Goal: Task Accomplishment & Management: Use online tool/utility

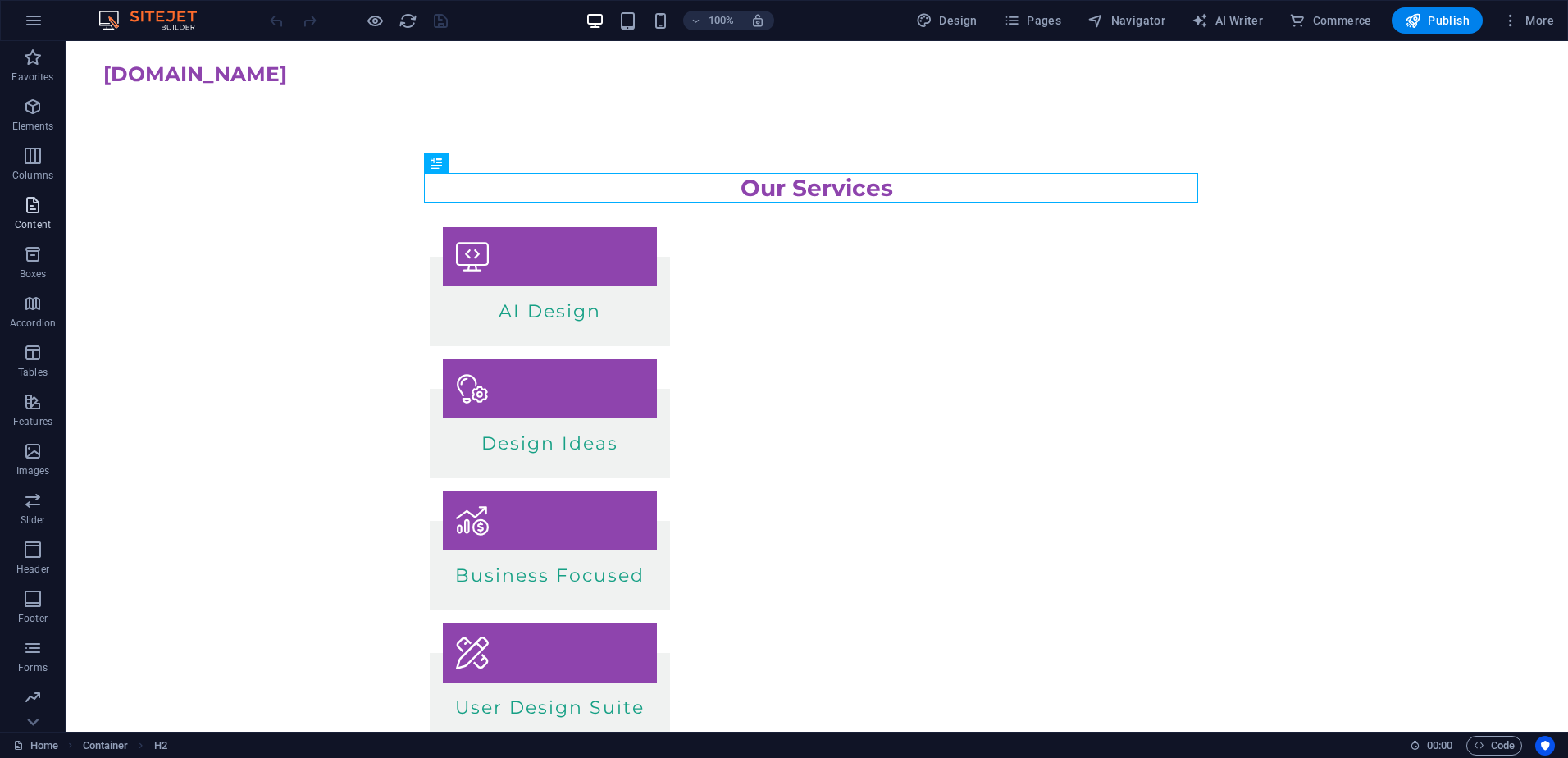
click at [38, 202] on icon "button" at bounding box center [33, 205] width 20 height 20
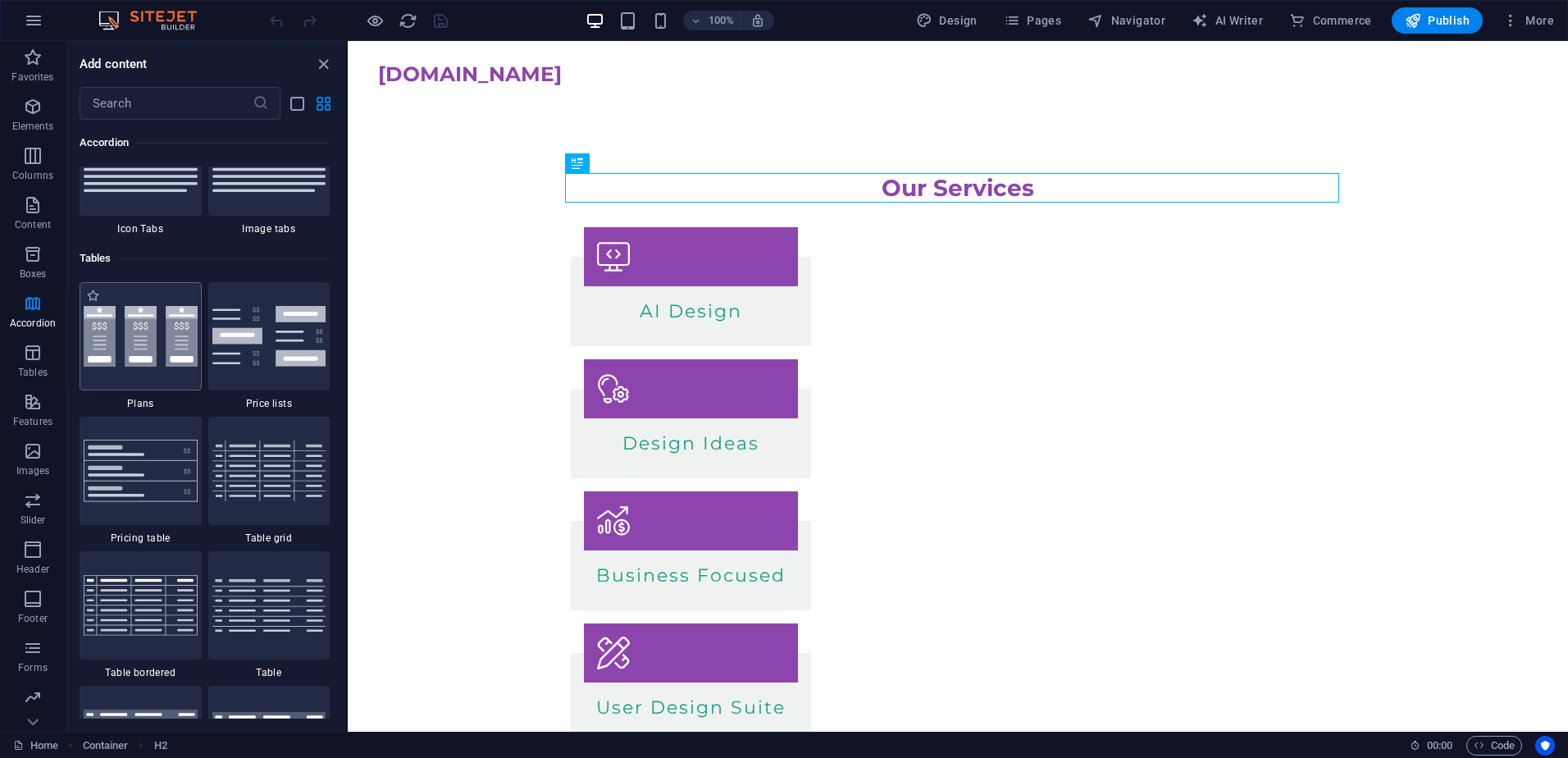
scroll to position [5577, 0]
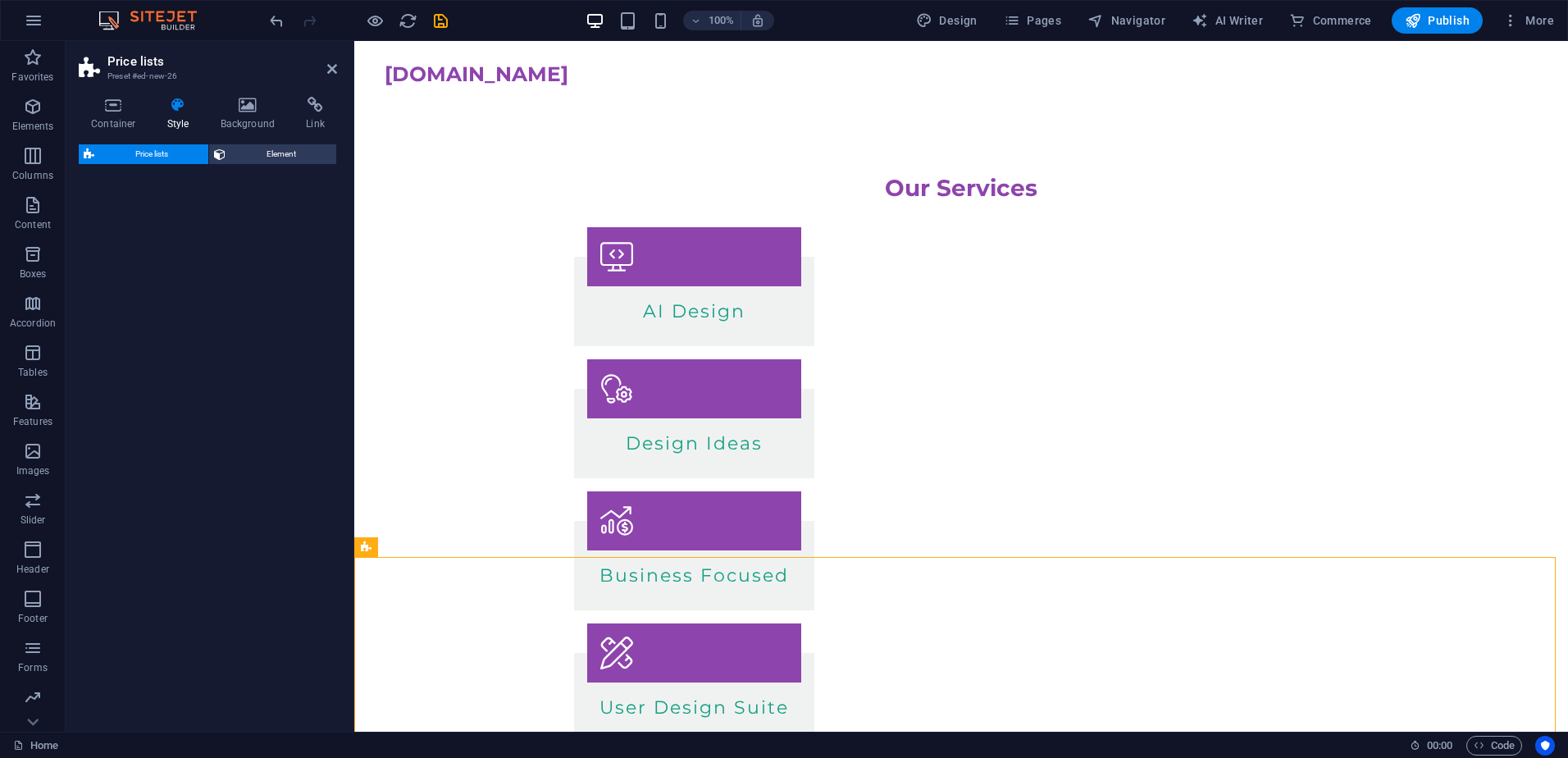
select select "rem"
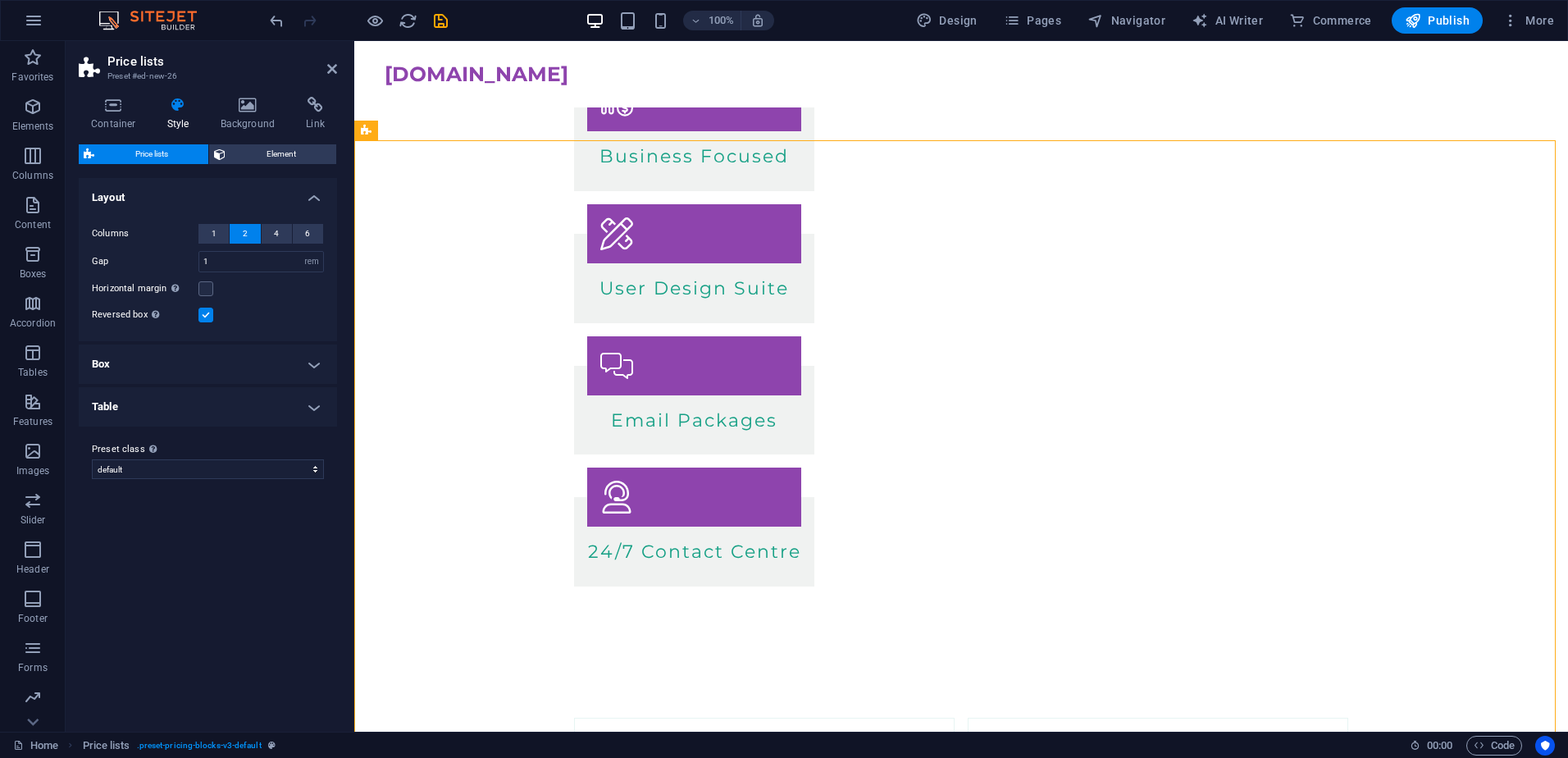
scroll to position [351, 0]
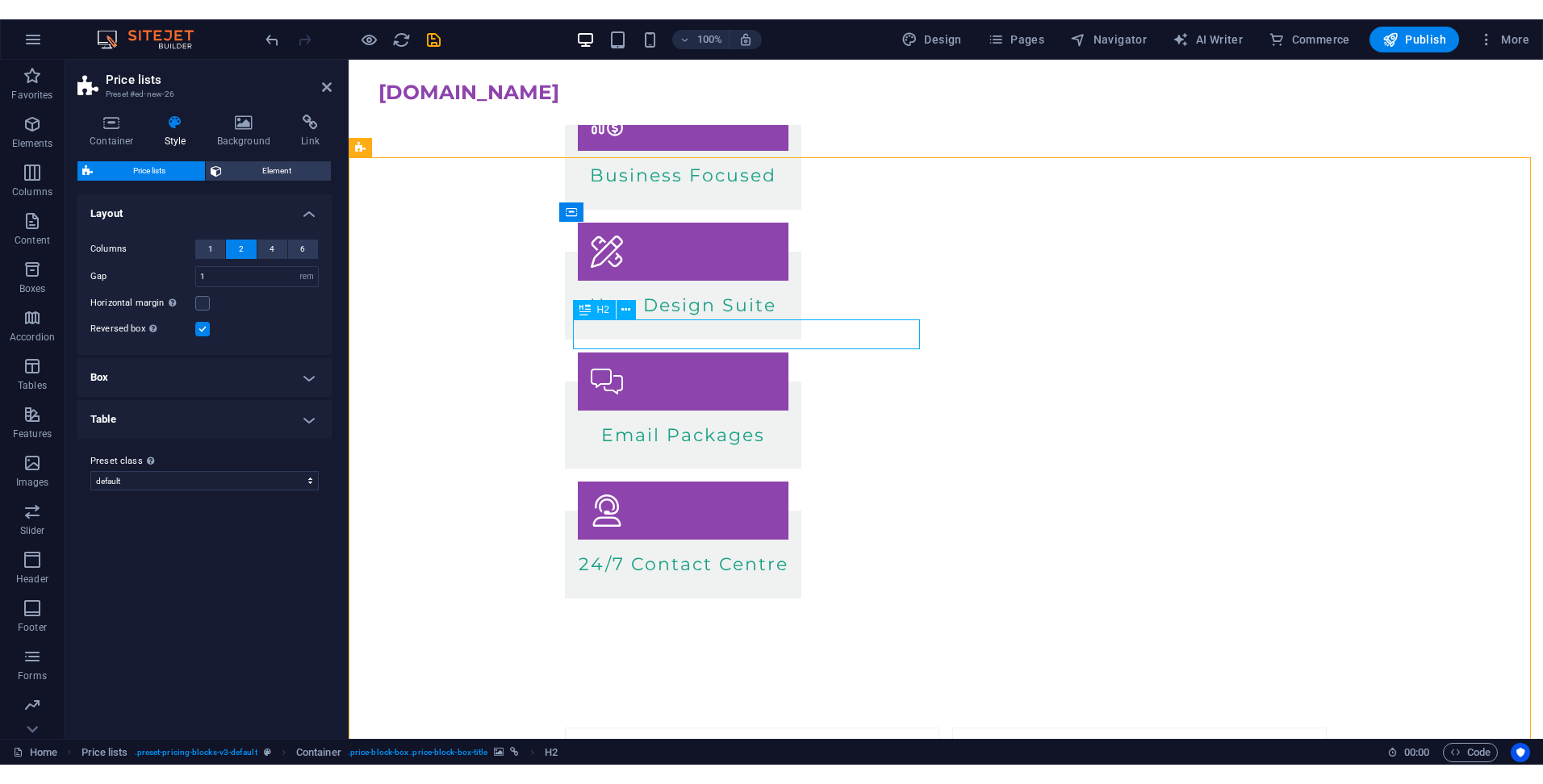
scroll to position [410, 0]
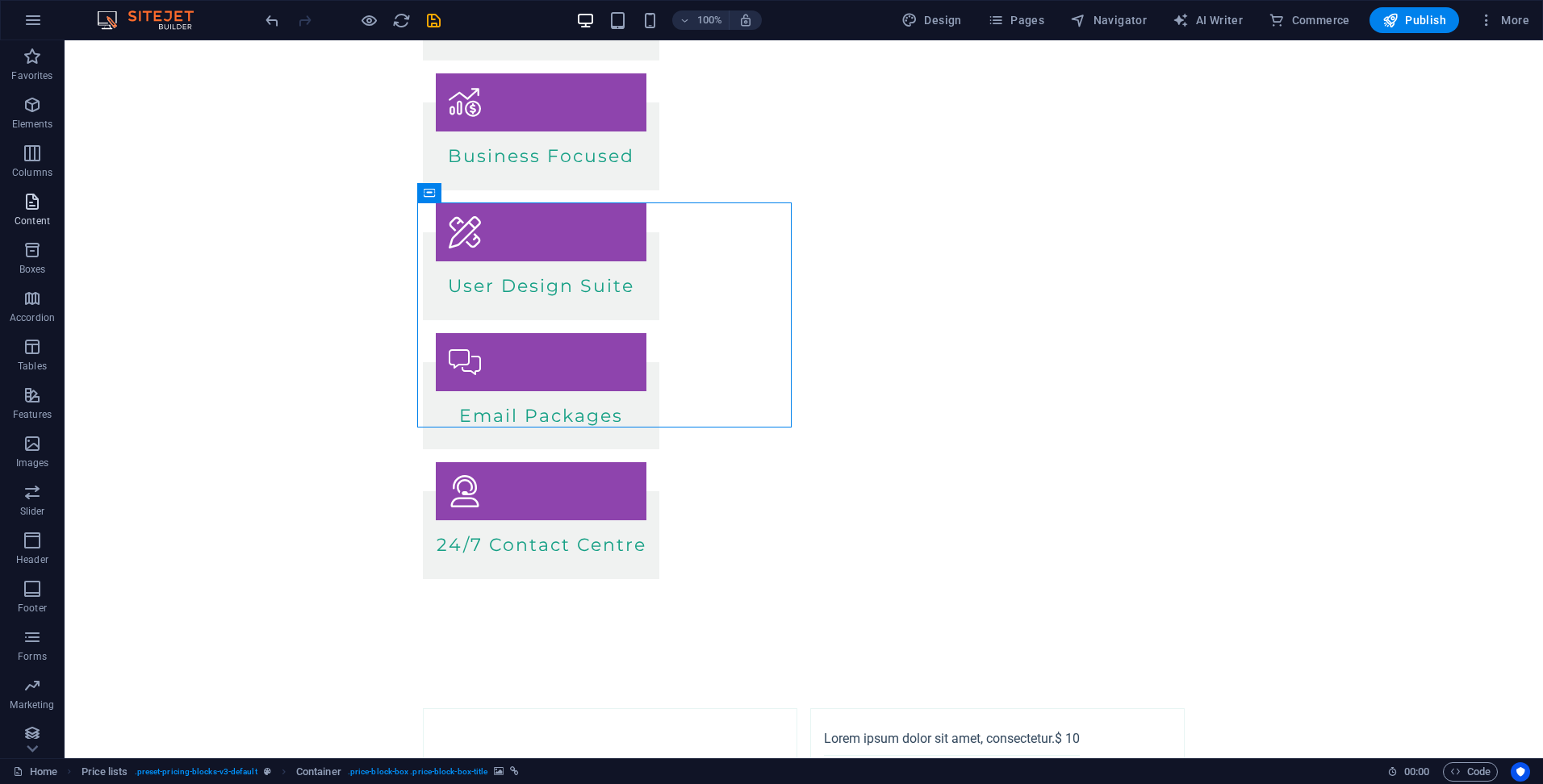
click at [49, 225] on p "Content" at bounding box center [32, 221] width 35 height 13
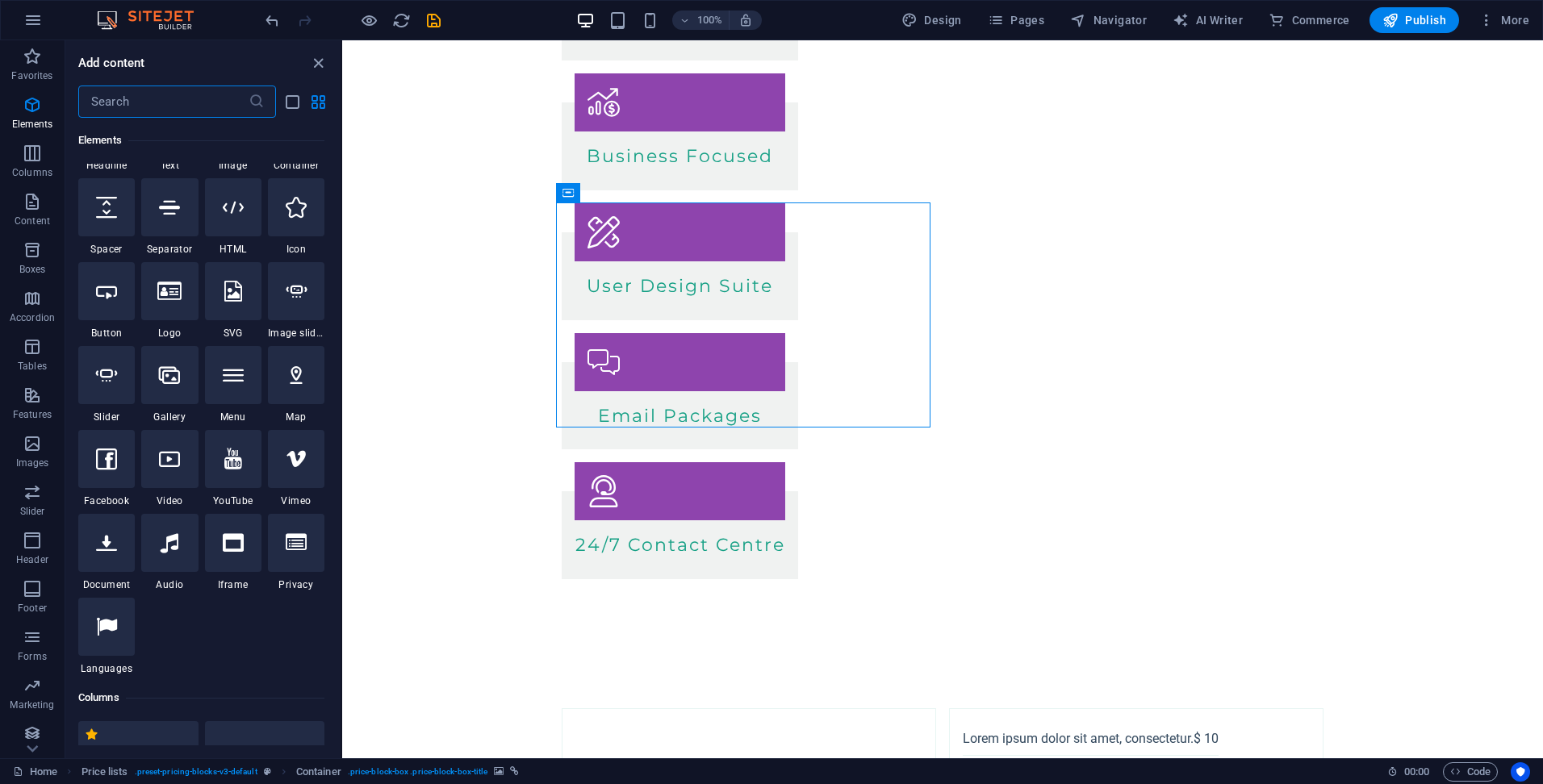
scroll to position [0, 0]
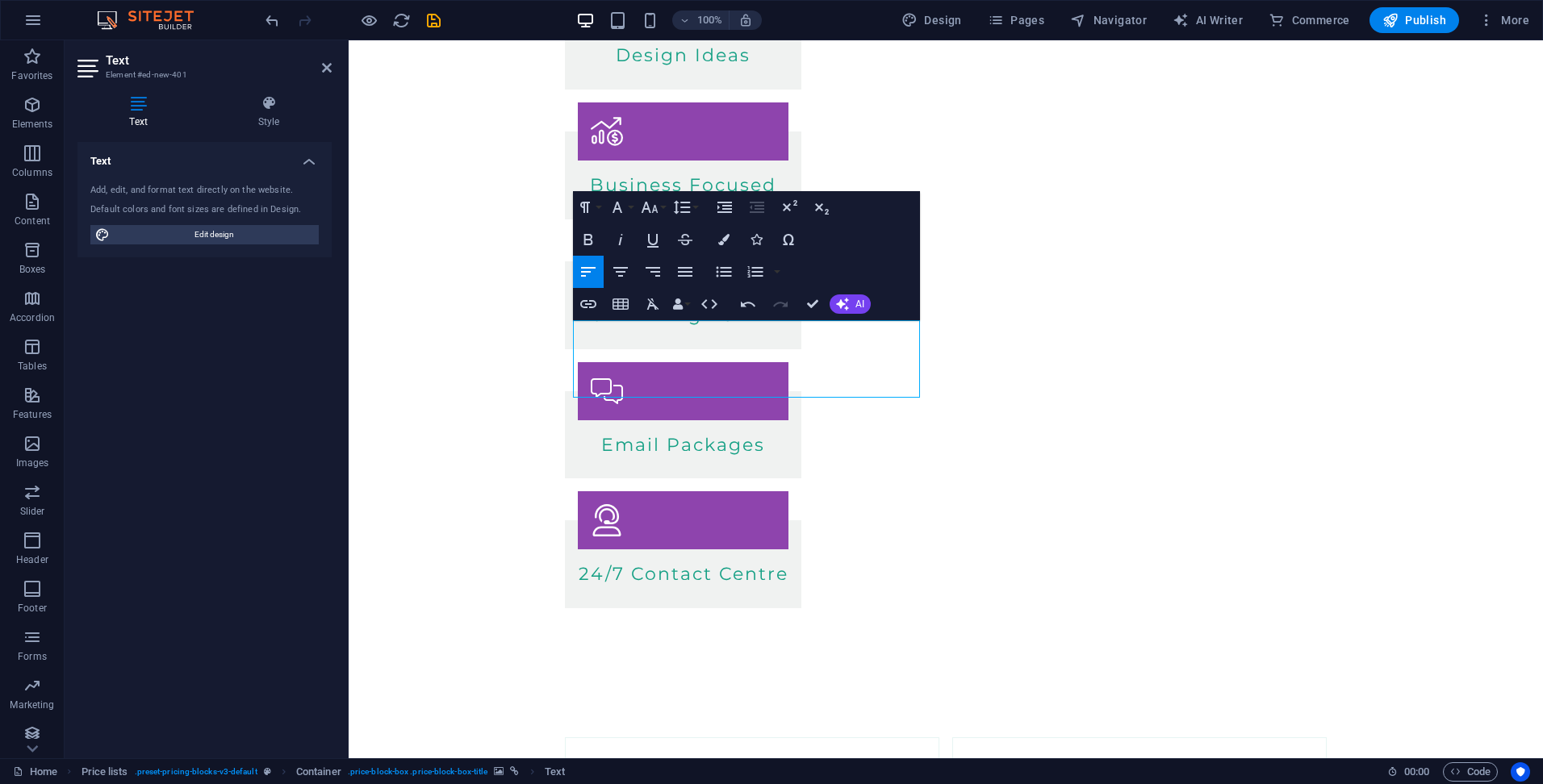
scroll to position [2028, 2]
click at [626, 266] on icon "button" at bounding box center [620, 272] width 20 height 20
click at [681, 271] on icon "button" at bounding box center [686, 272] width 15 height 10
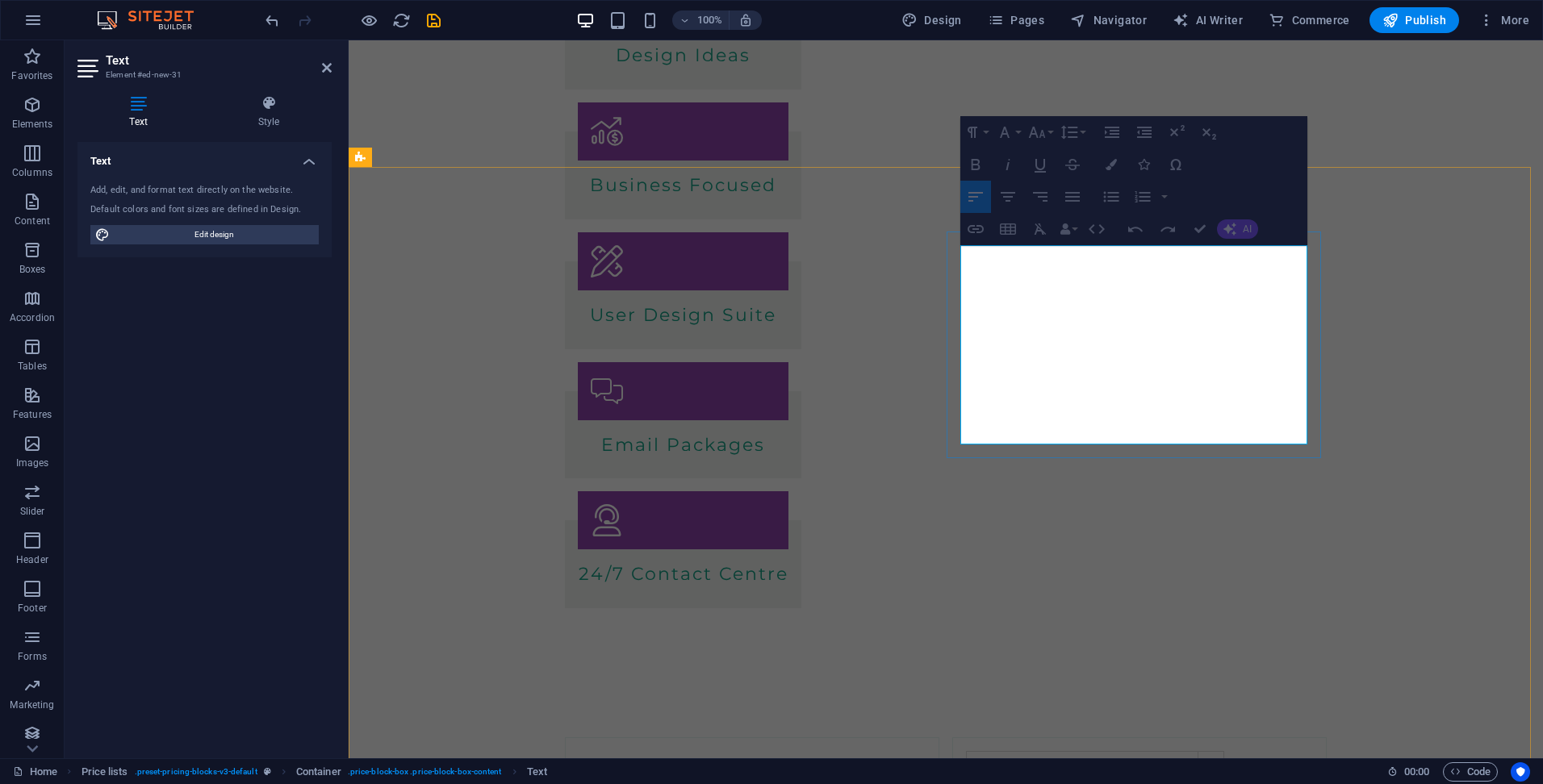
drag, startPoint x: 960, startPoint y: 296, endPoint x: 1266, endPoint y: 292, distance: 306.0
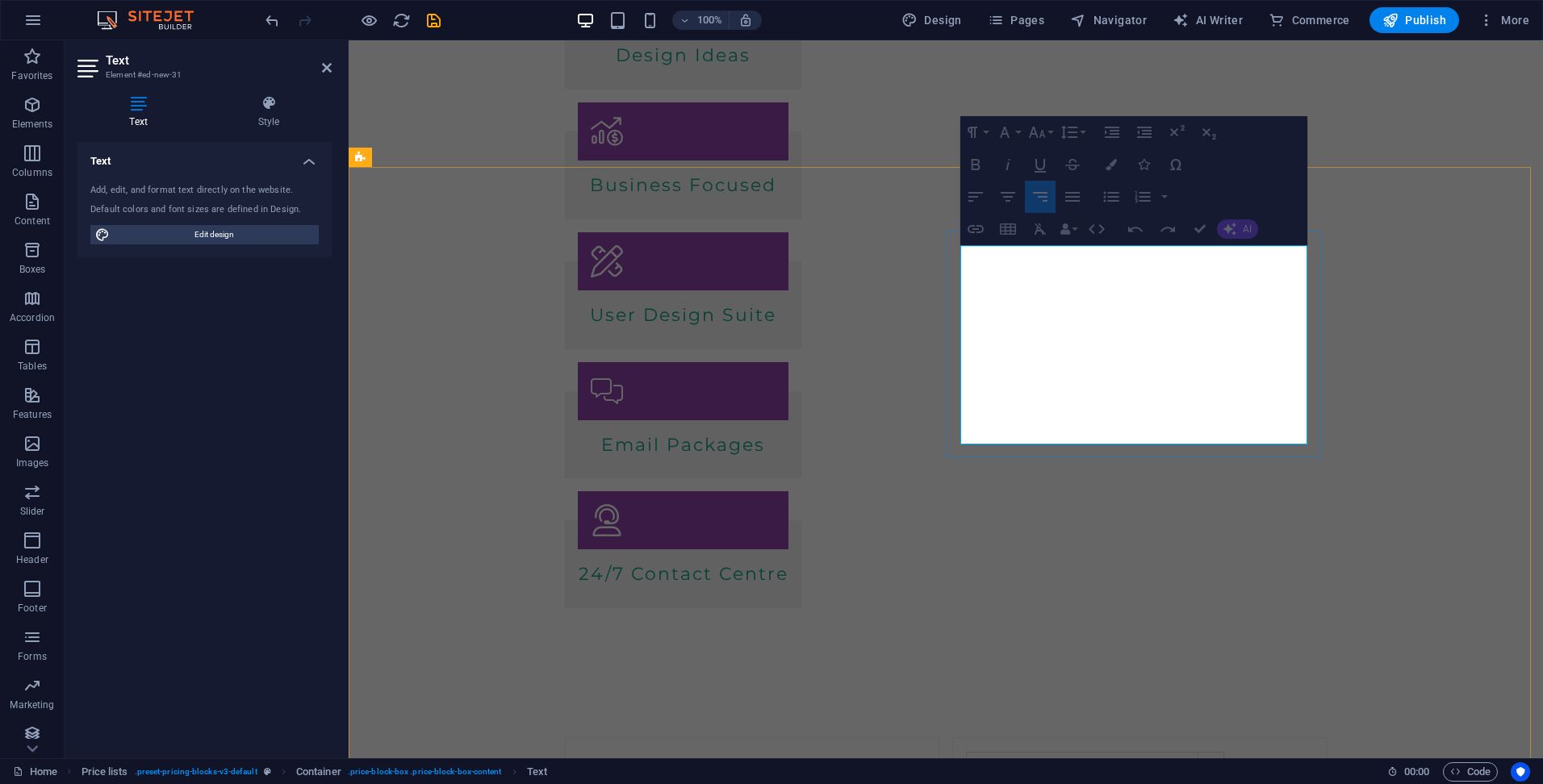
drag, startPoint x: 961, startPoint y: 301, endPoint x: 1282, endPoint y: 424, distance: 343.8
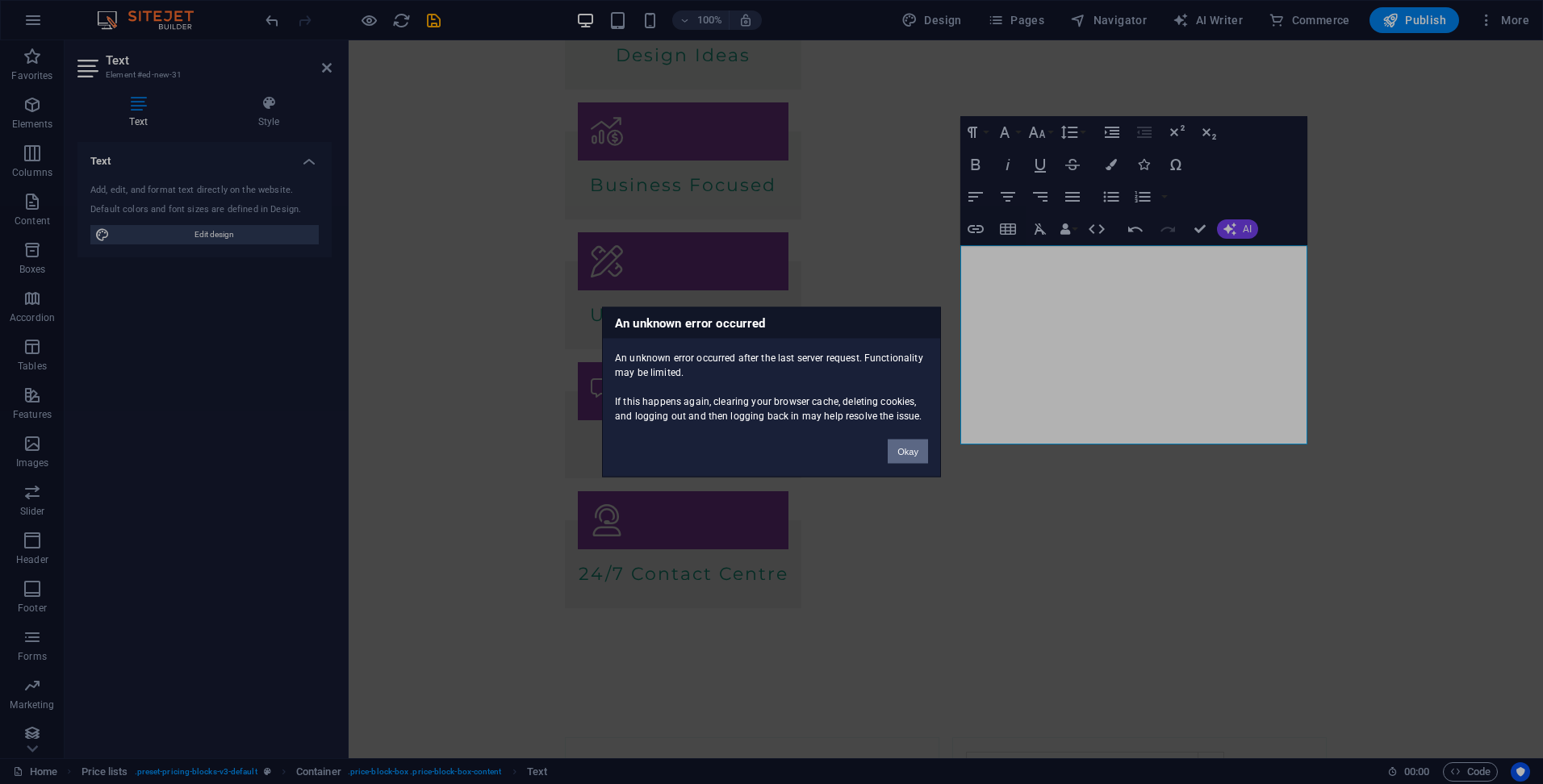
click at [896, 441] on button "Okay" at bounding box center [907, 451] width 40 height 24
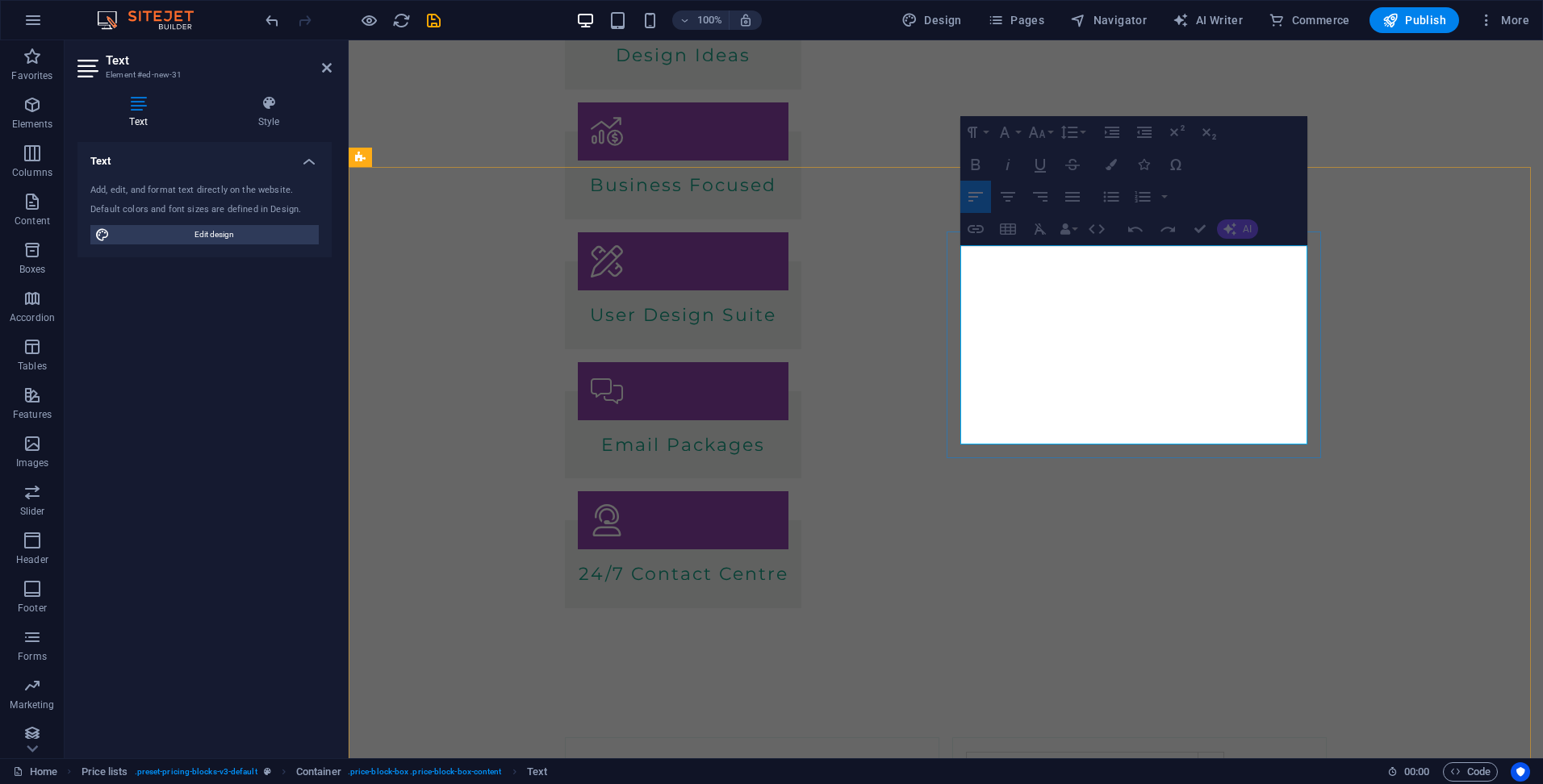
drag, startPoint x: 1296, startPoint y: 291, endPoint x: 1177, endPoint y: 296, distance: 119.1
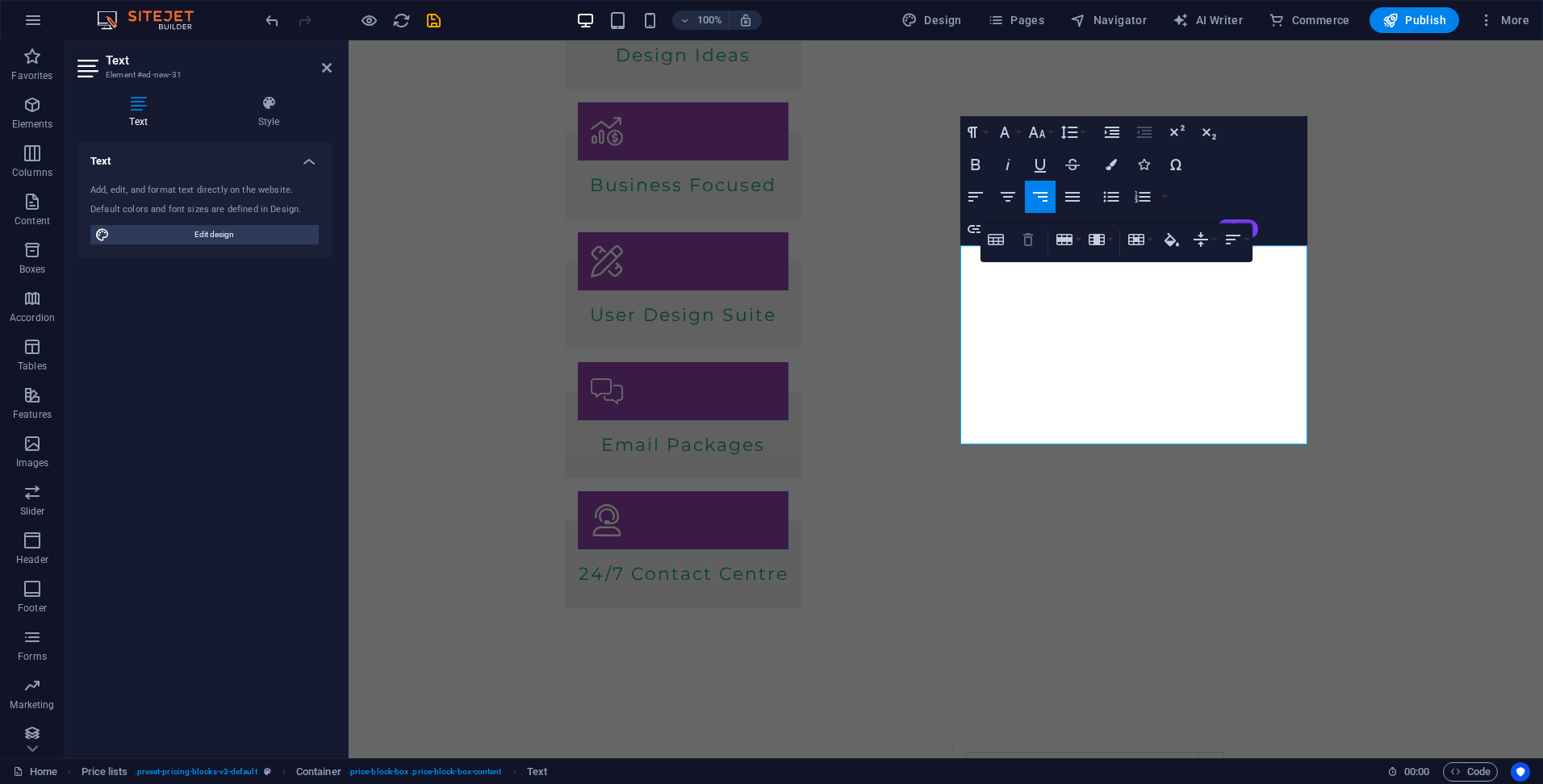
click at [1034, 239] on icon "button" at bounding box center [1028, 239] width 20 height 20
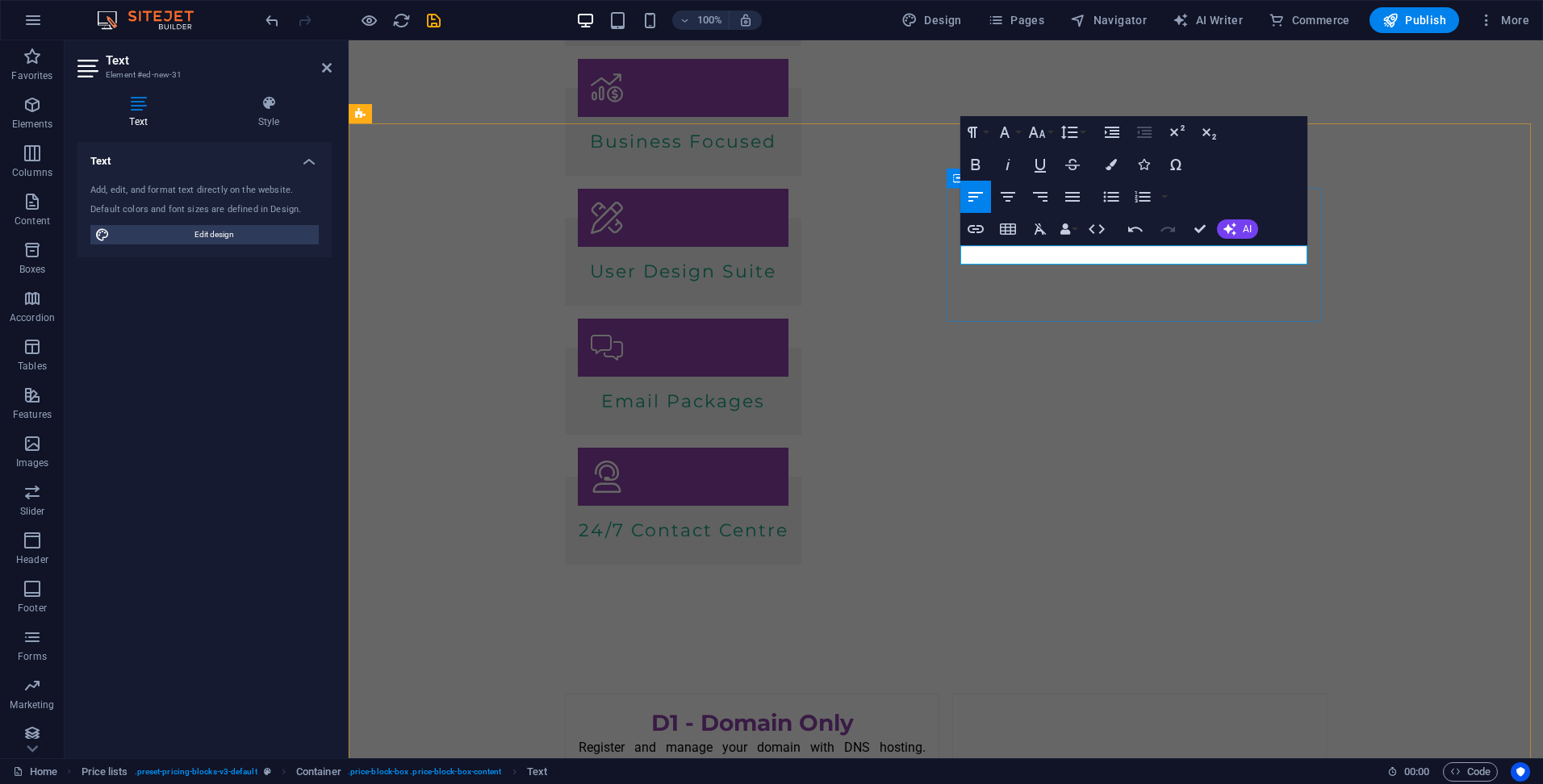
click at [966, 745] on p at bounding box center [966, 763] width 0 height 20
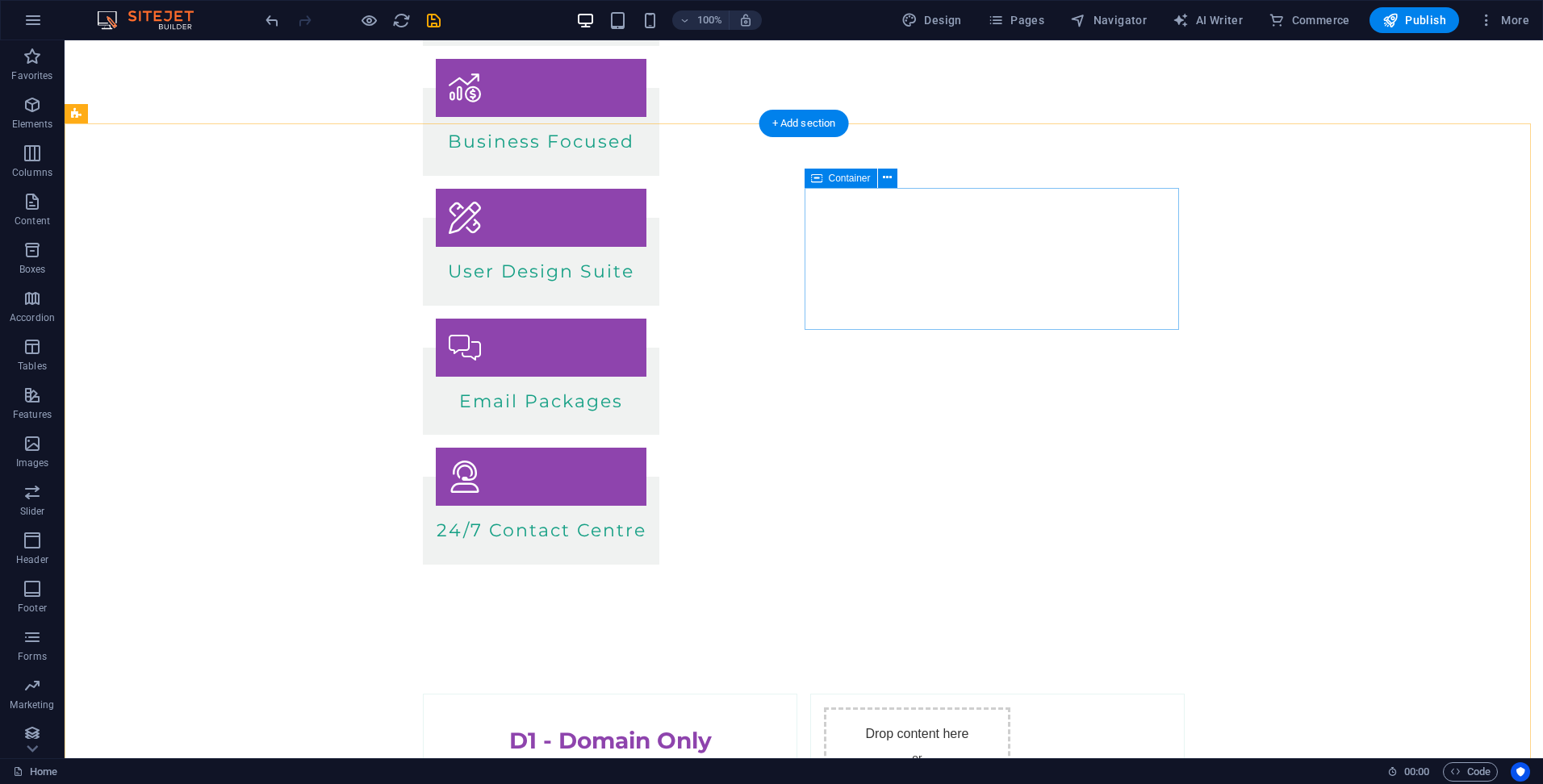
click at [989, 707] on div "Drop content here or Add elements Paste clipboard" at bounding box center [917, 779] width 186 height 144
click at [938, 745] on span "Add elements" at bounding box center [917, 788] width 80 height 22
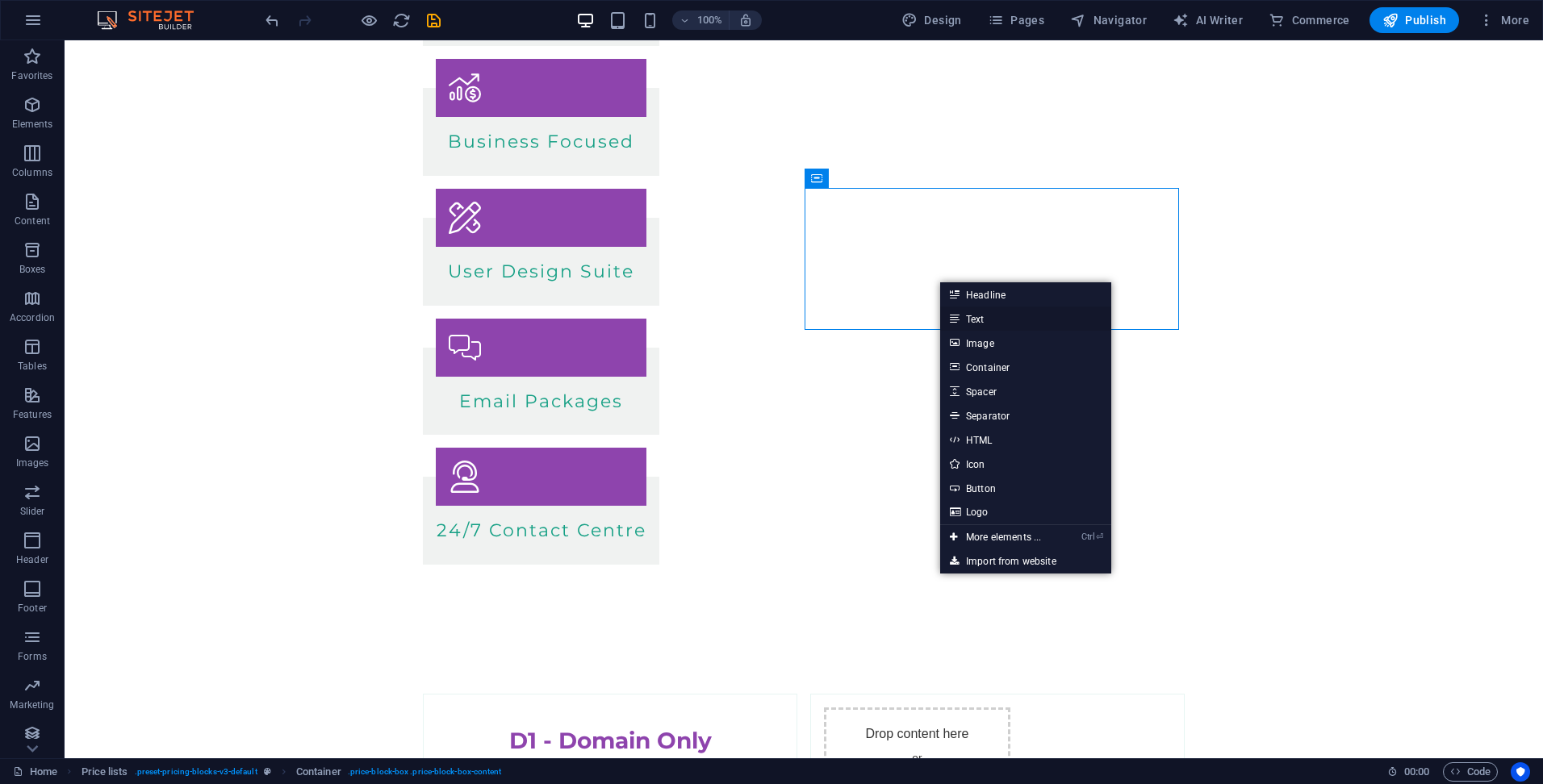
click at [1001, 318] on link "Text" at bounding box center [1025, 318] width 171 height 24
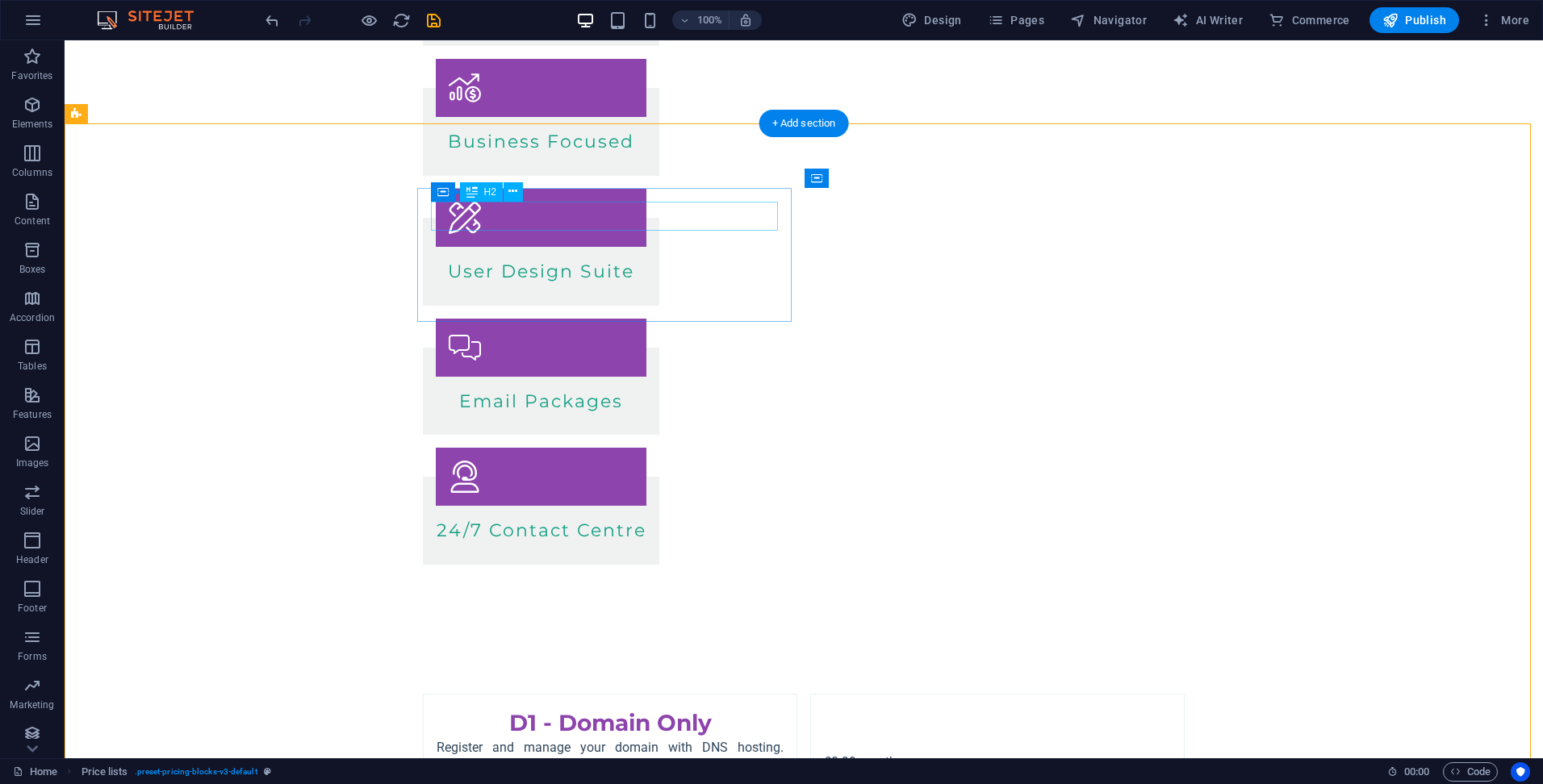
click at [571, 708] on div "D1 - Domain Only" at bounding box center [610, 722] width 347 height 29
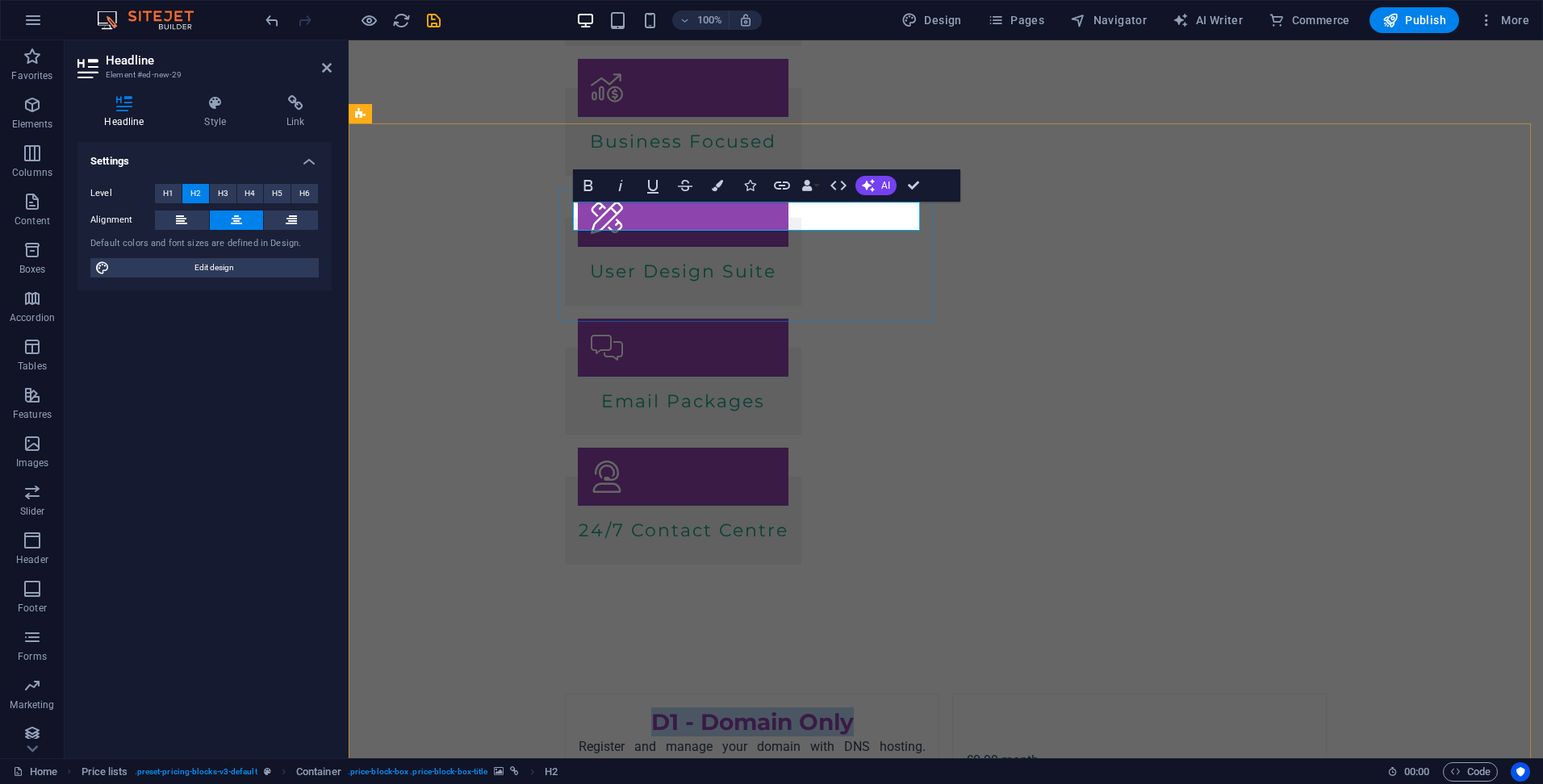
click at [693, 707] on h2 "D1 - Domain Only" at bounding box center [752, 721] width 347 height 29
drag, startPoint x: 915, startPoint y: 183, endPoint x: 875, endPoint y: 156, distance: 48.3
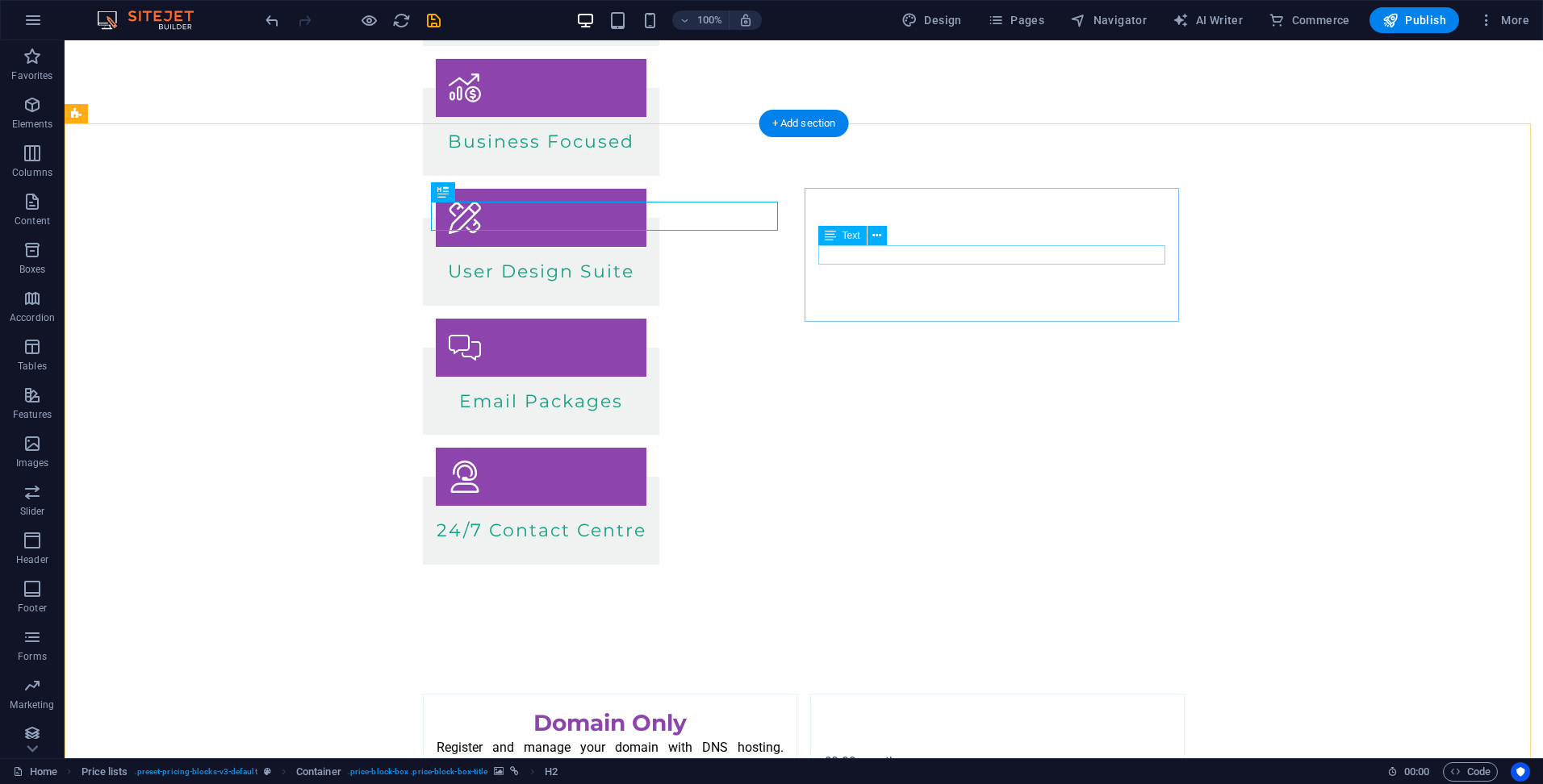
click at [844, 745] on div "£0.99 month" at bounding box center [860, 763] width 72 height 20
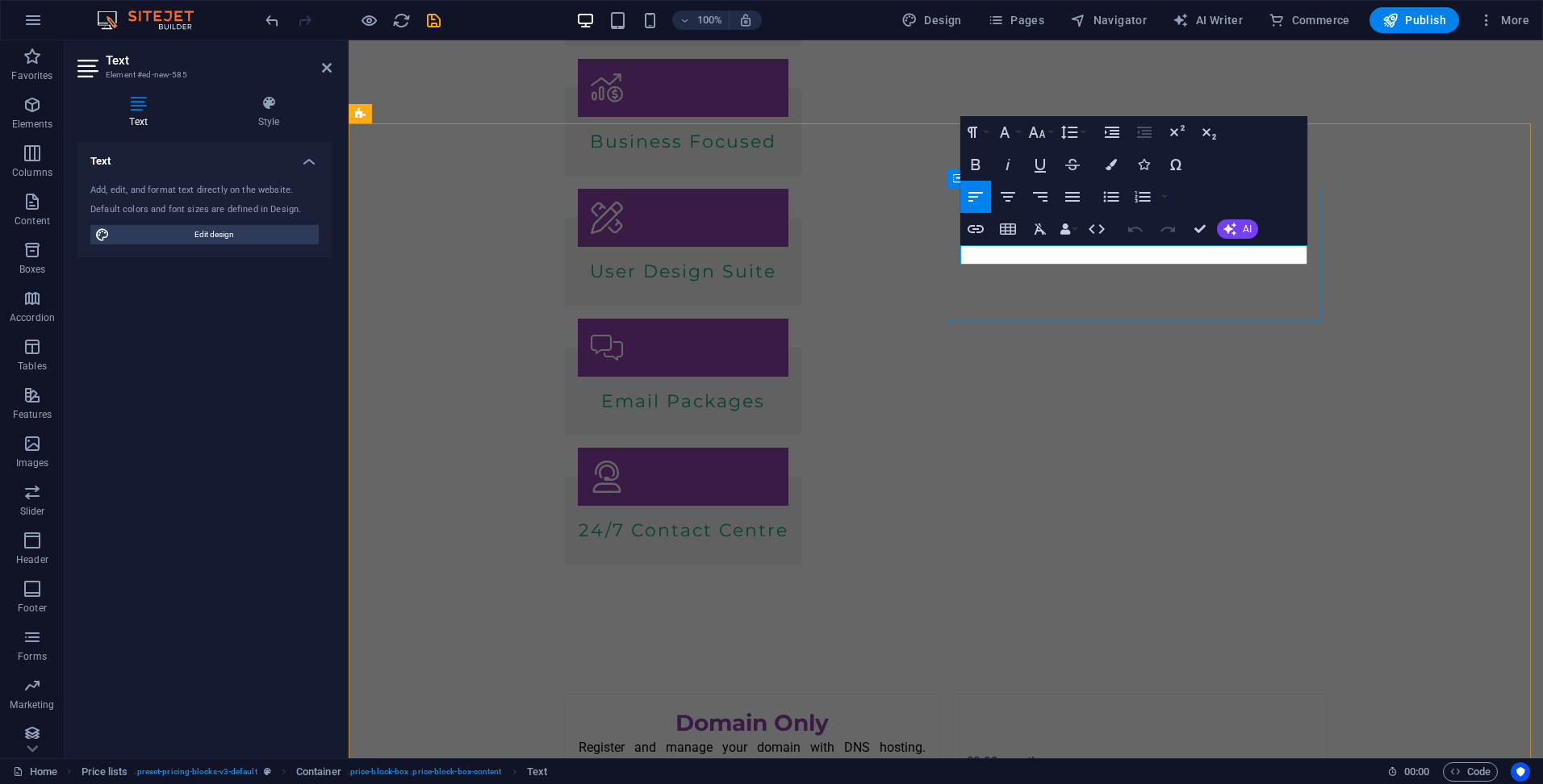
click at [966, 745] on p "£0.99 month" at bounding box center [1002, 763] width 72 height 20
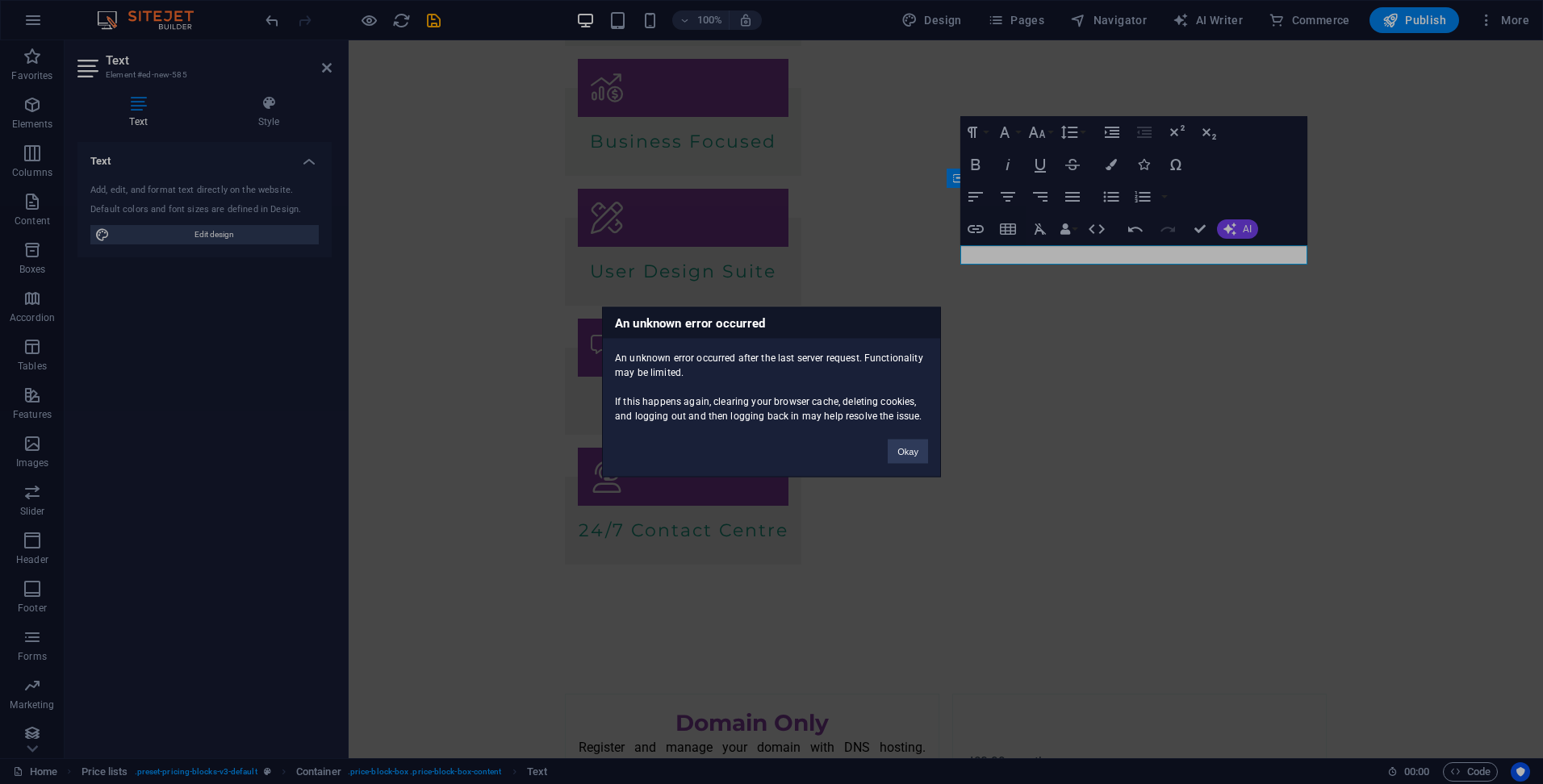
click button "Okay" at bounding box center [907, 451] width 40 height 24
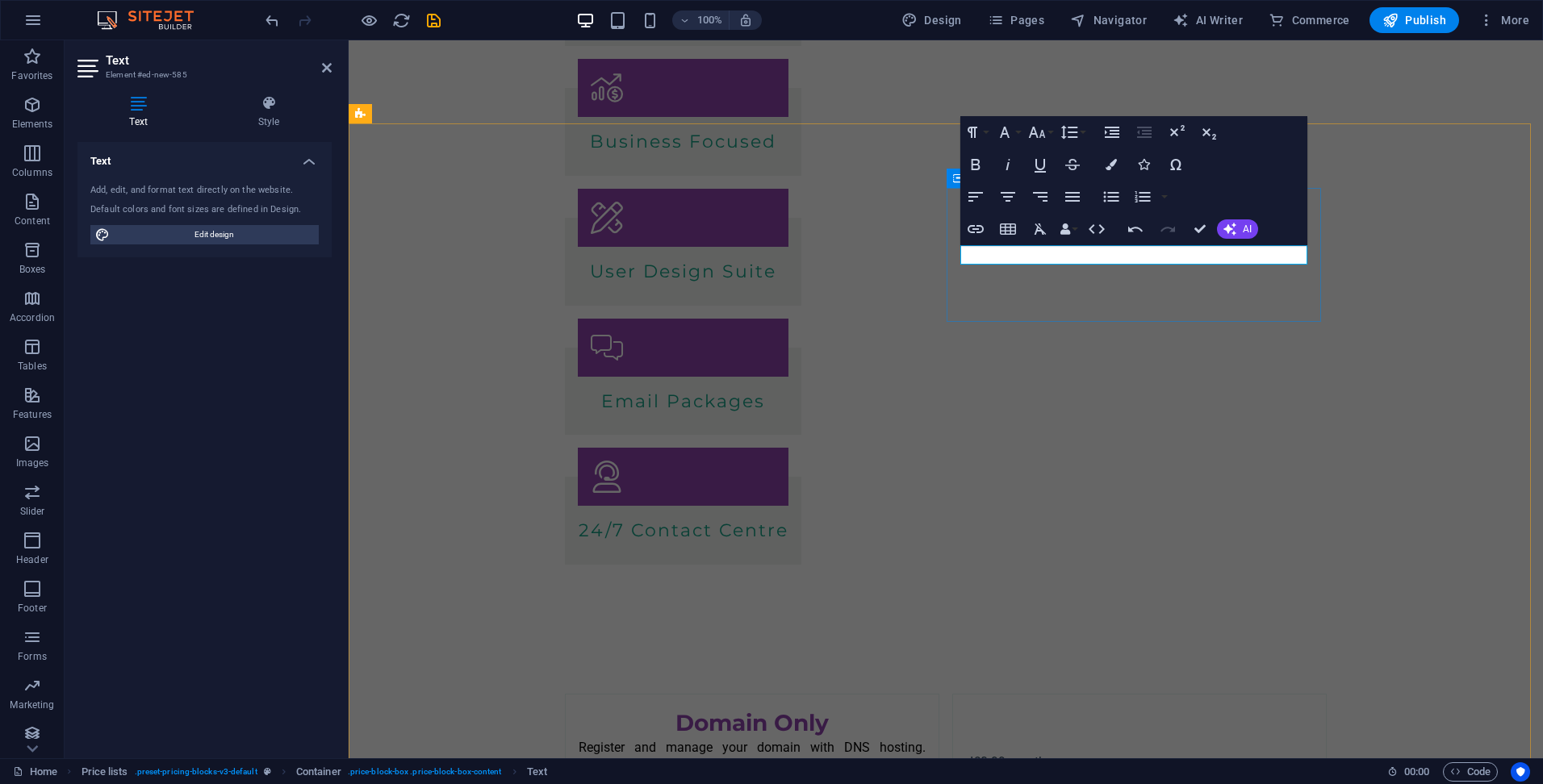
click at [981, 745] on p "d£0.99 month" at bounding box center [1006, 763] width 80 height 20
click at [1145, 745] on p "D1 - Domain Only - £0.99 month" at bounding box center [1056, 763] width 179 height 20
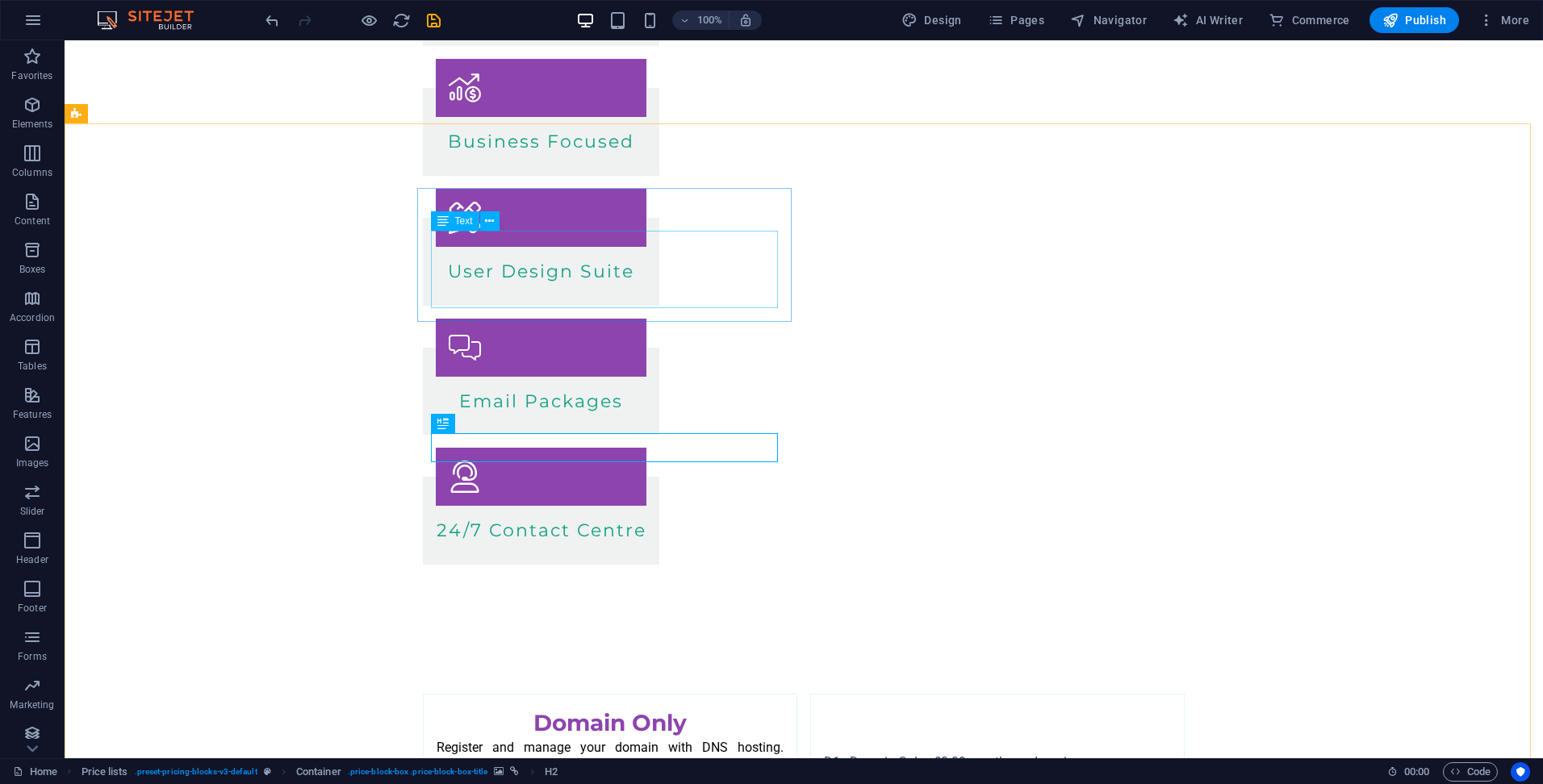
click at [456, 220] on span "Text" at bounding box center [464, 221] width 18 height 10
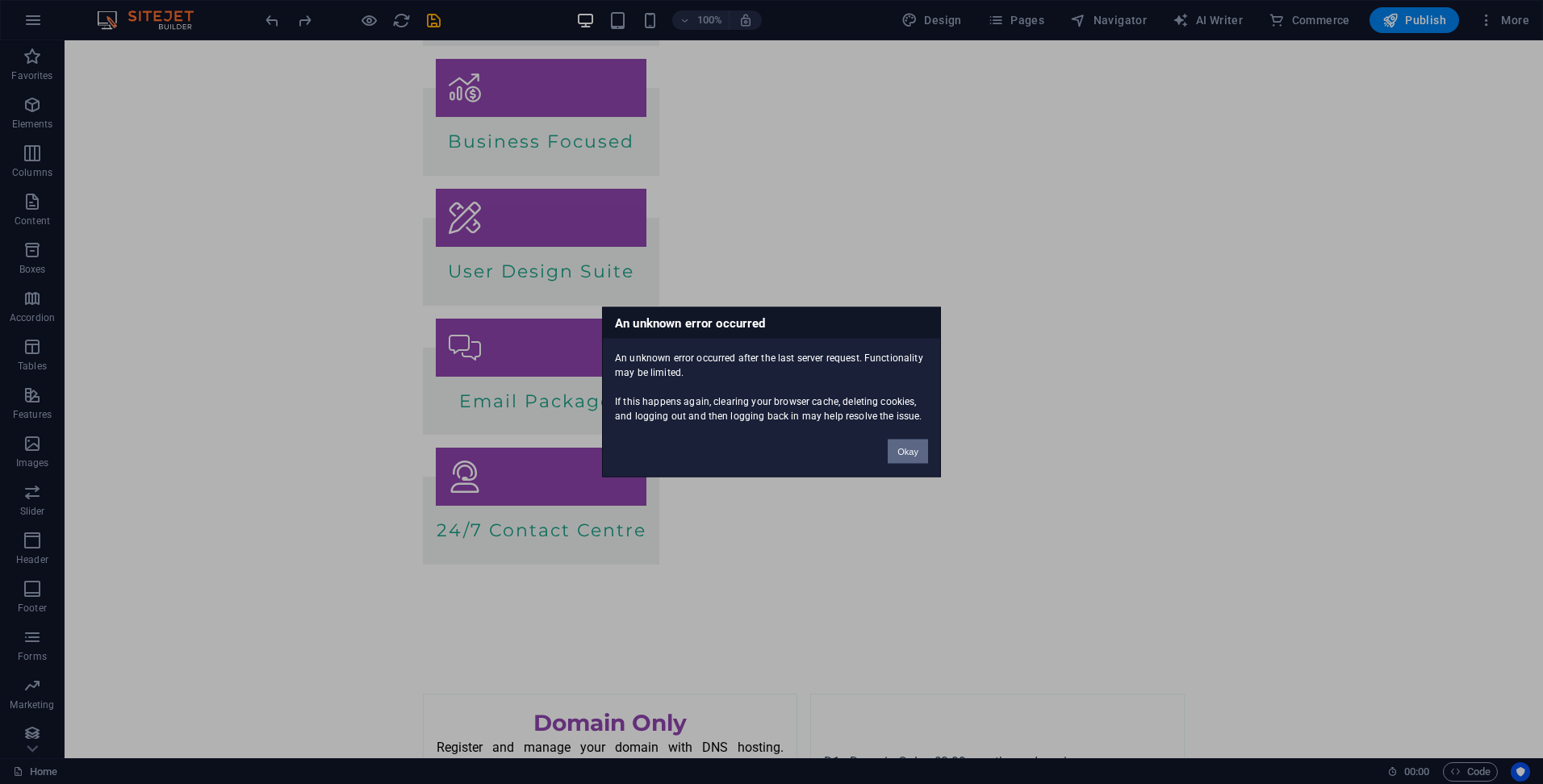
drag, startPoint x: 914, startPoint y: 446, endPoint x: 839, endPoint y: 402, distance: 87.0
click at [914, 446] on button "Okay" at bounding box center [907, 451] width 40 height 24
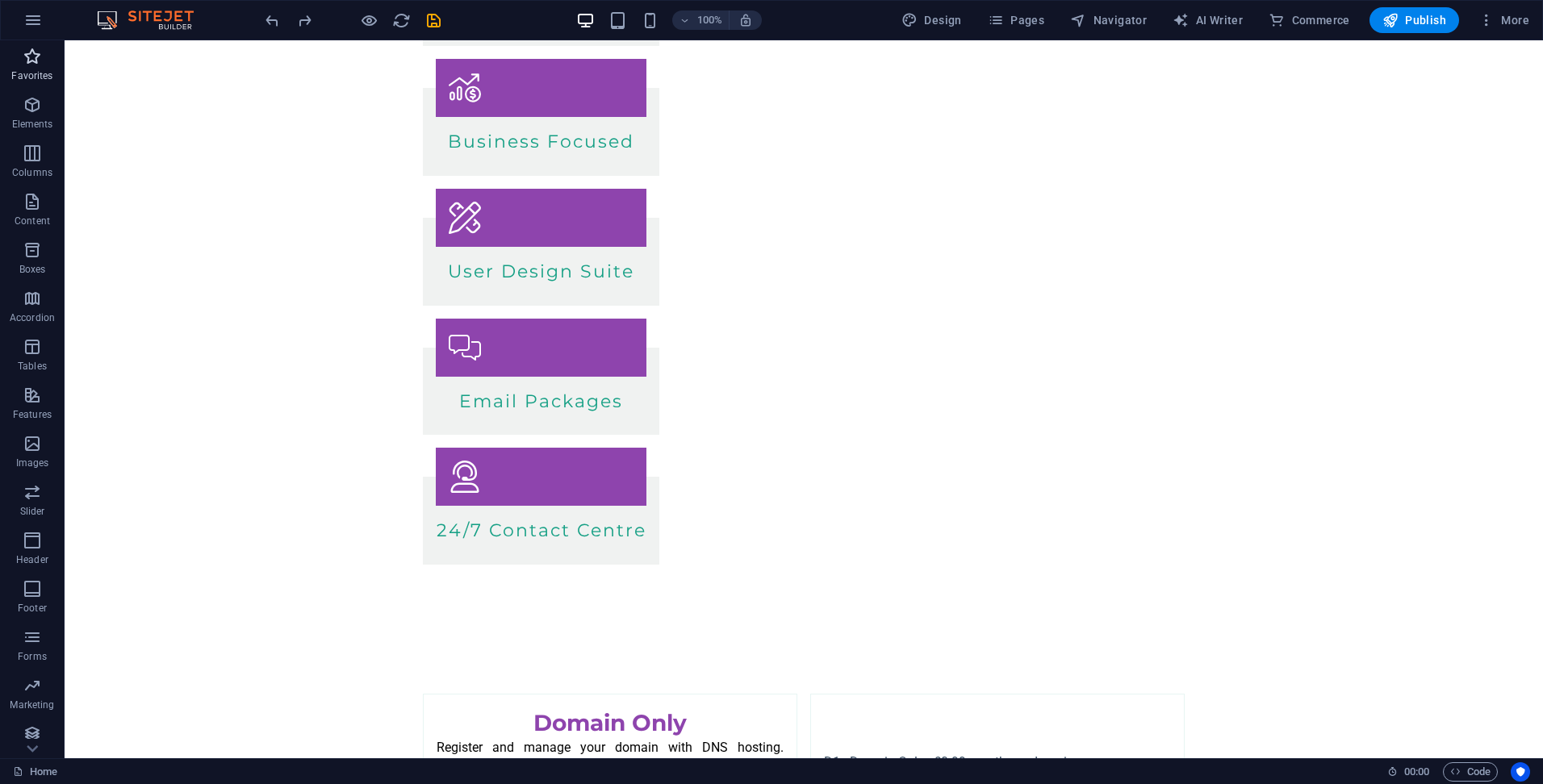
click at [20, 49] on span "Favorites" at bounding box center [32, 66] width 64 height 39
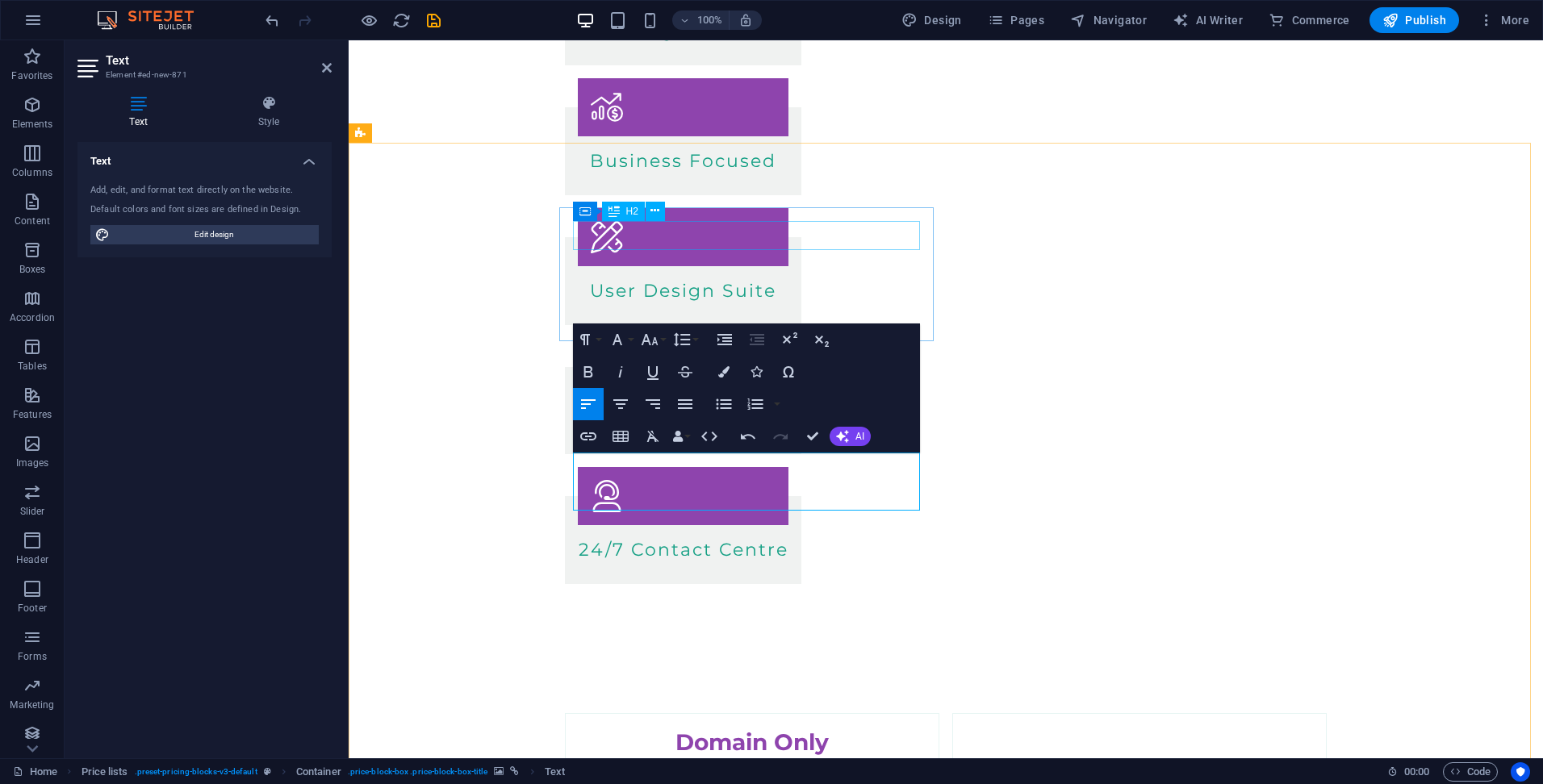
scroll to position [1774, 2]
click at [688, 401] on icon "button" at bounding box center [686, 404] width 15 height 10
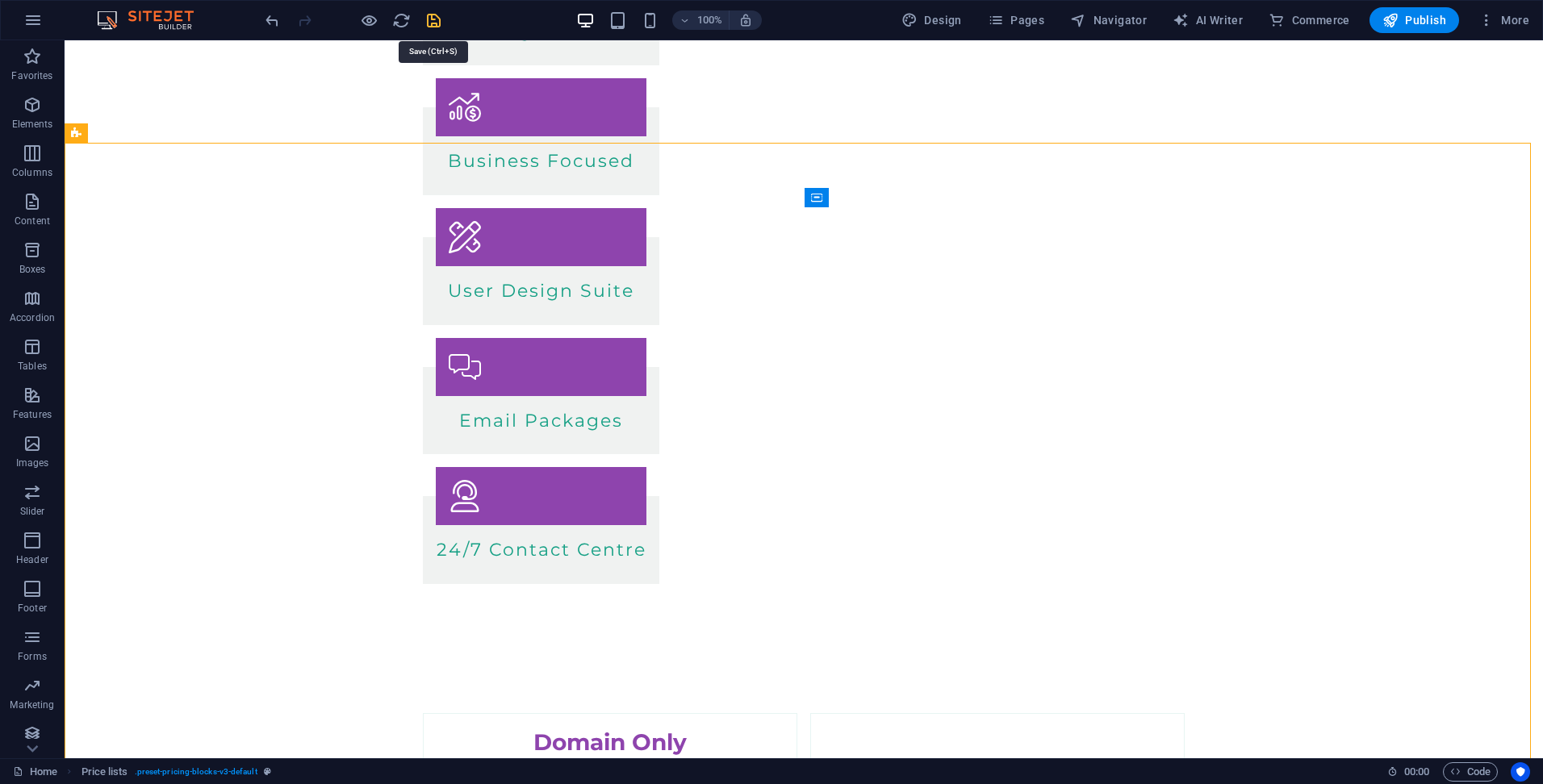
click at [428, 17] on icon "save" at bounding box center [434, 21] width 19 height 19
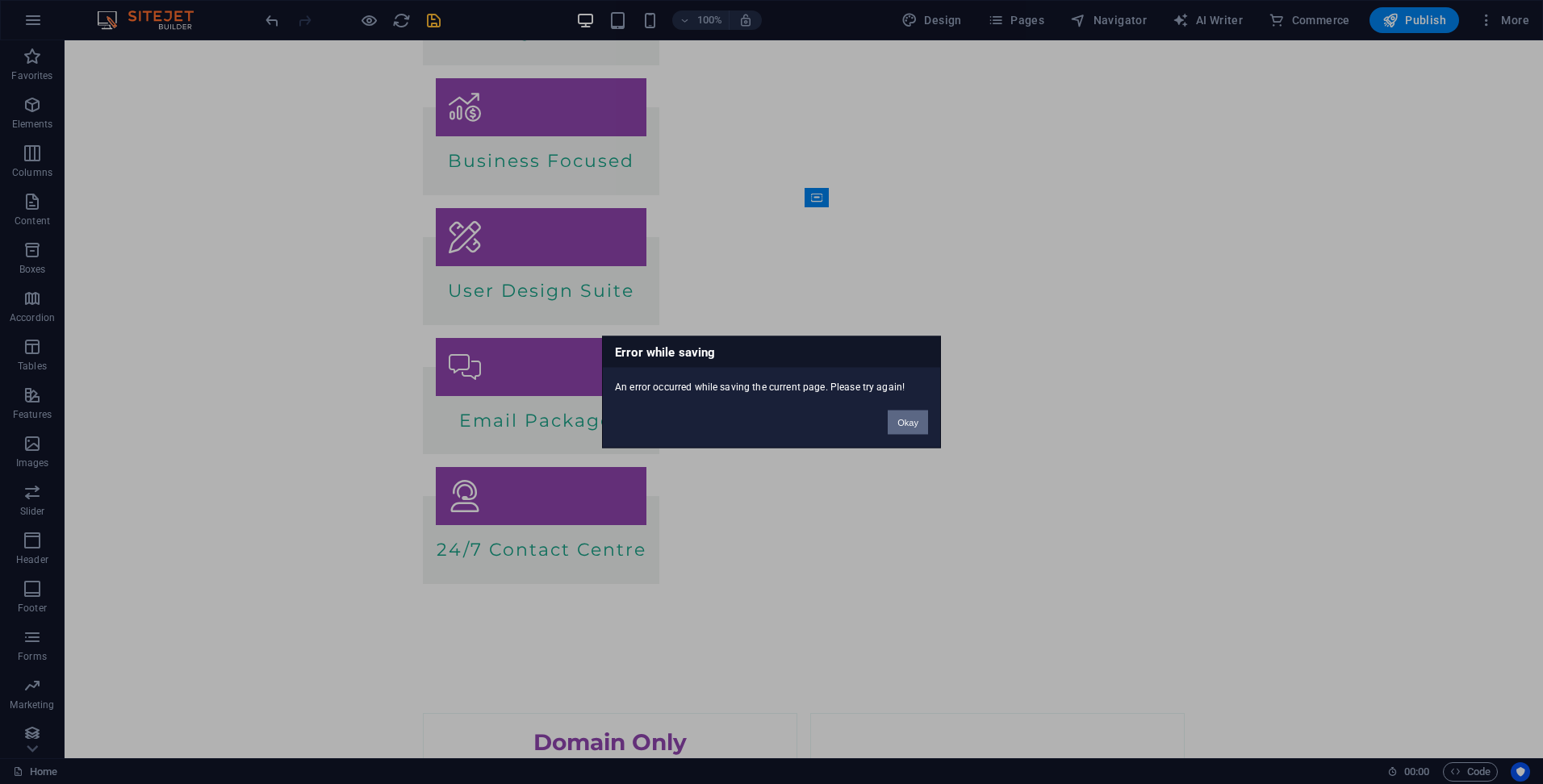
click at [896, 422] on button "Okay" at bounding box center [907, 422] width 40 height 24
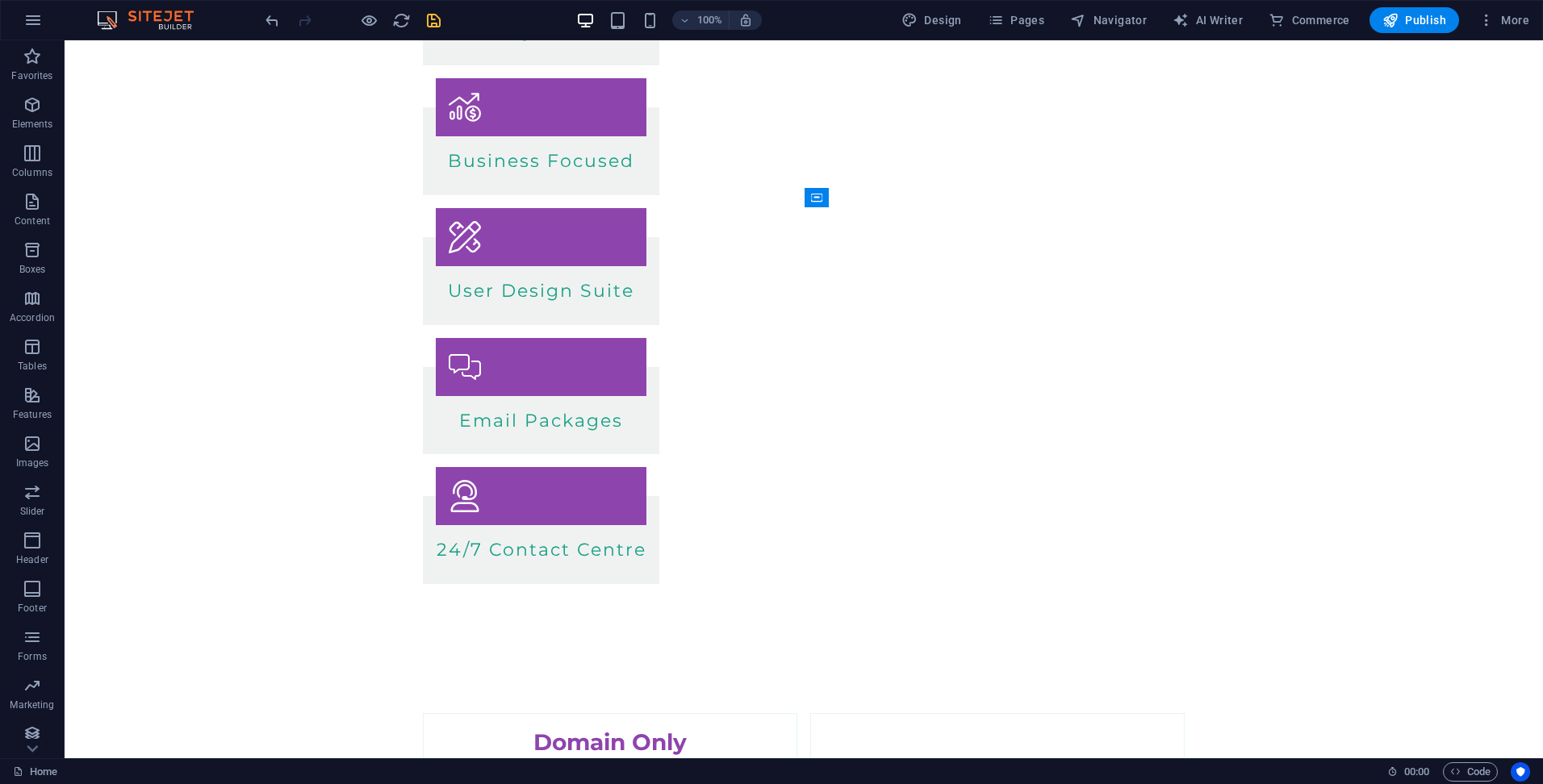
click at [432, 17] on icon "save" at bounding box center [434, 21] width 19 height 19
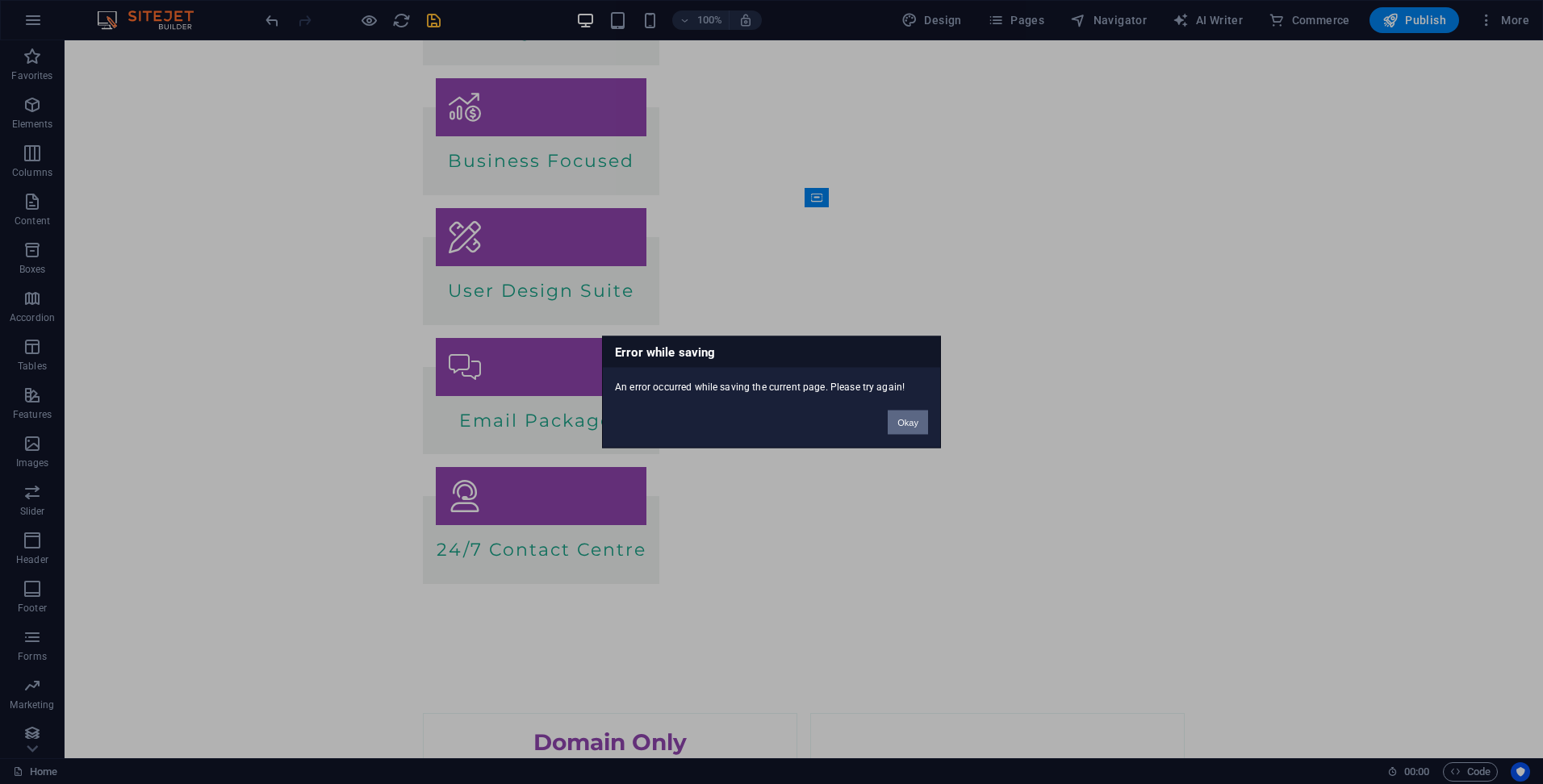
click at [902, 416] on button "Okay" at bounding box center [907, 422] width 40 height 24
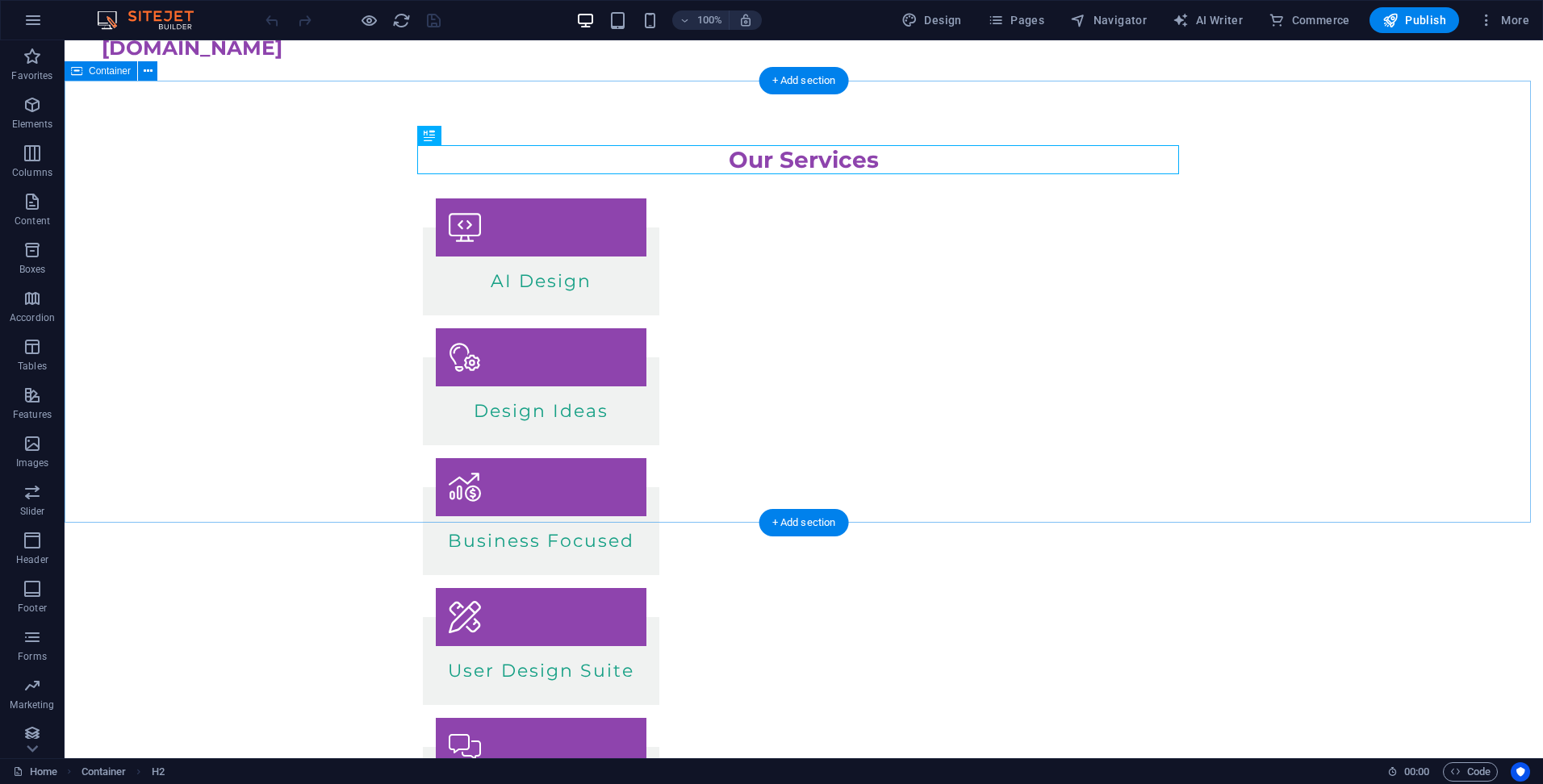
click at [242, 336] on div "Our Services AI Design Design Ideas Business Focused User Design Suite Email Pa…" at bounding box center [803, 554] width 1478 height 948
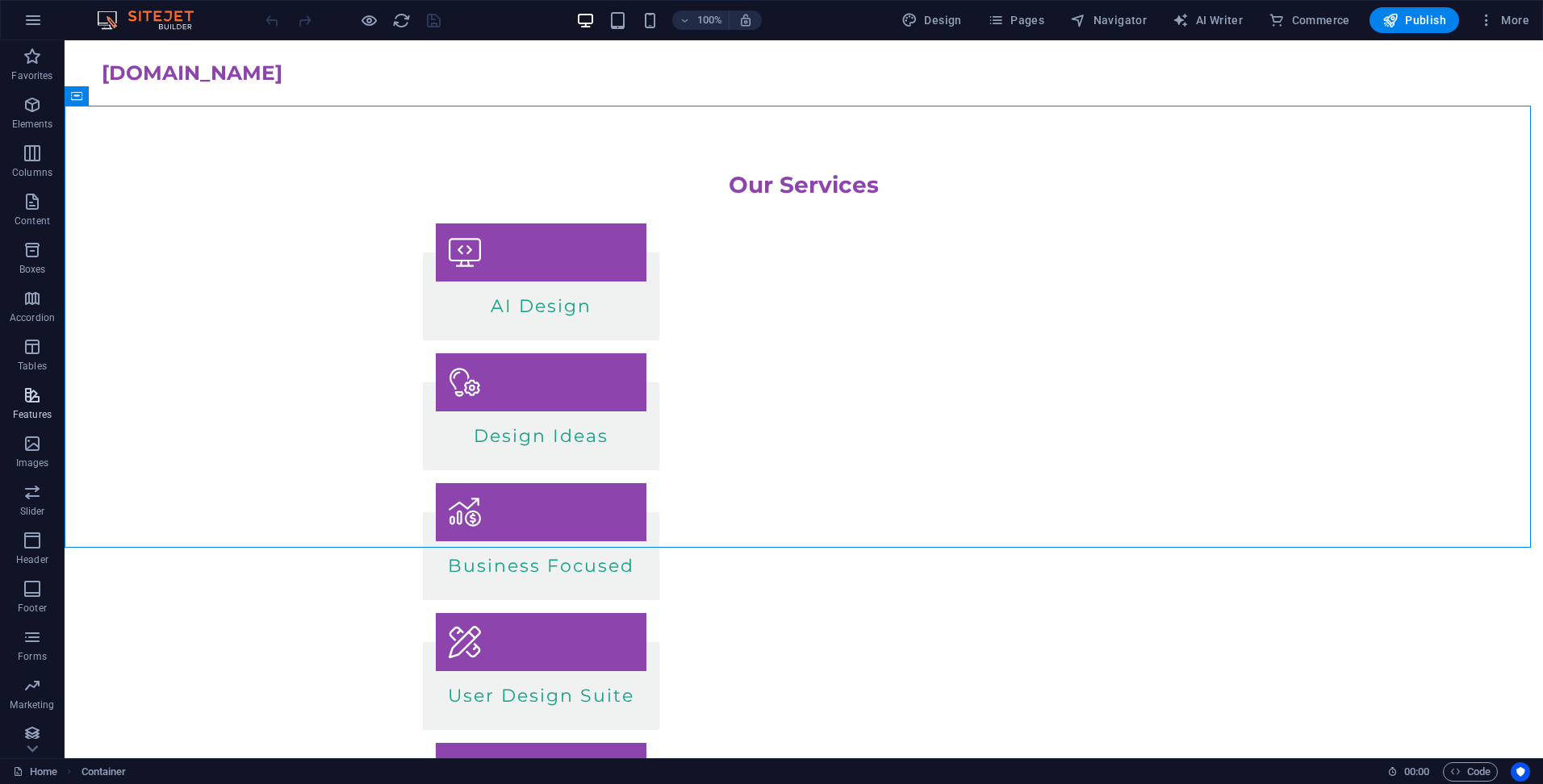
click at [28, 390] on icon "button" at bounding box center [32, 396] width 20 height 20
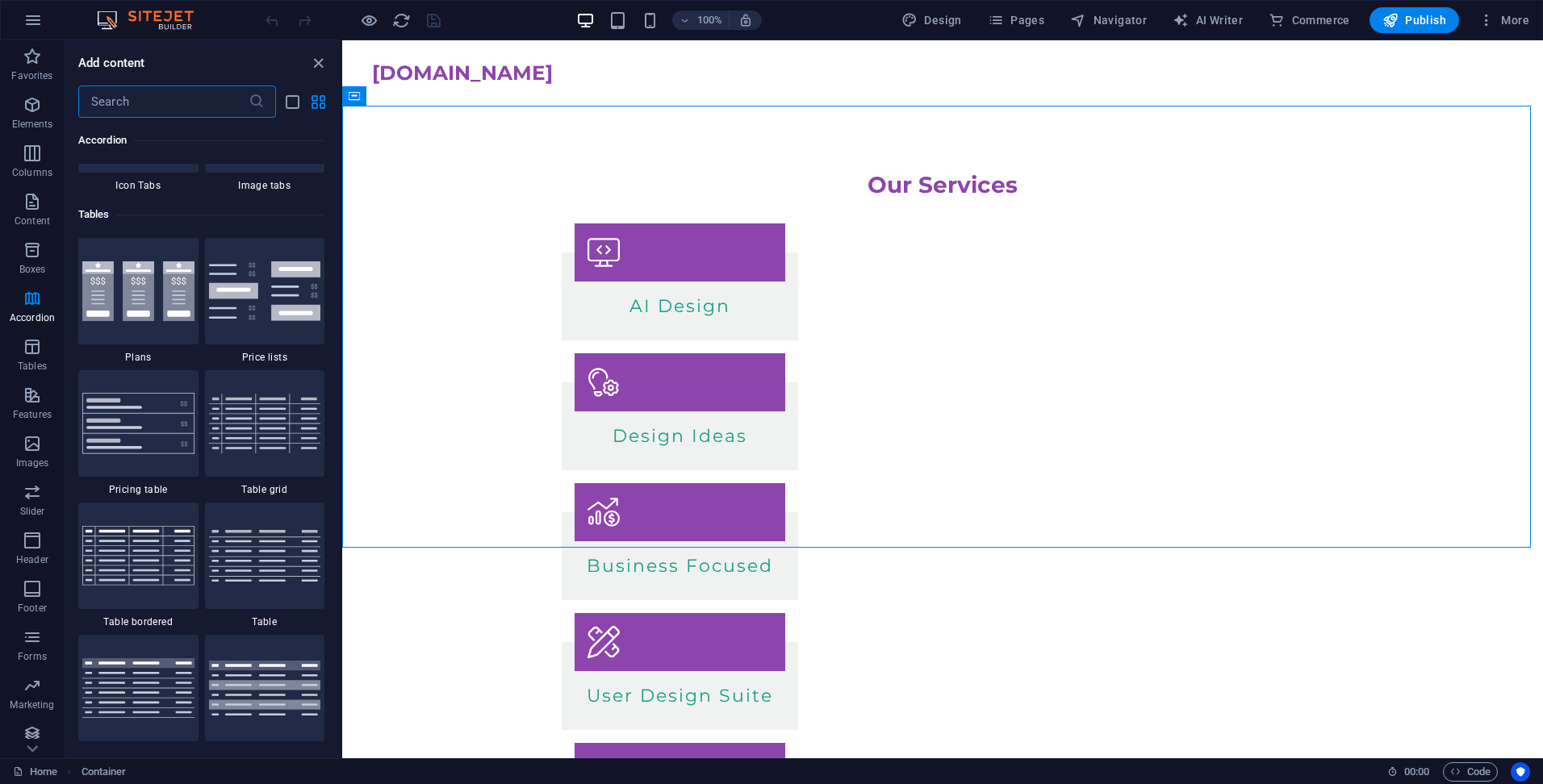
scroll to position [5400, 0]
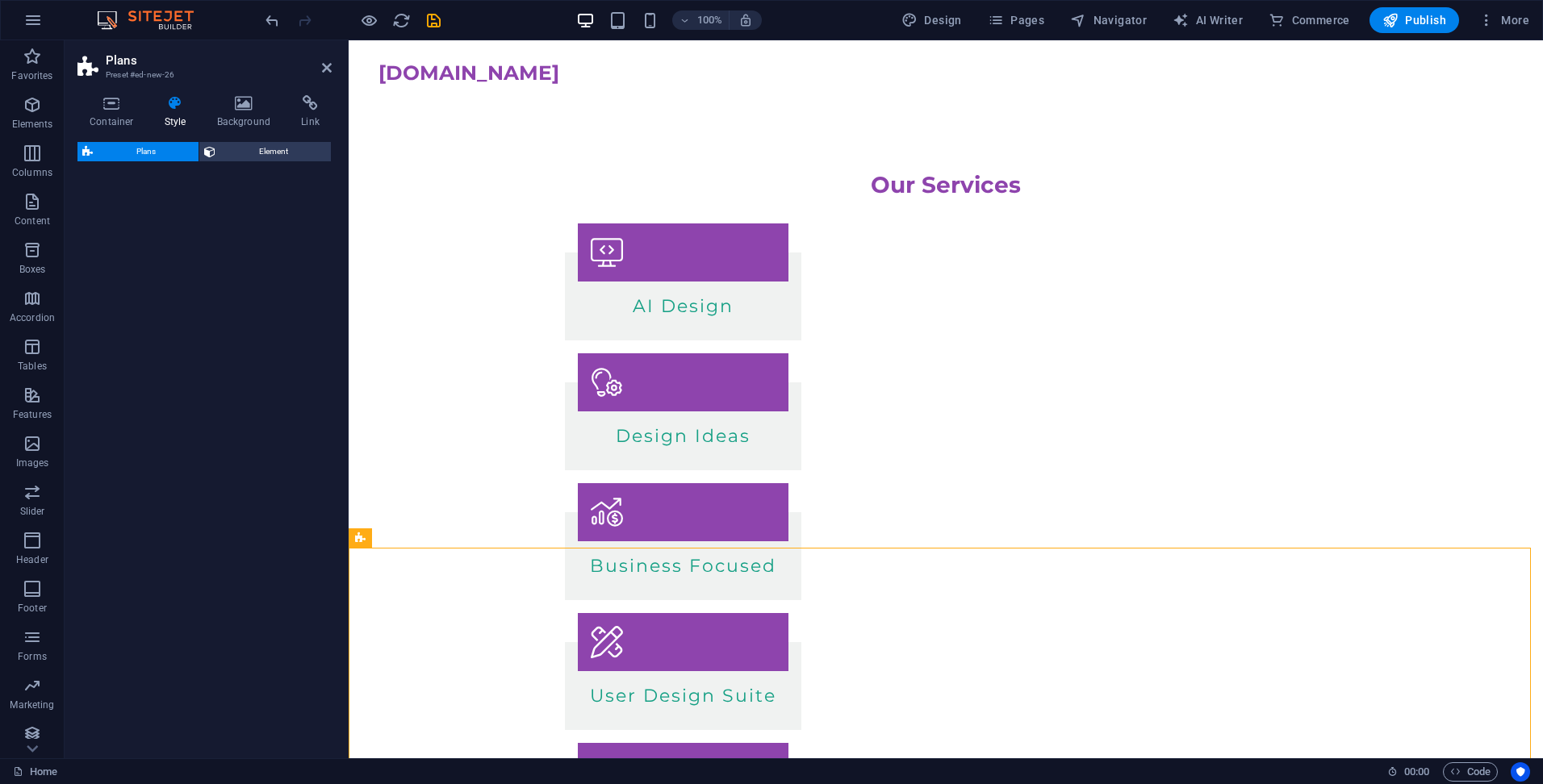
select select "rem"
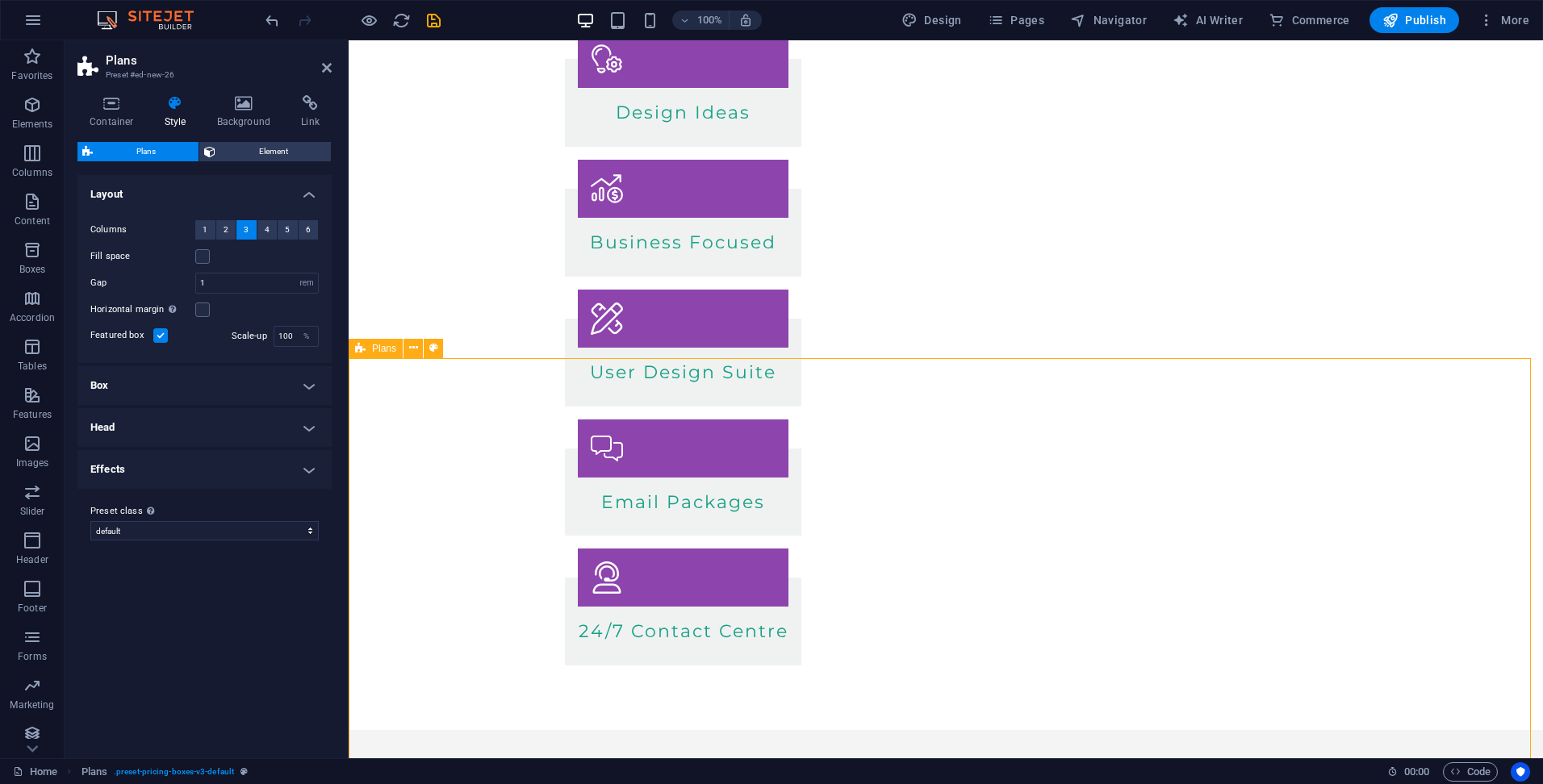
scroll to position [403, 0]
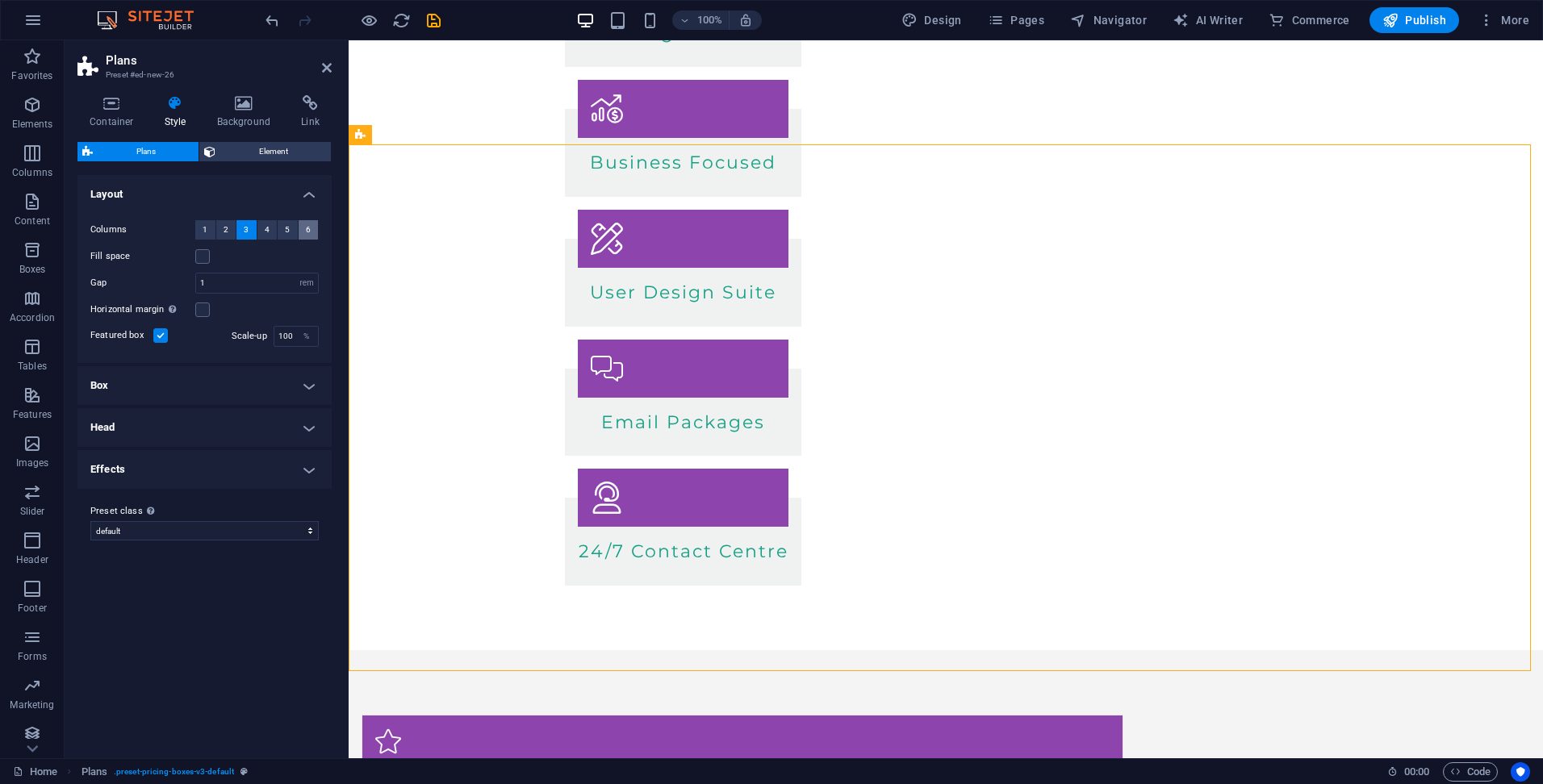
click at [309, 227] on span "6" at bounding box center [309, 230] width 5 height 20
click at [205, 257] on label at bounding box center [202, 257] width 15 height 15
click at [0, 0] on input "Fill space" at bounding box center [0, 0] width 0 height 0
click at [205, 257] on label at bounding box center [202, 257] width 15 height 15
click at [0, 0] on input "Fill space" at bounding box center [0, 0] width 0 height 0
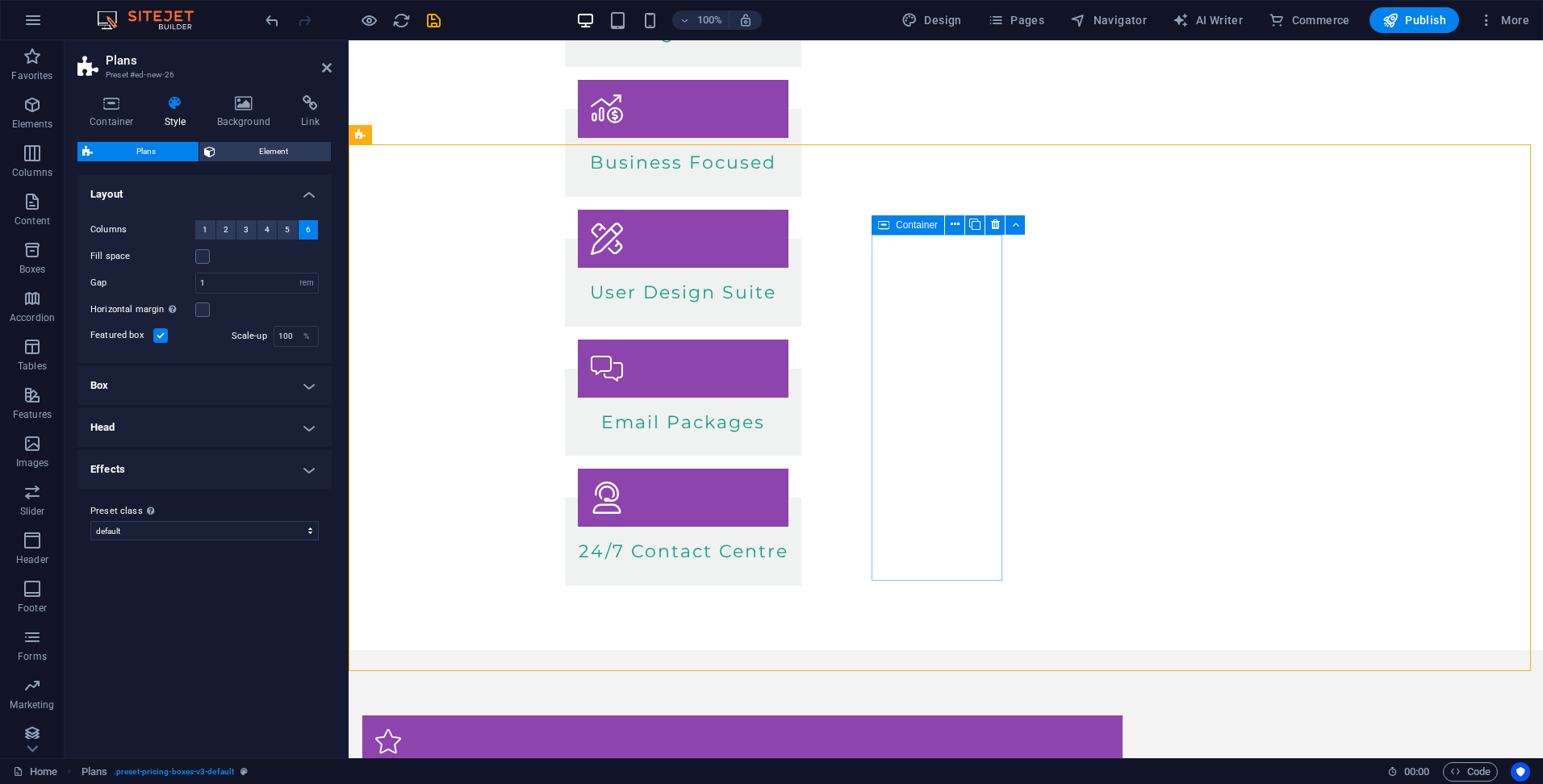
click at [895, 225] on span "Container" at bounding box center [916, 225] width 42 height 10
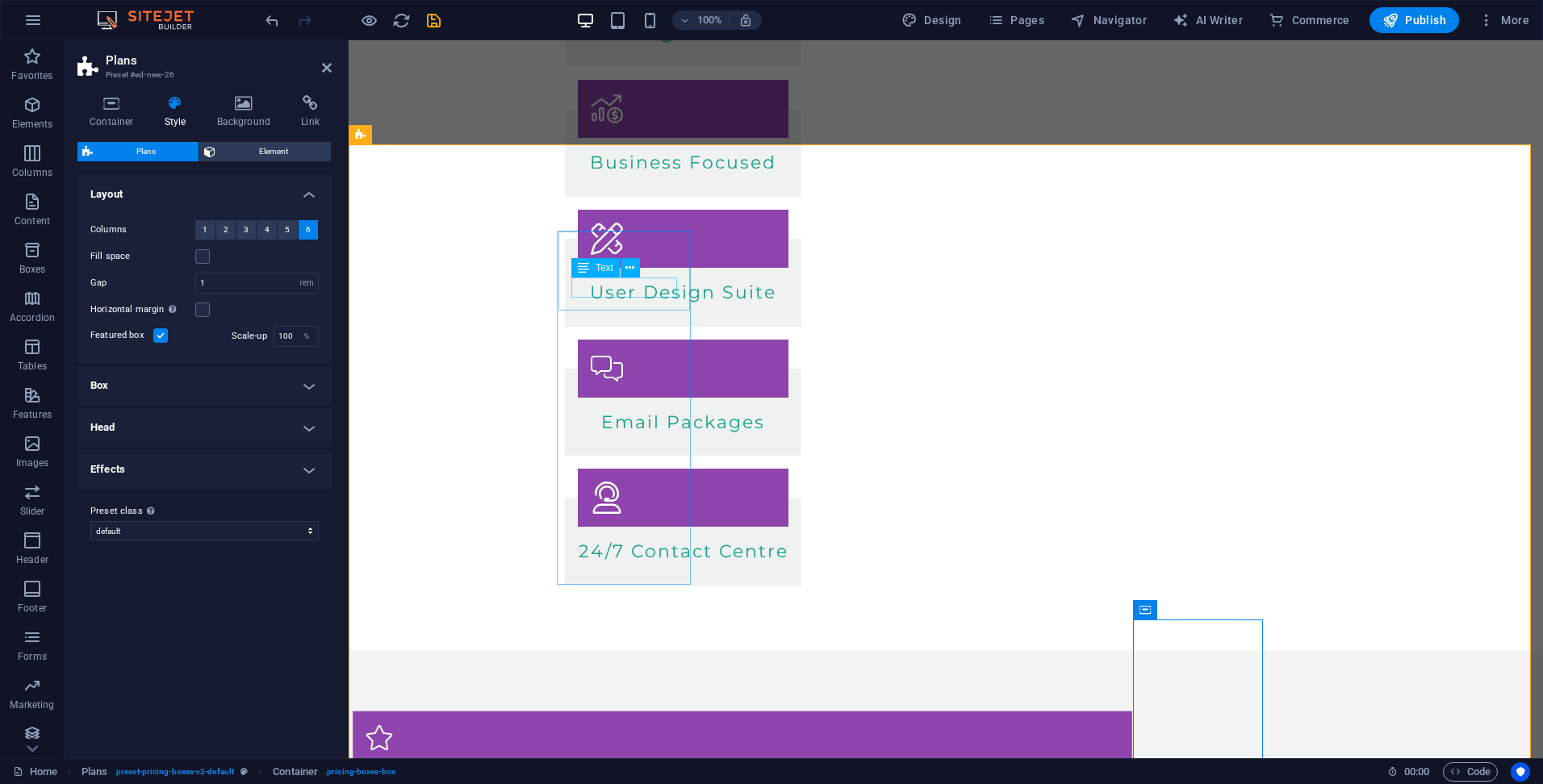
click at [639, 745] on div "Headline" at bounding box center [742, 768] width 753 height 21
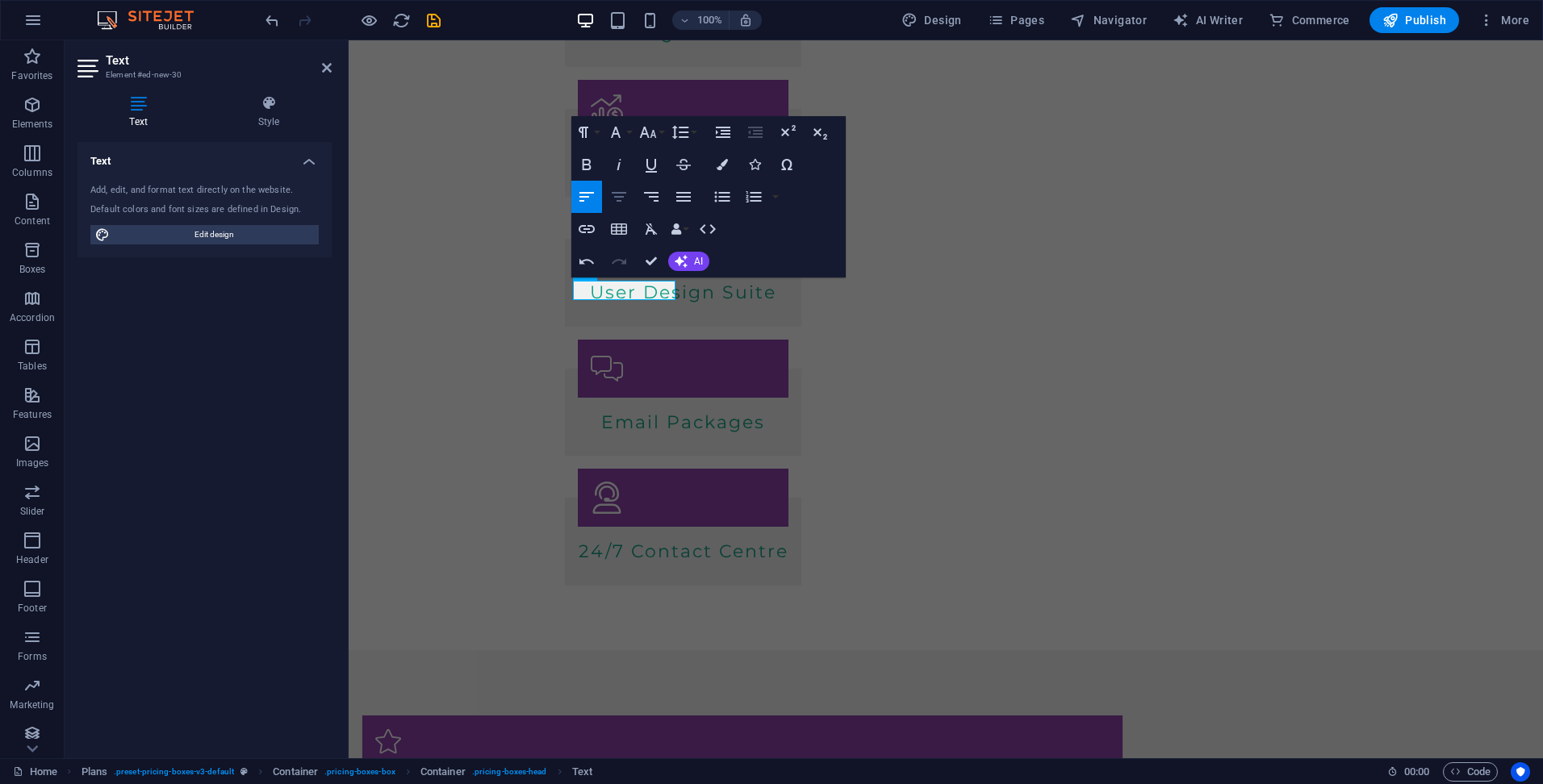
click at [629, 198] on button "Align Center" at bounding box center [618, 197] width 30 height 32
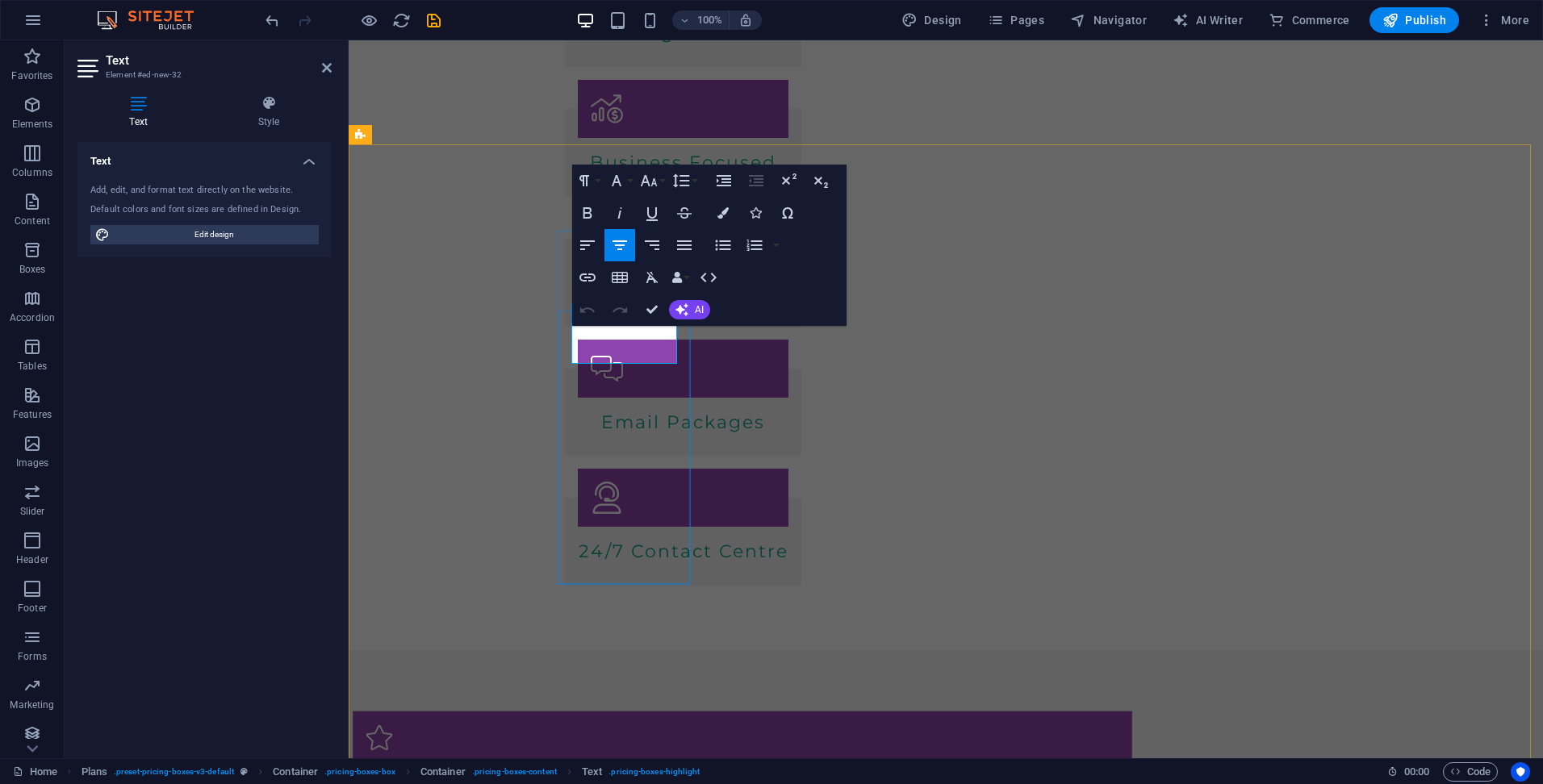
drag, startPoint x: 606, startPoint y: 346, endPoint x: 615, endPoint y: 346, distance: 9.0
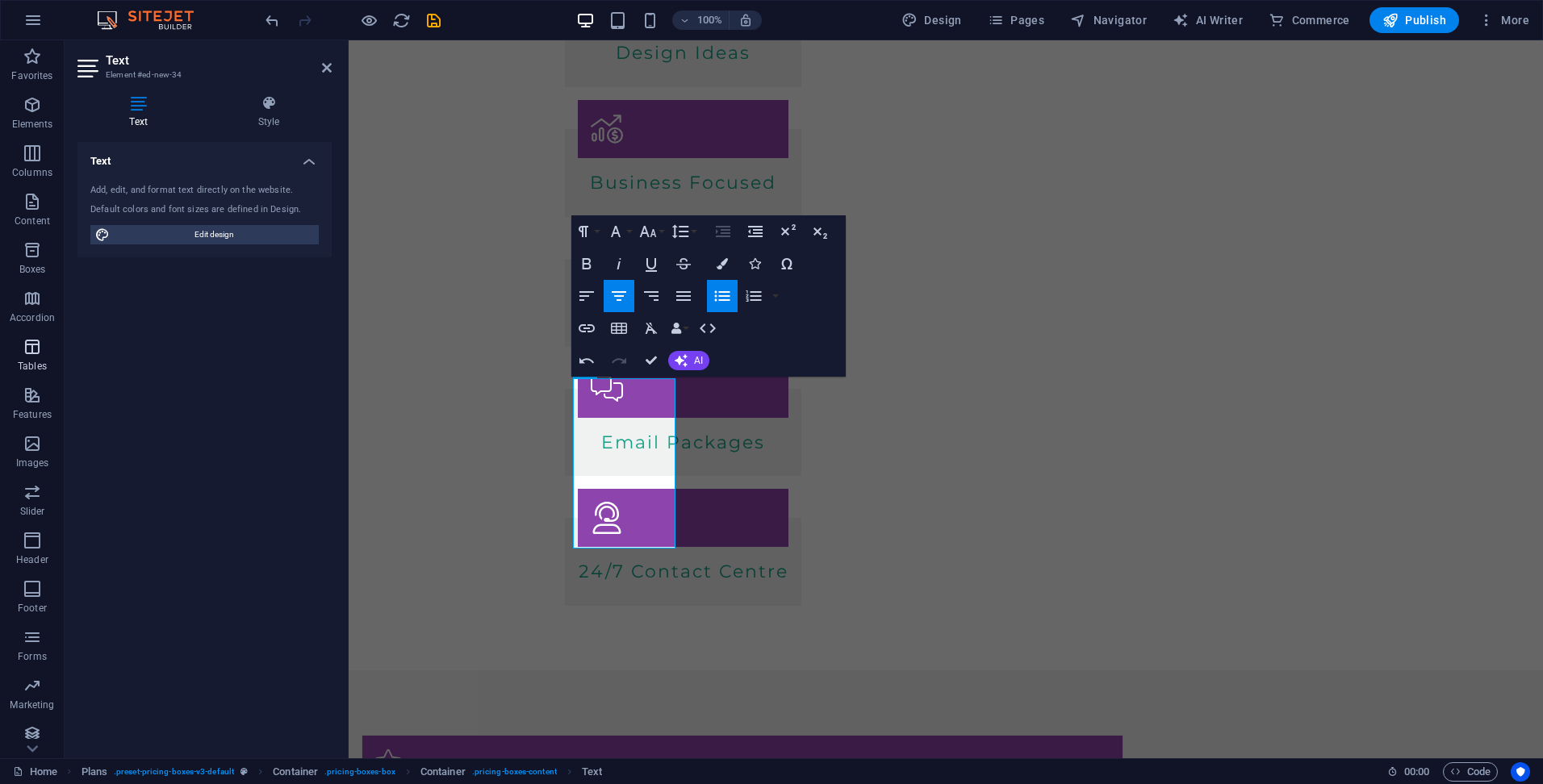
scroll to position [0, 5]
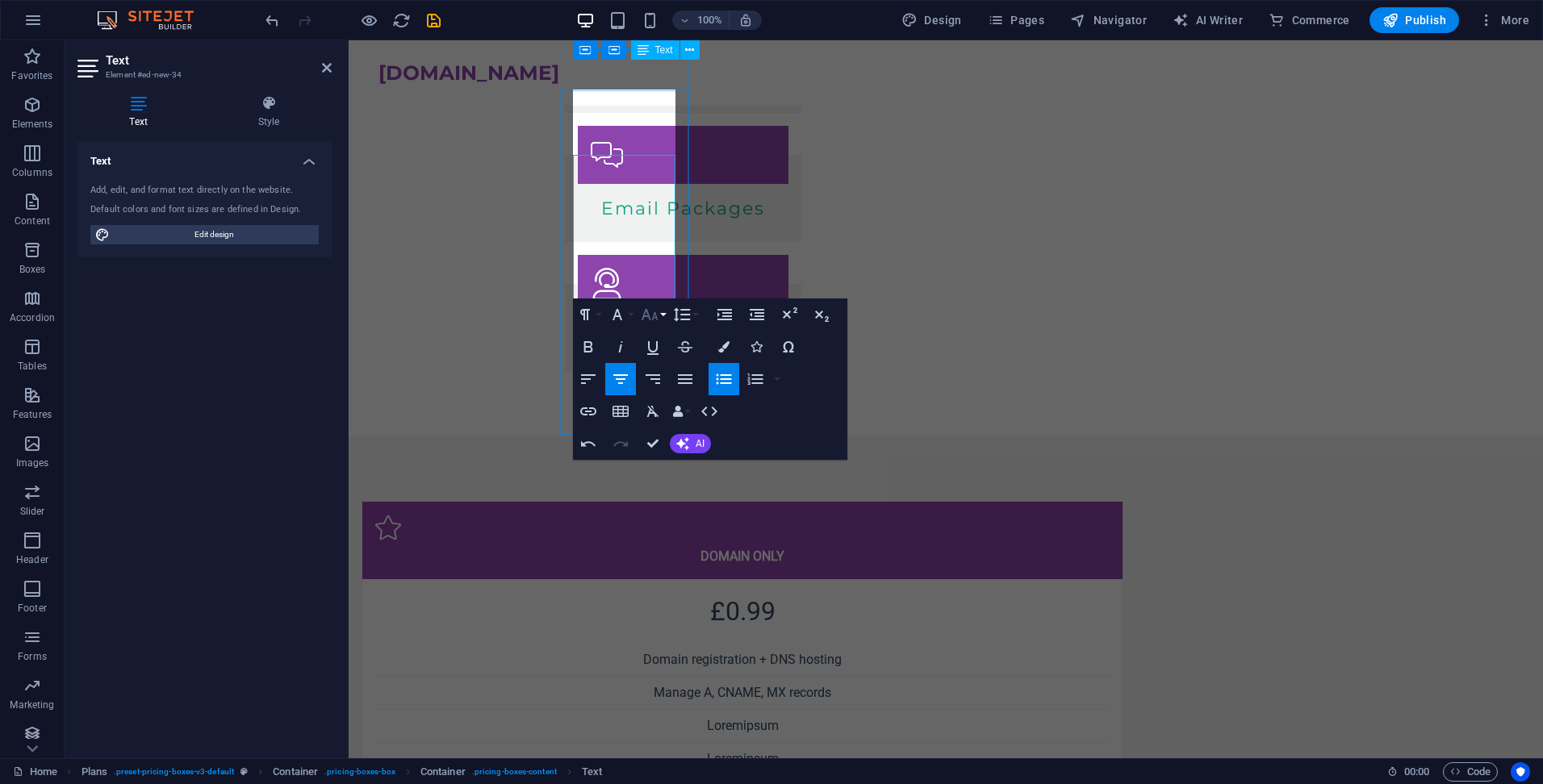
scroll to position [549, 0]
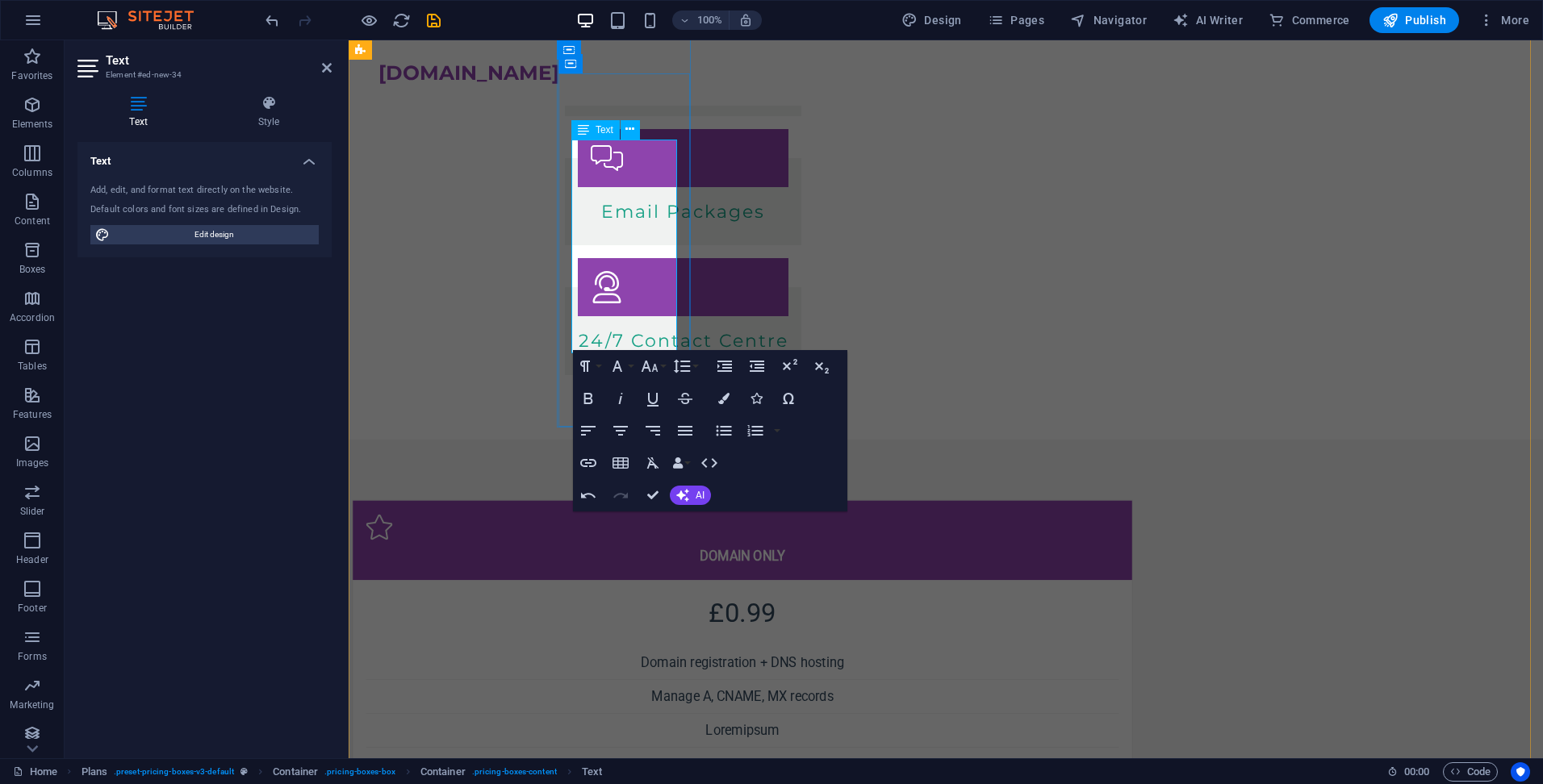
click at [705, 722] on strong "Lorem" at bounding box center [723, 730] width 37 height 16
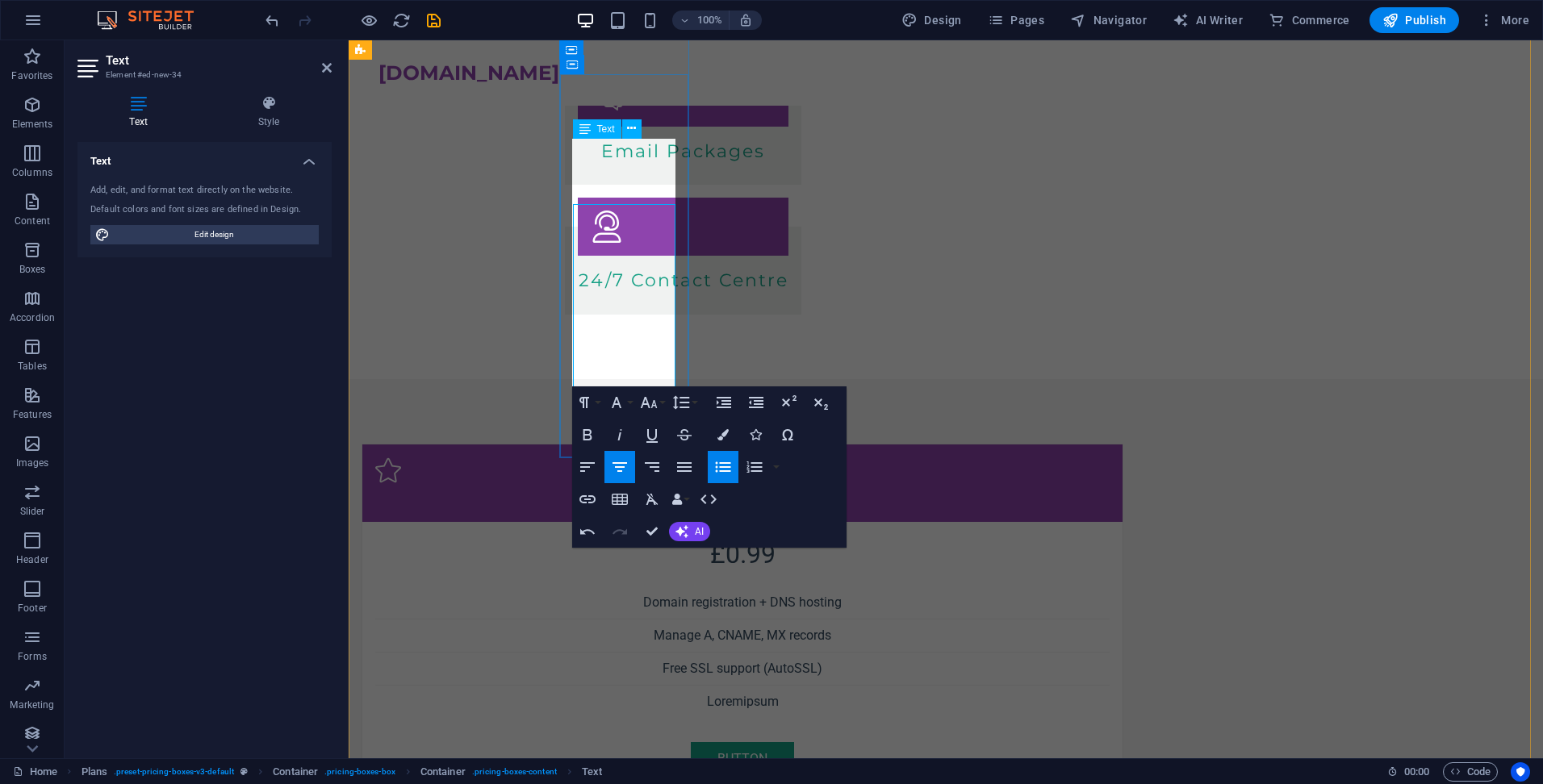
scroll to position [507, 0]
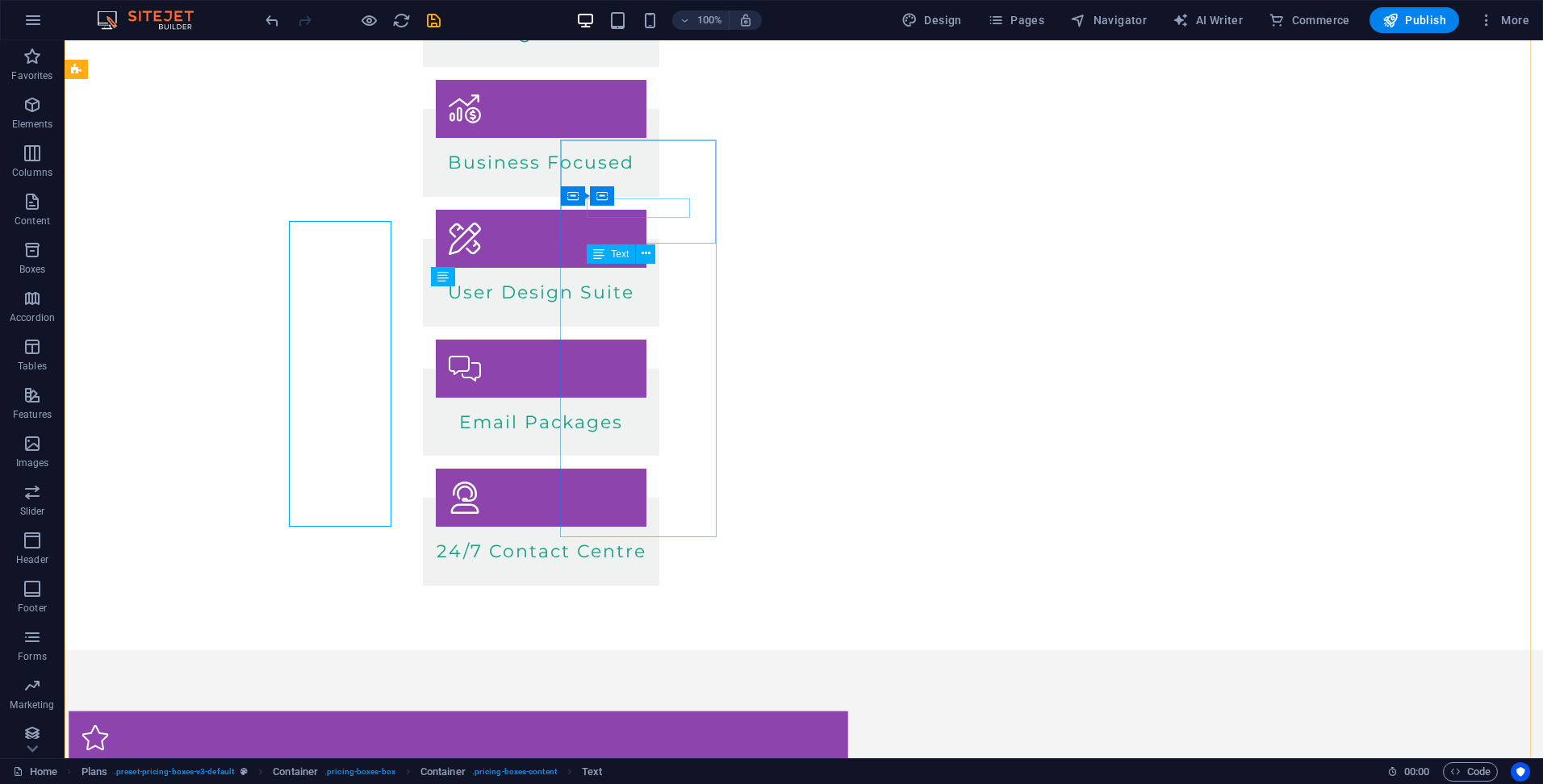
scroll to position [469, 0]
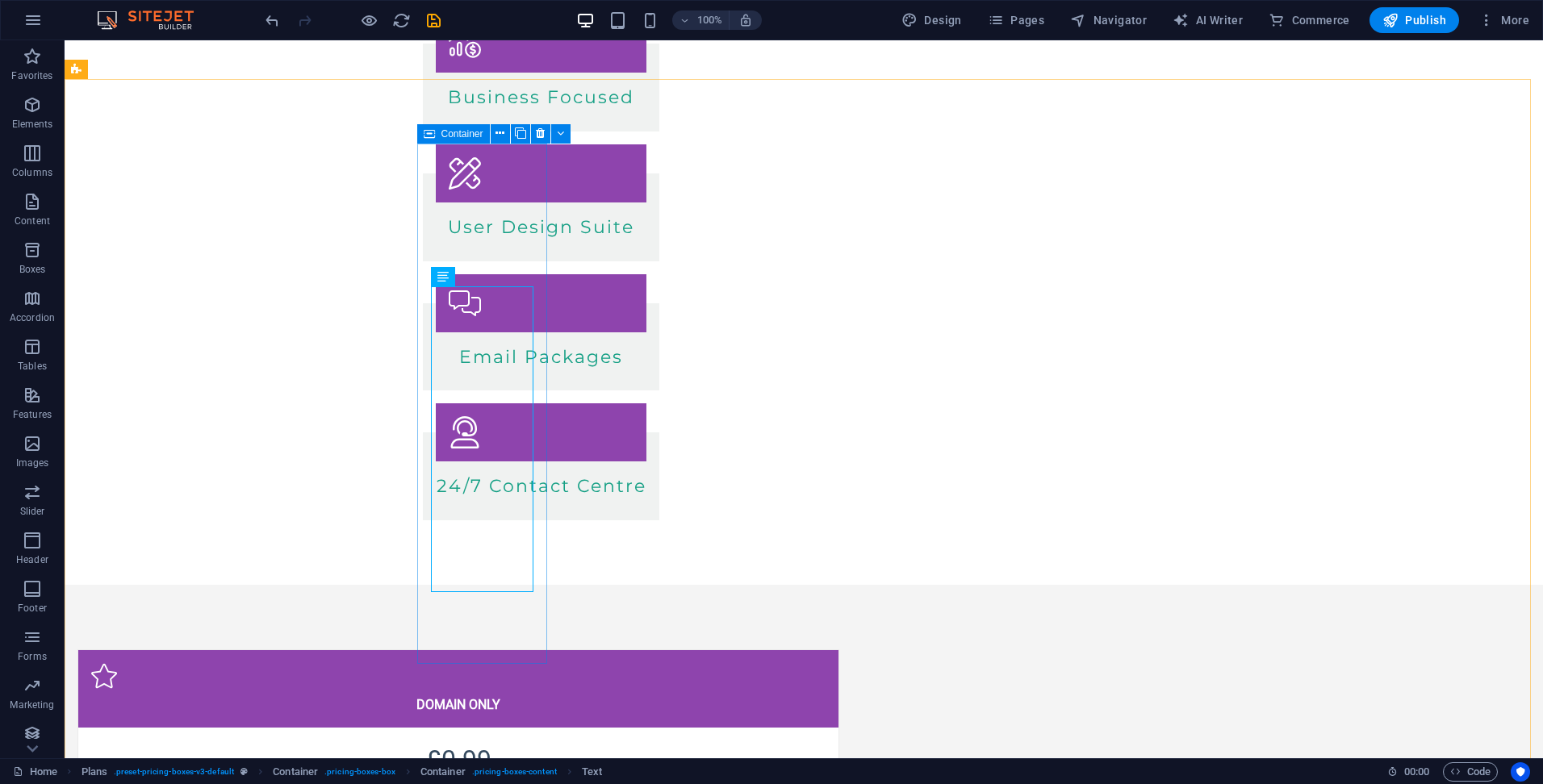
click at [422, 129] on div "Container" at bounding box center [453, 134] width 72 height 20
click at [433, 135] on icon at bounding box center [430, 134] width 12 height 20
click at [432, 136] on icon at bounding box center [430, 134] width 12 height 20
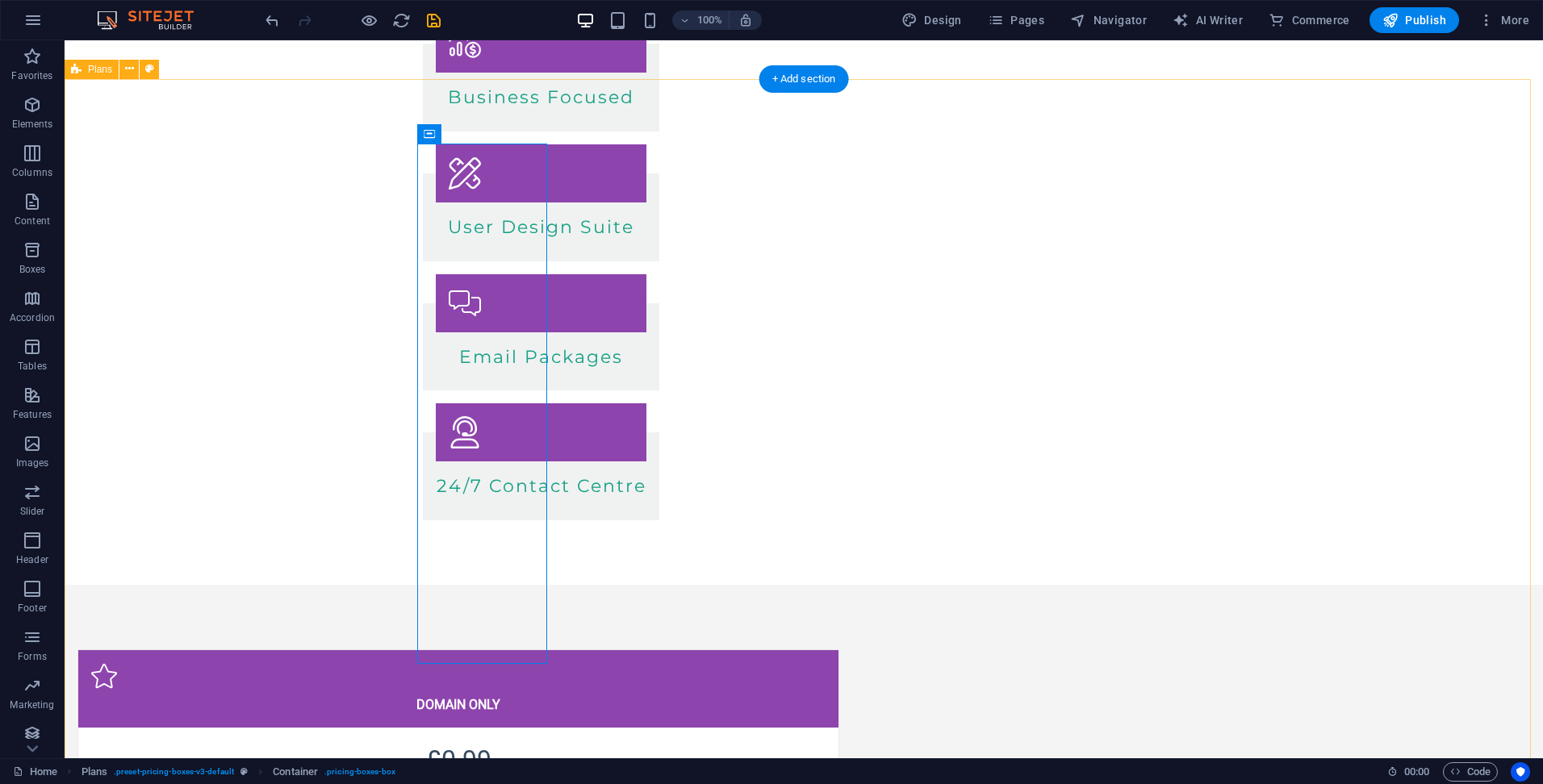
select select "rem"
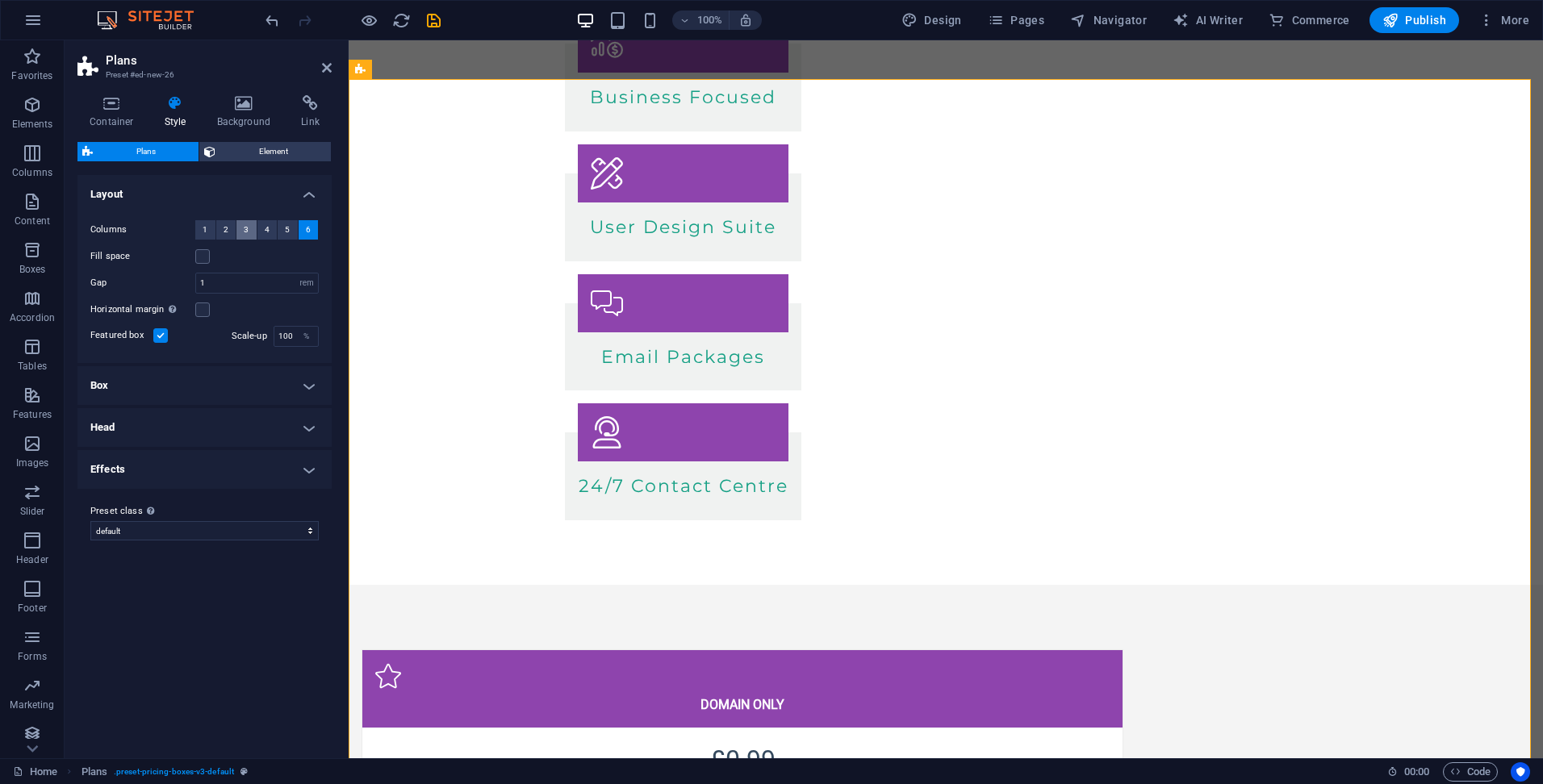
click at [248, 230] on span "3" at bounding box center [246, 230] width 5 height 20
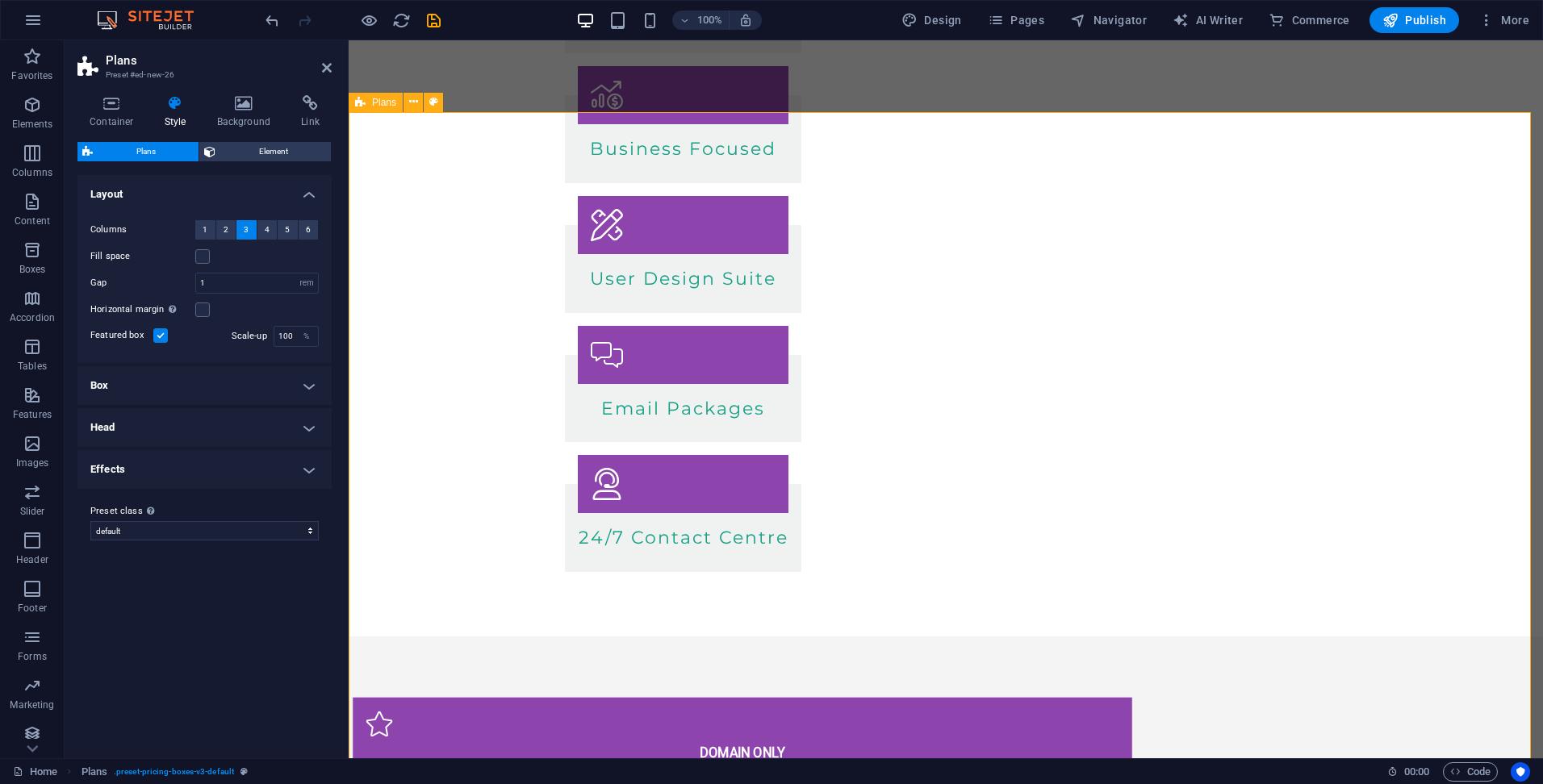
scroll to position [453, 0]
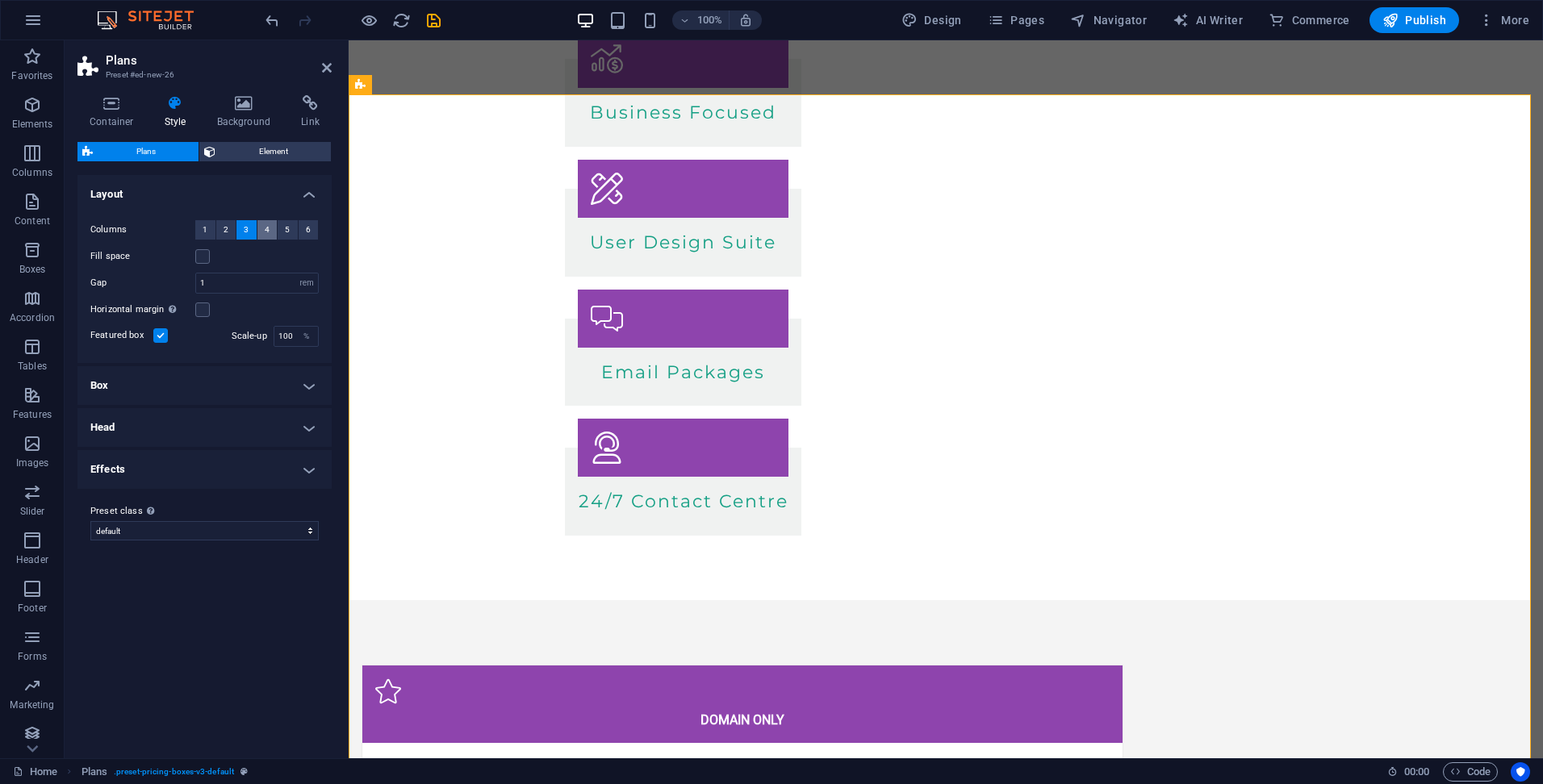
click at [263, 234] on button "4" at bounding box center [267, 230] width 21 height 20
click at [246, 233] on span "3" at bounding box center [246, 230] width 5 height 20
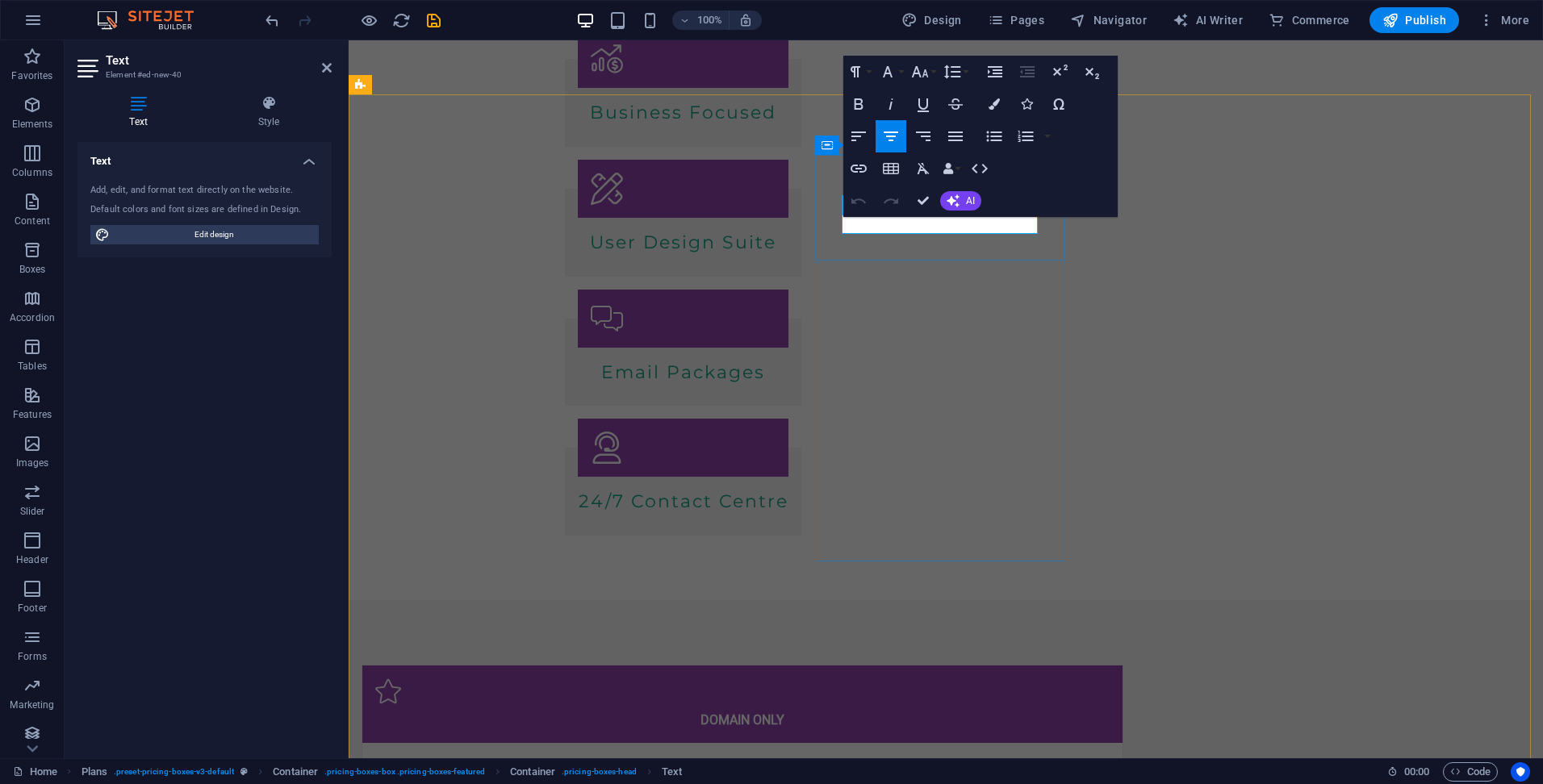
drag, startPoint x: 888, startPoint y: 225, endPoint x: 844, endPoint y: 225, distance: 44.0
drag, startPoint x: 920, startPoint y: 194, endPoint x: 878, endPoint y: 152, distance: 59.4
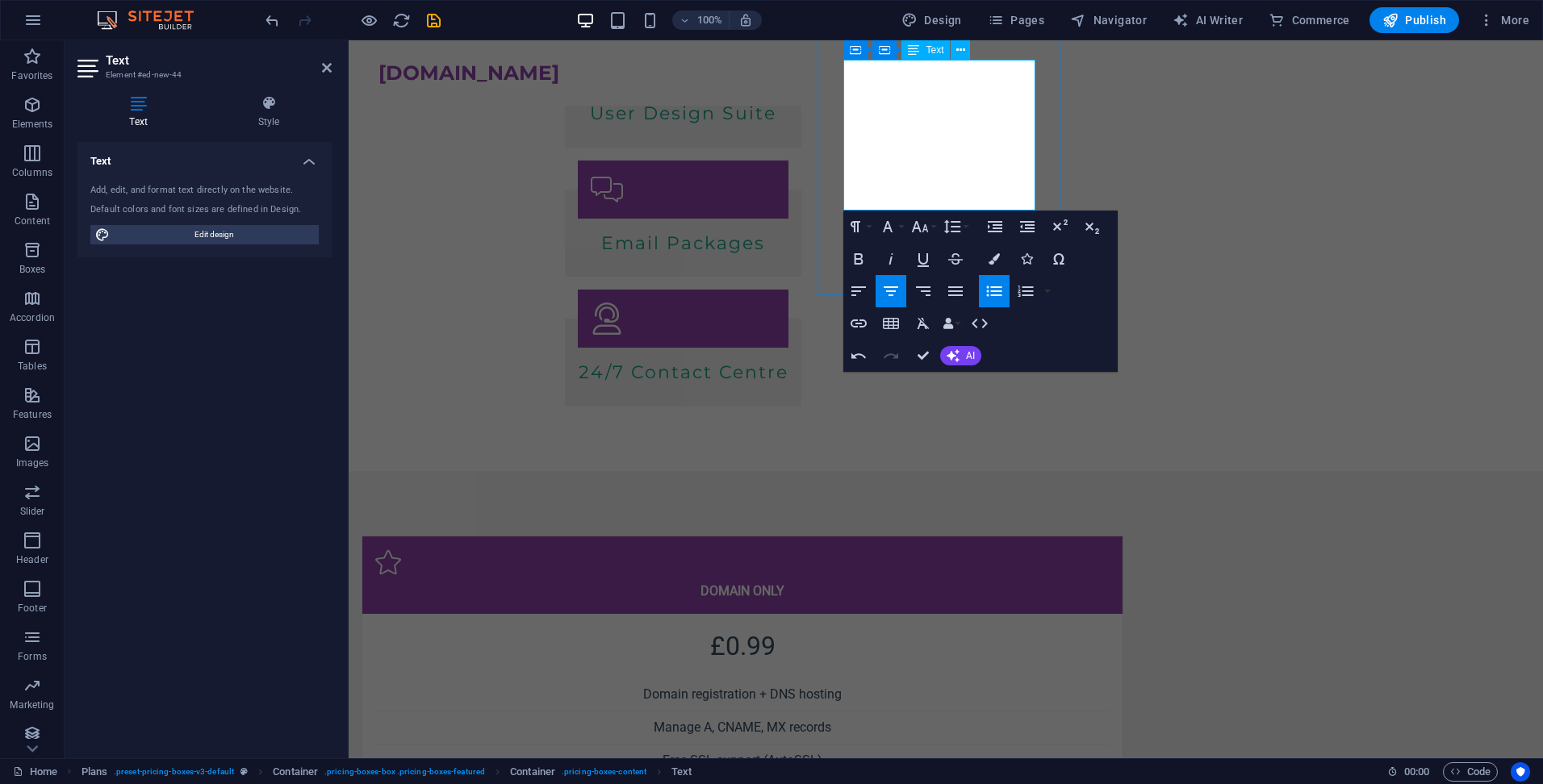
scroll to position [491, 0]
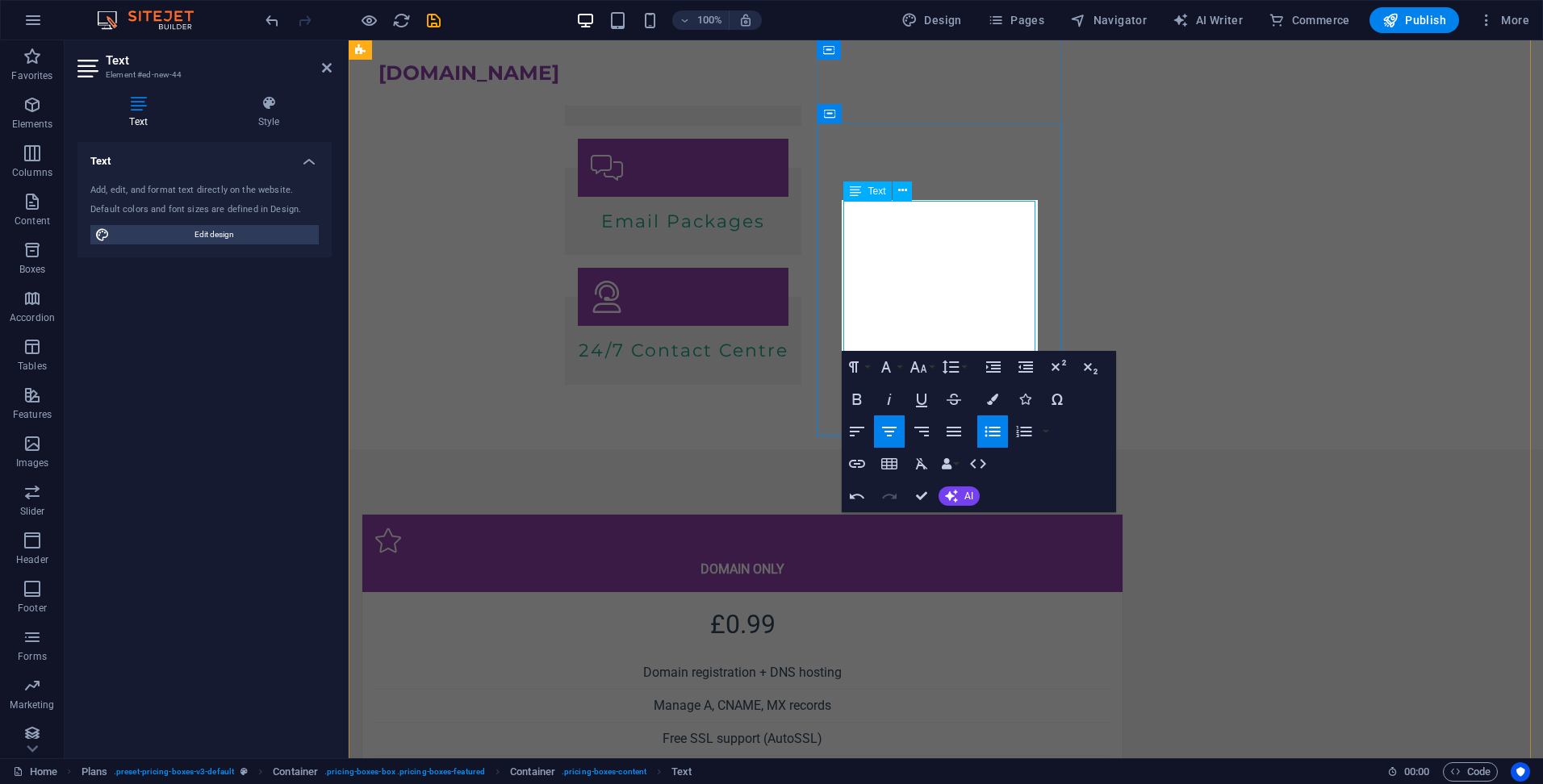
scroll to position [458, 0]
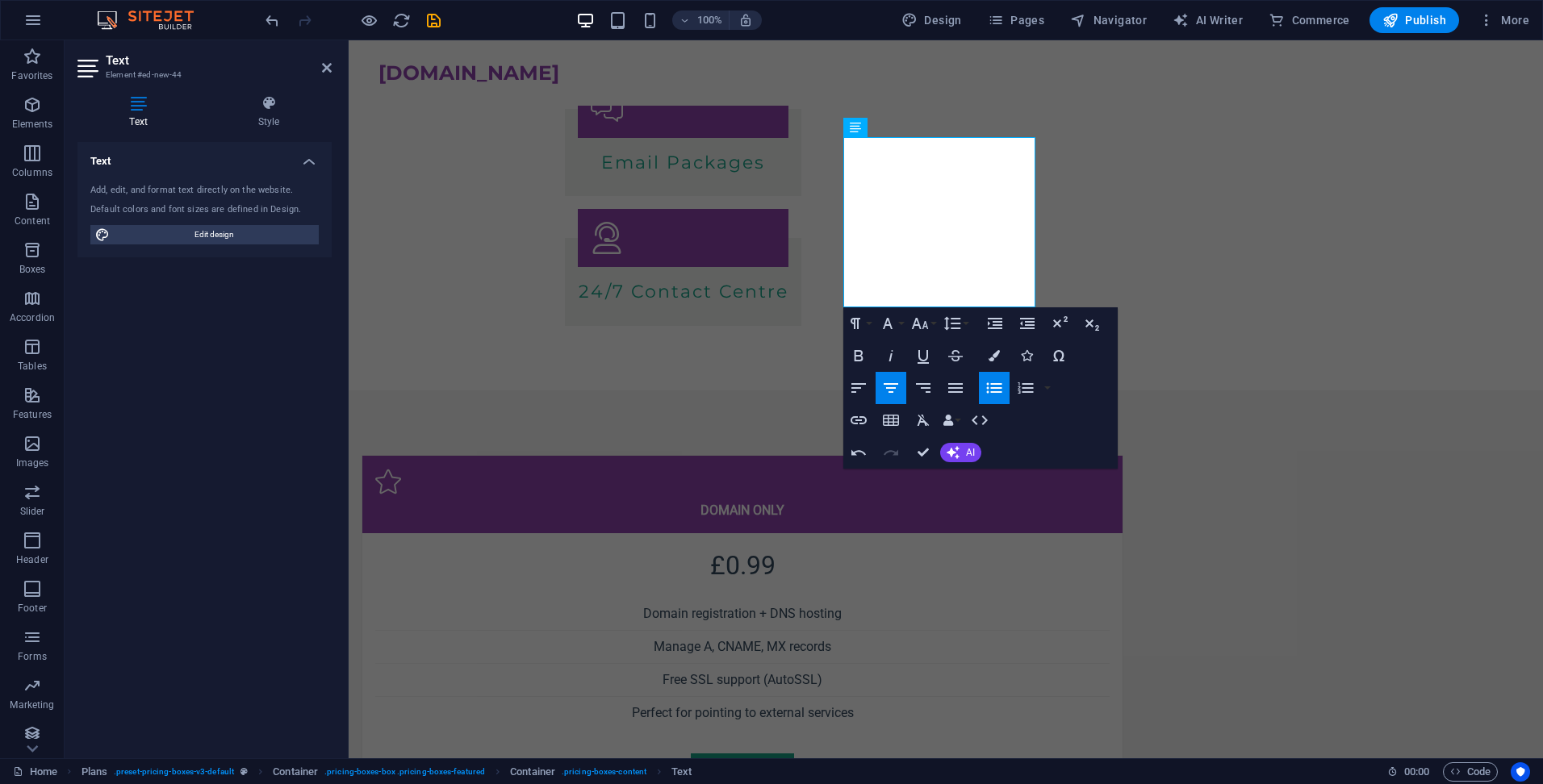
scroll to position [591, 0]
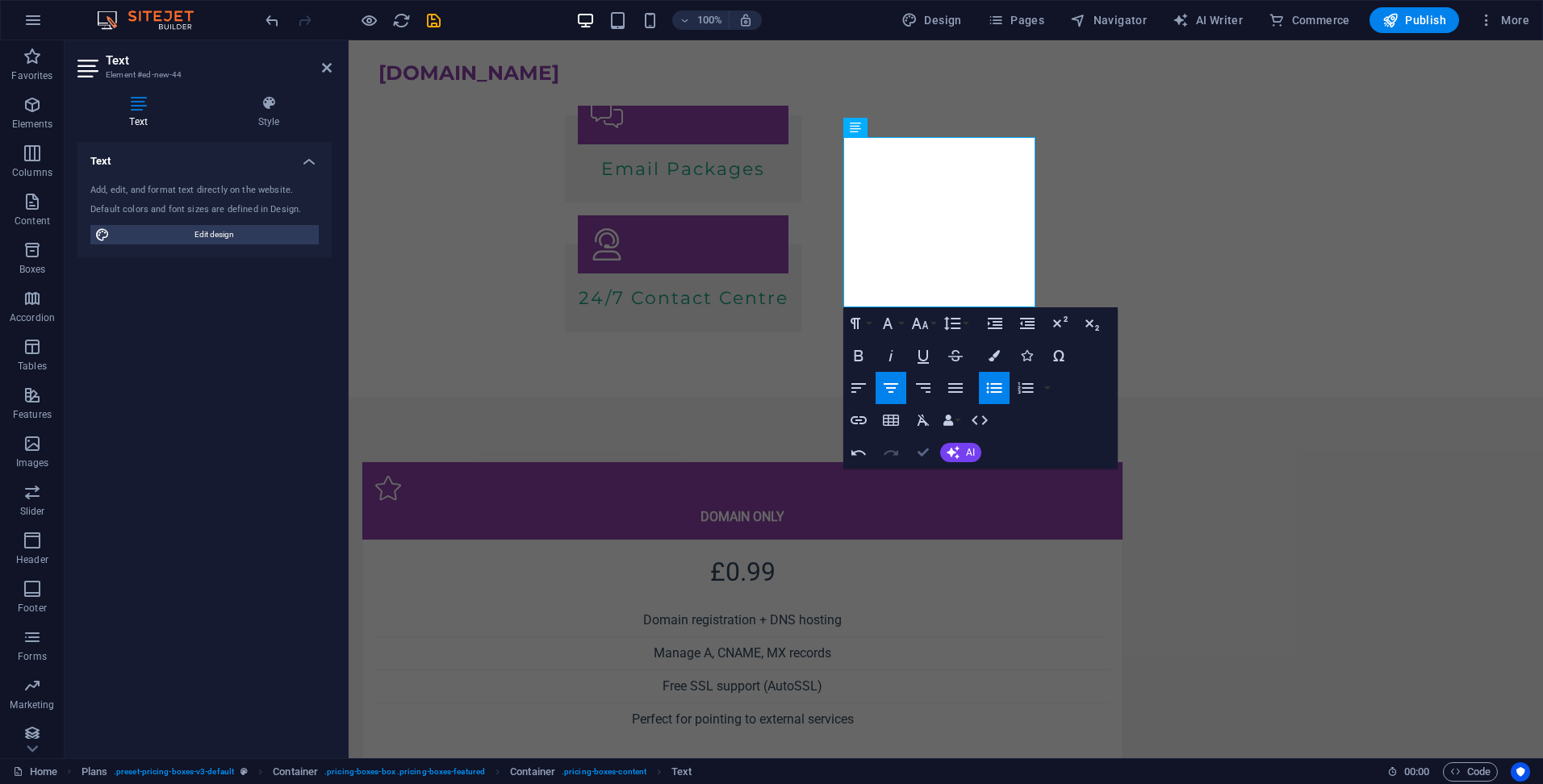
drag, startPoint x: 919, startPoint y: 449, endPoint x: 870, endPoint y: 399, distance: 70.0
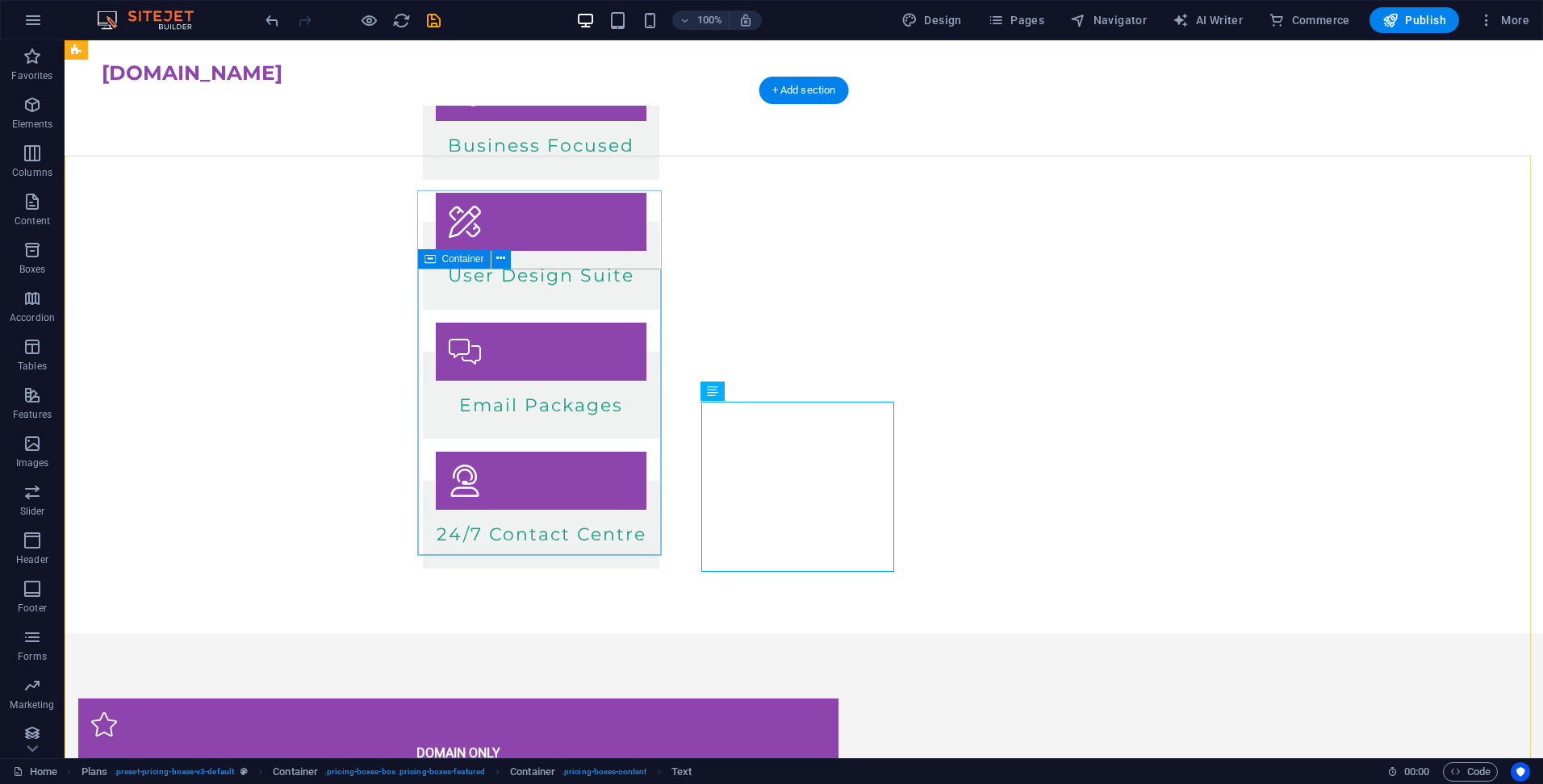
scroll to position [350, 0]
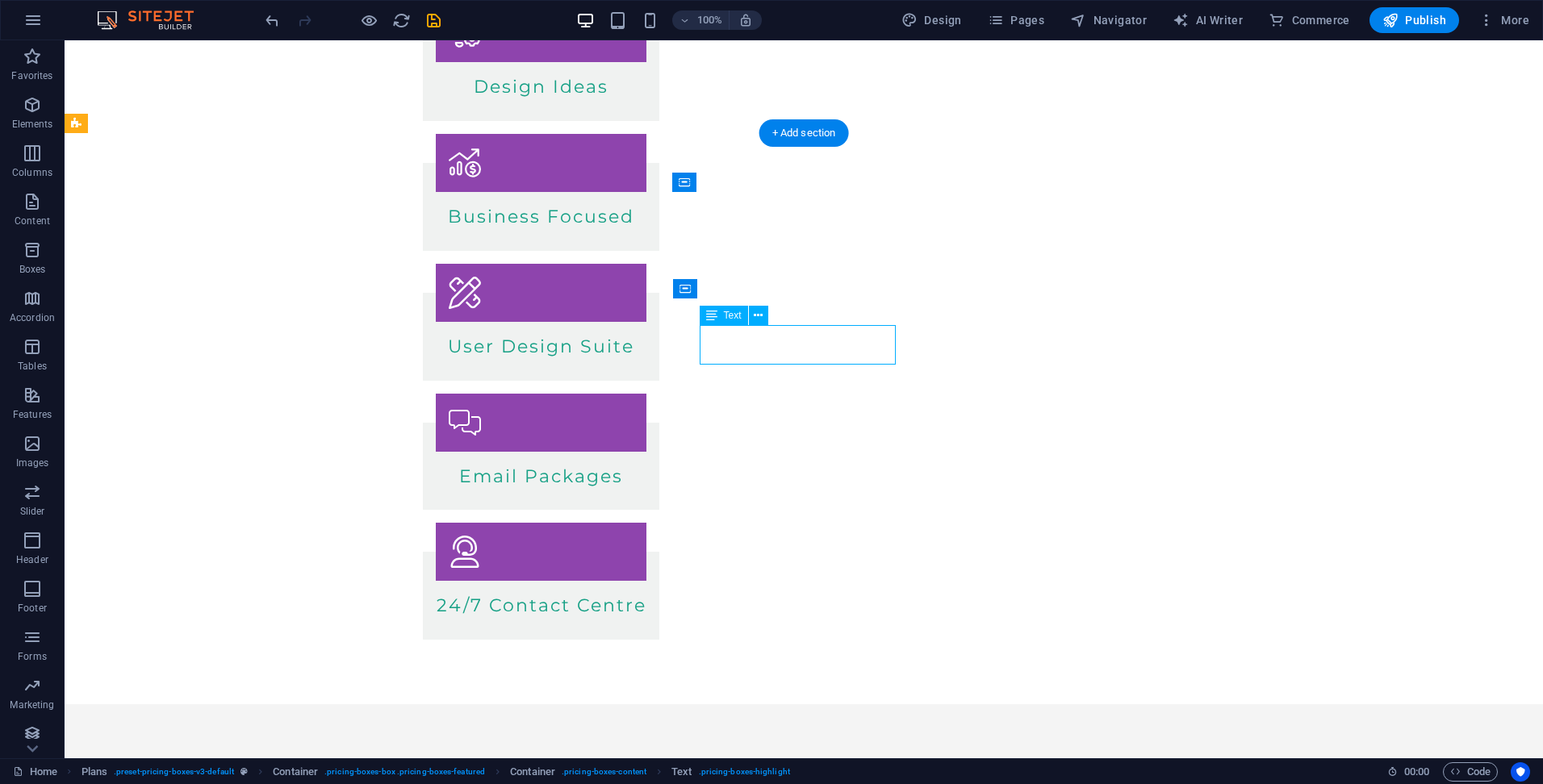
scroll to position [415, 0]
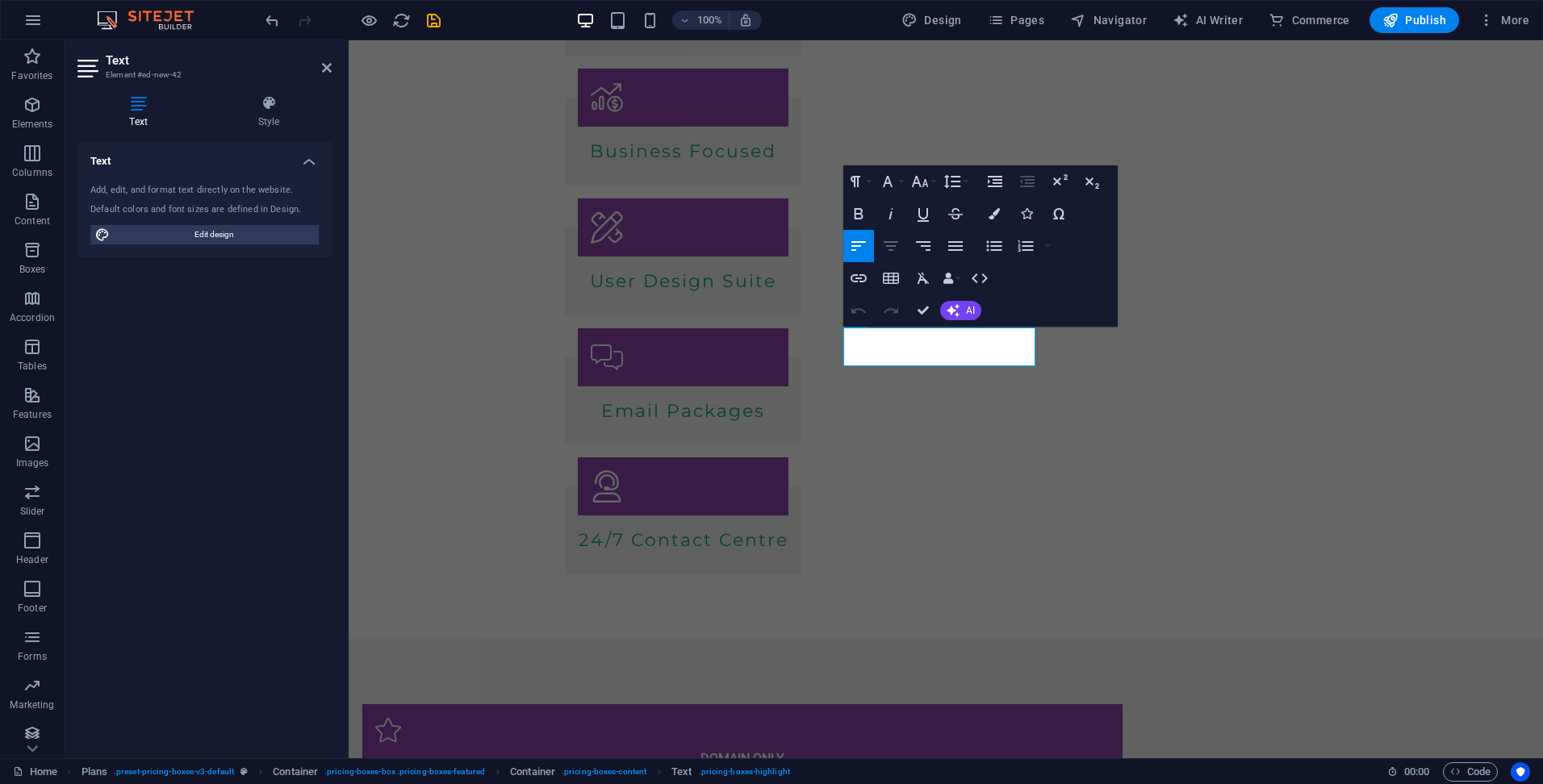
click at [895, 239] on icon "button" at bounding box center [891, 246] width 20 height 20
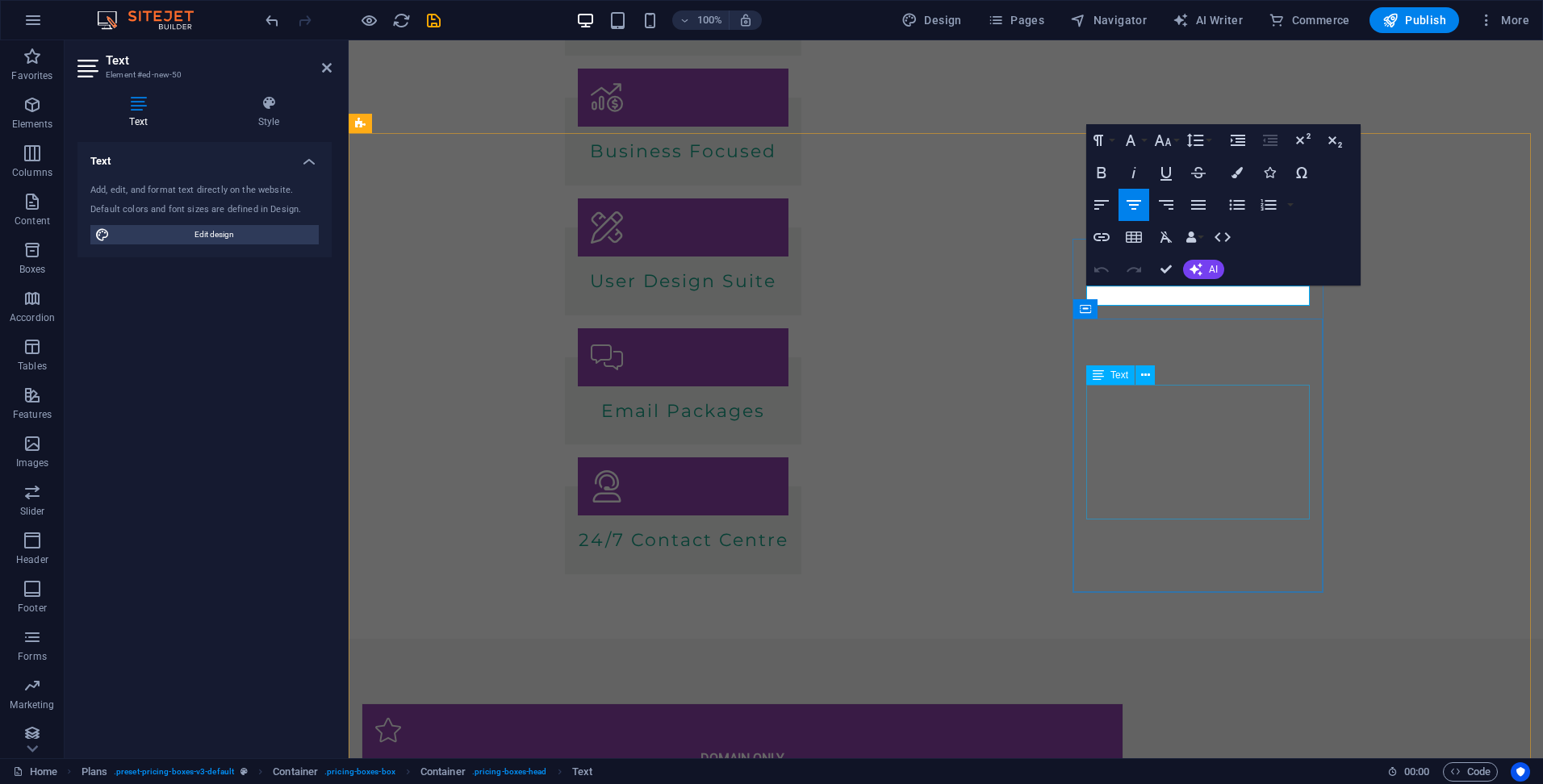
scroll to position [0, 6]
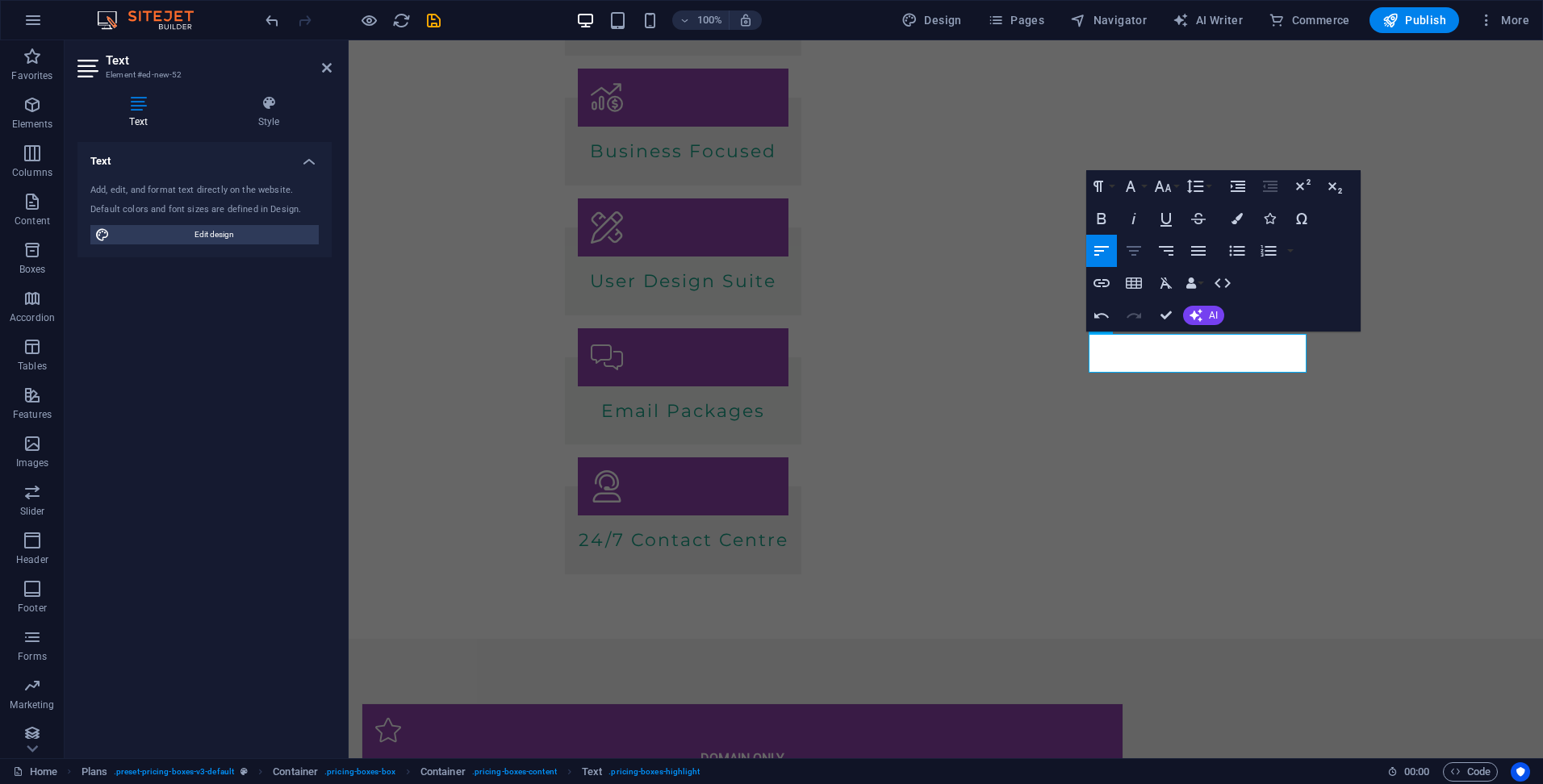
click at [1134, 245] on icon "button" at bounding box center [1134, 251] width 20 height 20
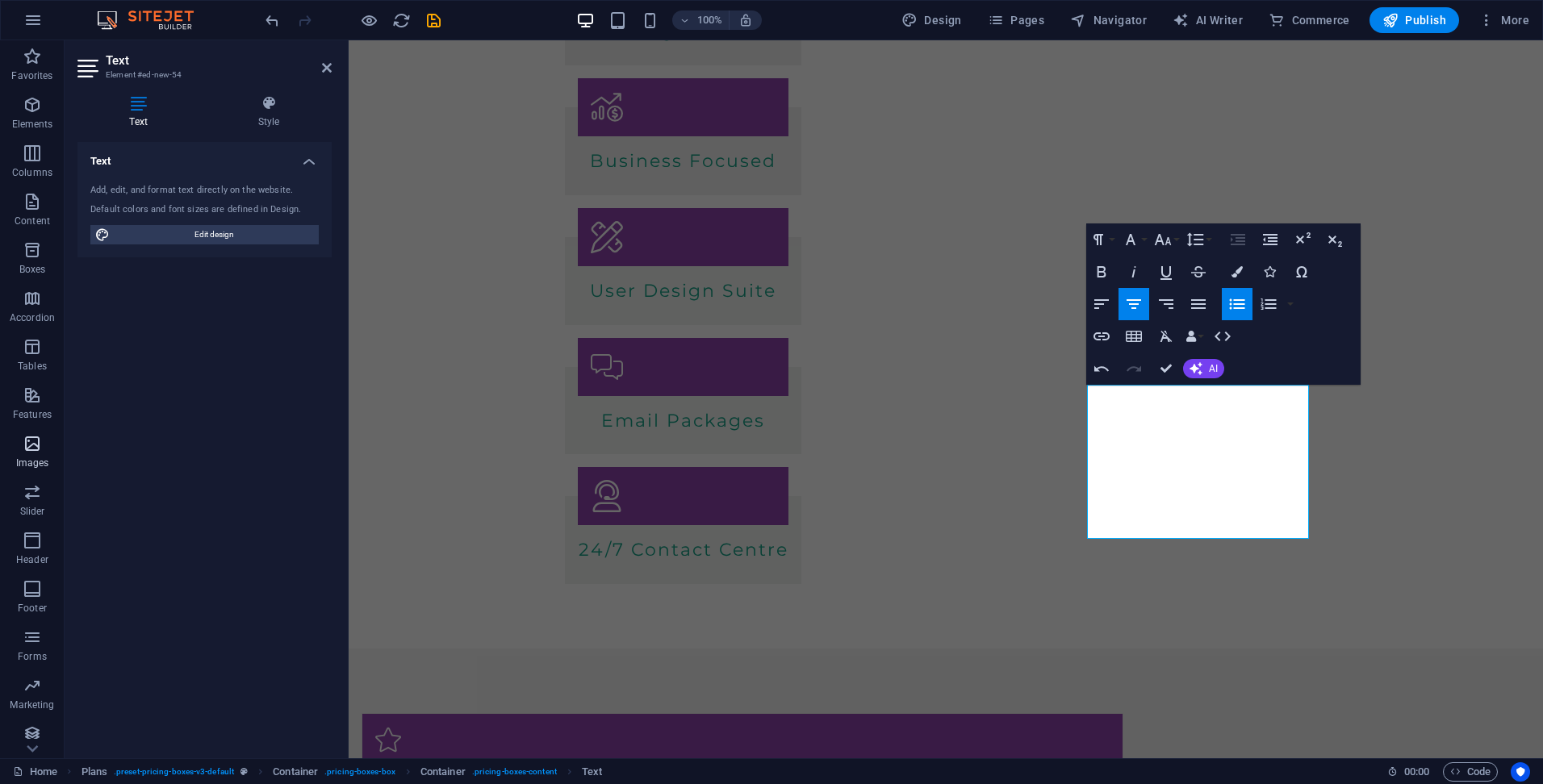
scroll to position [0, 5]
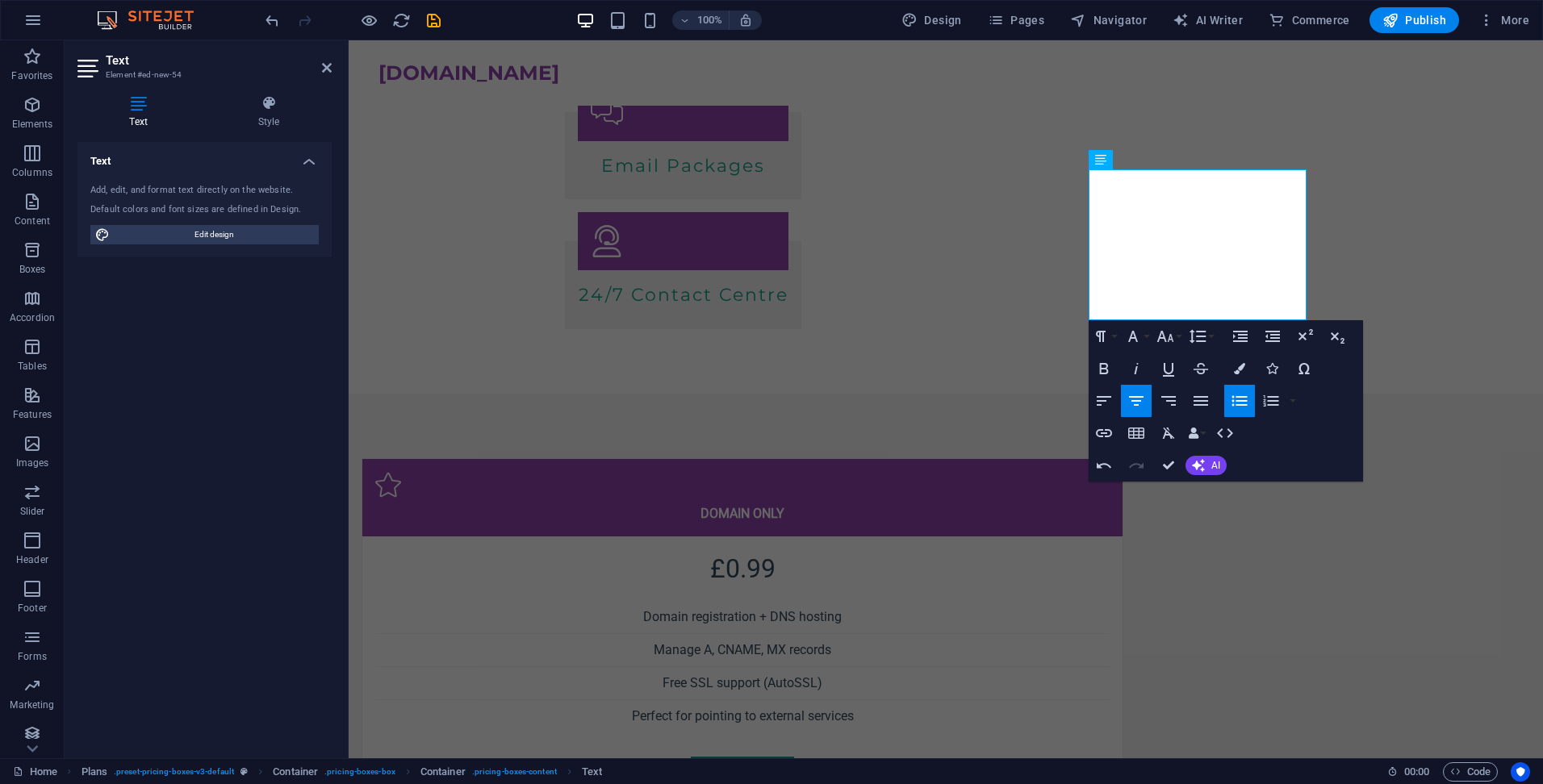
scroll to position [511, 0]
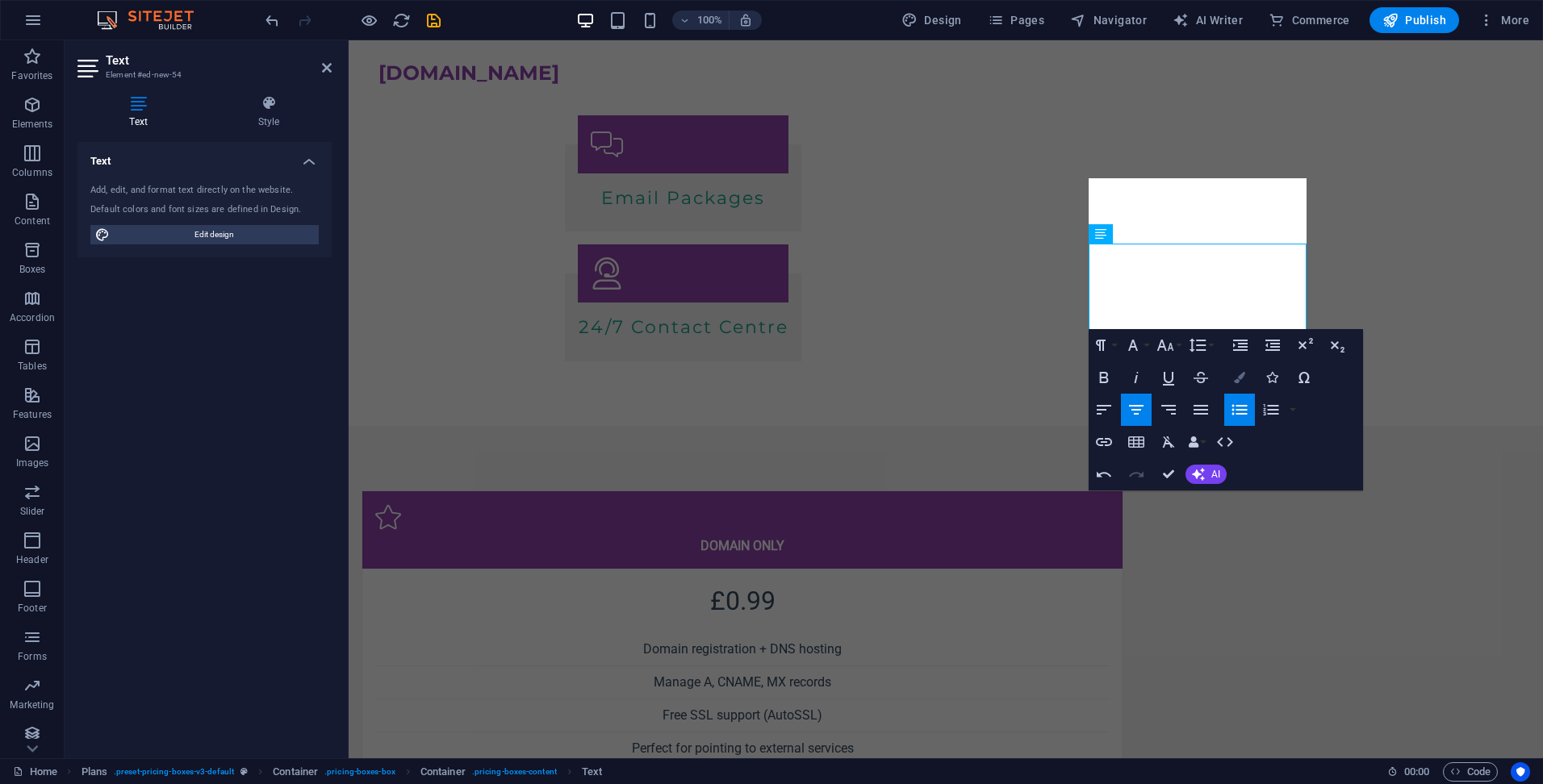
scroll to position [477, 0]
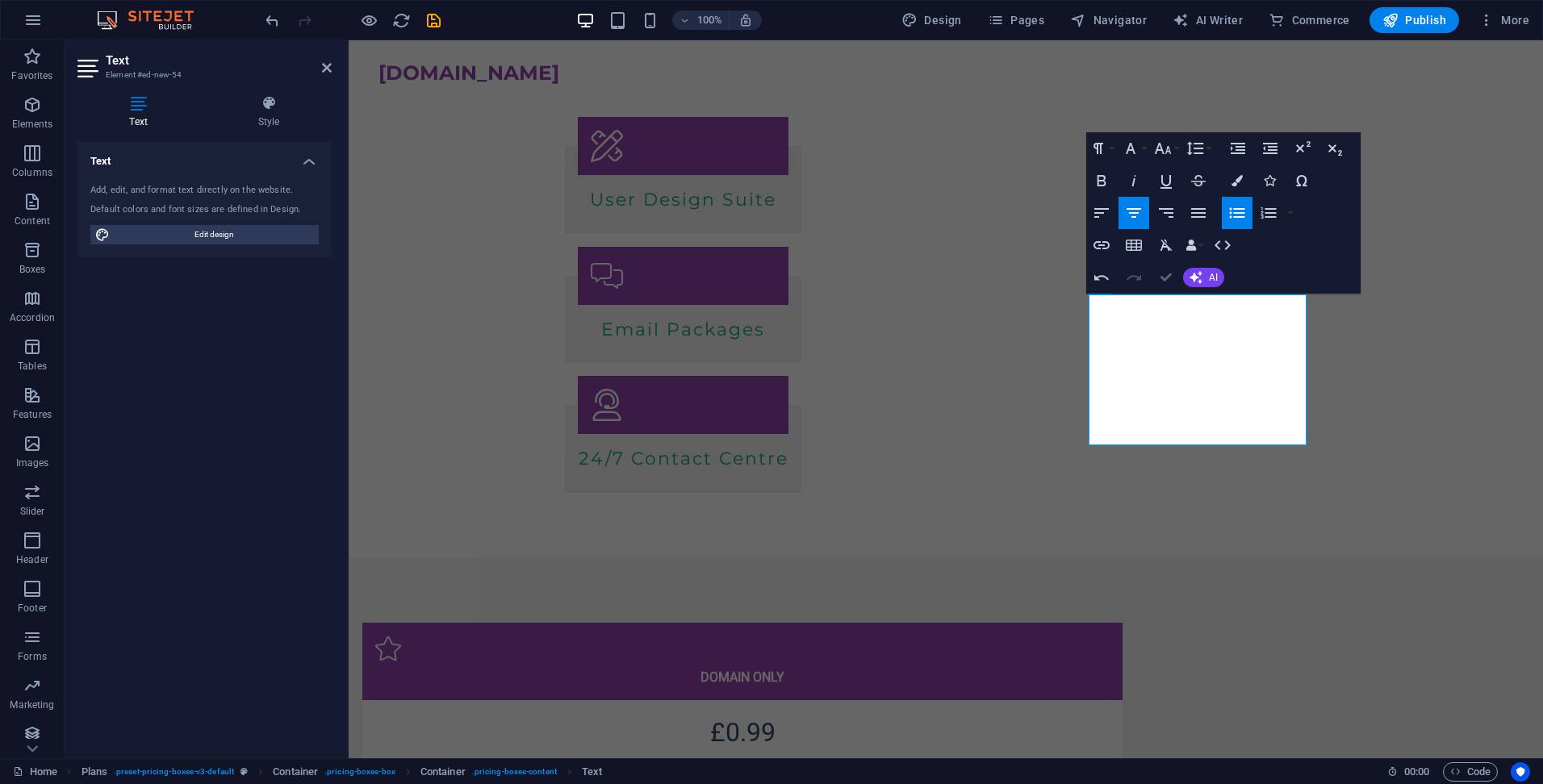
scroll to position [496, 0]
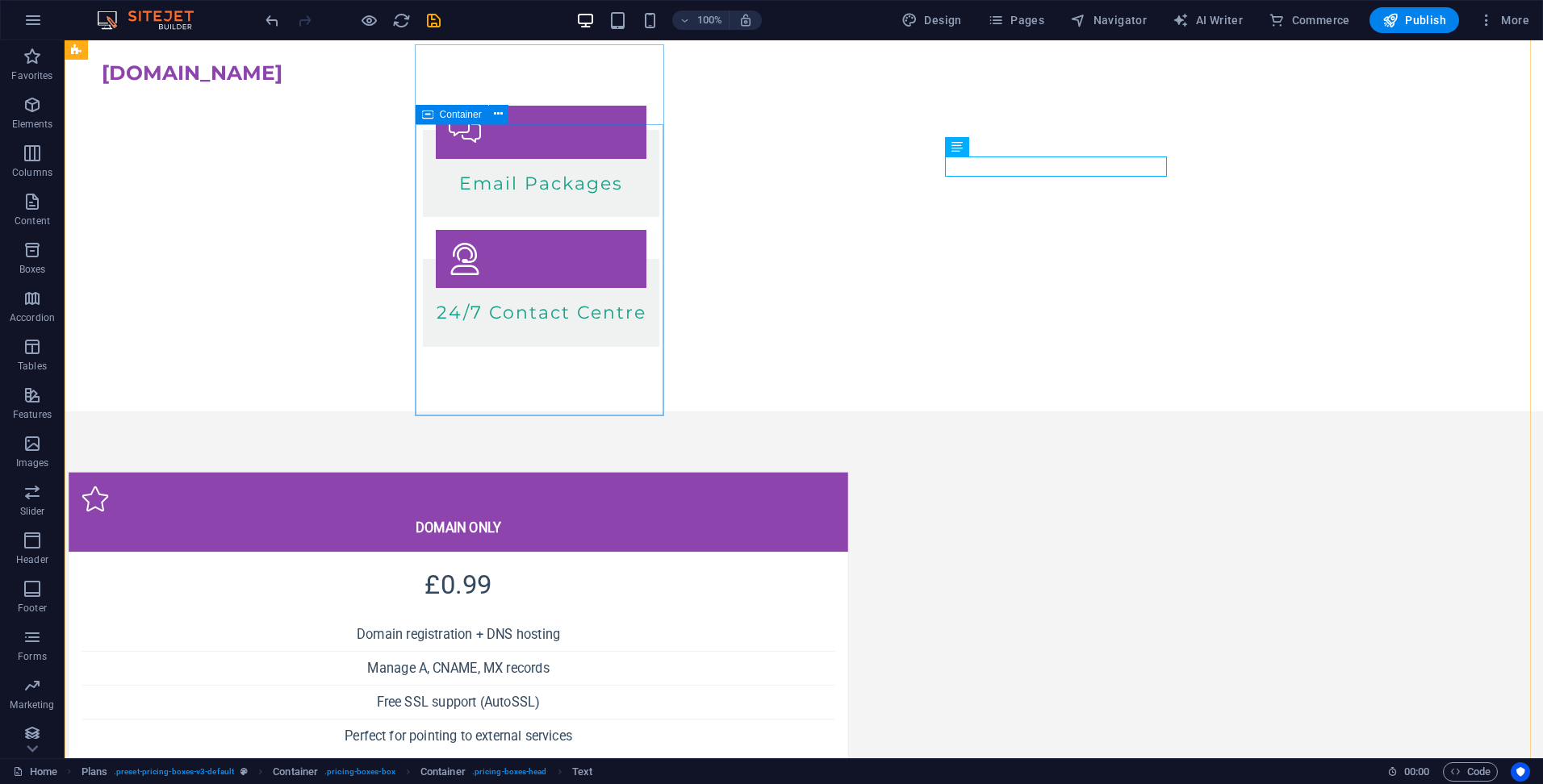
scroll to position [335, 0]
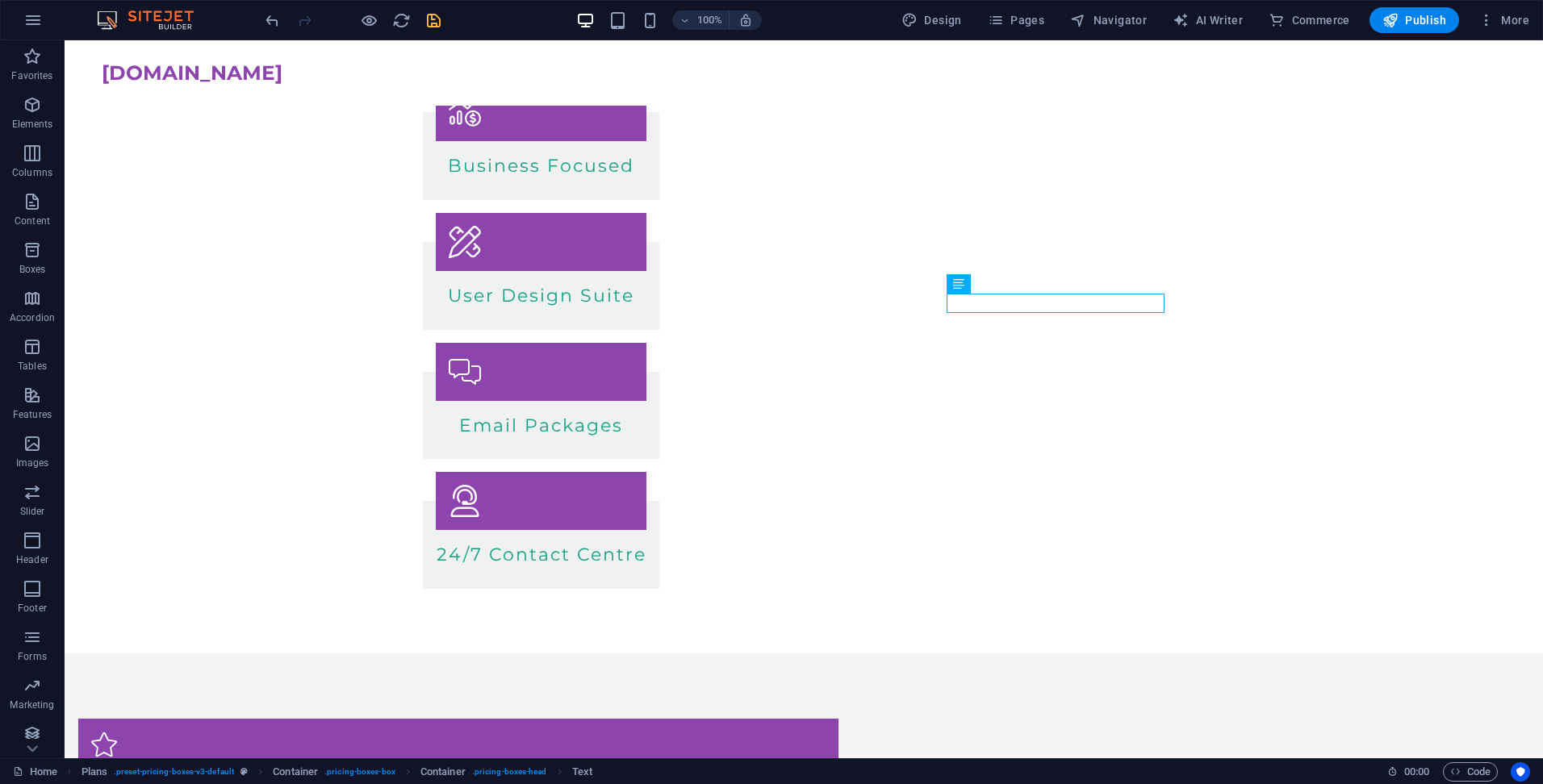
click at [431, 20] on icon "save" at bounding box center [434, 21] width 19 height 19
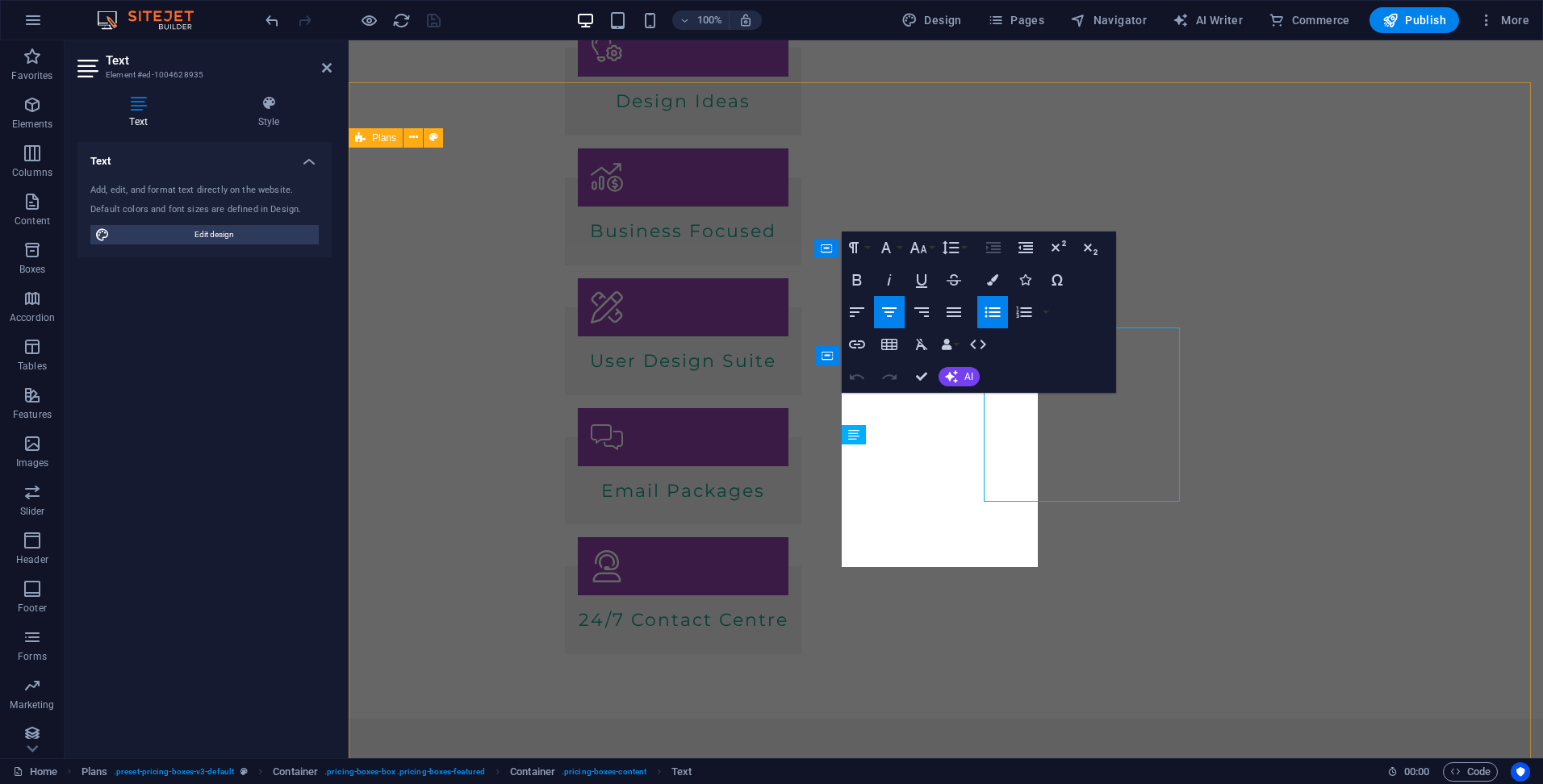
scroll to position [400, 0]
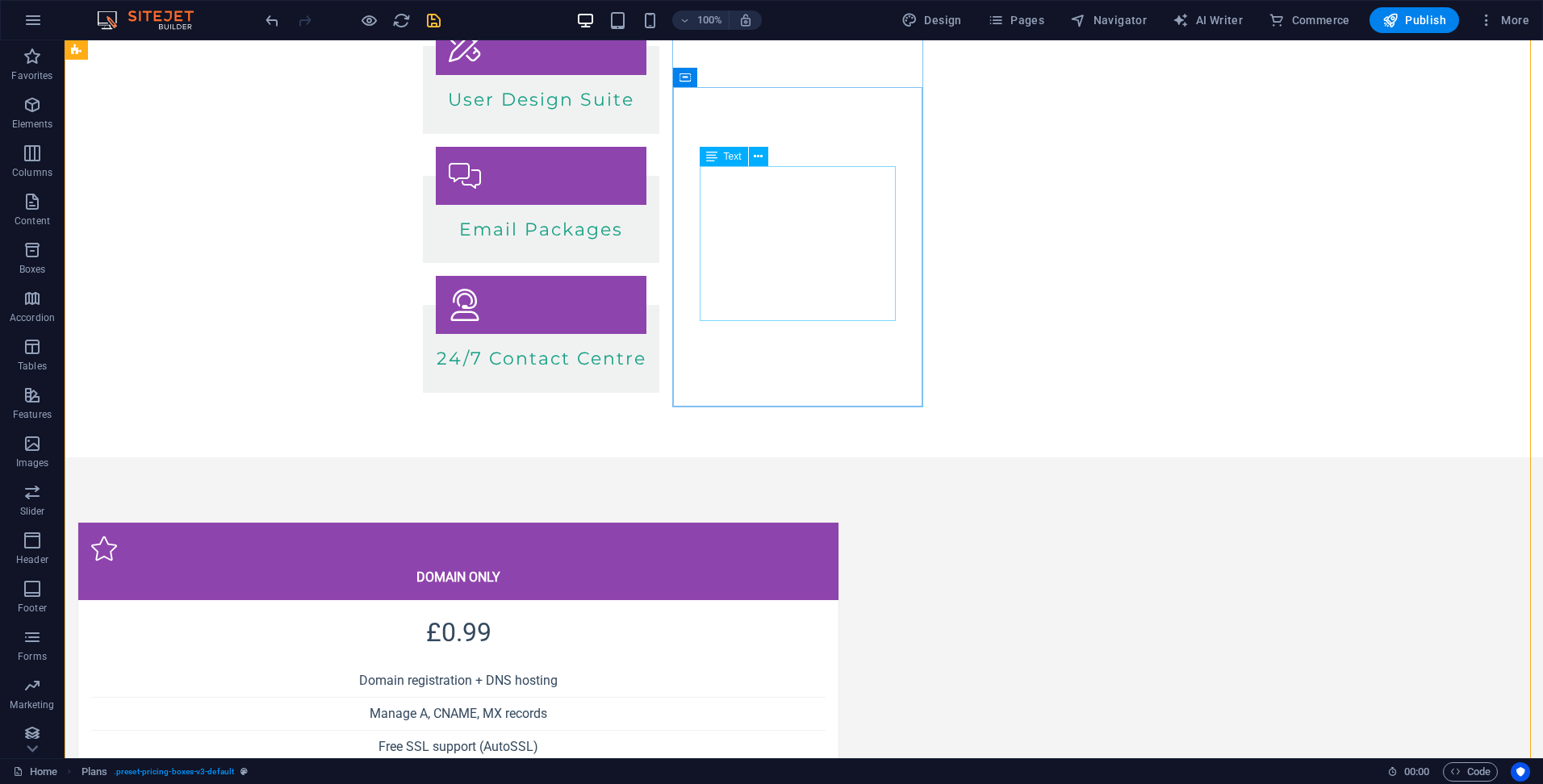
scroll to position [642, 0]
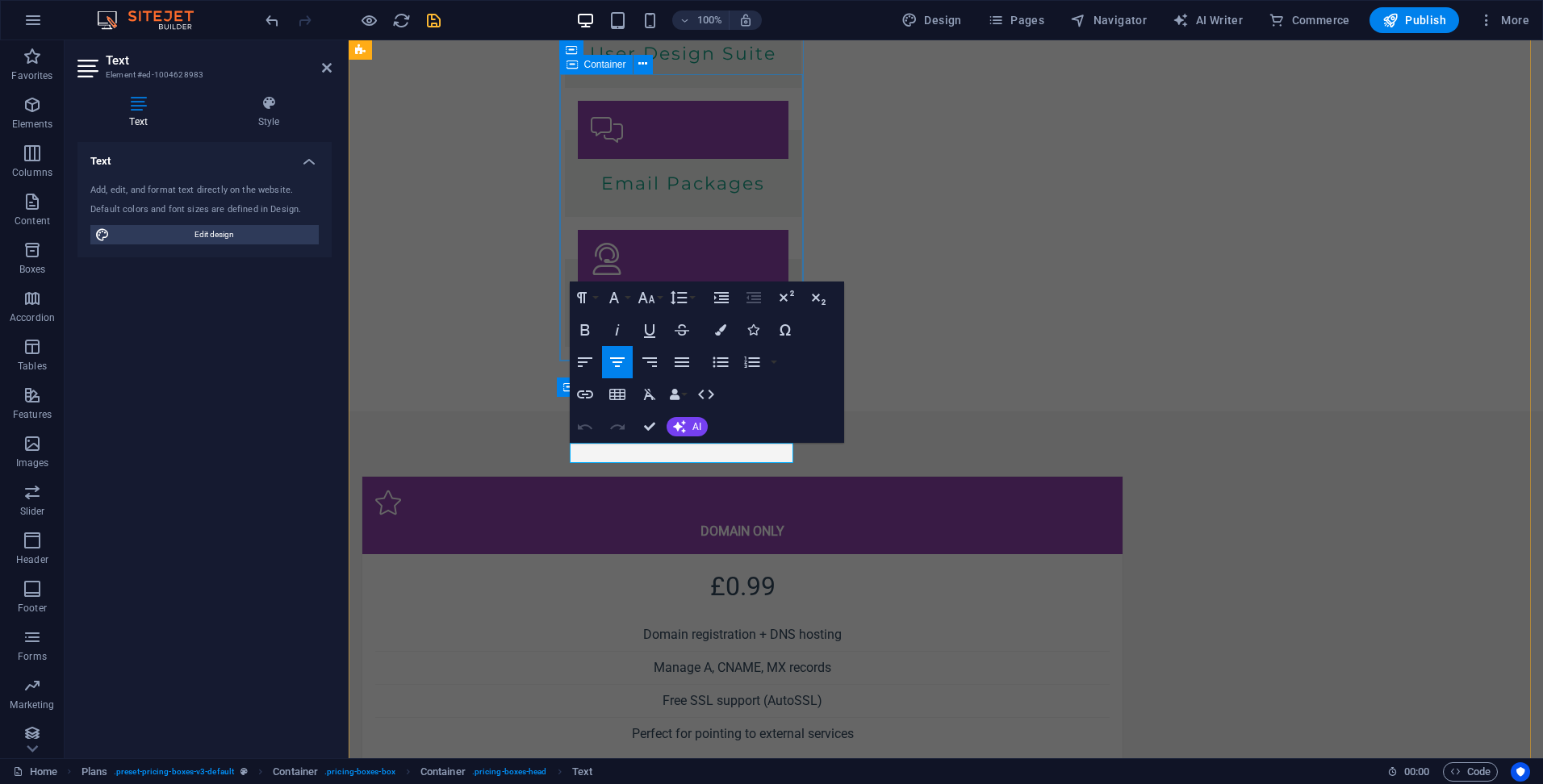
scroll to position [0, 6]
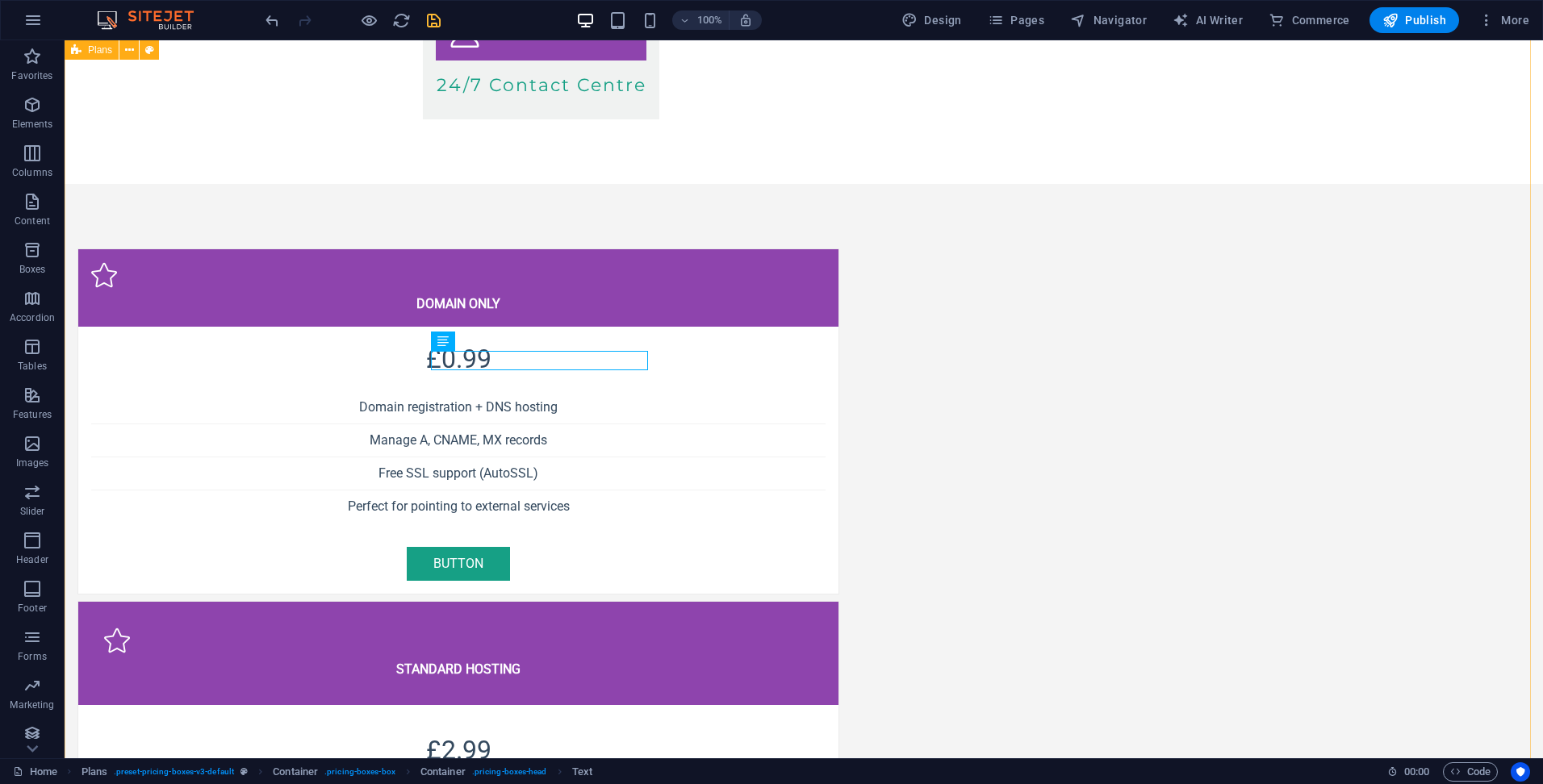
scroll to position [884, 0]
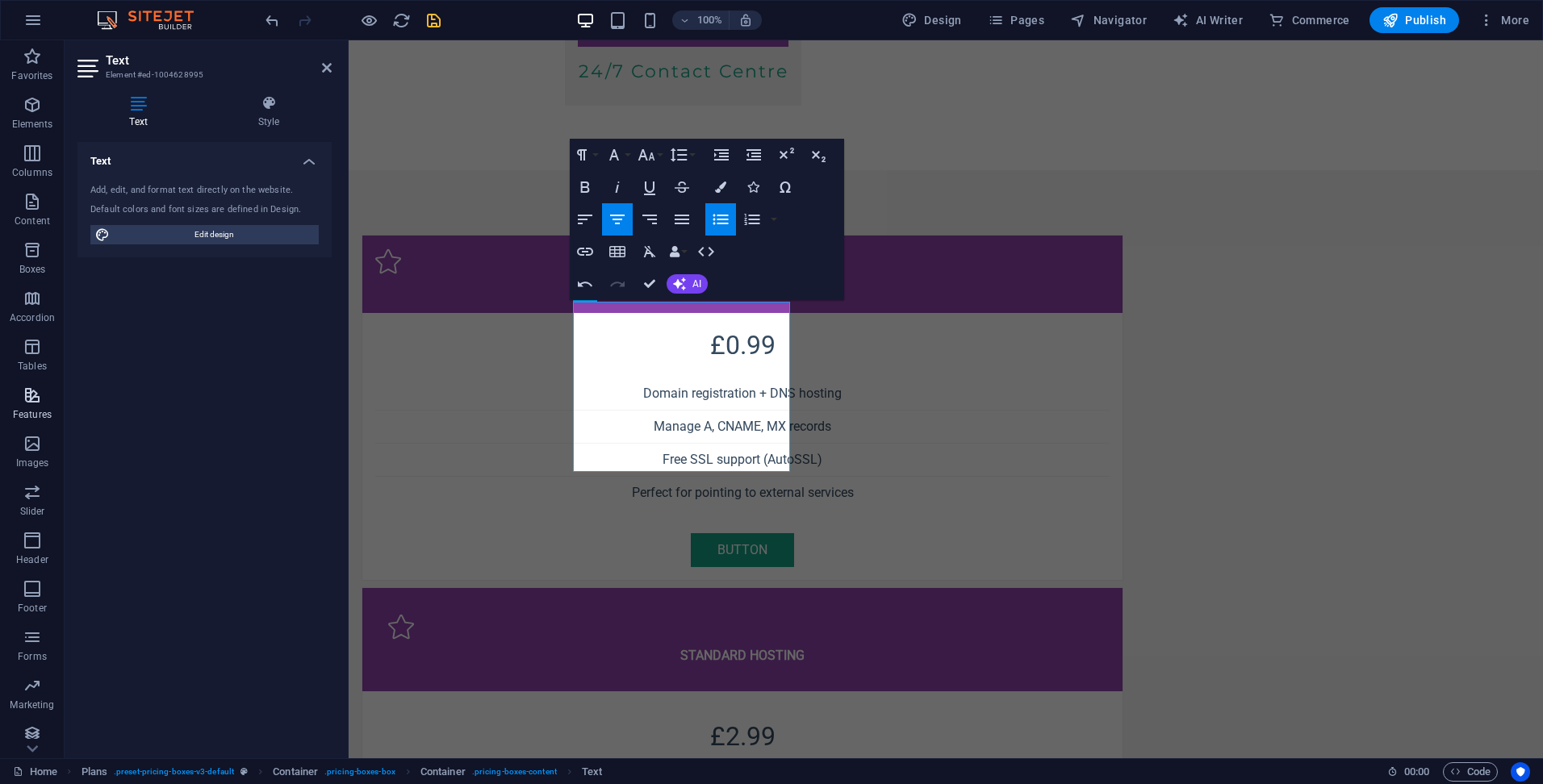
scroll to position [0, 2]
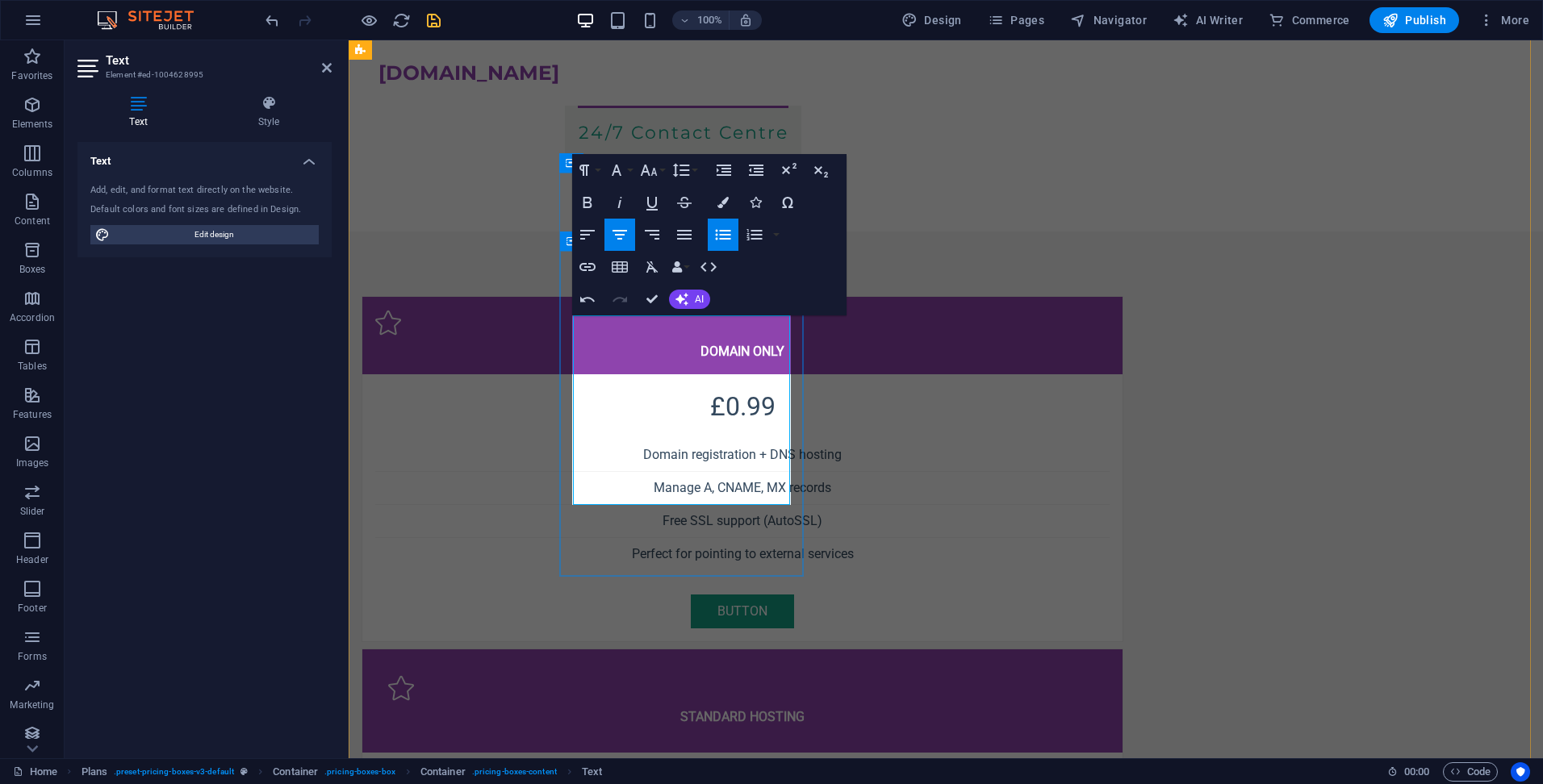
scroll to position [754, 0]
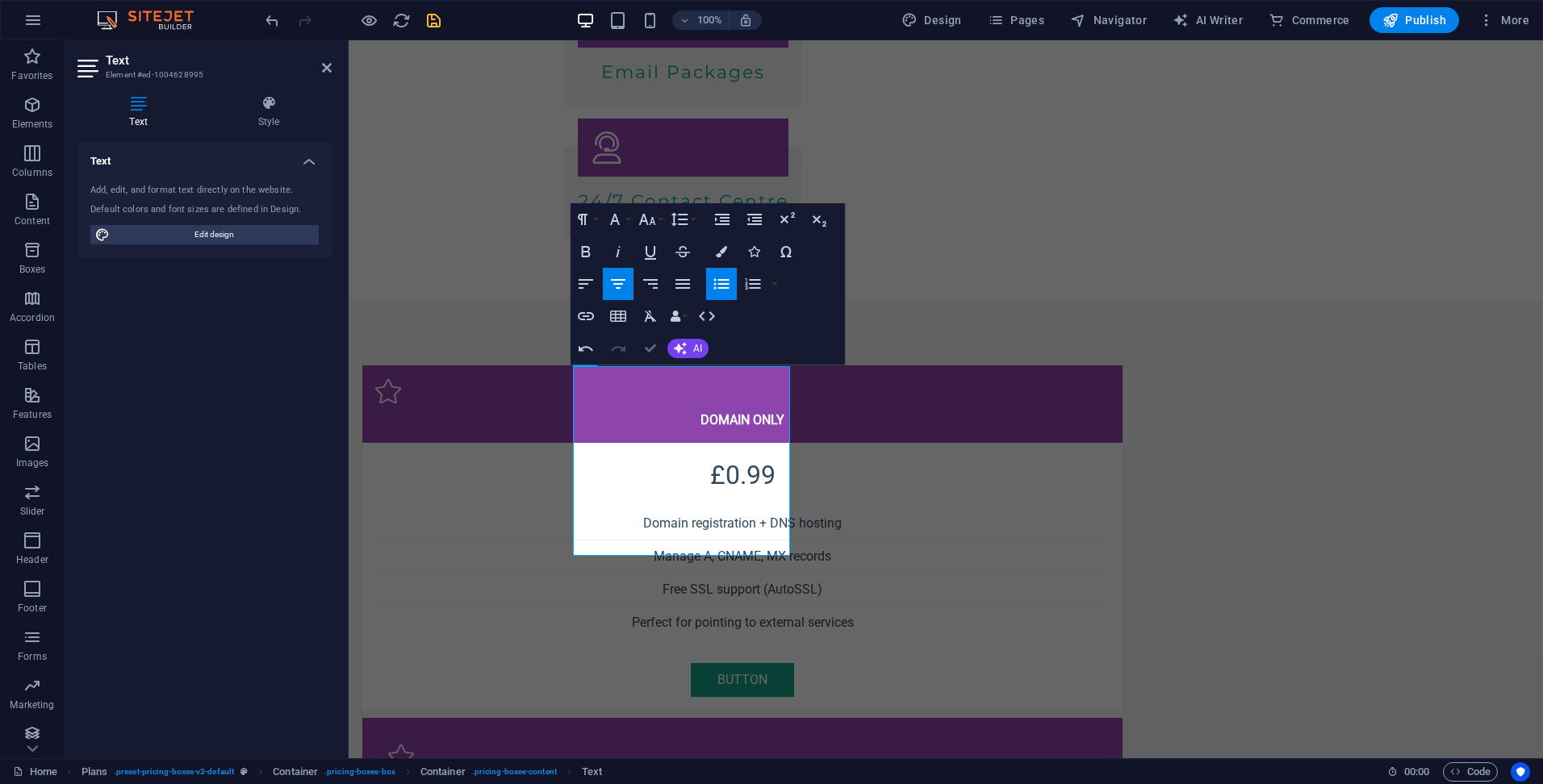
scroll to position [819, 0]
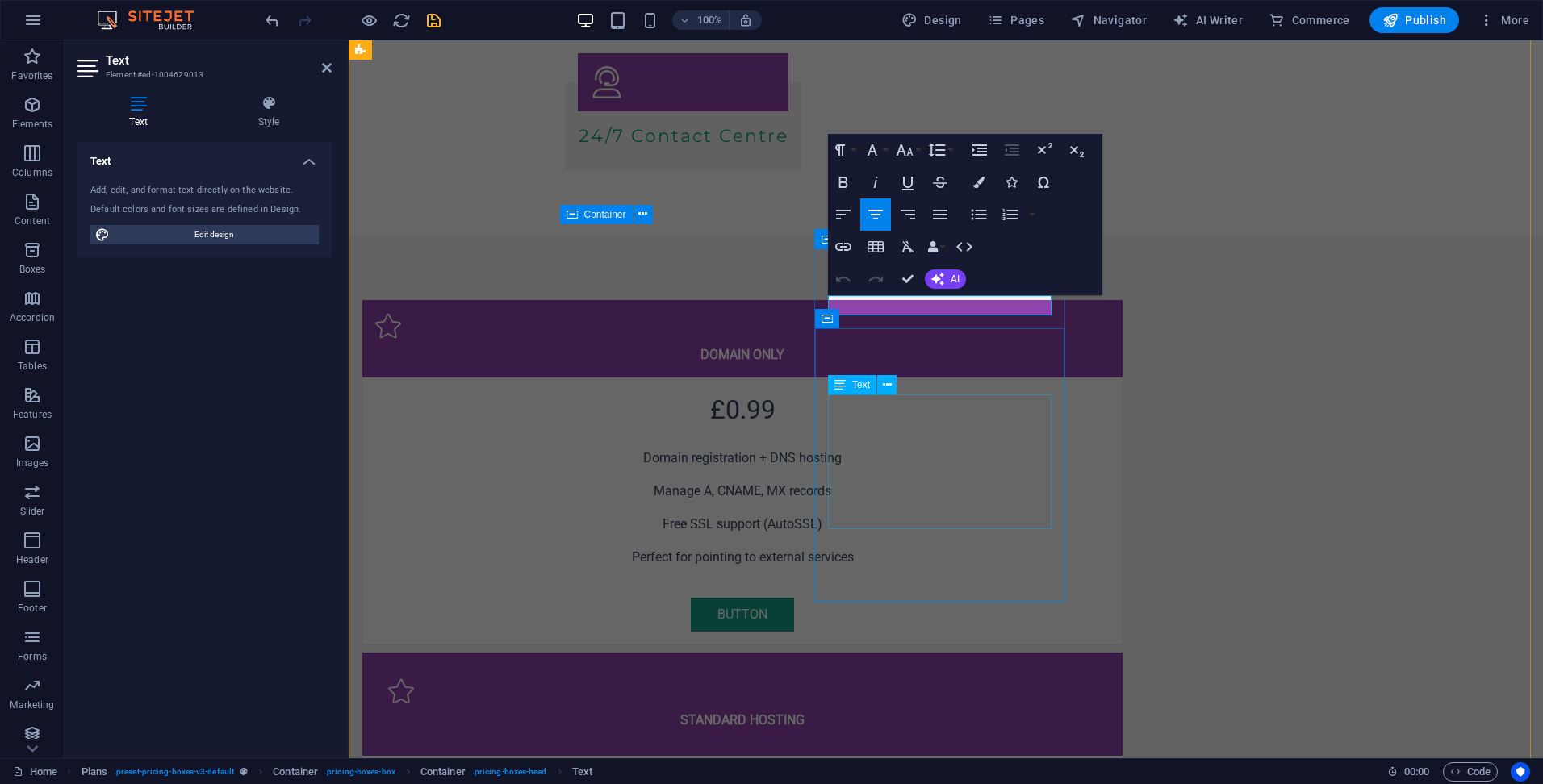
scroll to position [0, 6]
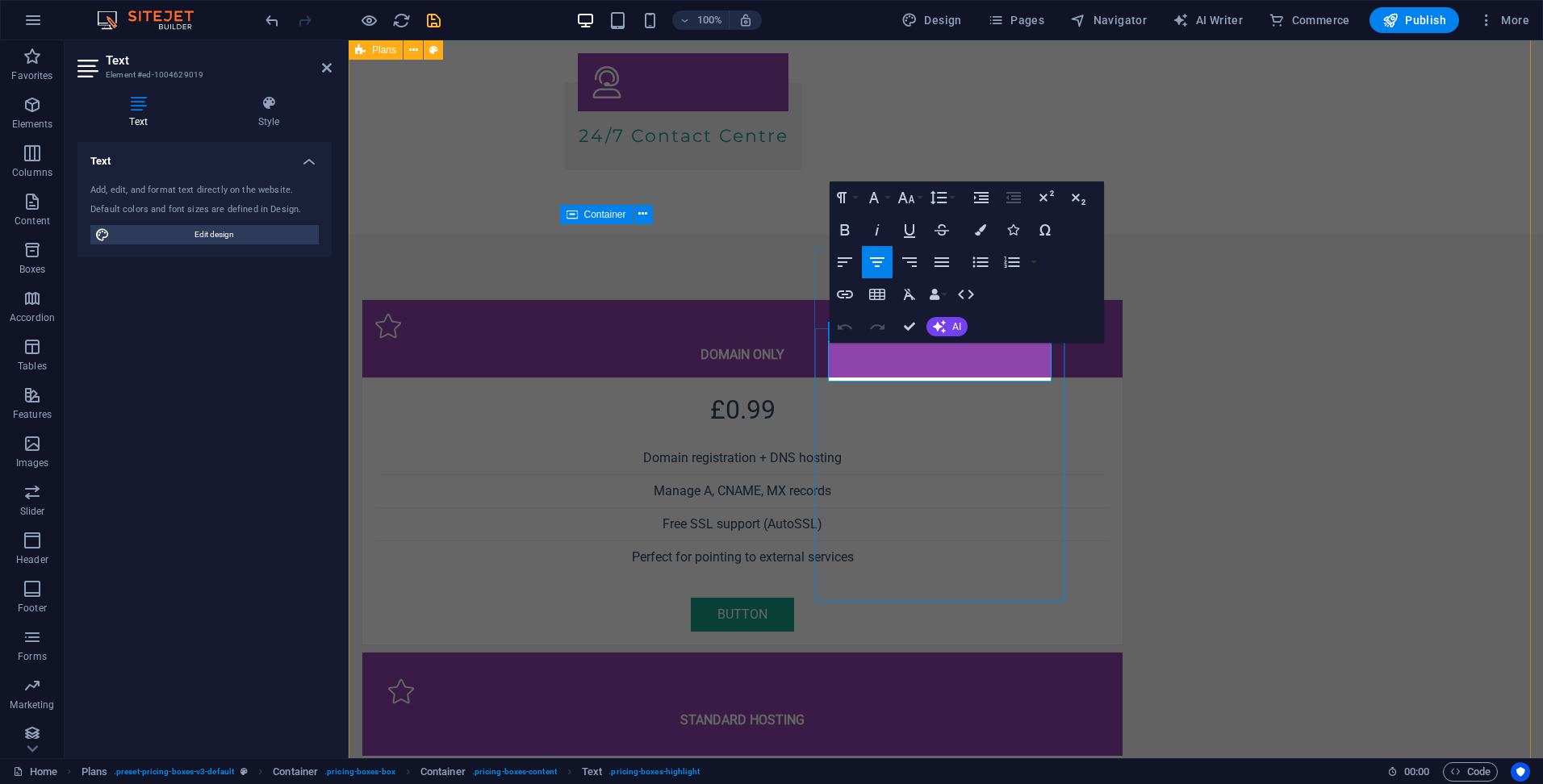
drag, startPoint x: 909, startPoint y: 359, endPoint x: 920, endPoint y: 360, distance: 11.0
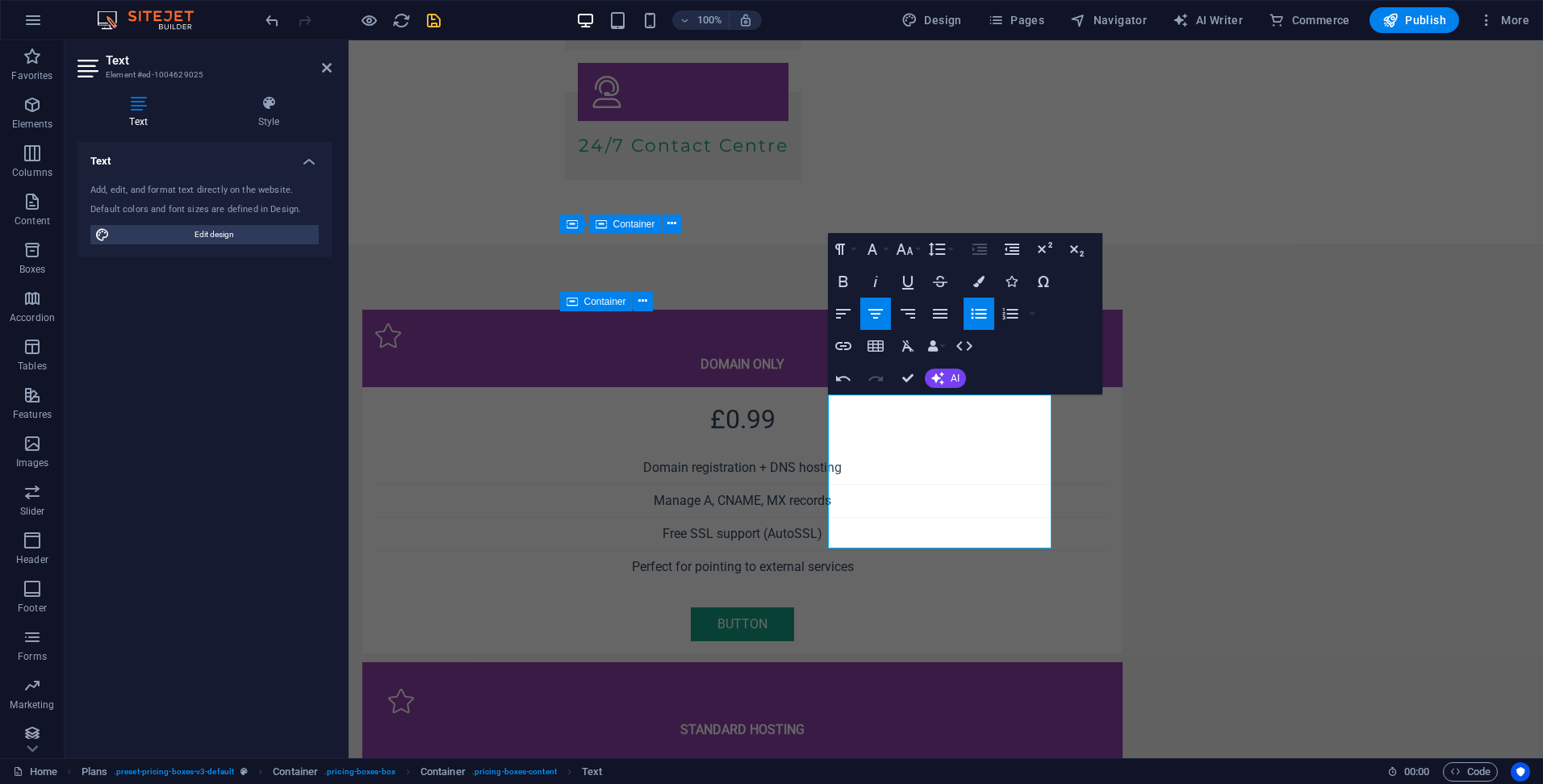
scroll to position [0, 5]
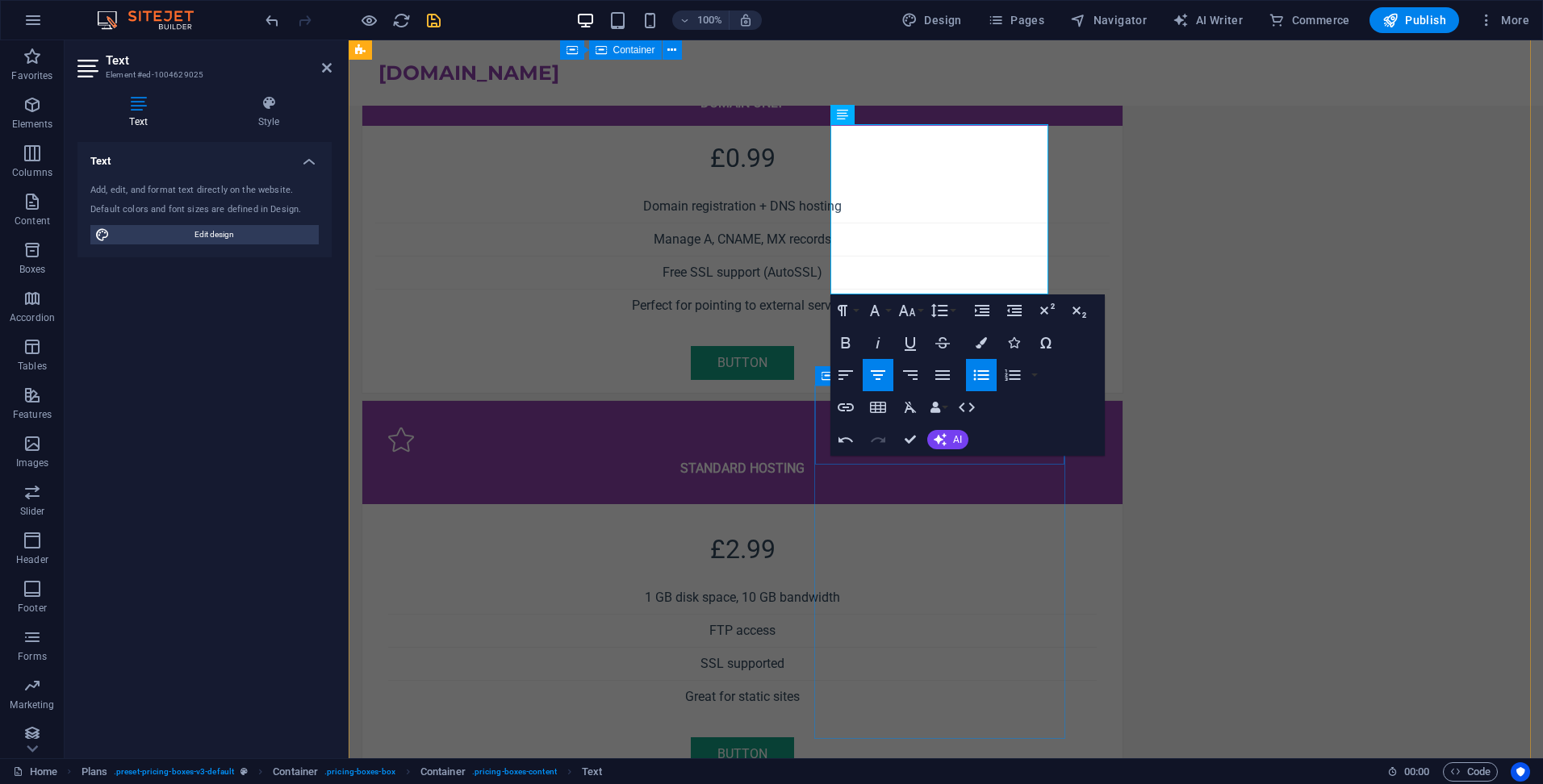
scroll to position [915, 0]
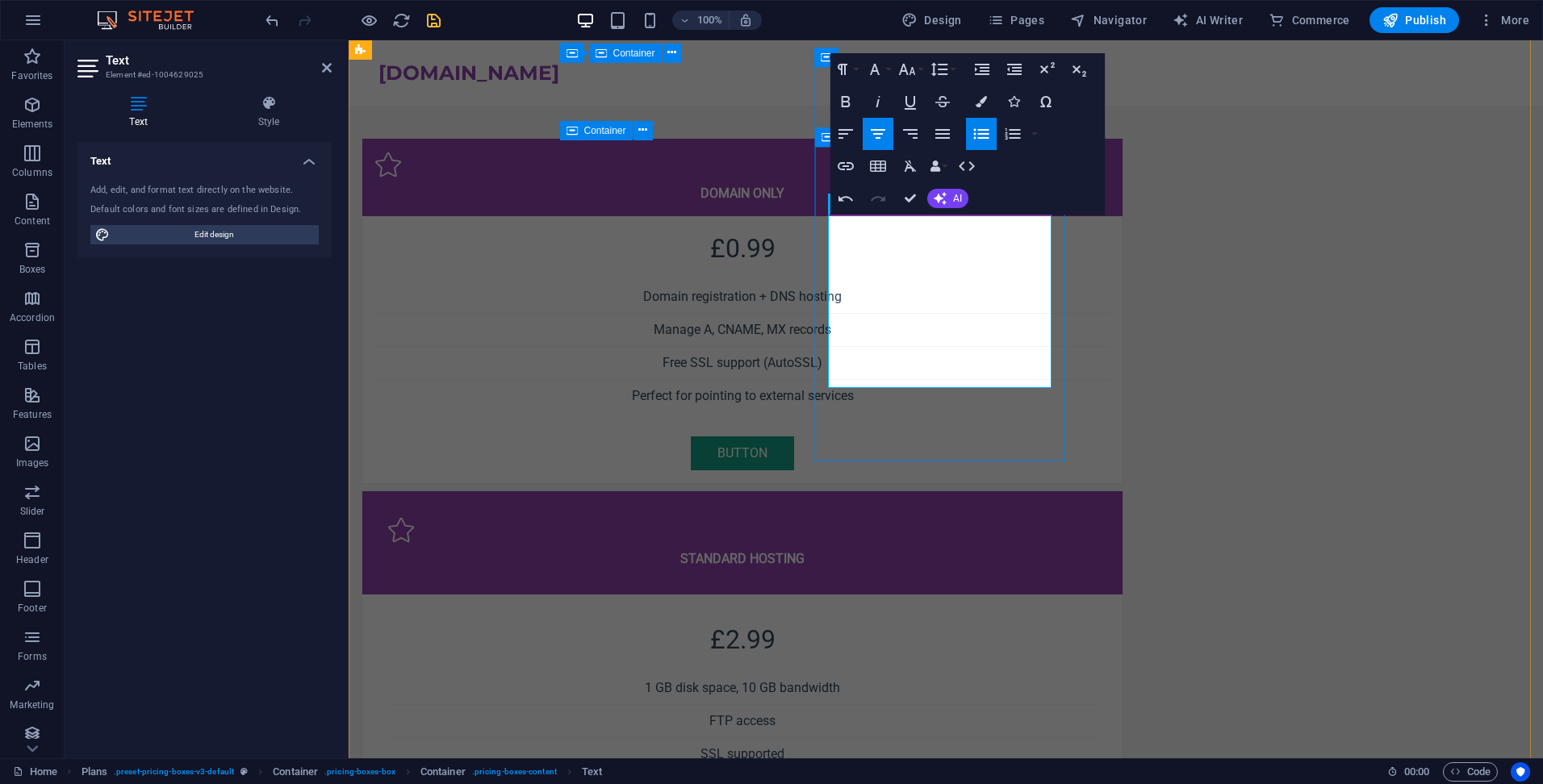
drag, startPoint x: 997, startPoint y: 280, endPoint x: 997, endPoint y: 300, distance: 20.0
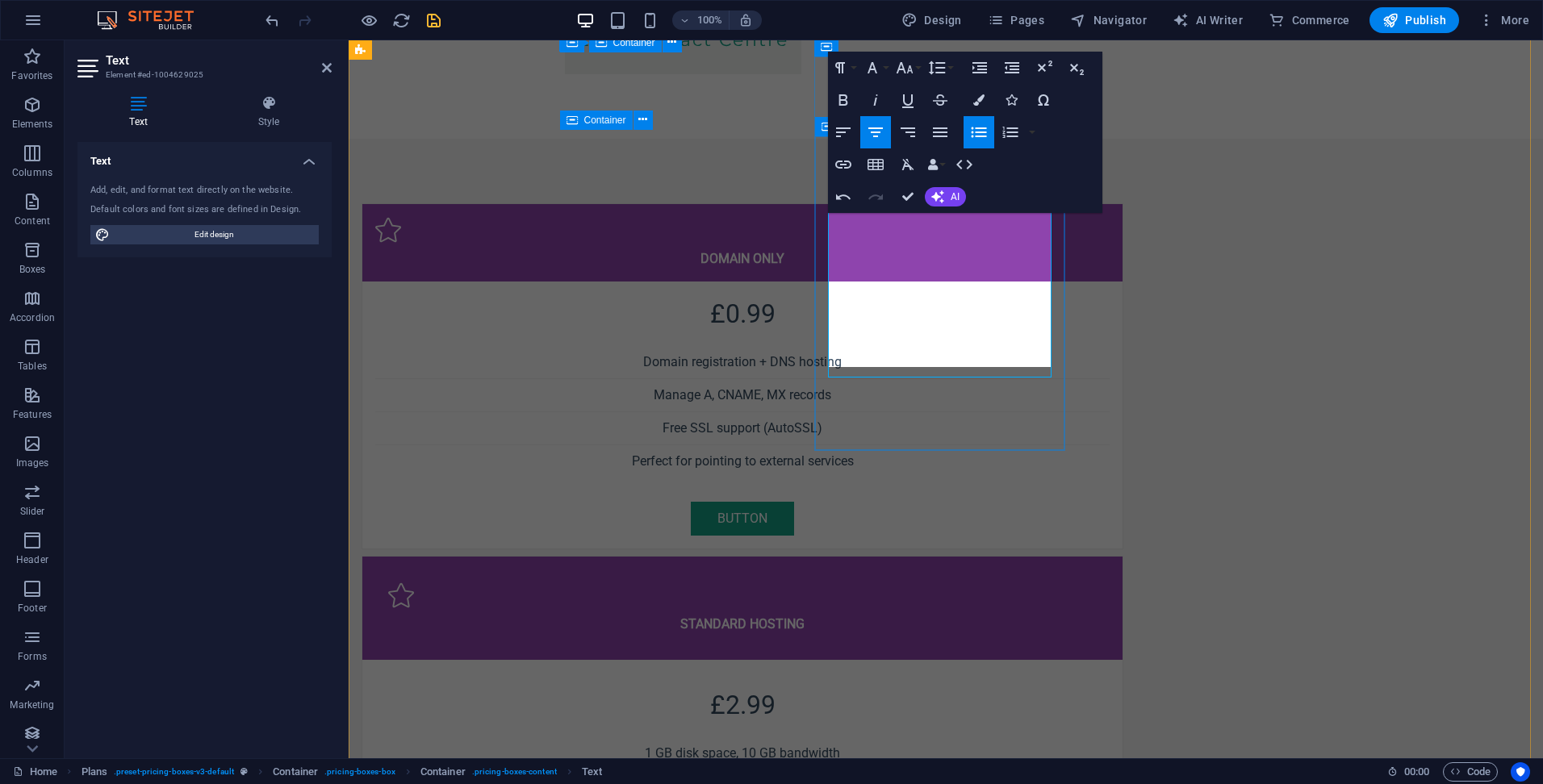
scroll to position [990, 0]
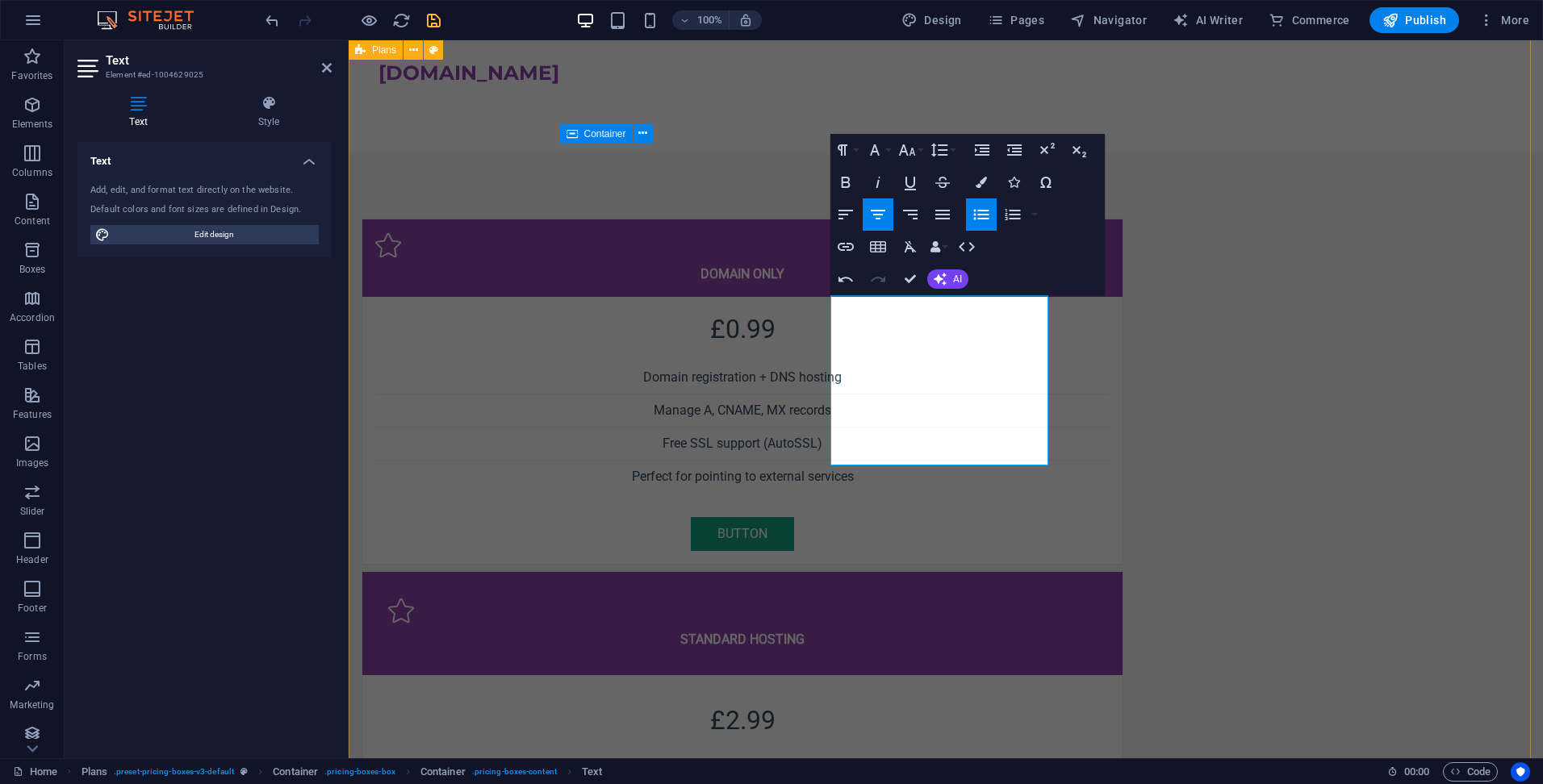
scroll to position [909, 0]
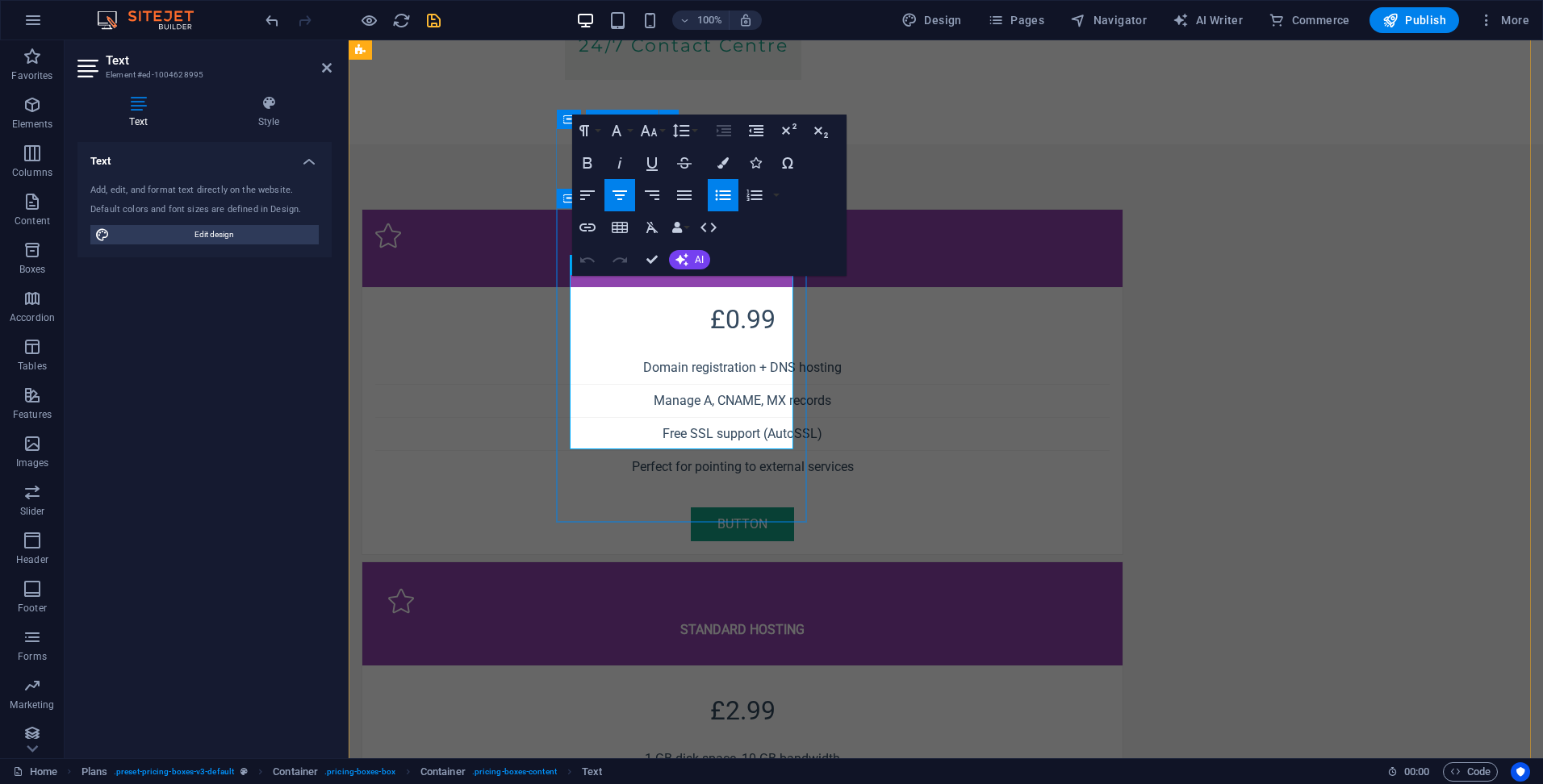
drag, startPoint x: 716, startPoint y: 365, endPoint x: 736, endPoint y: 345, distance: 28.3
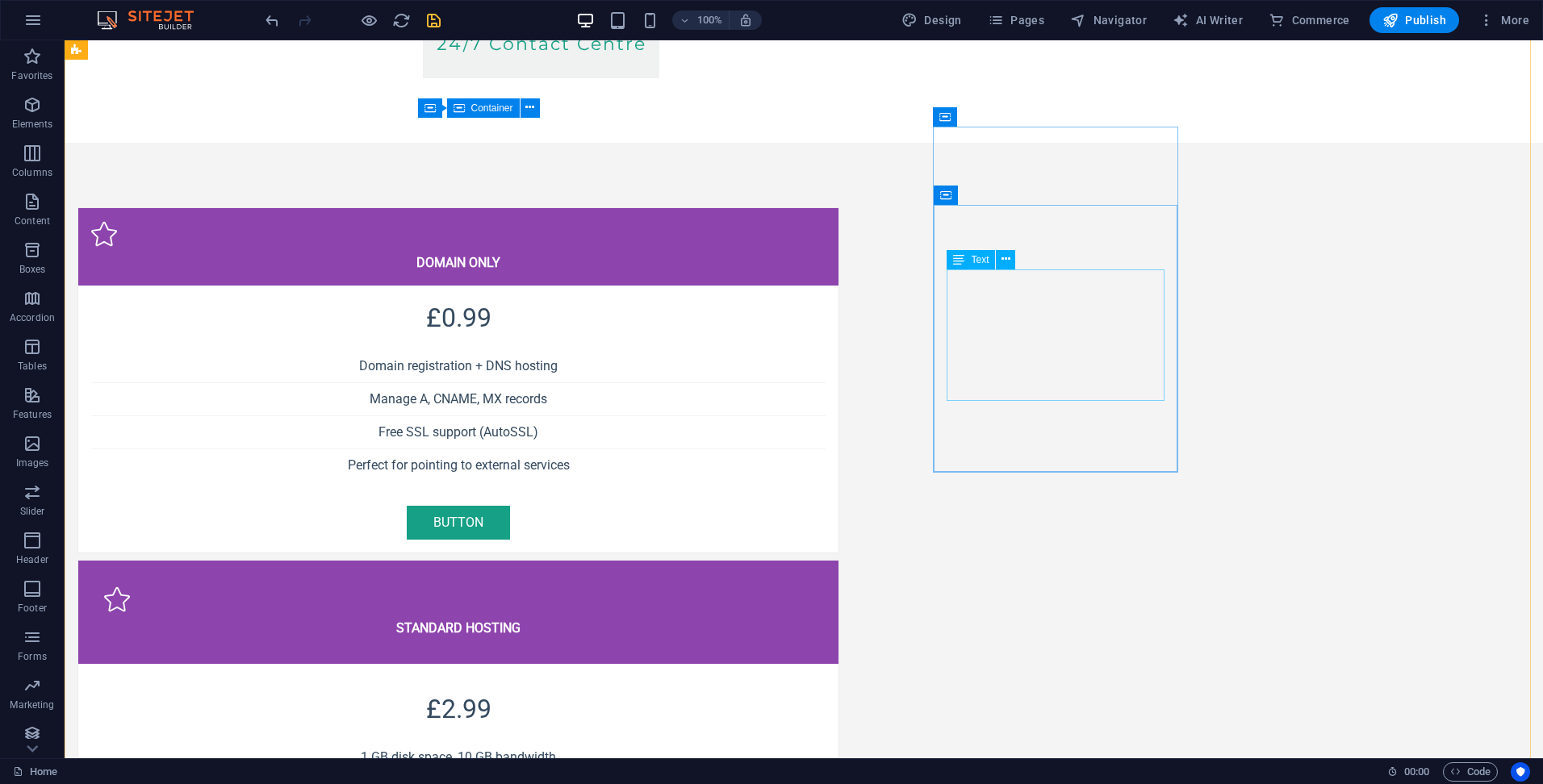
scroll to position [925, 0]
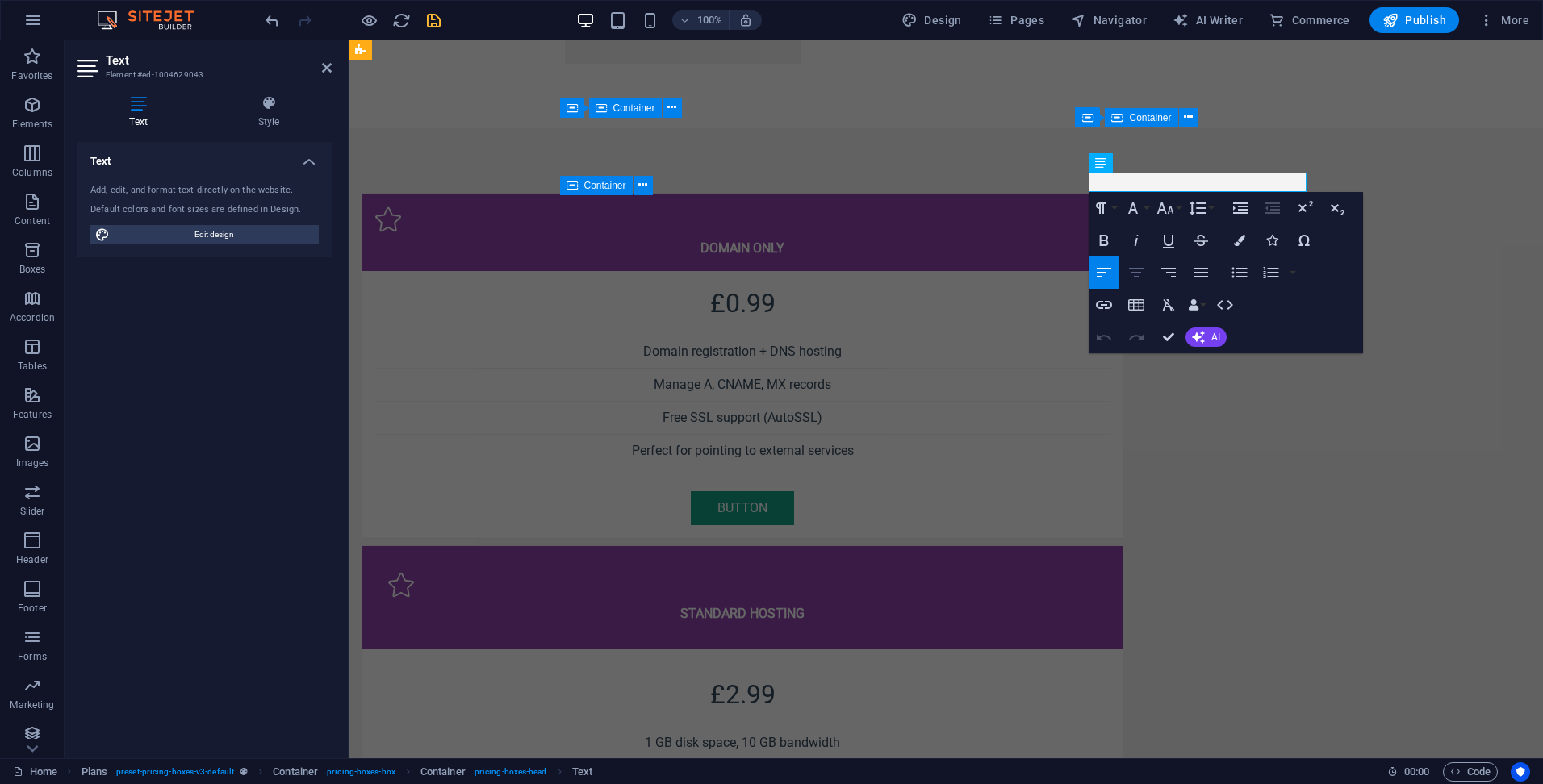
click at [1142, 277] on icon "button" at bounding box center [1136, 273] width 20 height 20
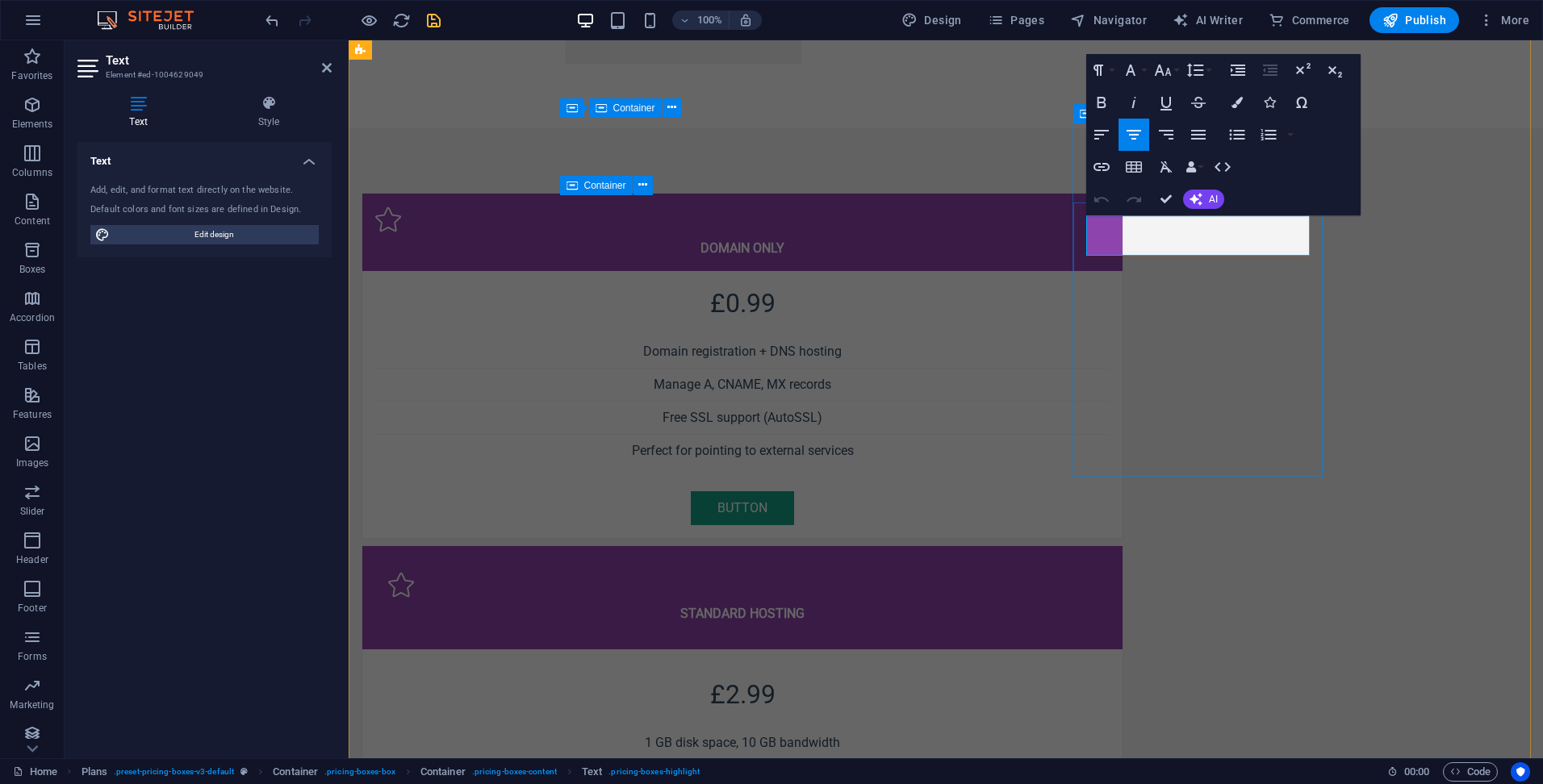
drag, startPoint x: 1183, startPoint y: 232, endPoint x: 1168, endPoint y: 234, distance: 15.1
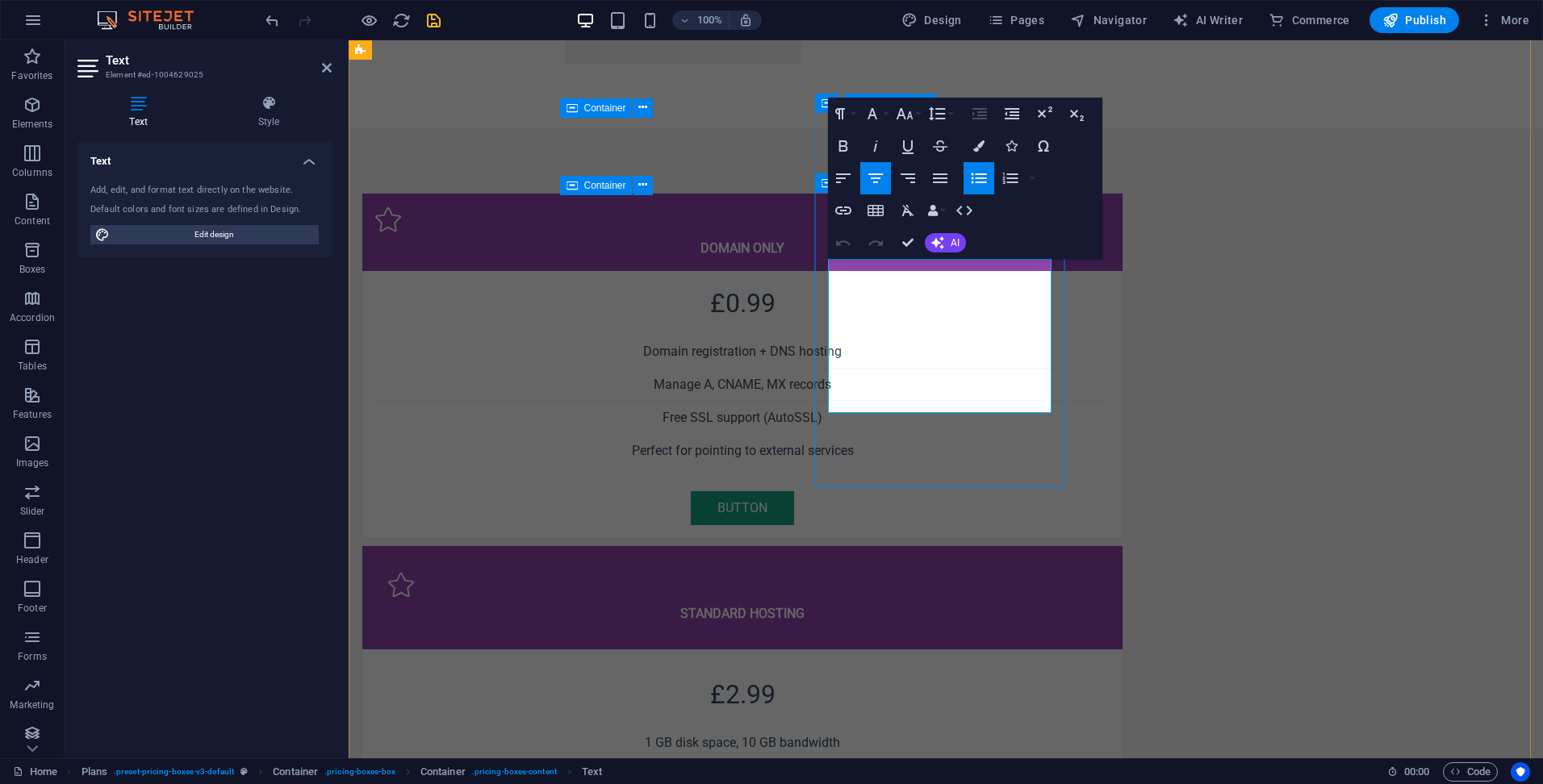
drag, startPoint x: 965, startPoint y: 276, endPoint x: 978, endPoint y: 290, distance: 19.1
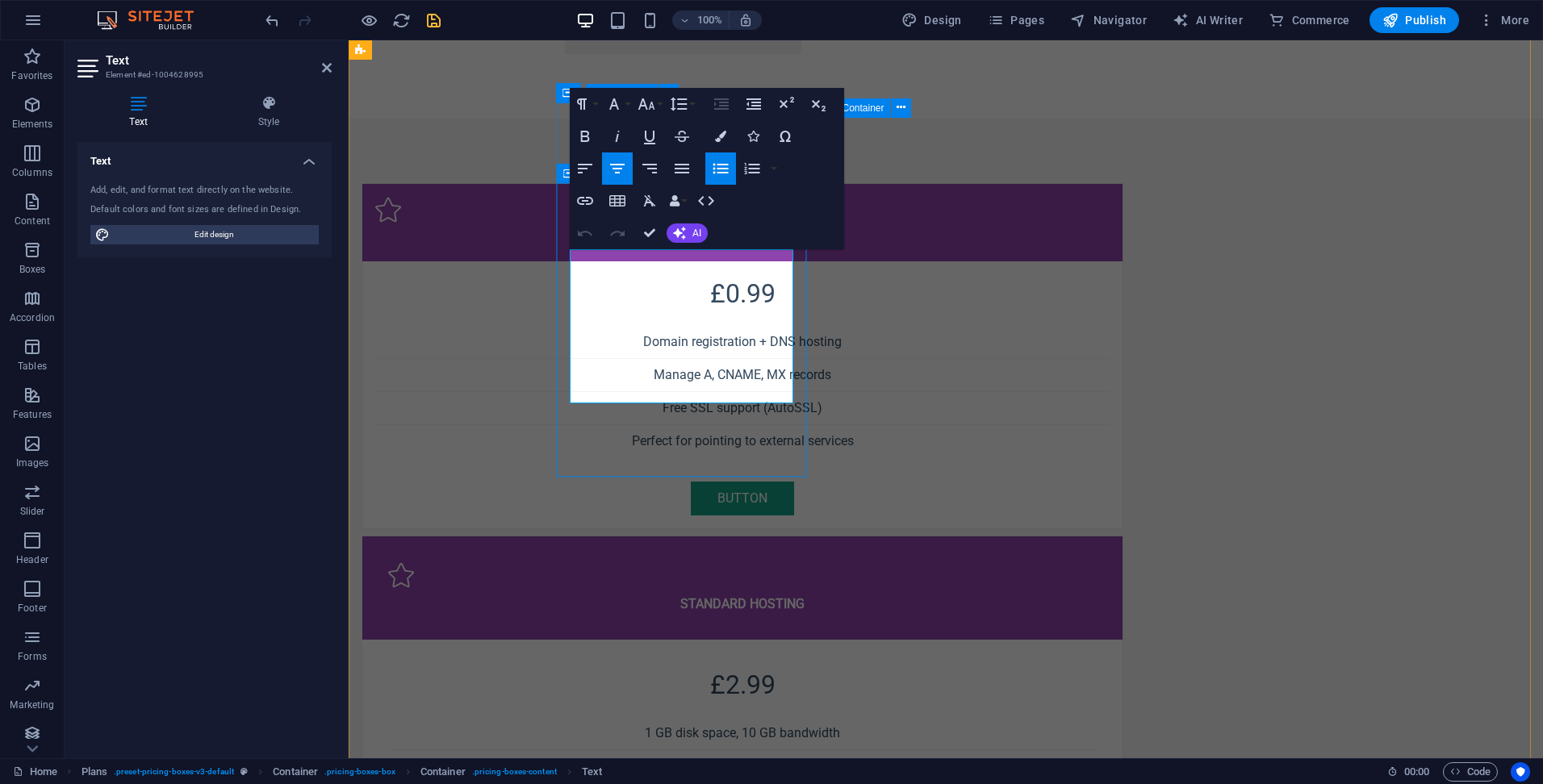
drag, startPoint x: 707, startPoint y: 269, endPoint x: 718, endPoint y: 286, distance: 20.2
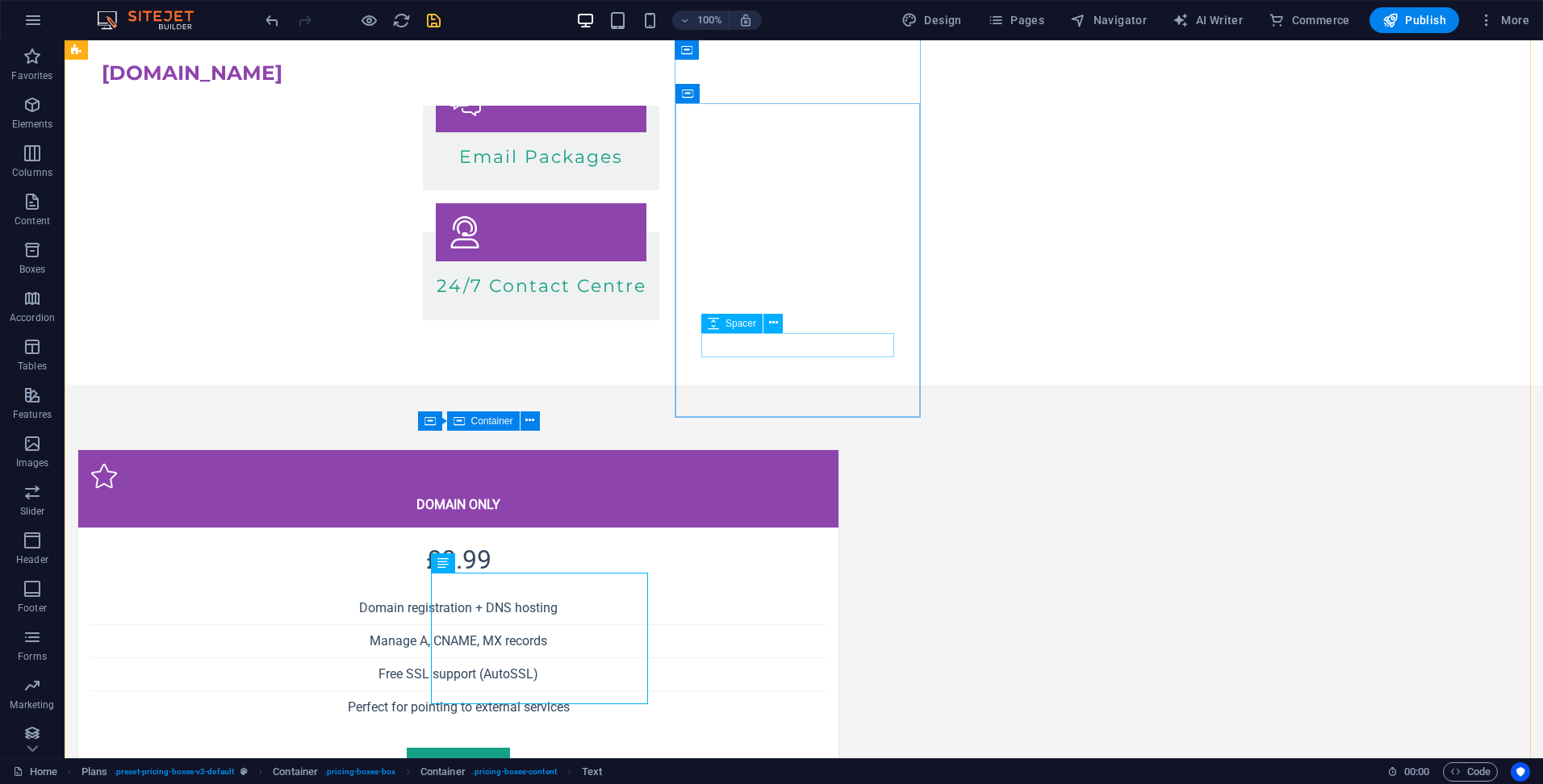
scroll to position [547, 0]
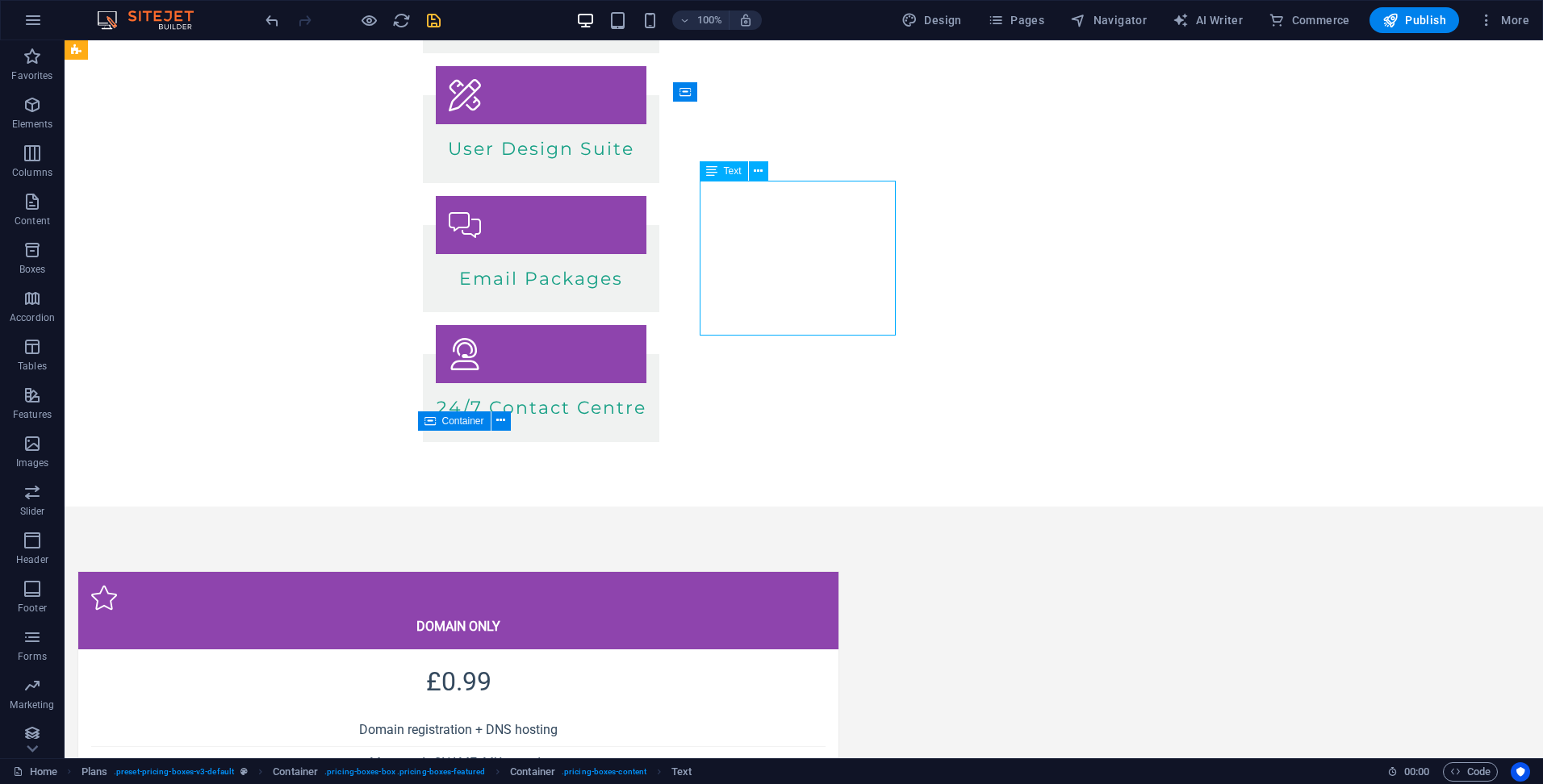
scroll to position [612, 0]
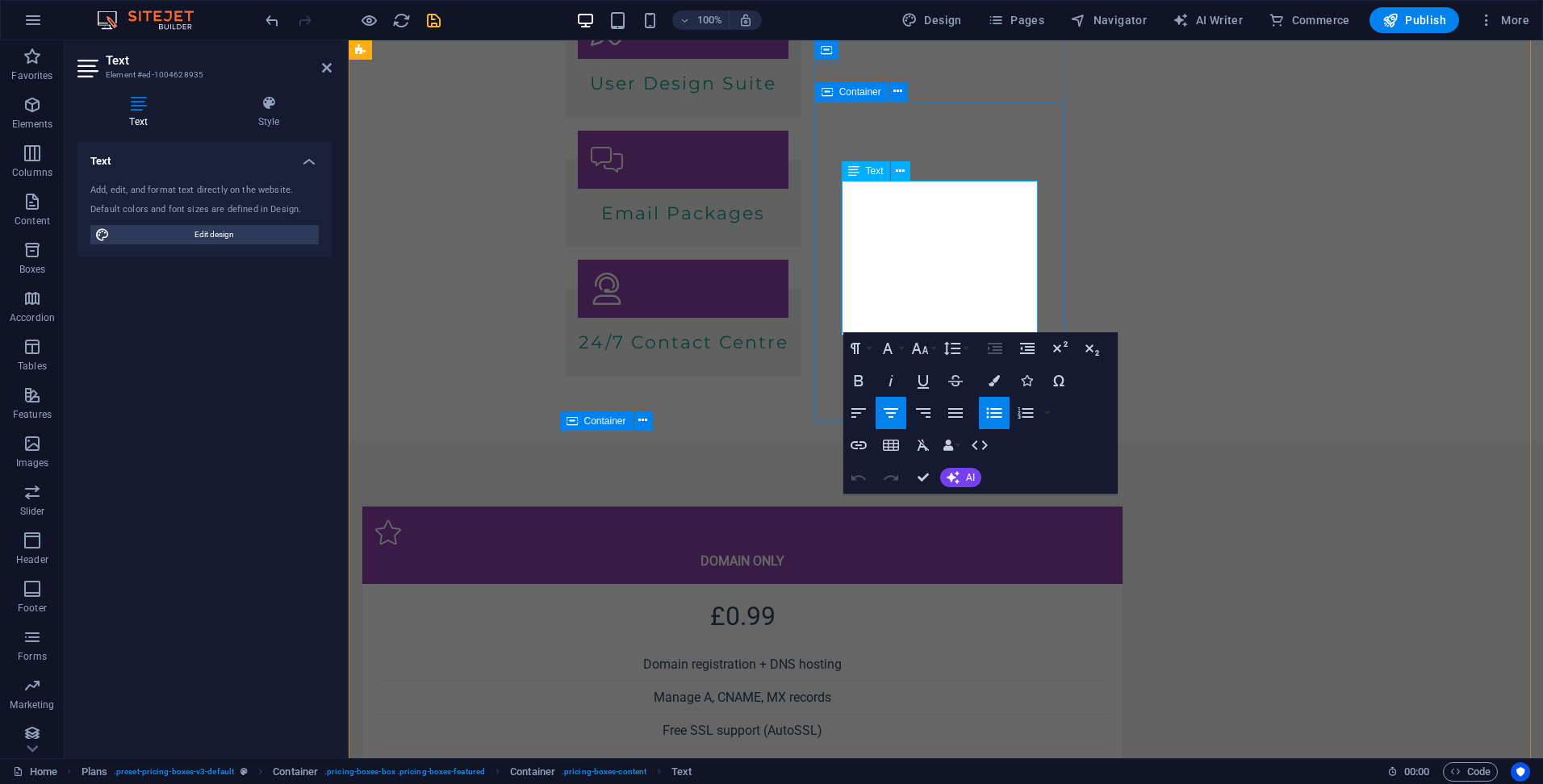
drag, startPoint x: 965, startPoint y: 198, endPoint x: 973, endPoint y: 212, distance: 16.1
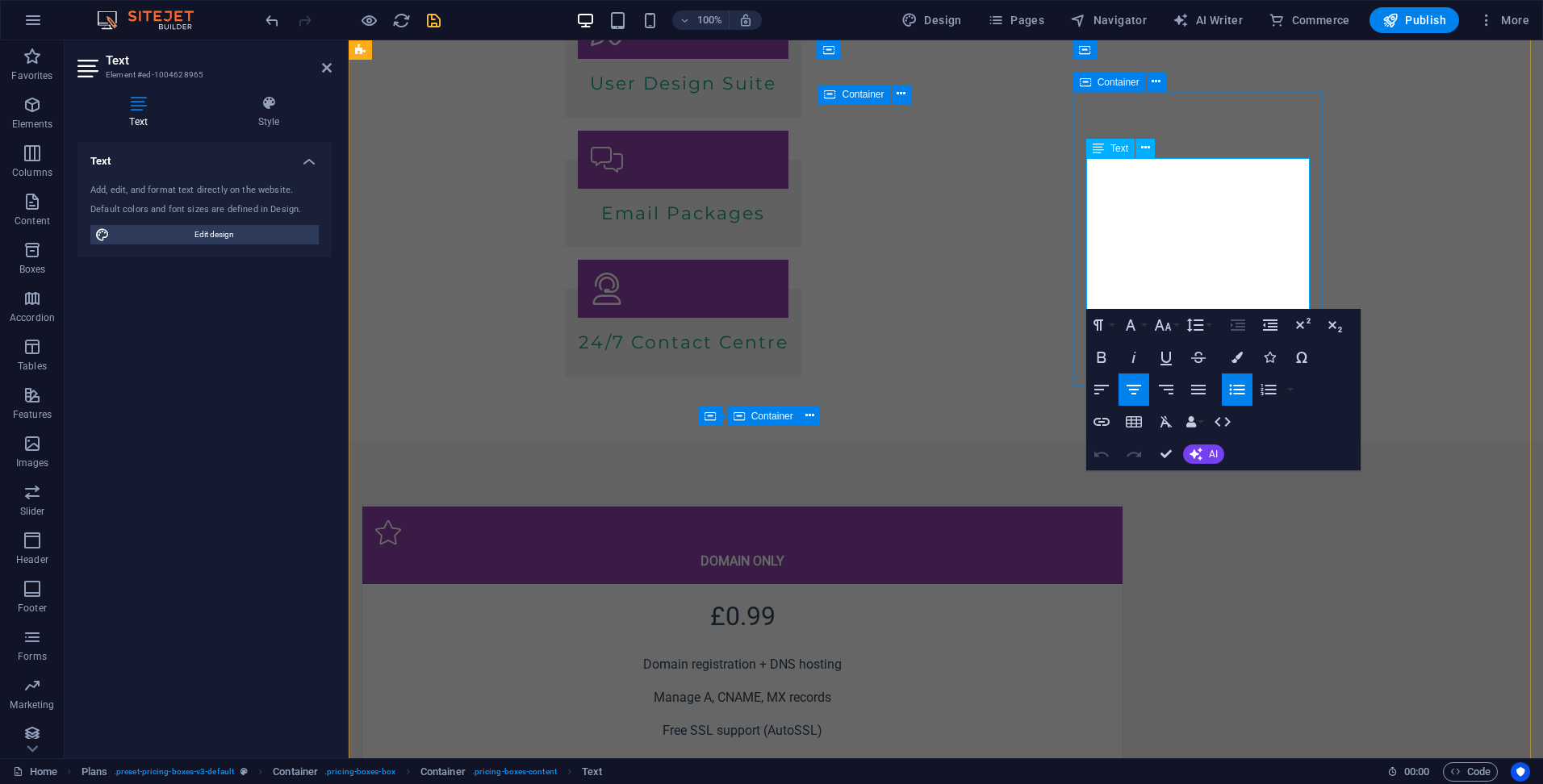
drag, startPoint x: 1224, startPoint y: 174, endPoint x: 1234, endPoint y: 191, distance: 19.7
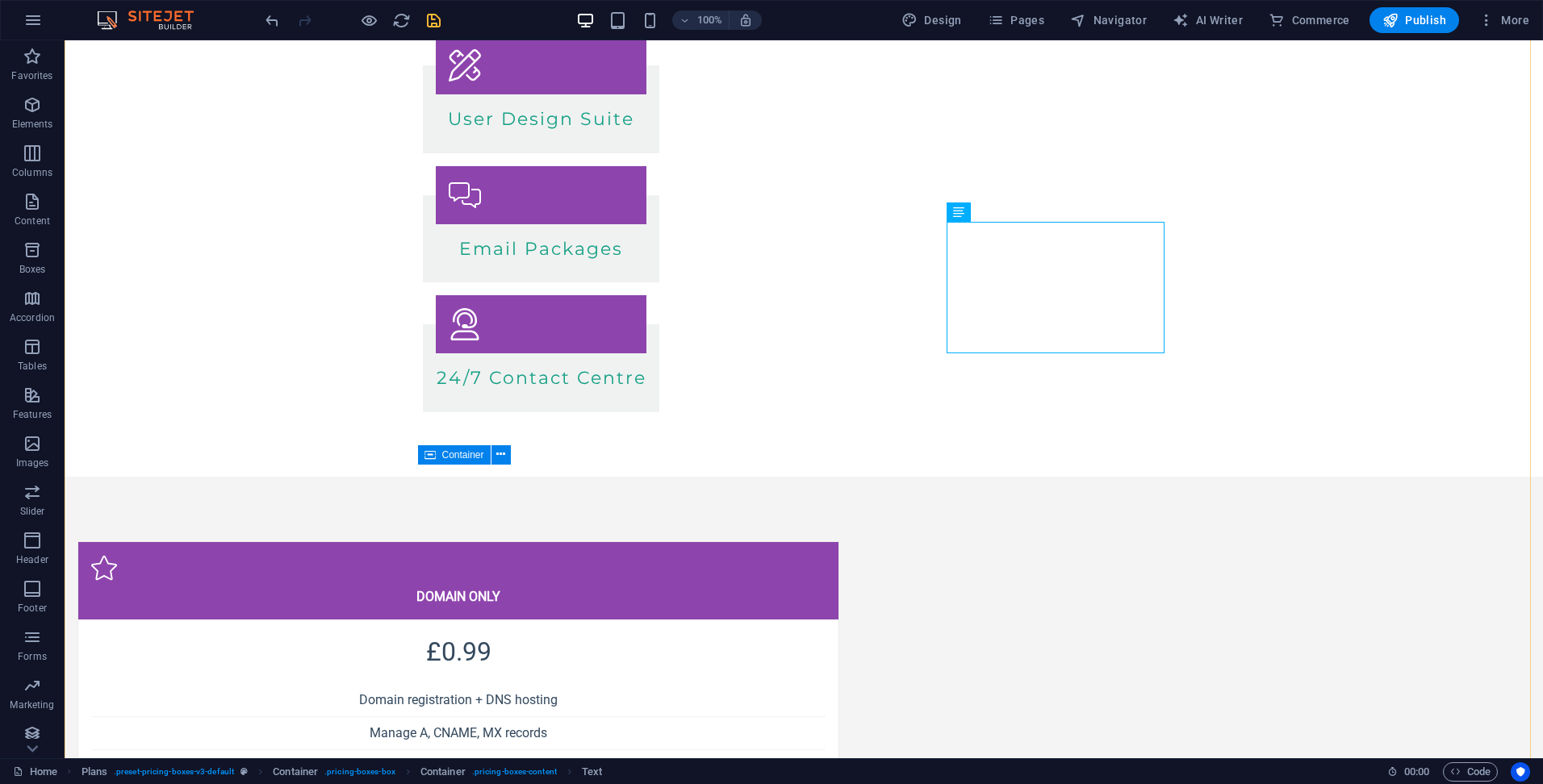
scroll to position [622, 0]
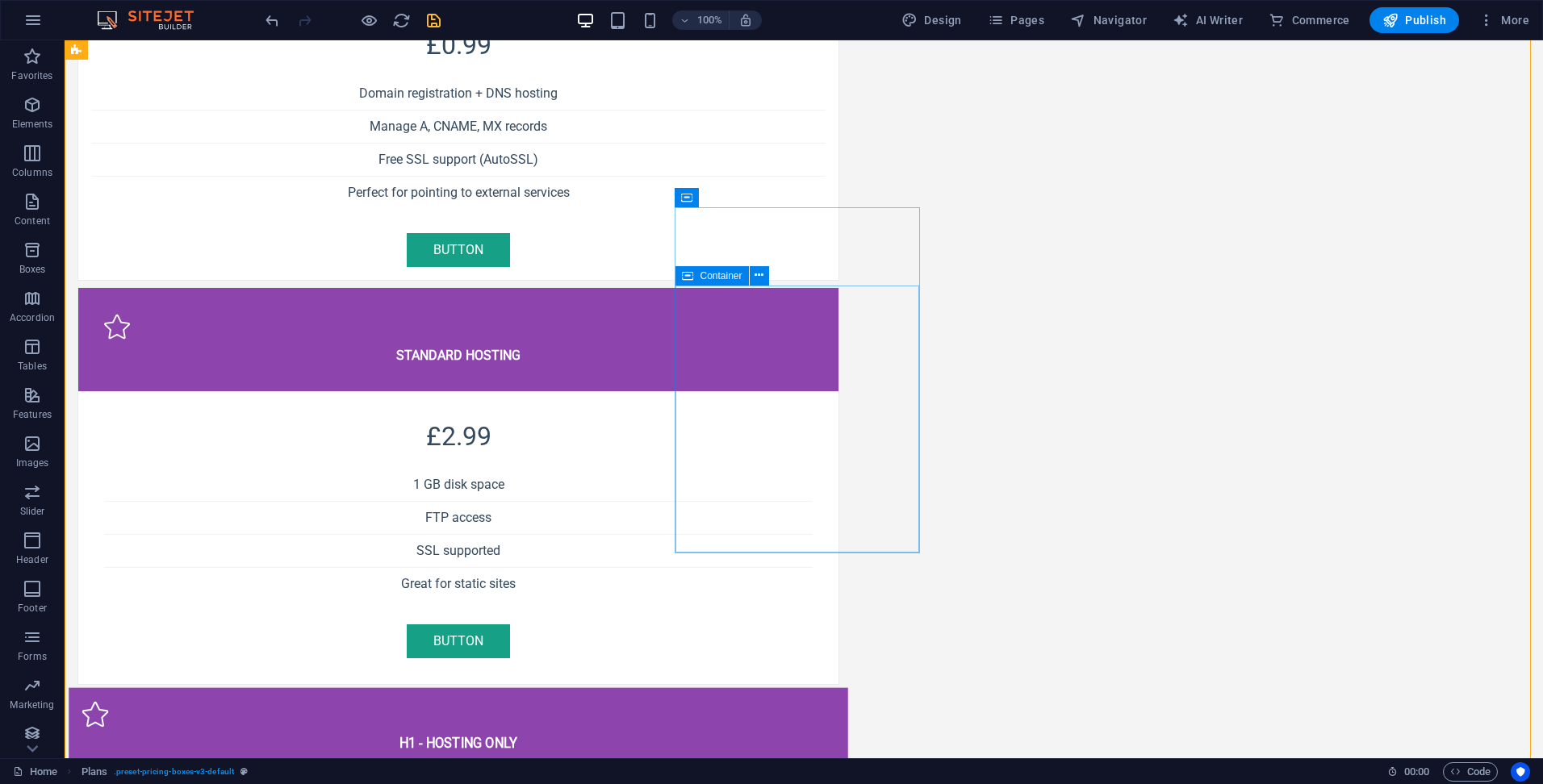
scroll to position [1186, 0]
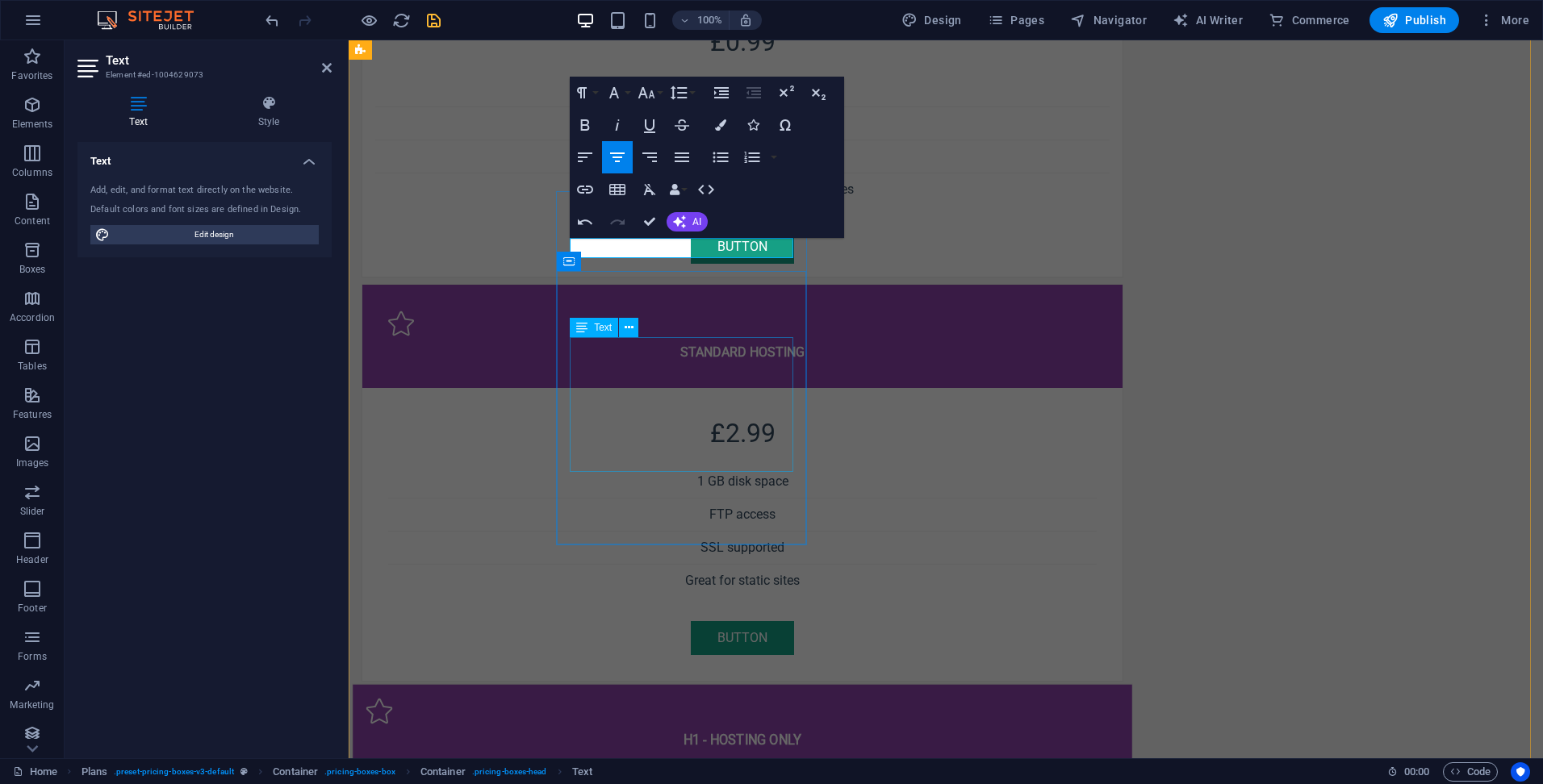
scroll to position [0, 6]
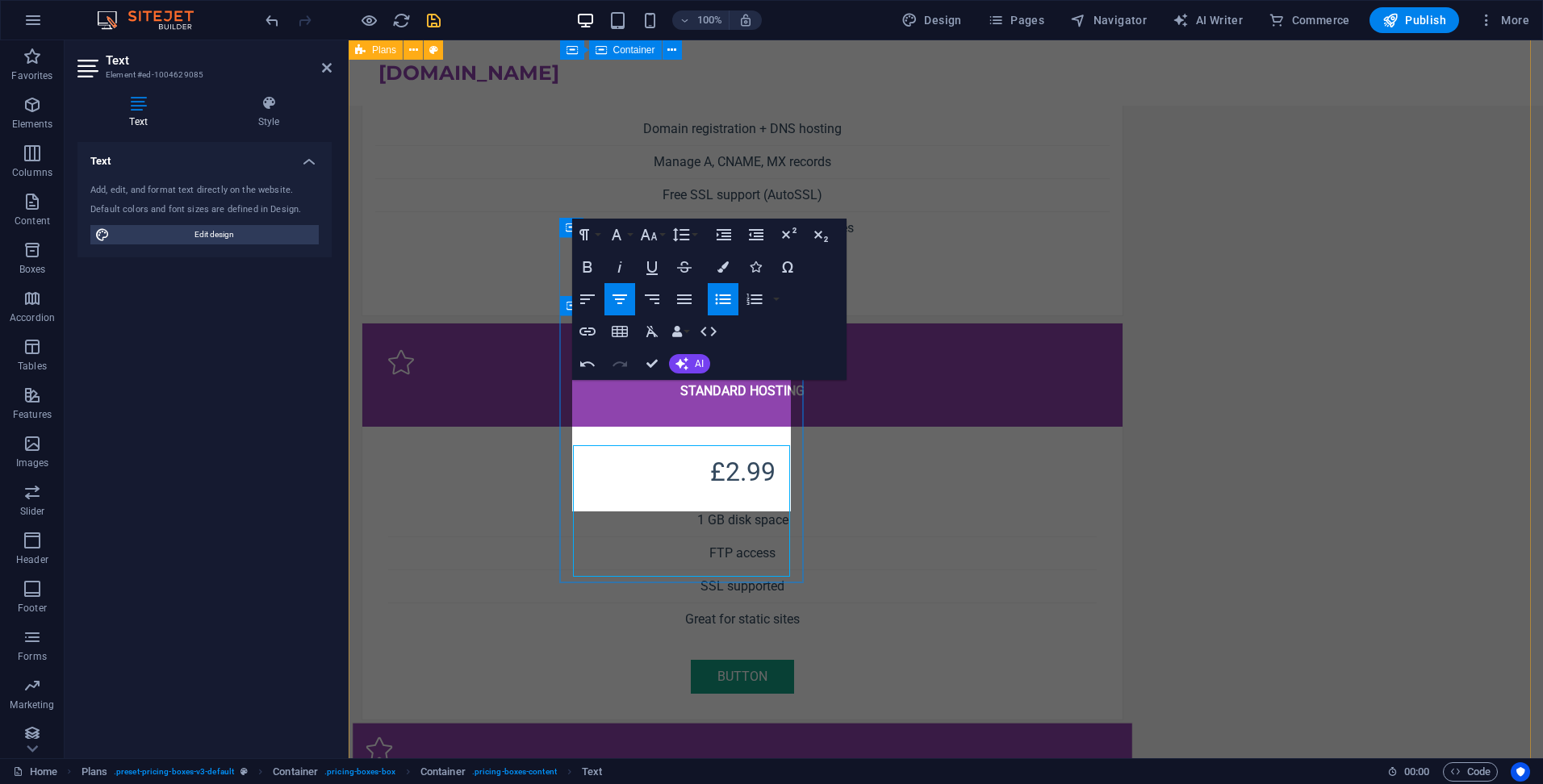
scroll to position [1079, 0]
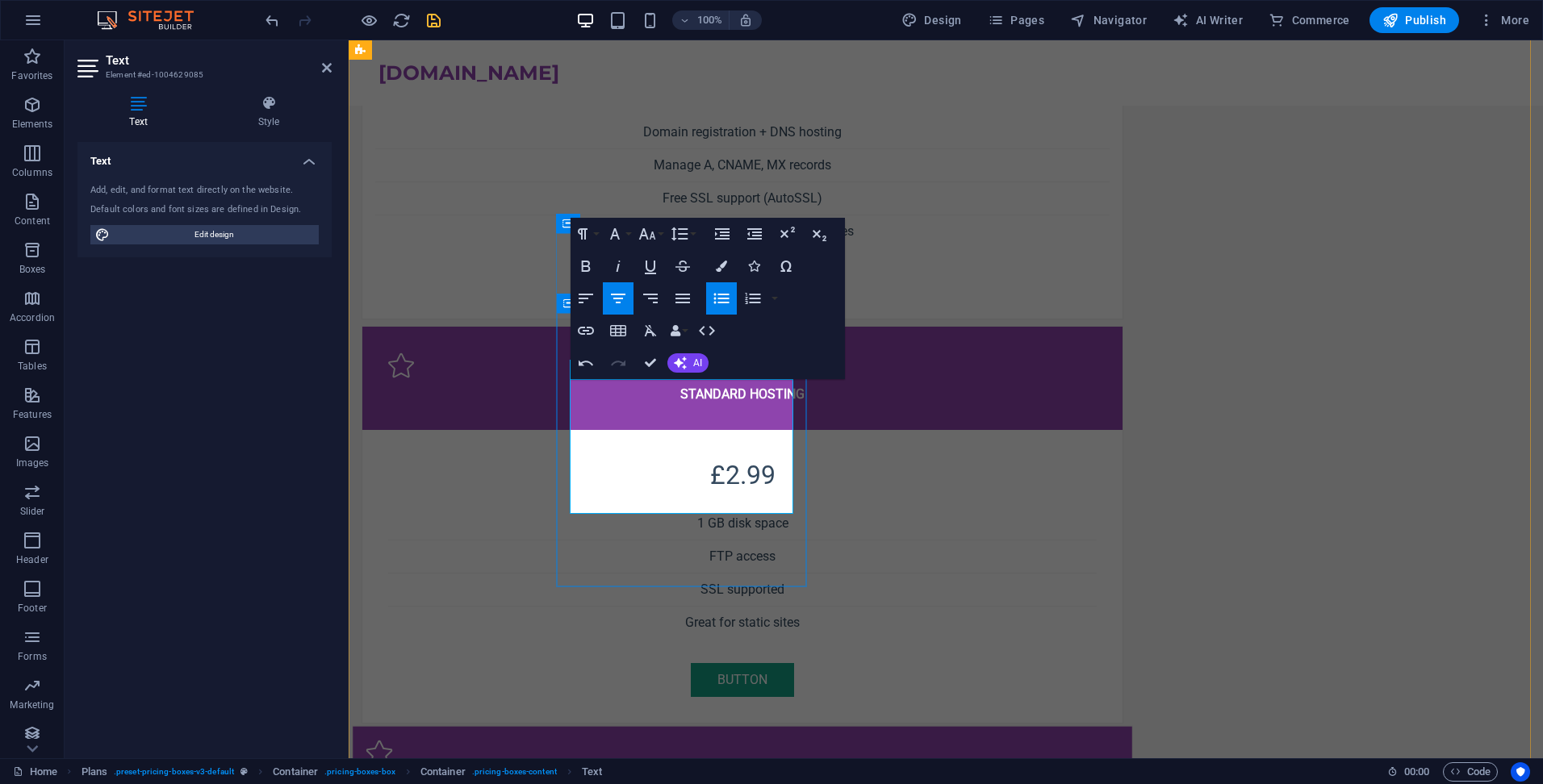
drag, startPoint x: 666, startPoint y: 392, endPoint x: 773, endPoint y: 395, distance: 107.0
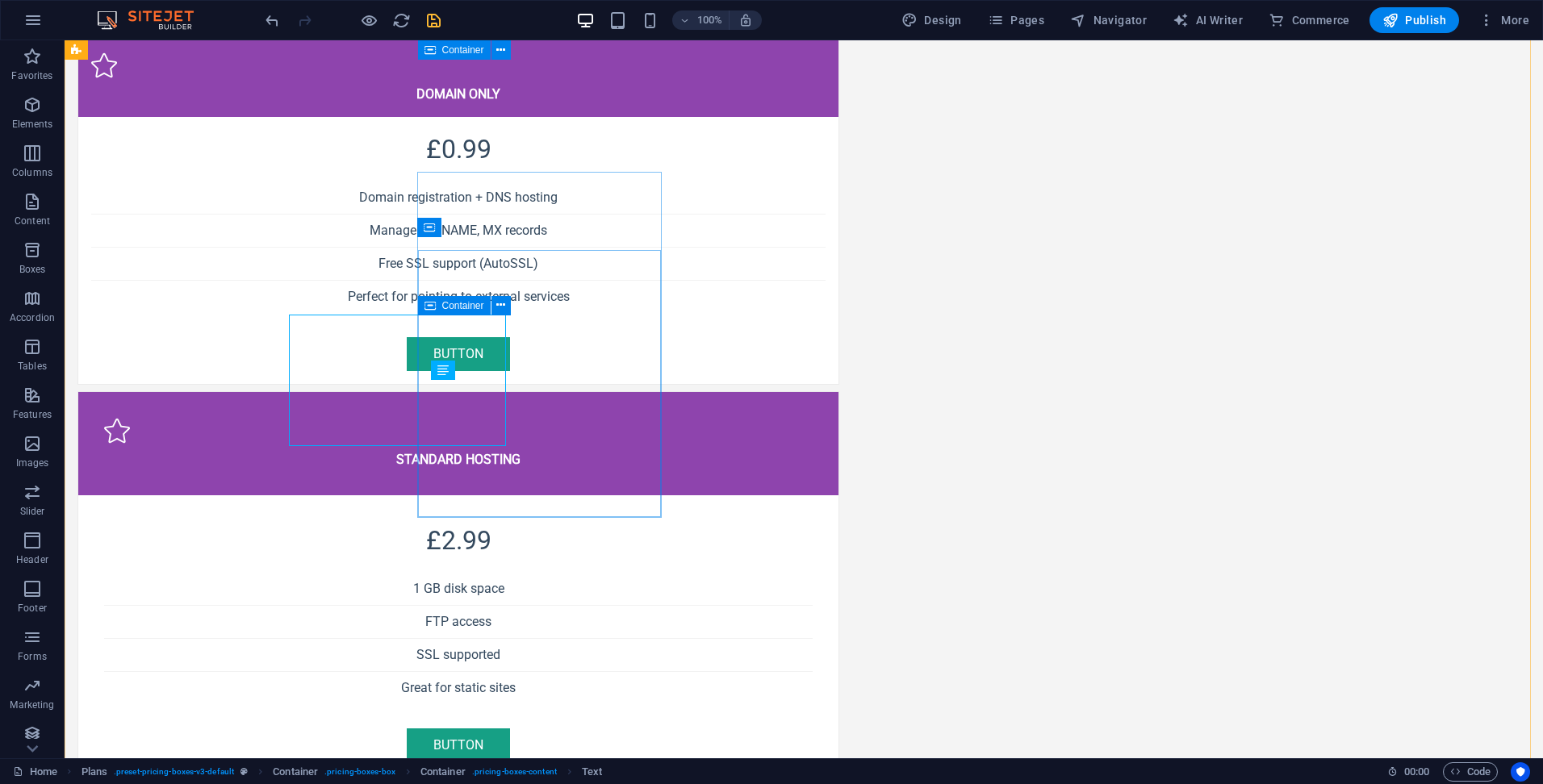
scroll to position [1144, 0]
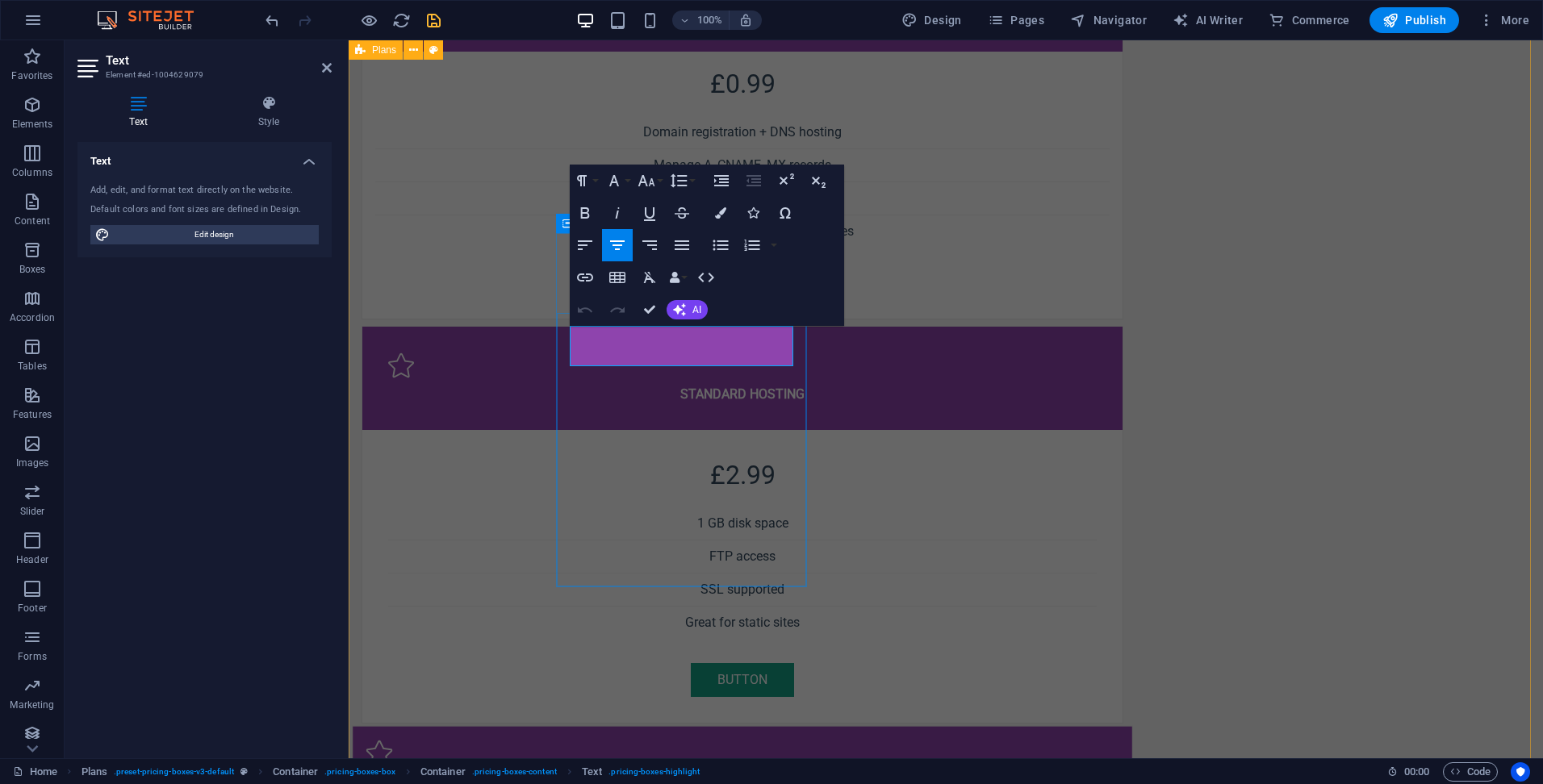
click at [616, 243] on icon "button" at bounding box center [617, 245] width 20 height 20
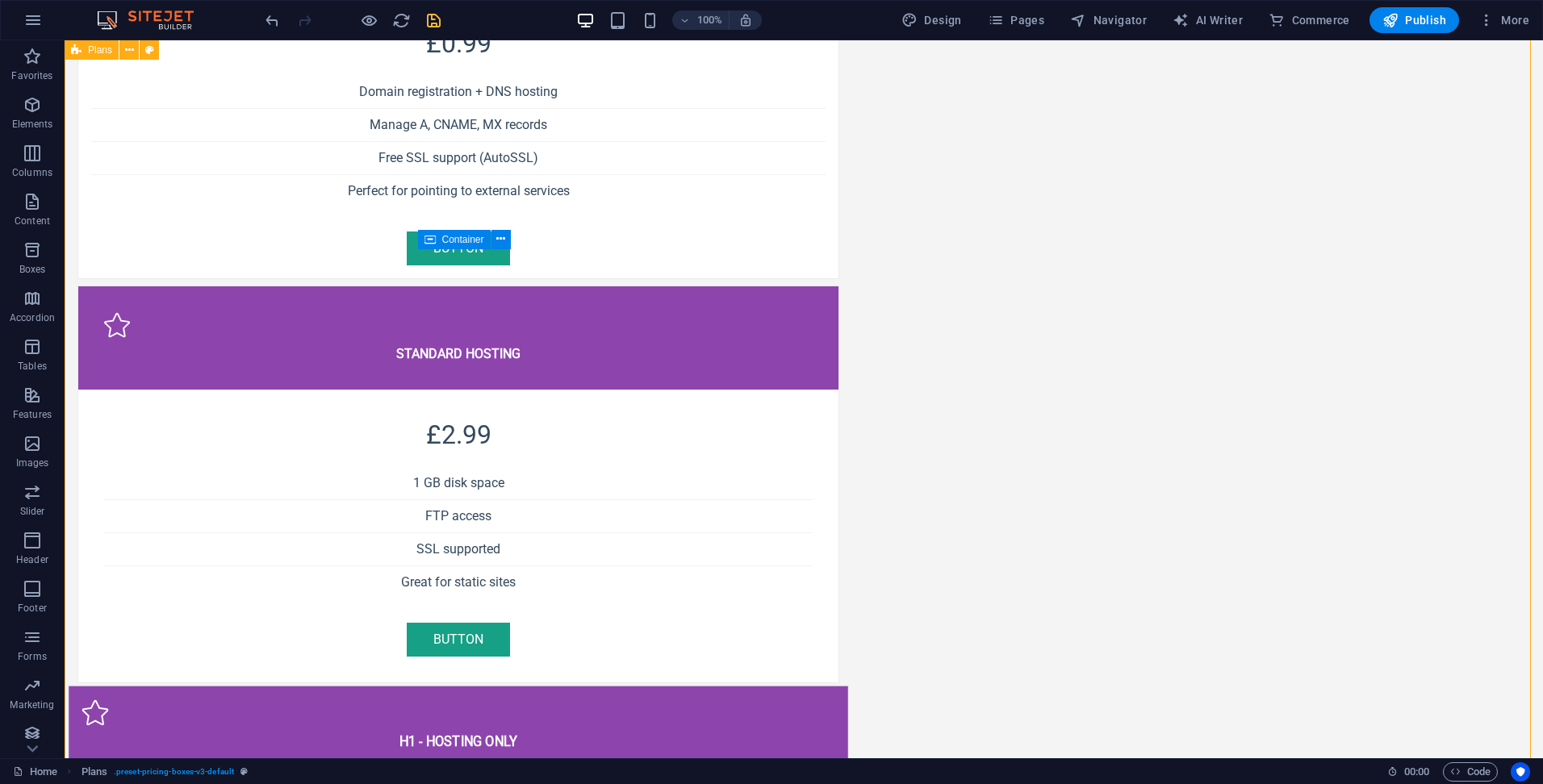
scroll to position [1225, 0]
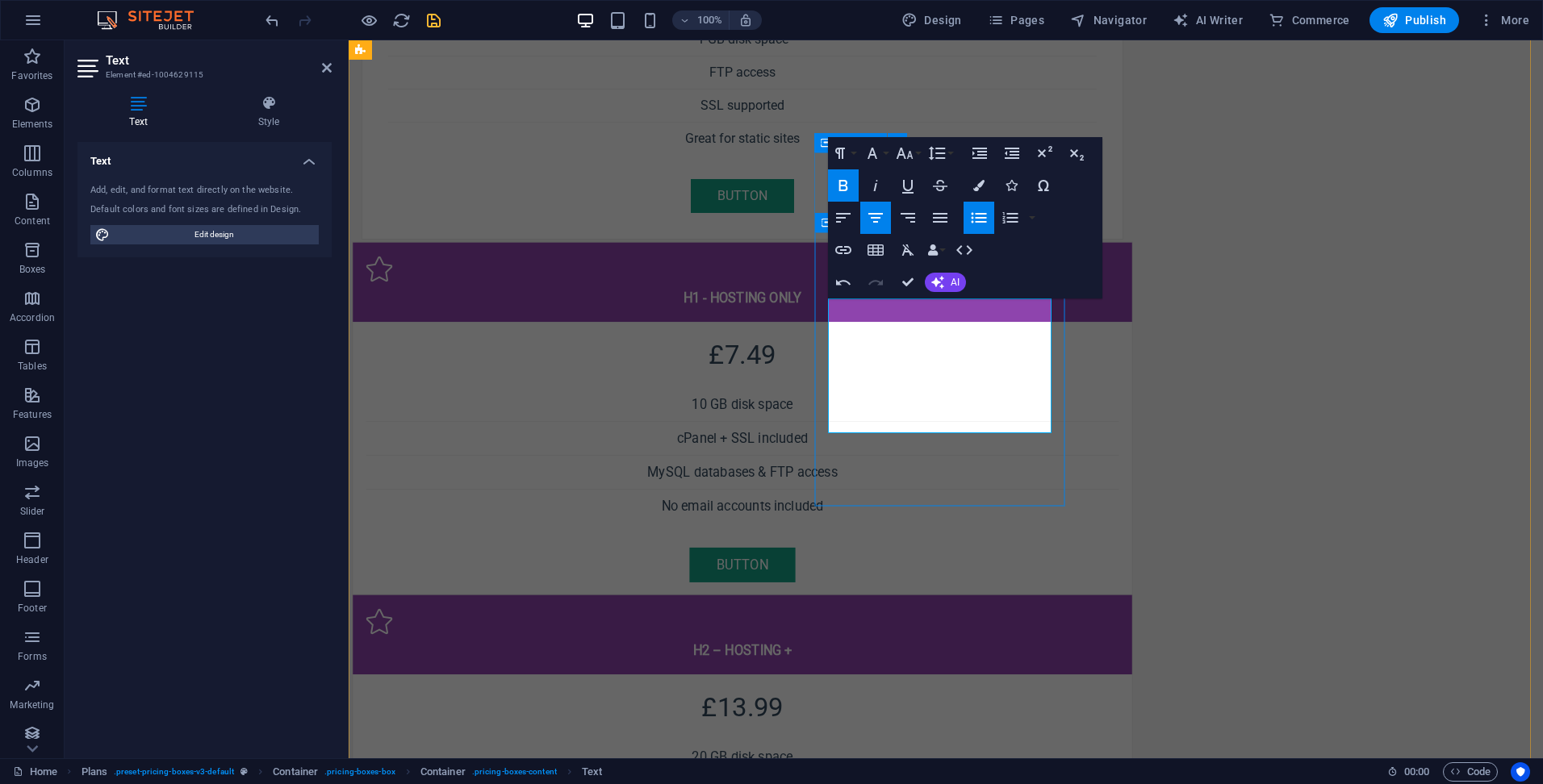
scroll to position [0, 7]
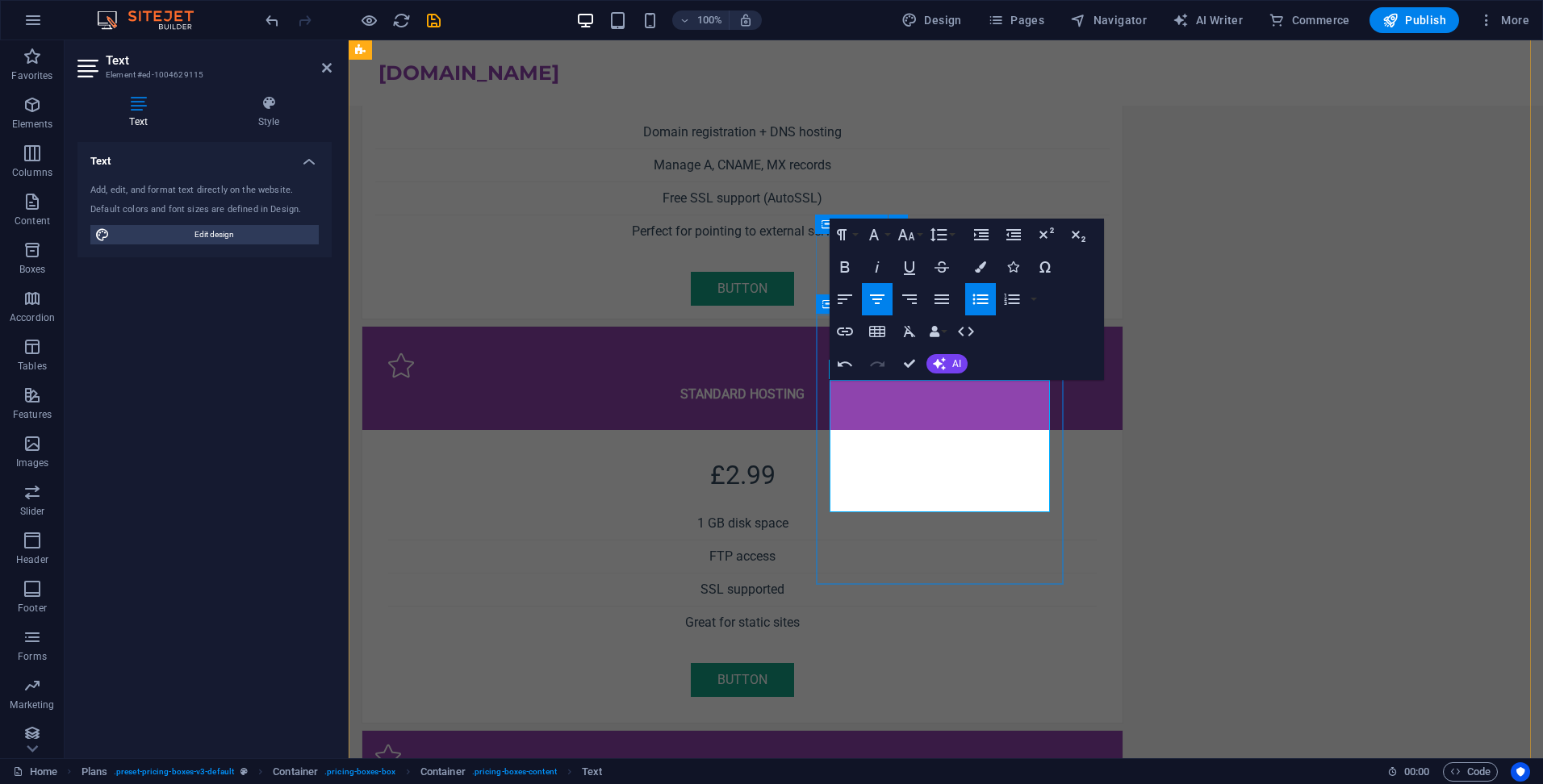
scroll to position [0, 7]
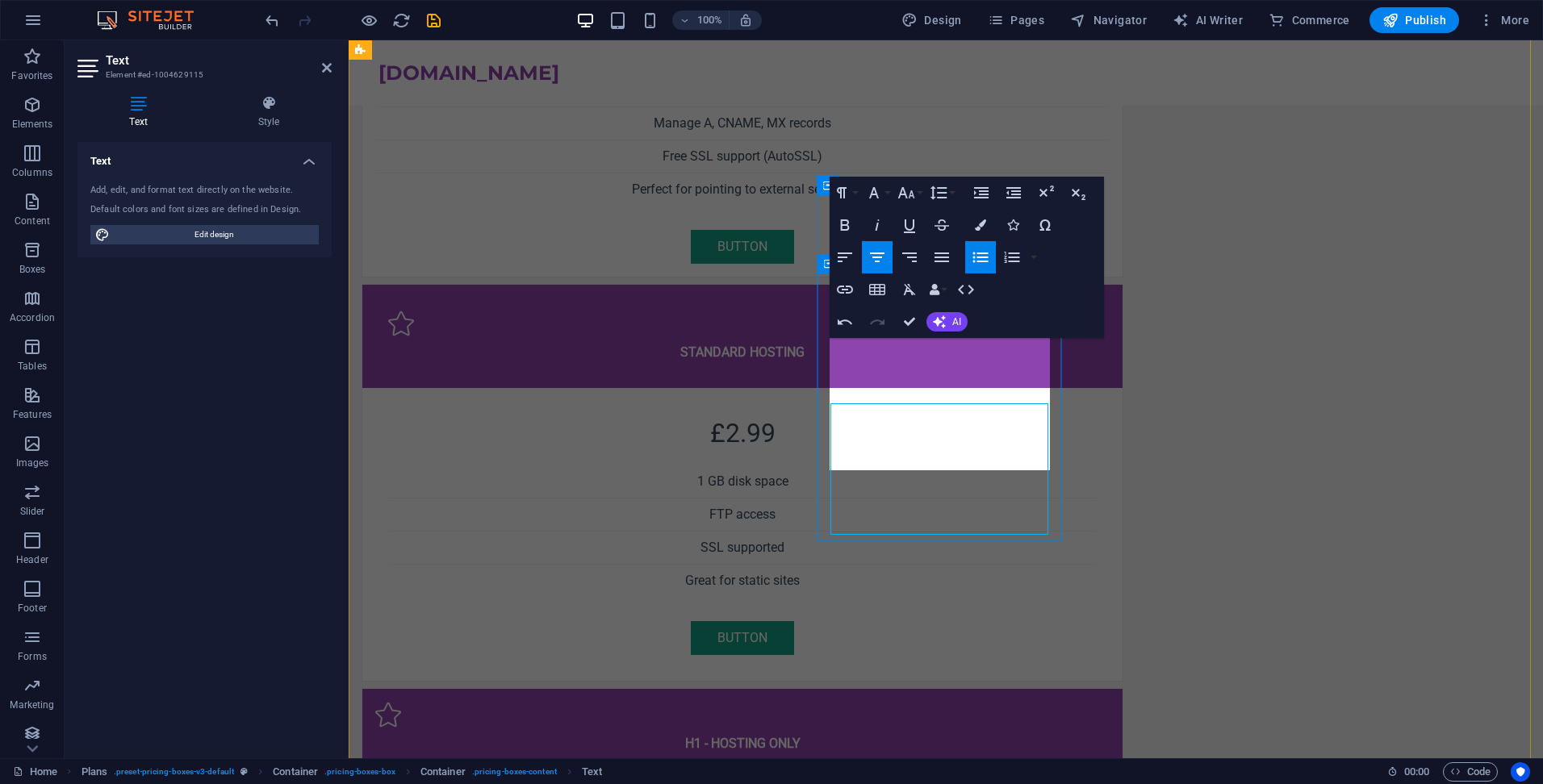
scroll to position [1079, 0]
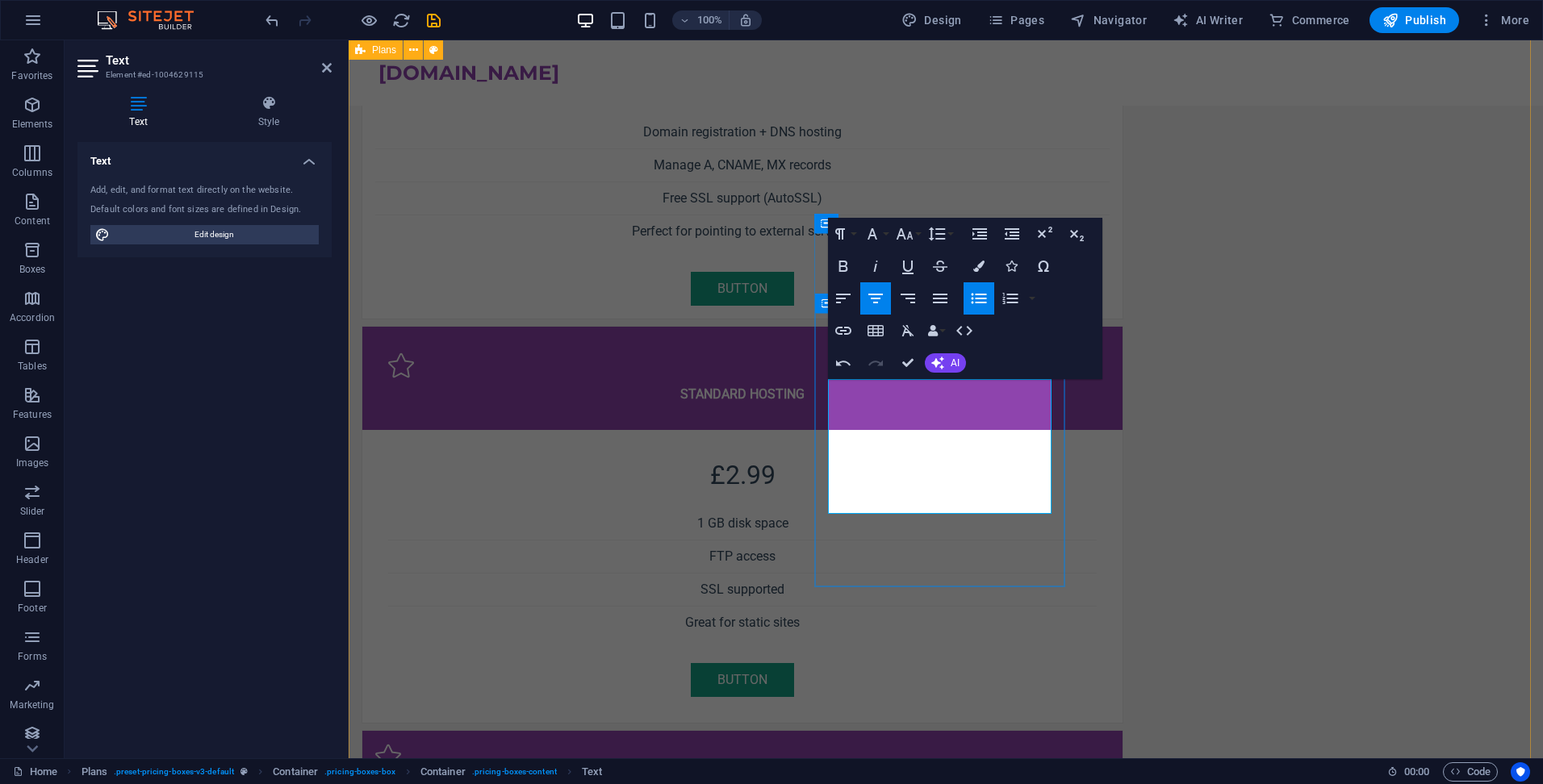
drag, startPoint x: 849, startPoint y: 322, endPoint x: 909, endPoint y: 361, distance: 71.6
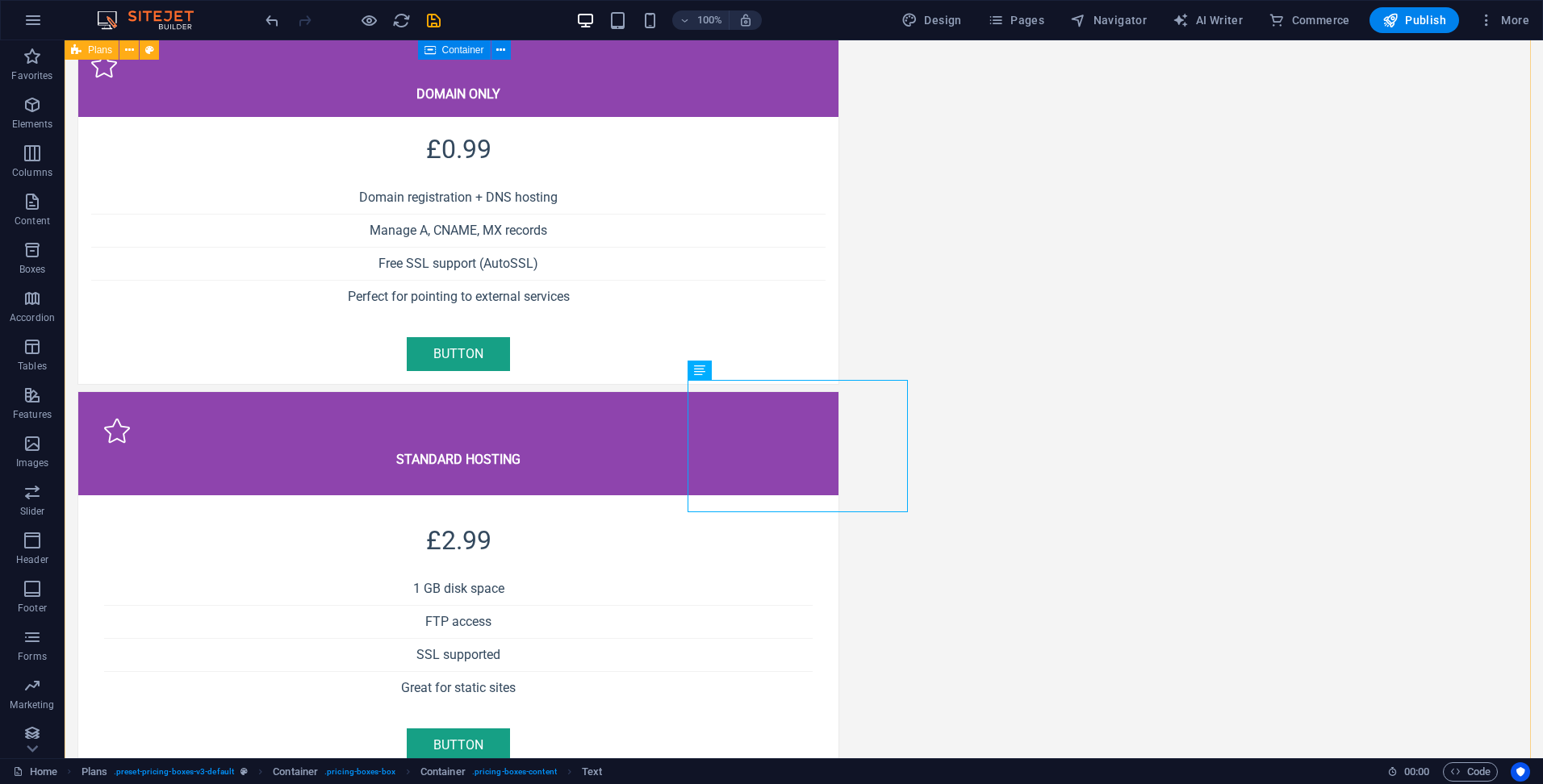
scroll to position [1144, 0]
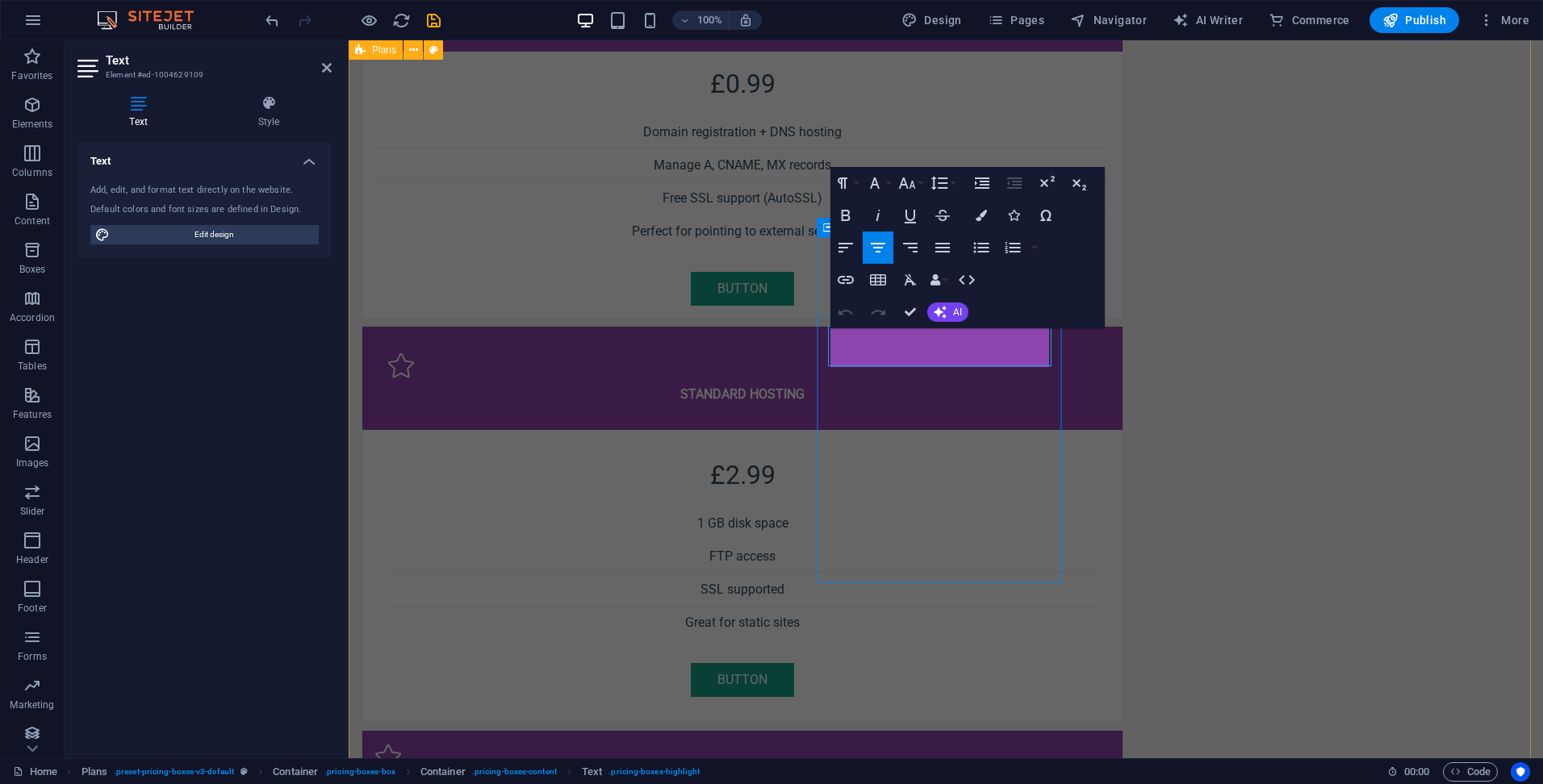
click at [876, 242] on icon "button" at bounding box center [876, 245] width 15 height 10
drag, startPoint x: 913, startPoint y: 318, endPoint x: 850, endPoint y: 276, distance: 75.7
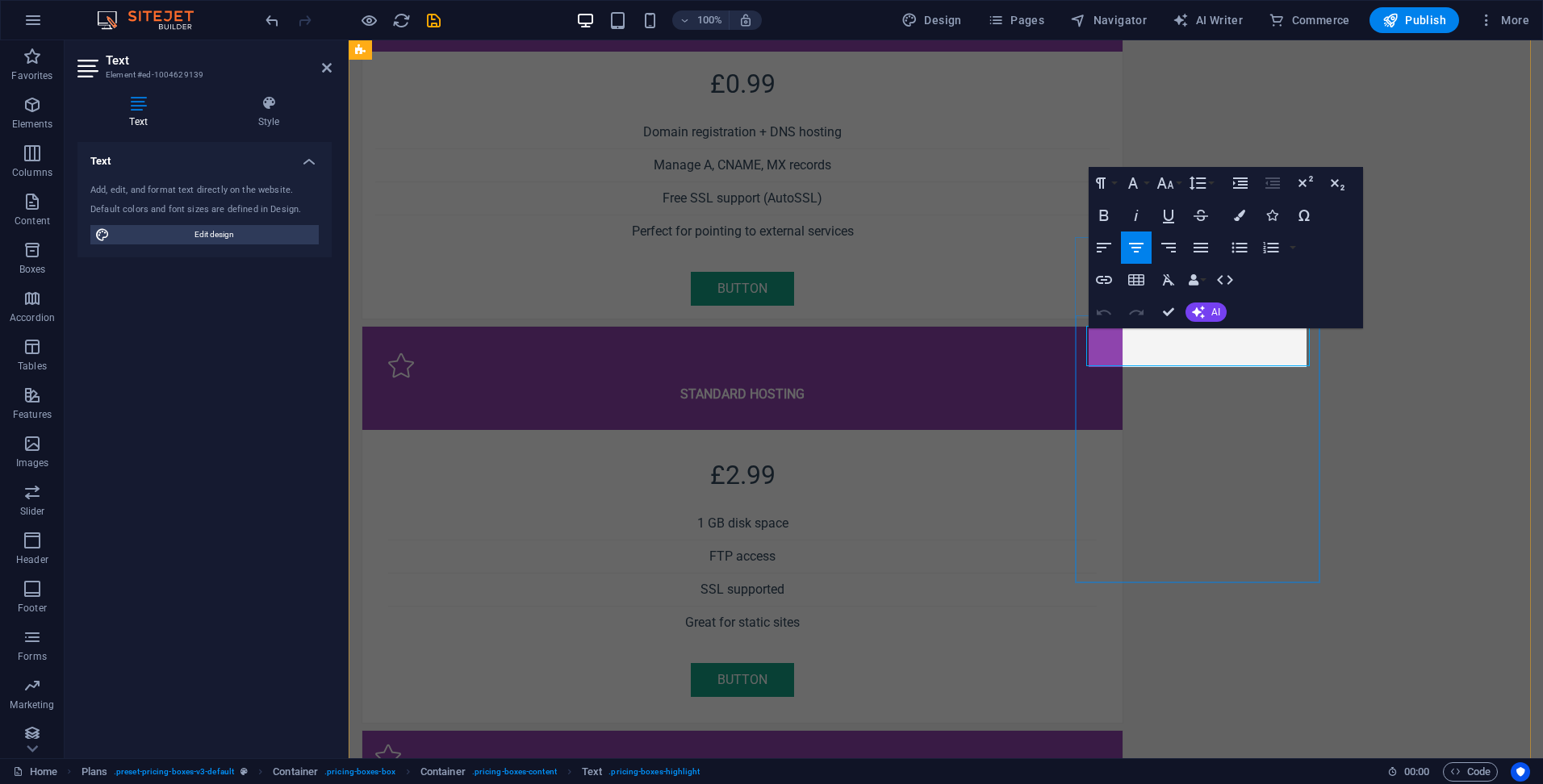
click at [1134, 242] on icon "button" at bounding box center [1134, 245] width 15 height 10
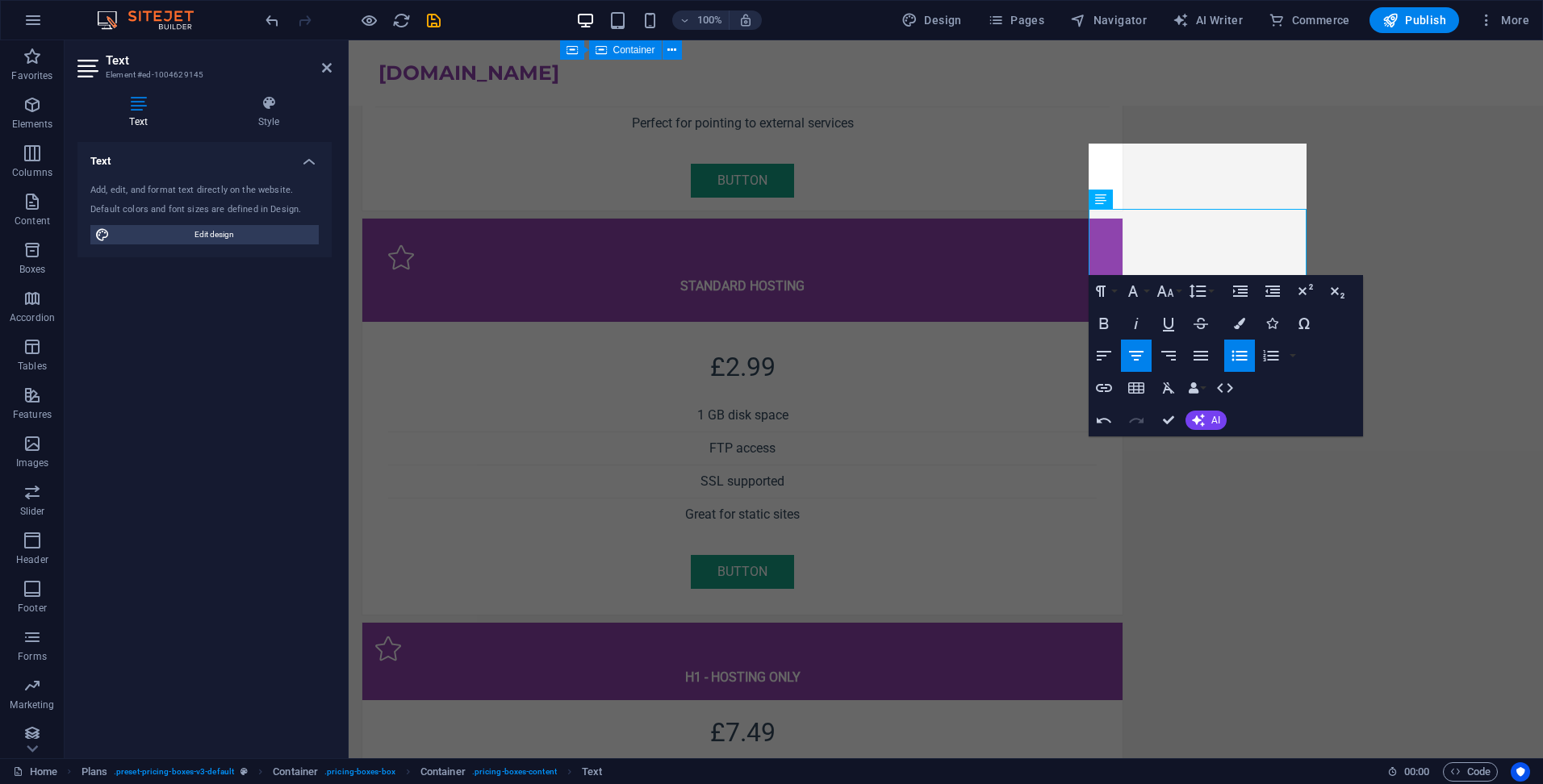
scroll to position [1160, 0]
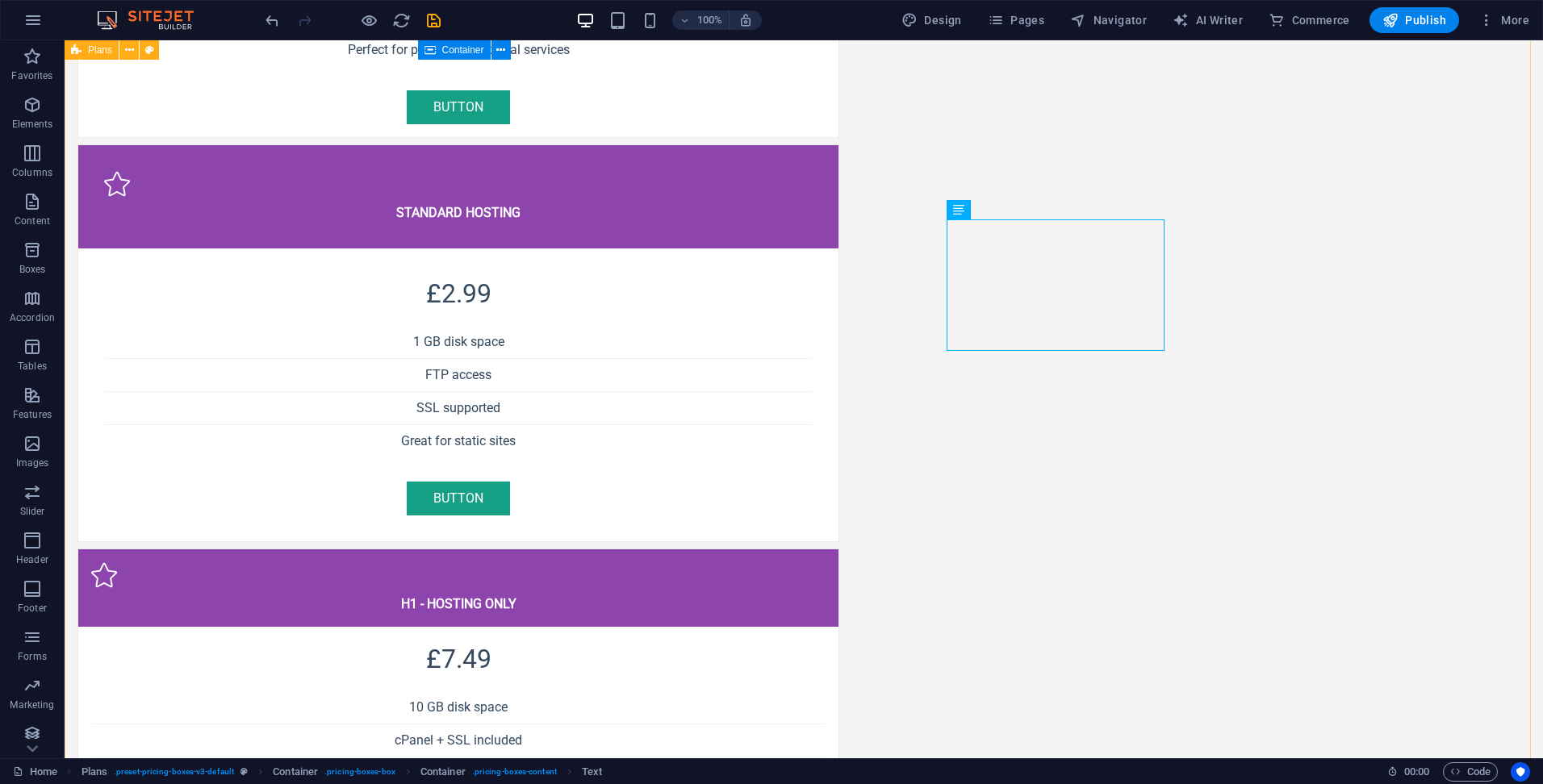
scroll to position [1386, 0]
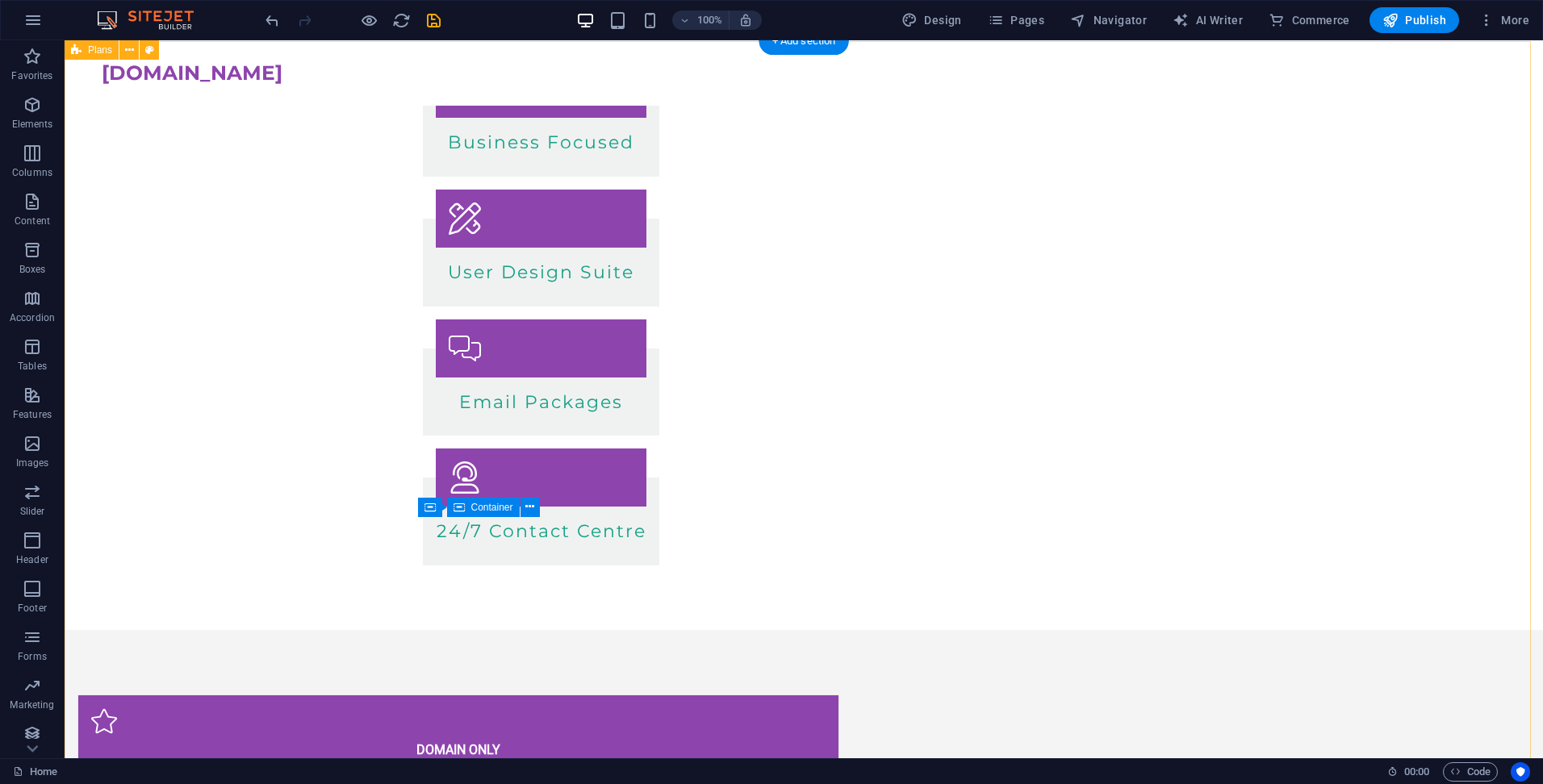
scroll to position [353, 0]
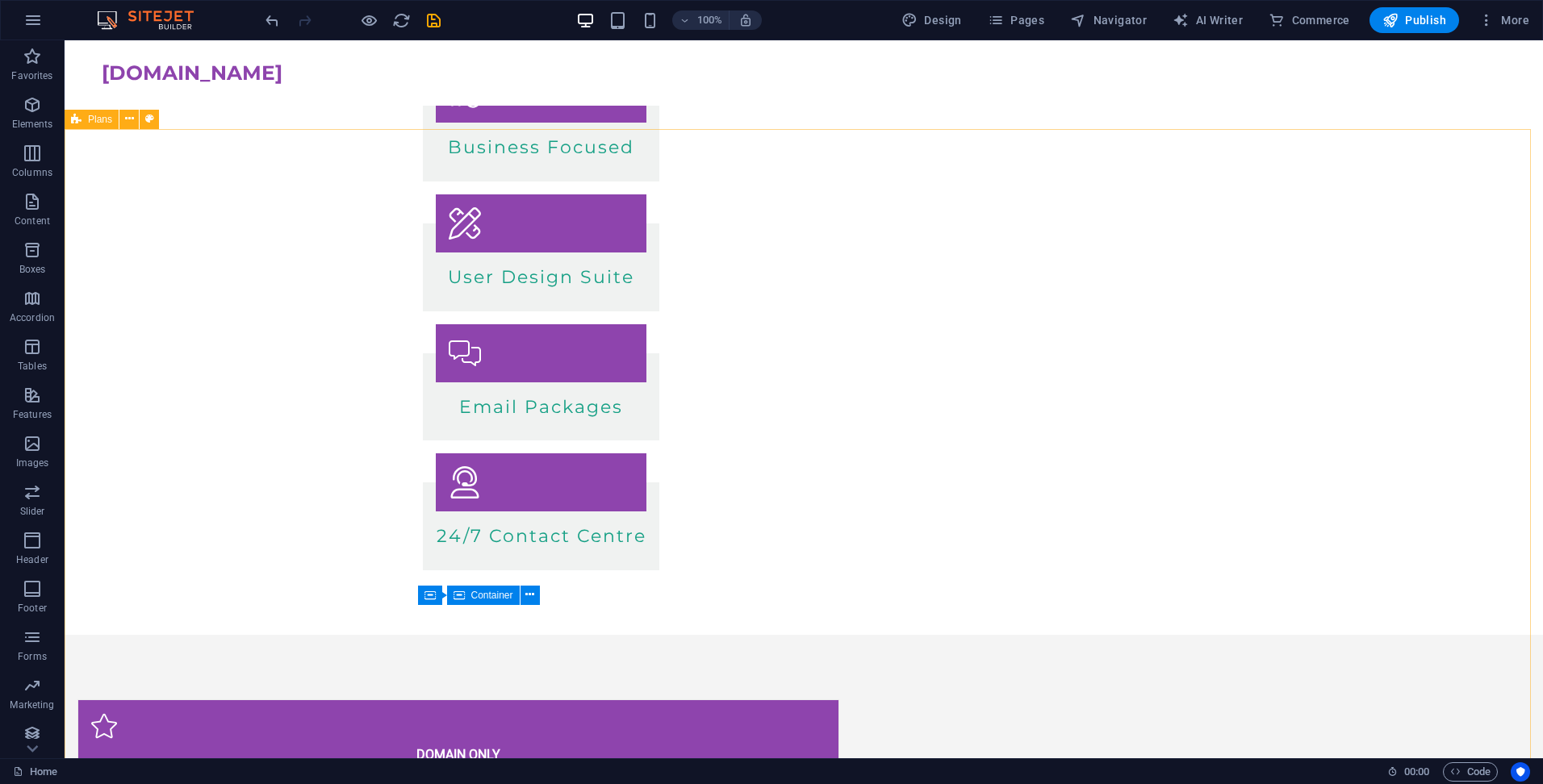
click at [94, 121] on span "Plans" at bounding box center [100, 119] width 24 height 10
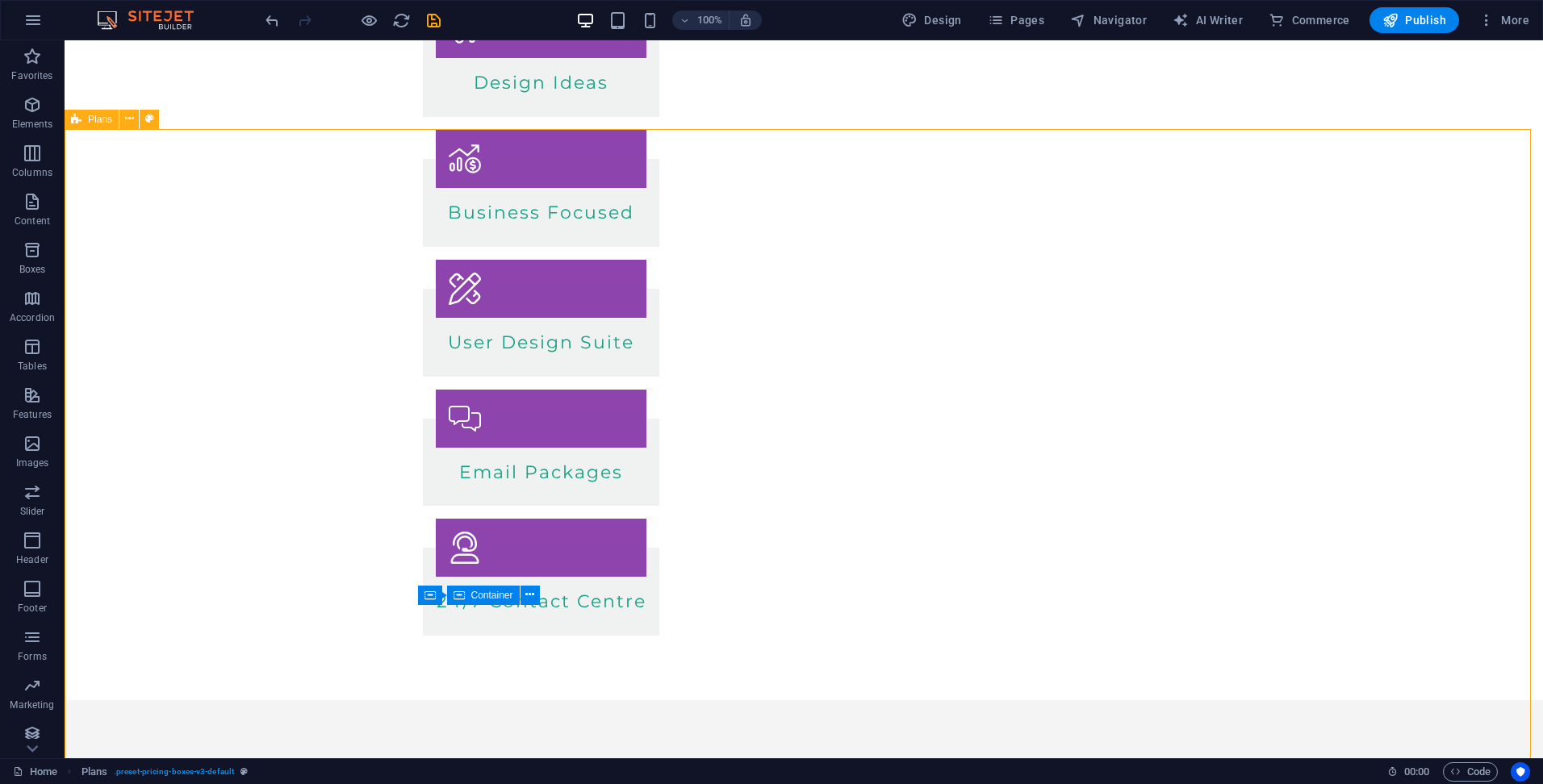
scroll to position [419, 0]
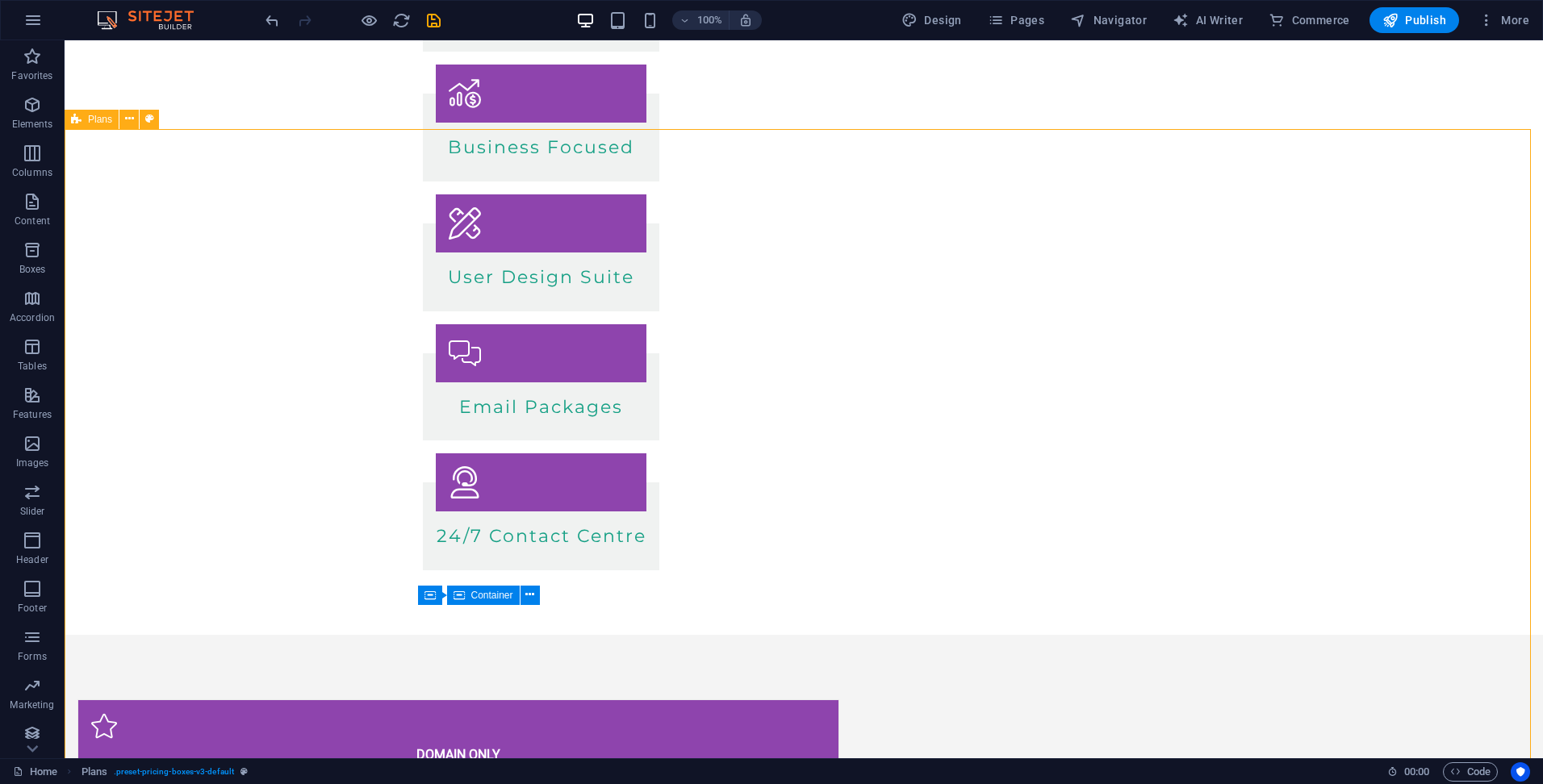
select select "rem"
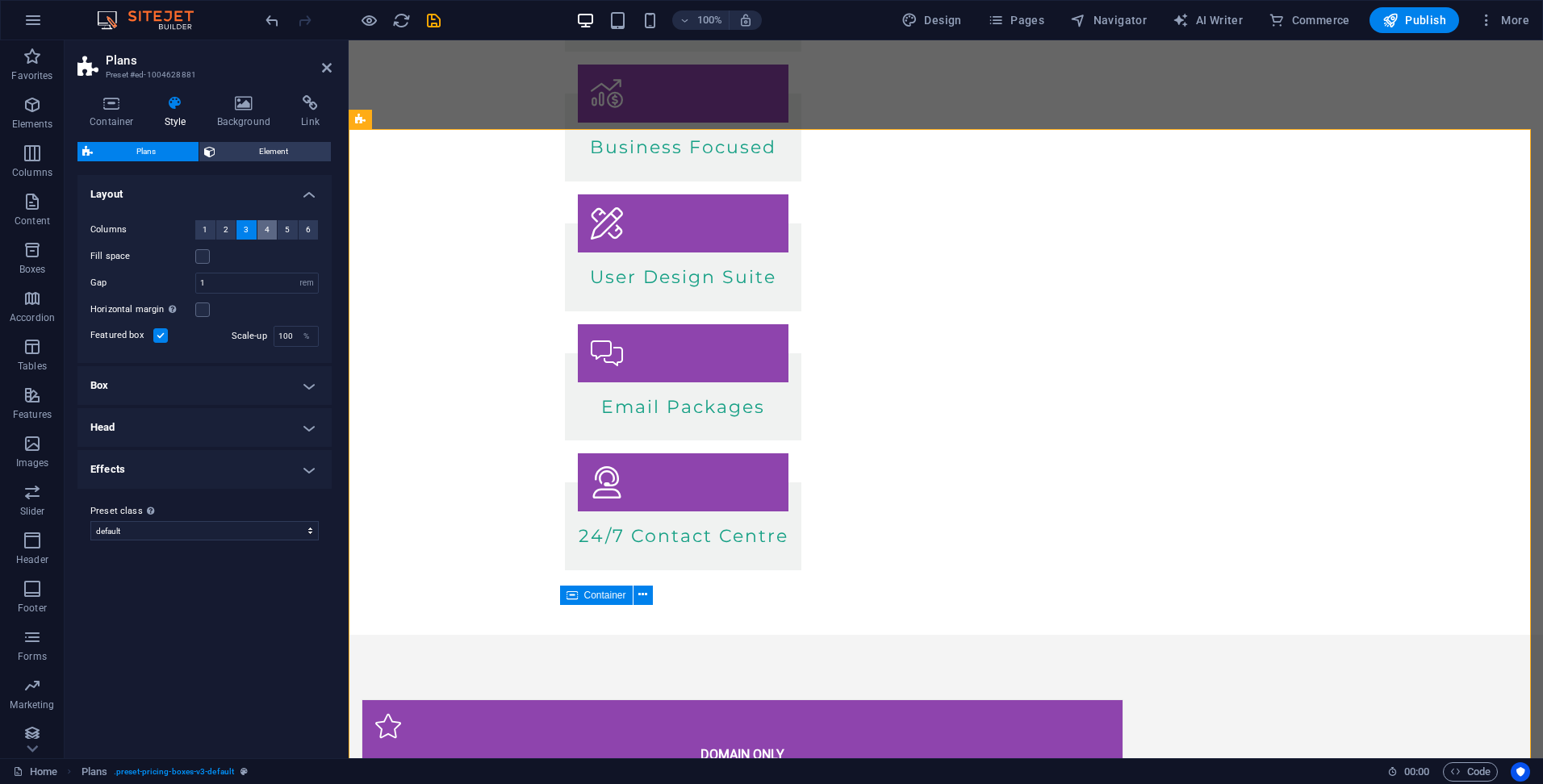
click at [268, 228] on span "4" at bounding box center [267, 230] width 5 height 20
click at [331, 62] on icon at bounding box center [327, 68] width 10 height 13
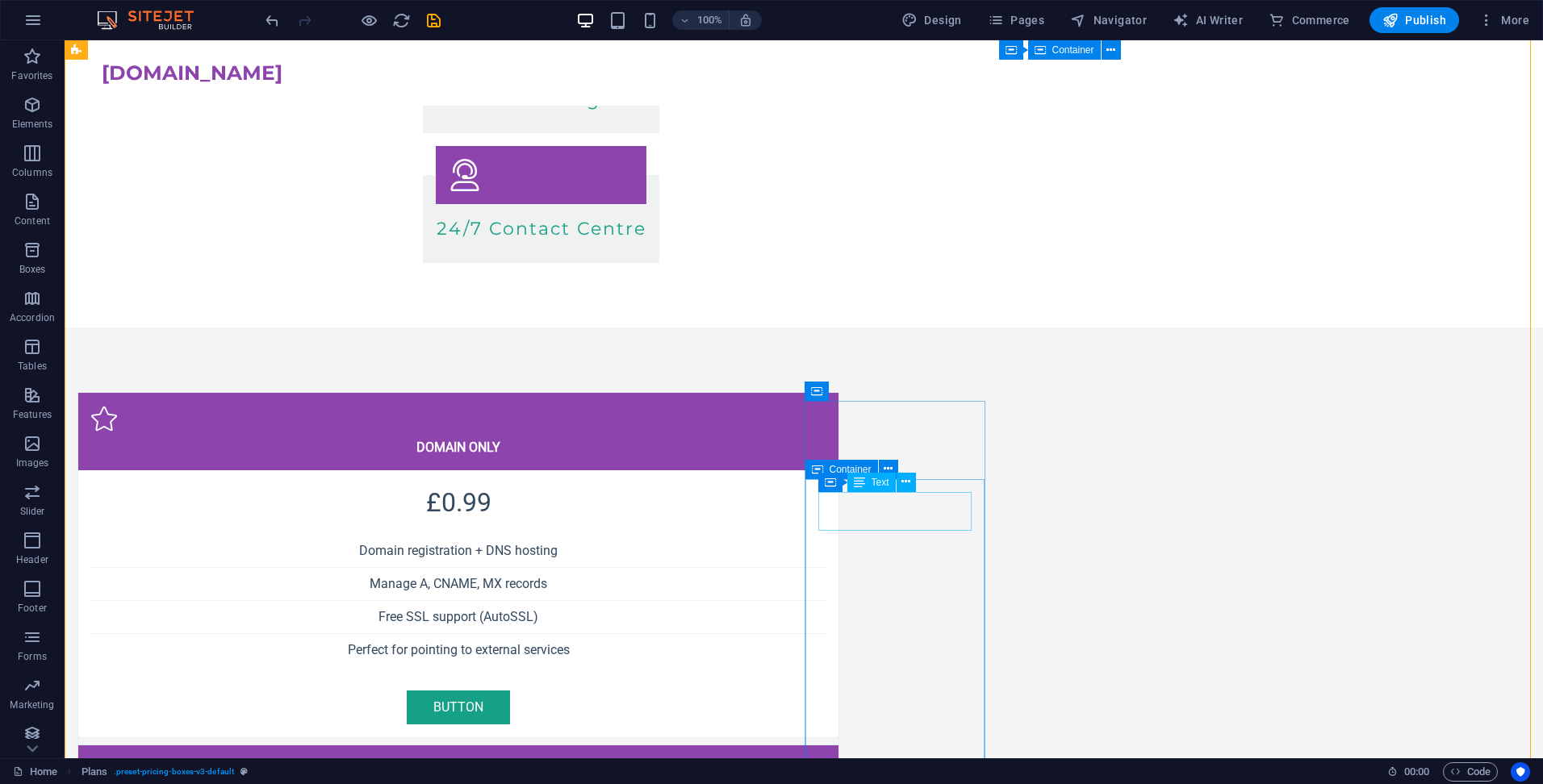
scroll to position [353, 0]
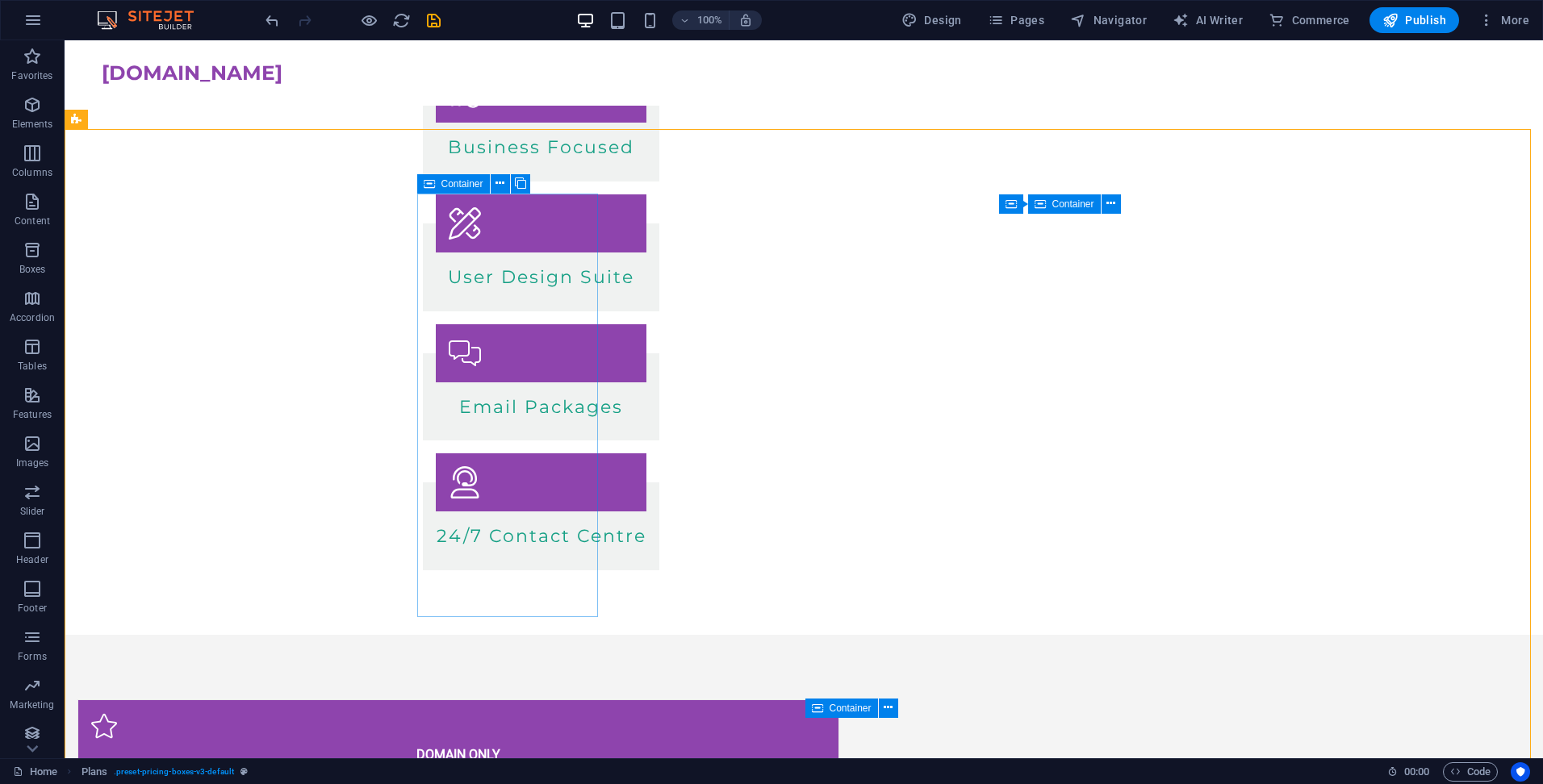
click at [462, 183] on span "Container" at bounding box center [462, 184] width 42 height 10
click at [626, 184] on icon at bounding box center [623, 188] width 12 height 20
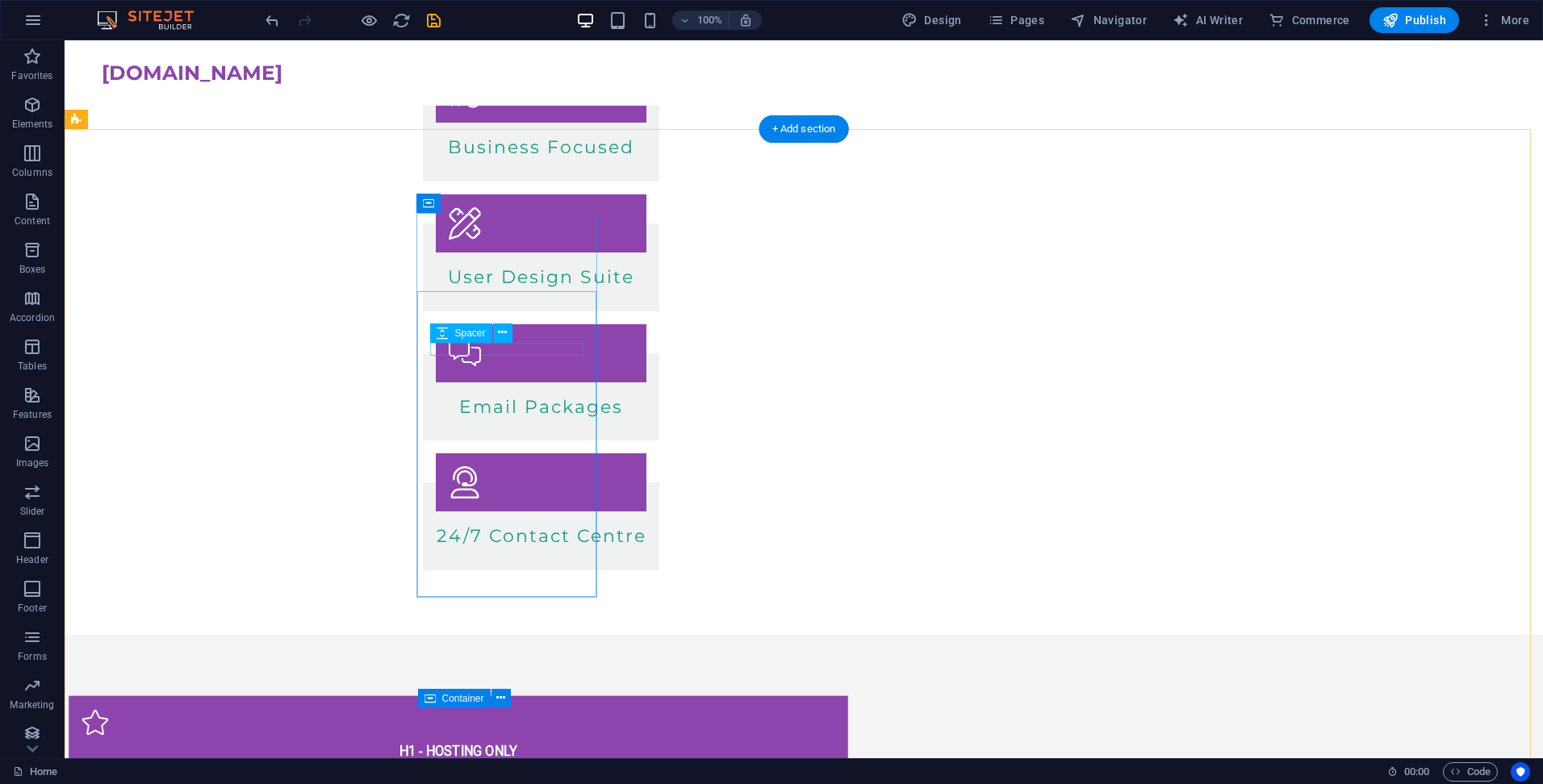
scroll to position [192, 0]
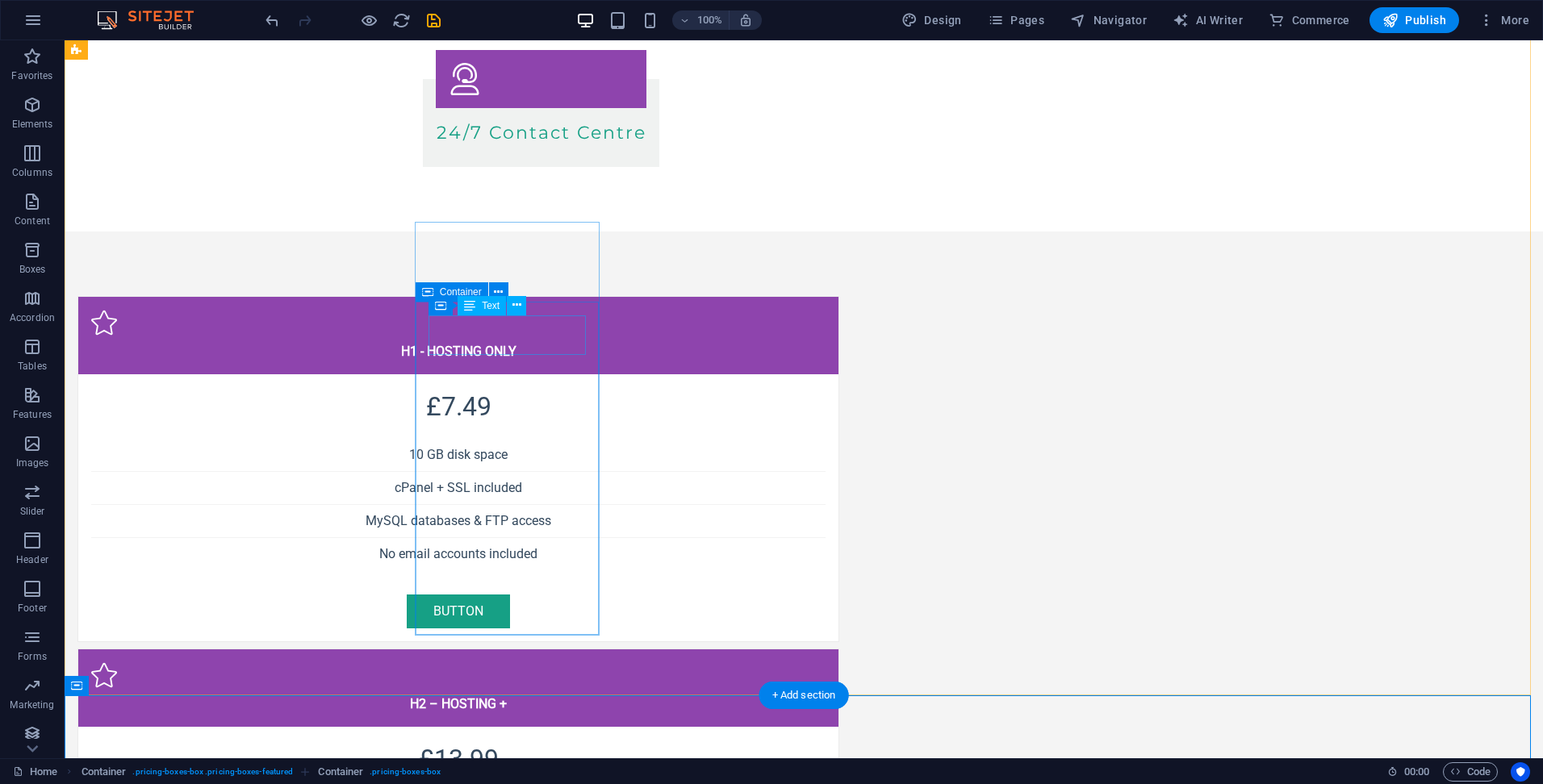
scroll to position [983, 0]
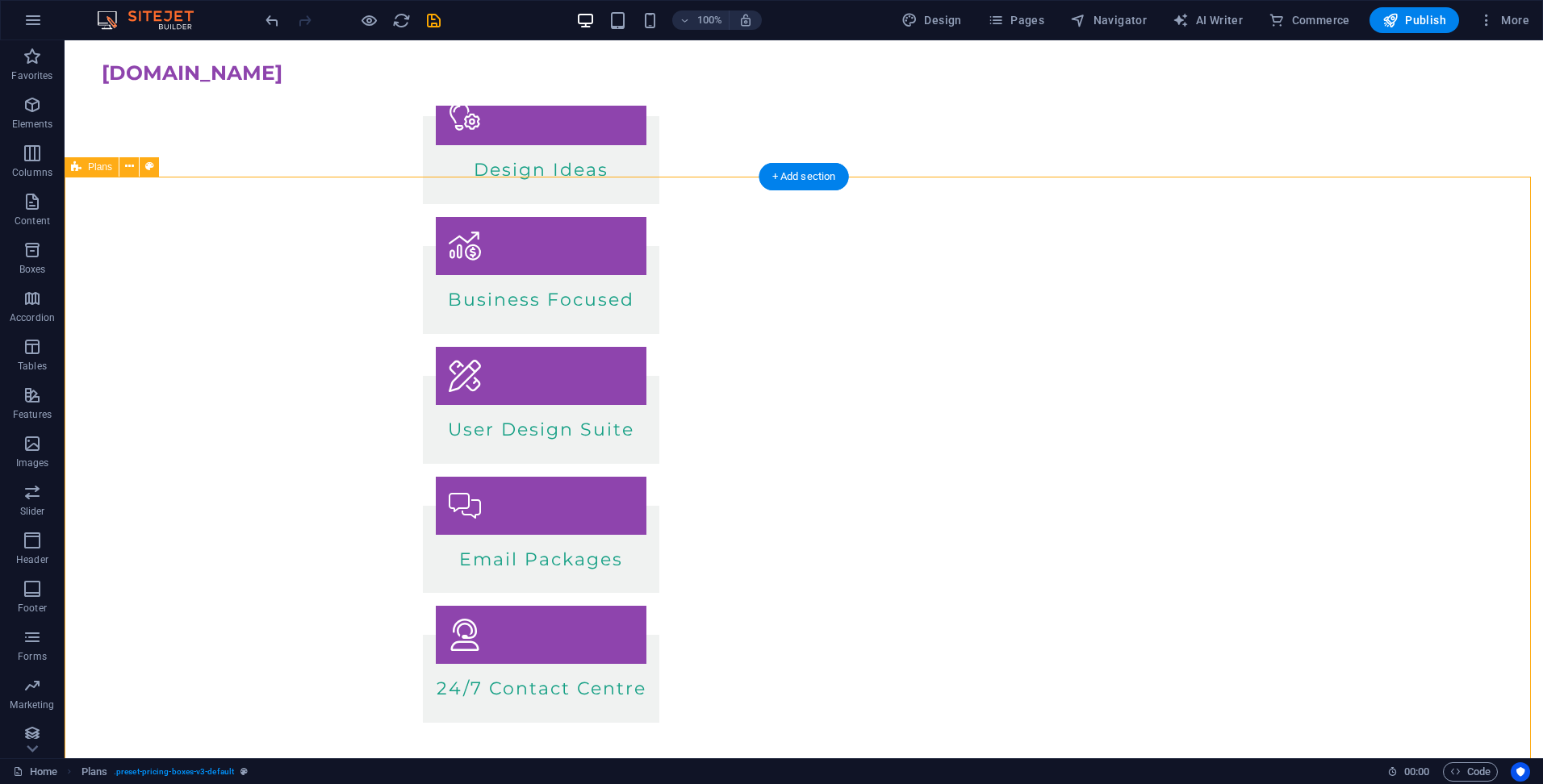
scroll to position [192, 0]
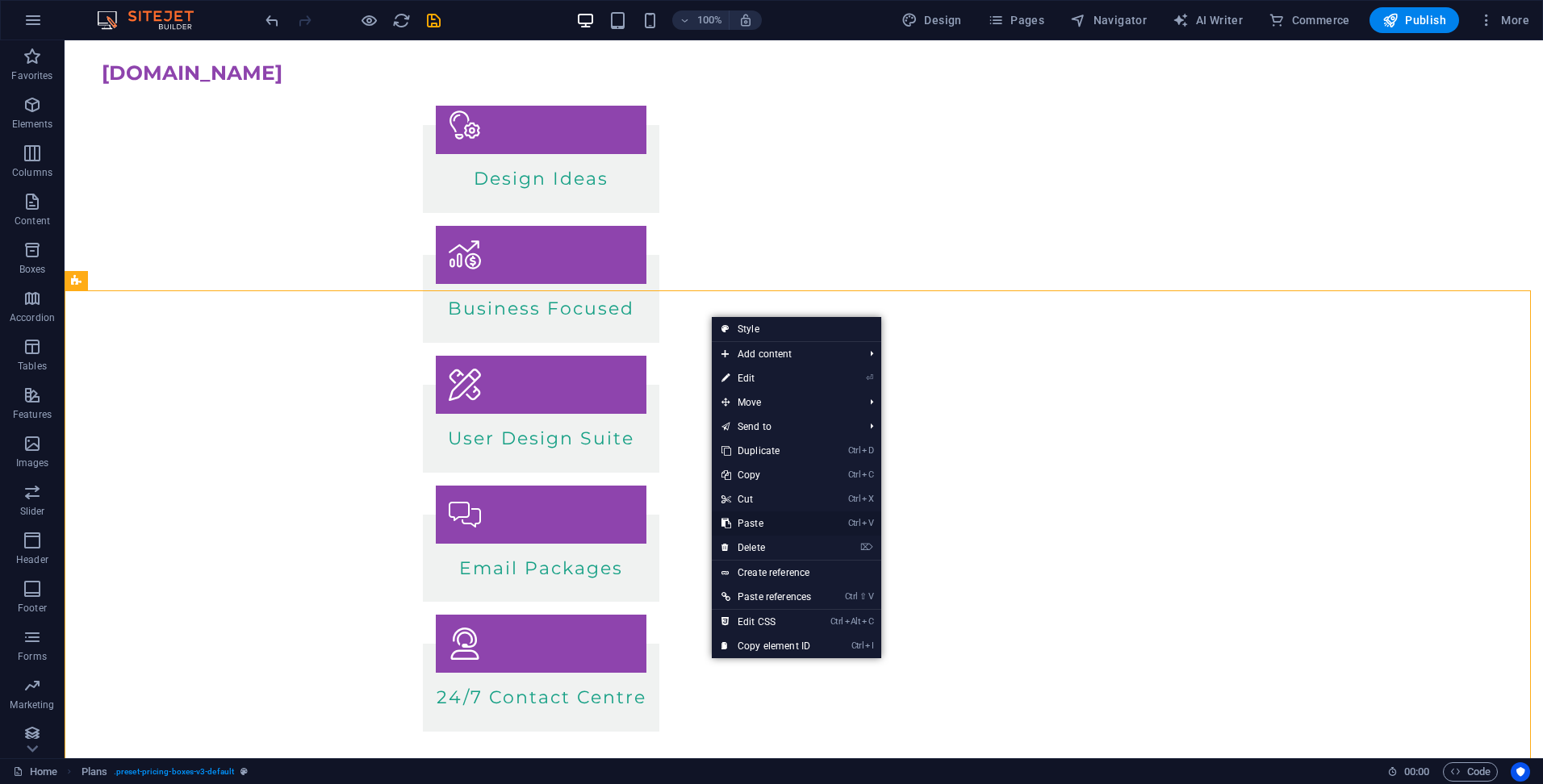
click at [779, 516] on link "Ctrl V Paste" at bounding box center [766, 523] width 109 height 24
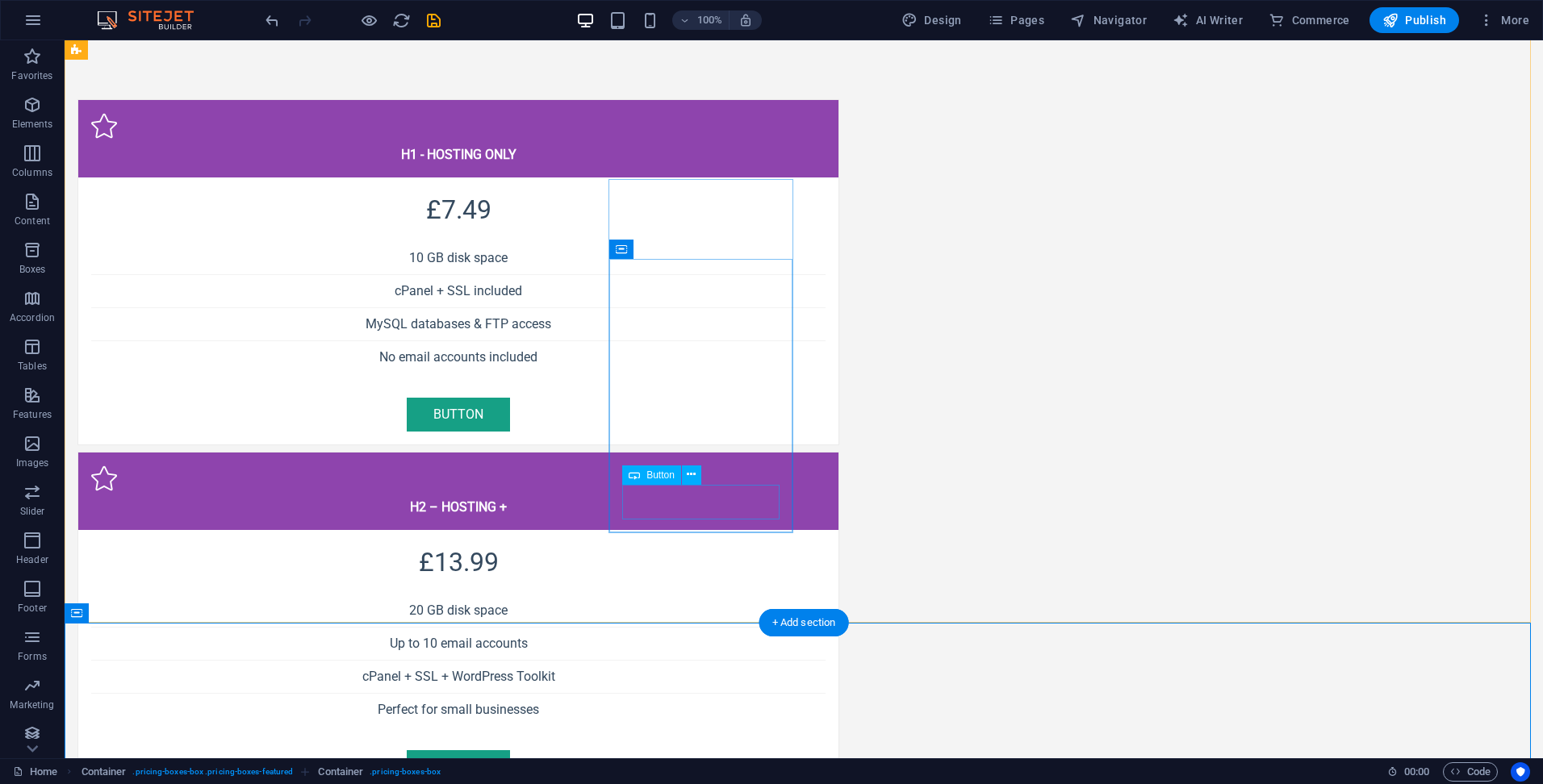
scroll to position [999, 0]
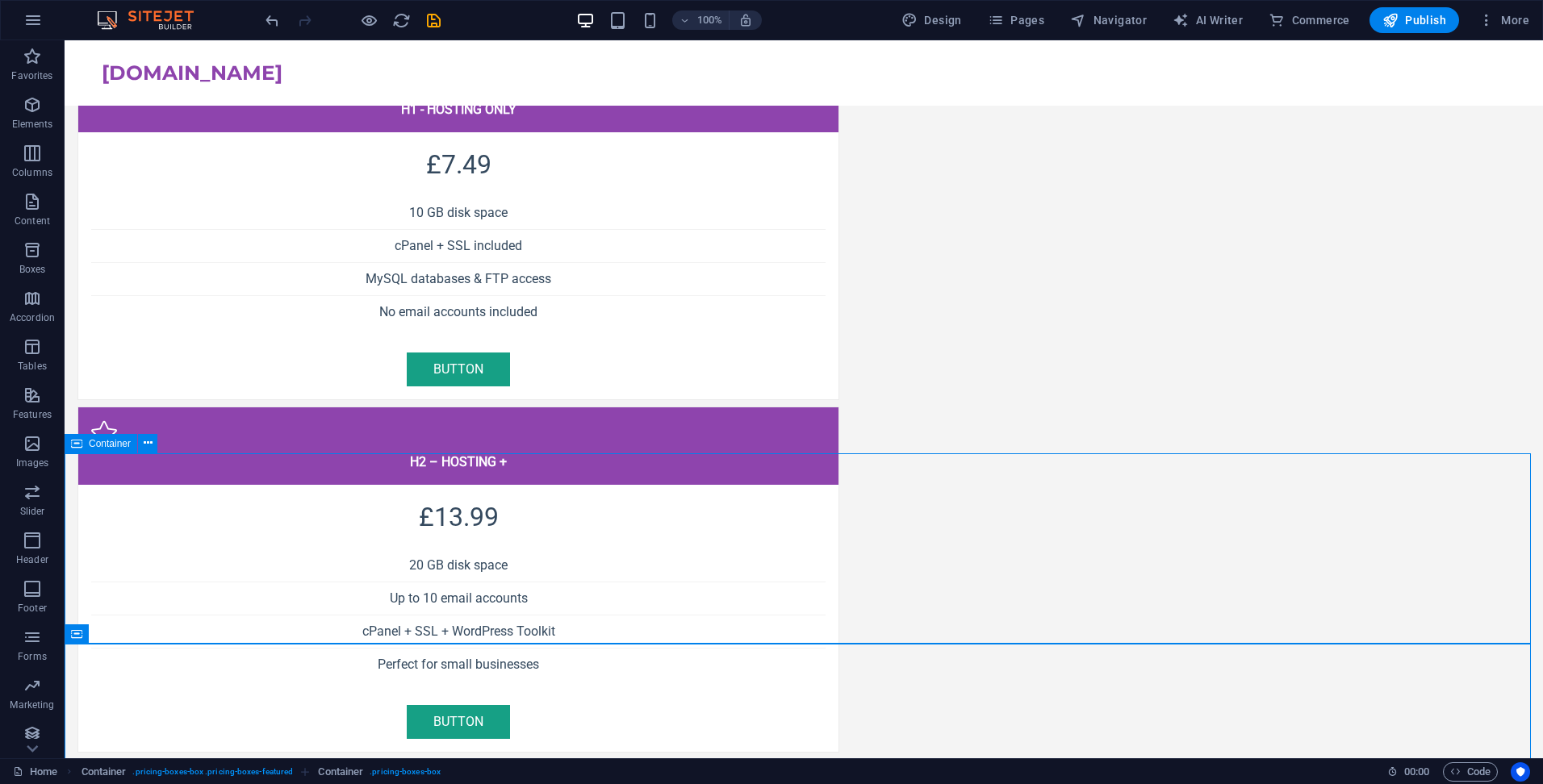
click at [73, 445] on icon at bounding box center [77, 443] width 12 height 20
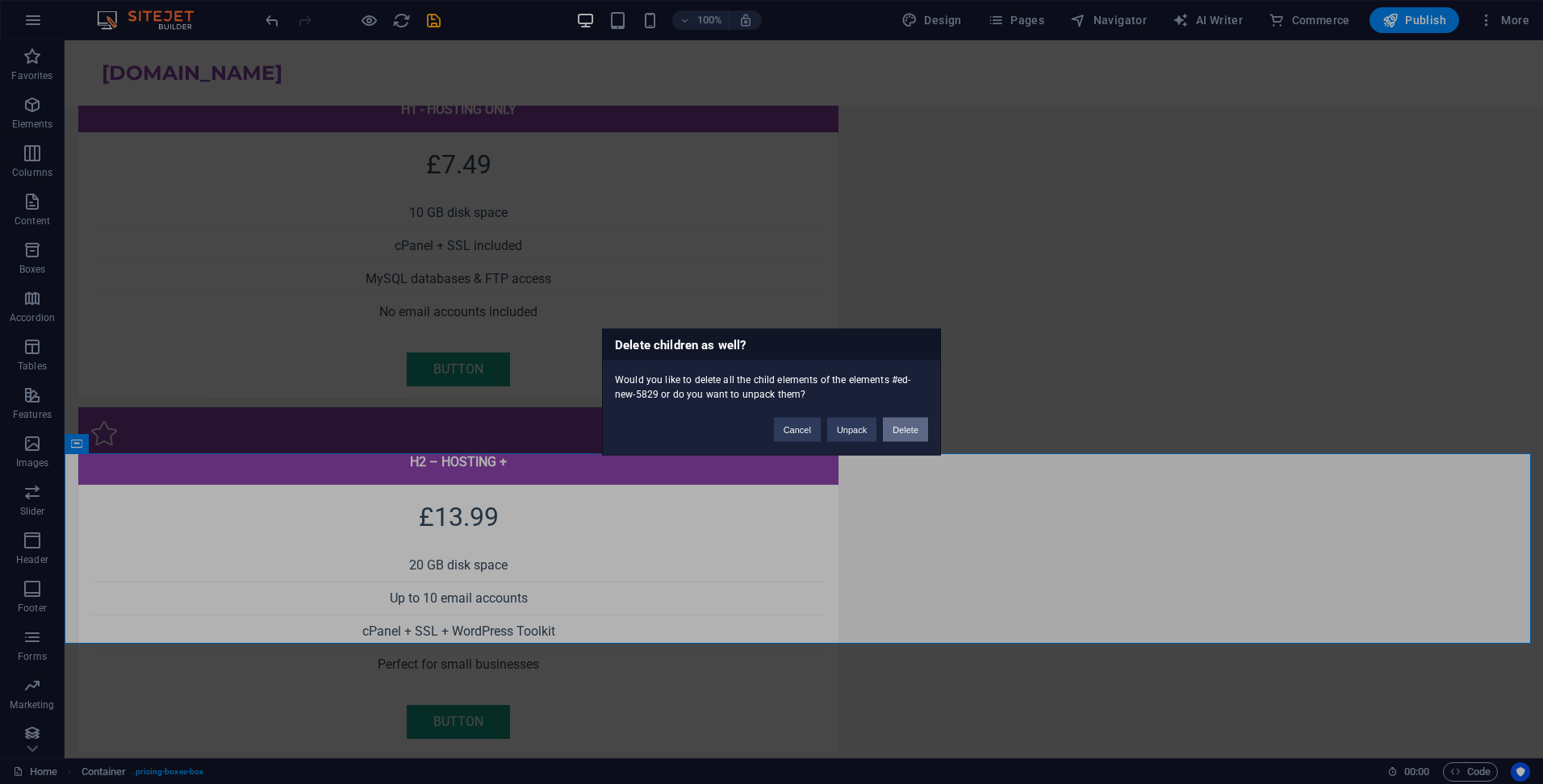
click at [915, 433] on button "Delete" at bounding box center [905, 429] width 45 height 24
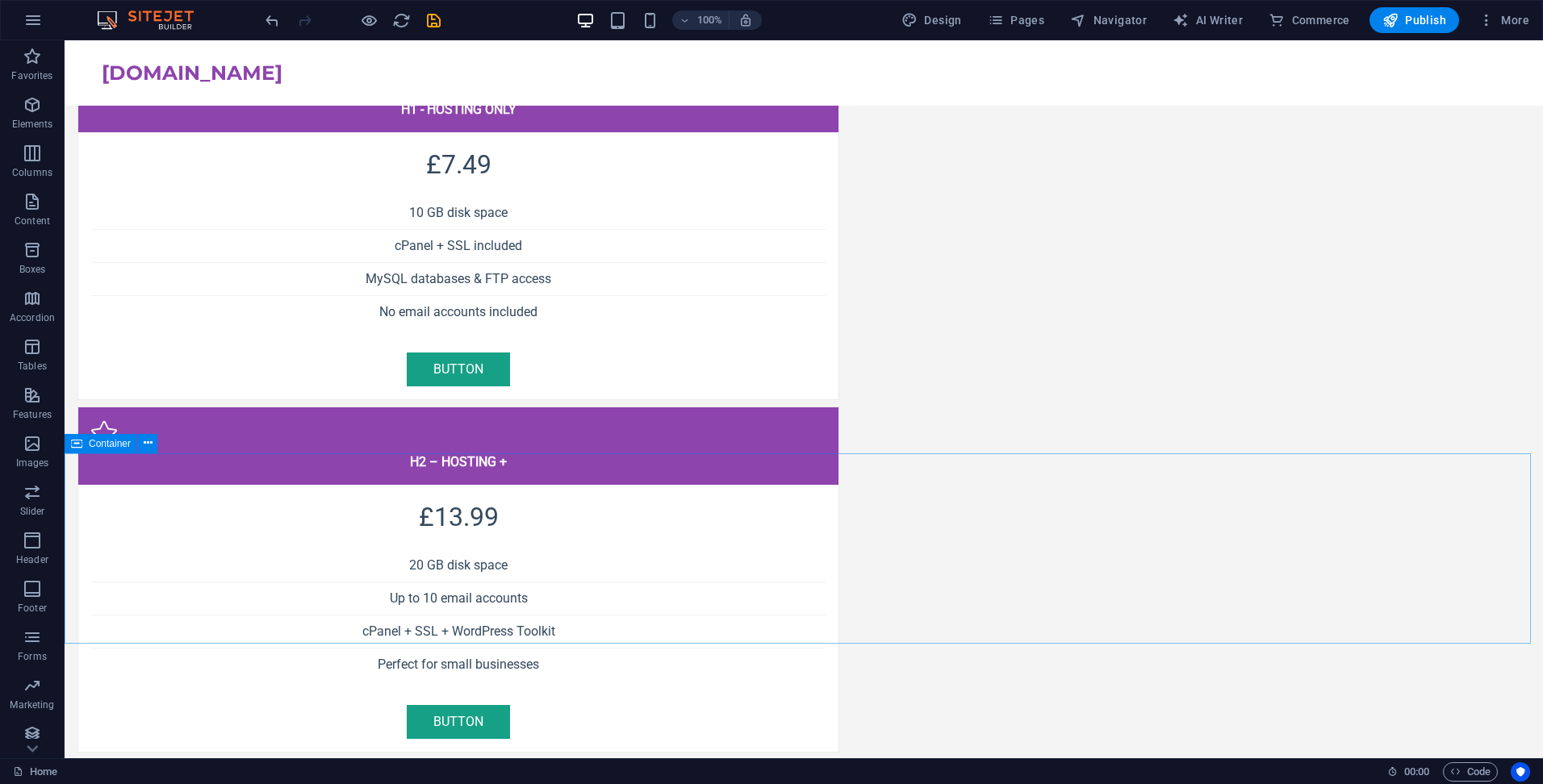
click at [78, 448] on icon at bounding box center [77, 443] width 12 height 20
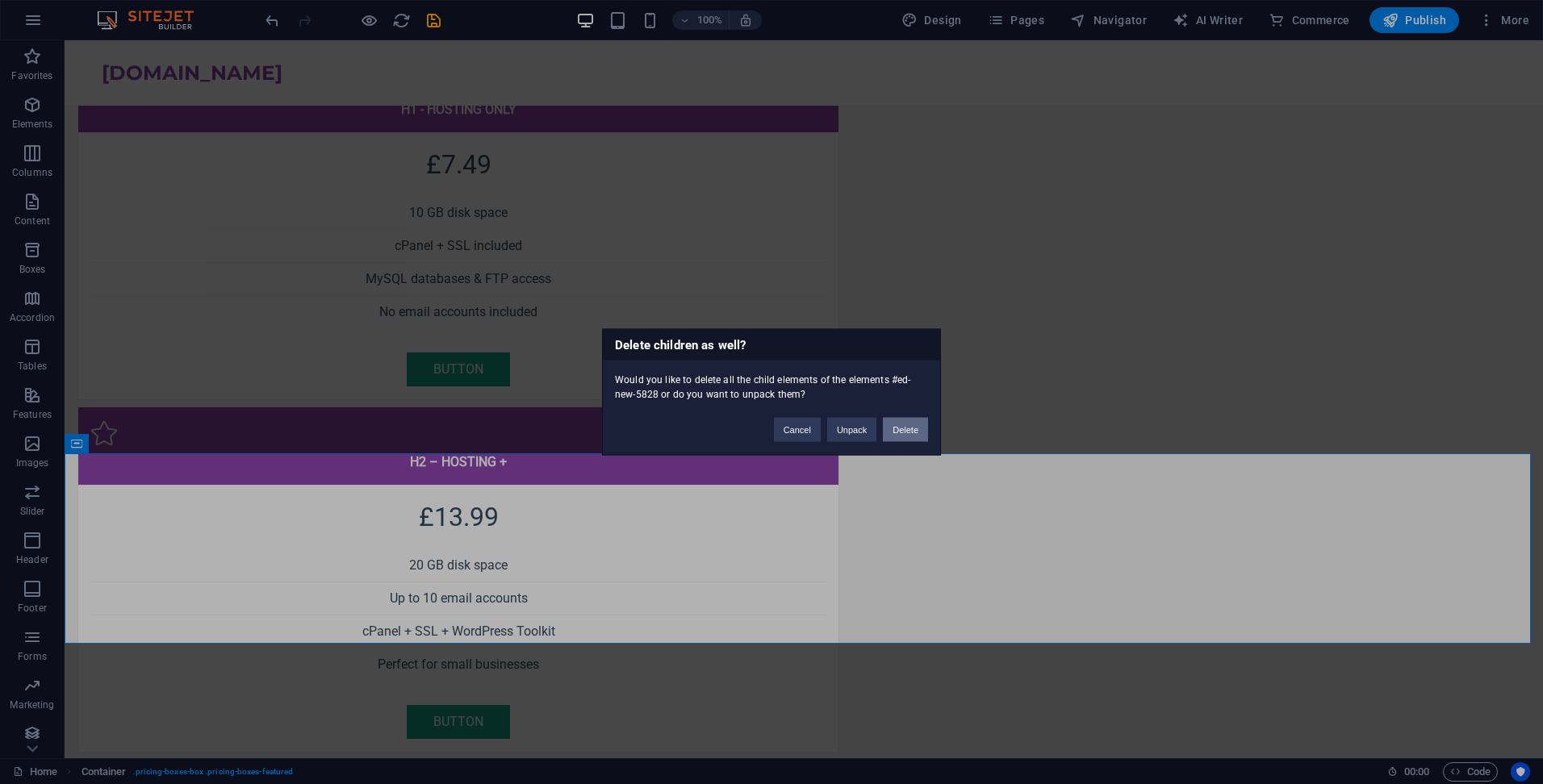
click at [900, 426] on button "Delete" at bounding box center [905, 429] width 45 height 24
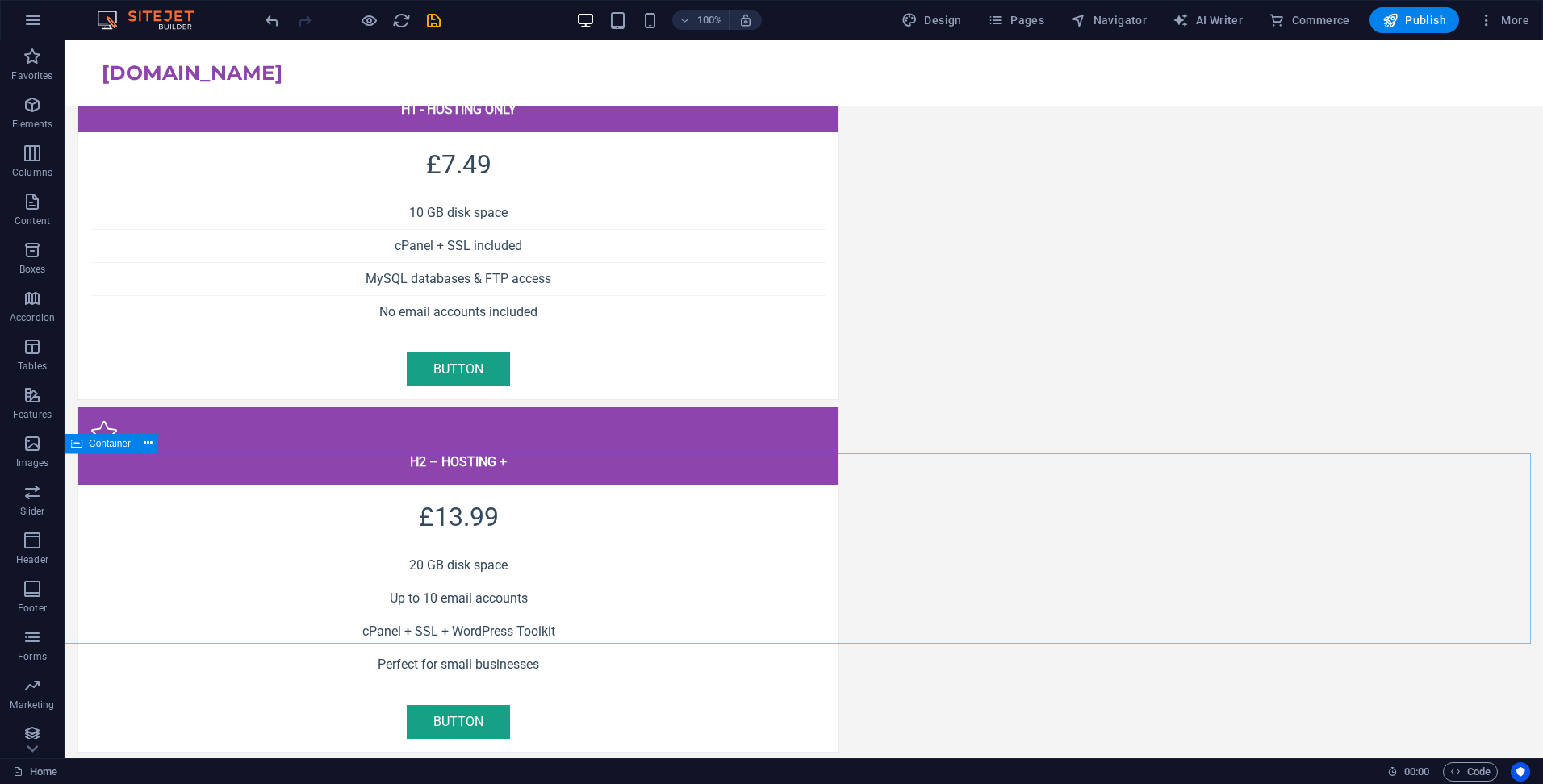
click at [74, 446] on icon at bounding box center [77, 443] width 12 height 20
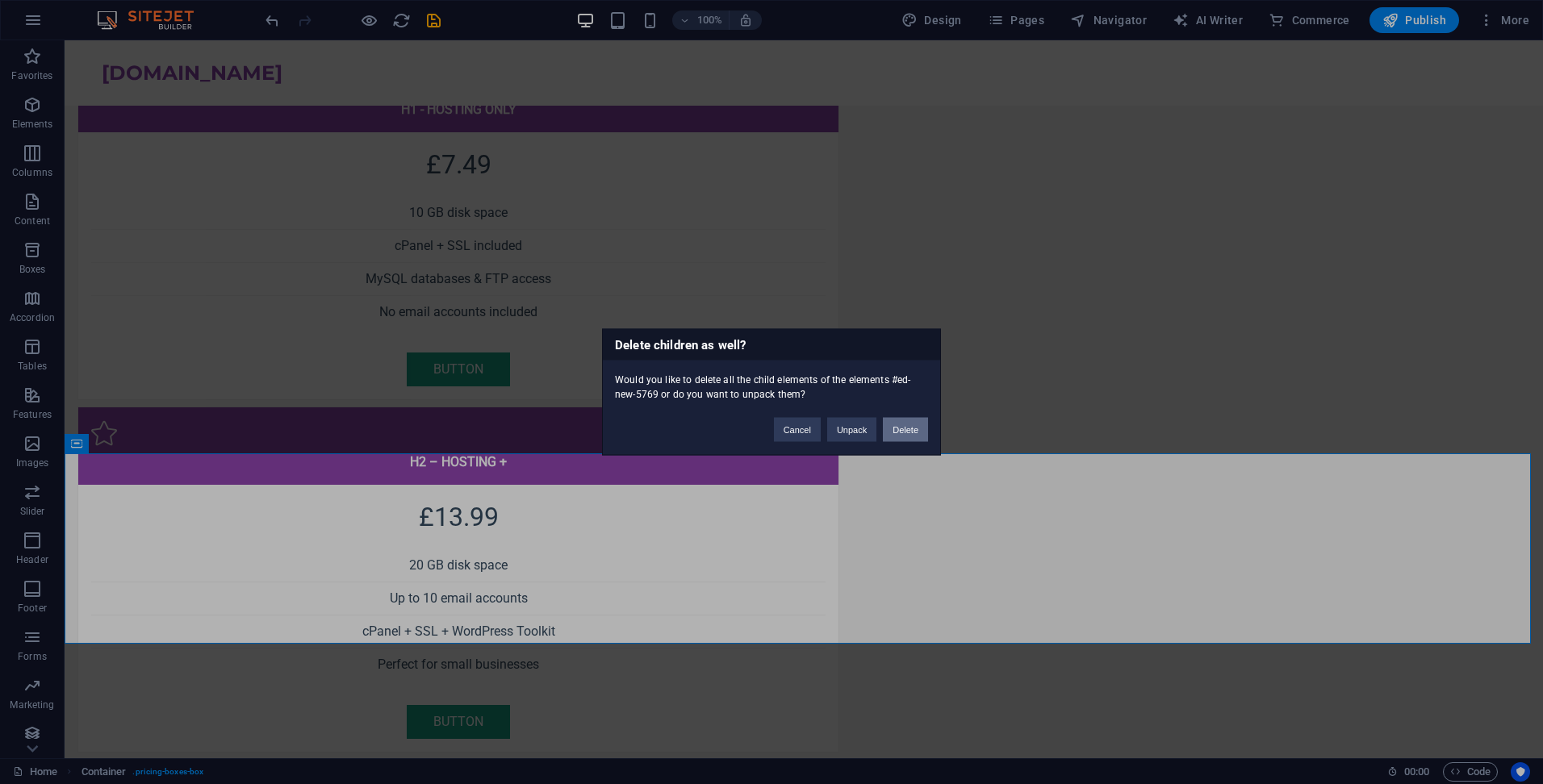
click at [910, 424] on button "Delete" at bounding box center [905, 429] width 45 height 24
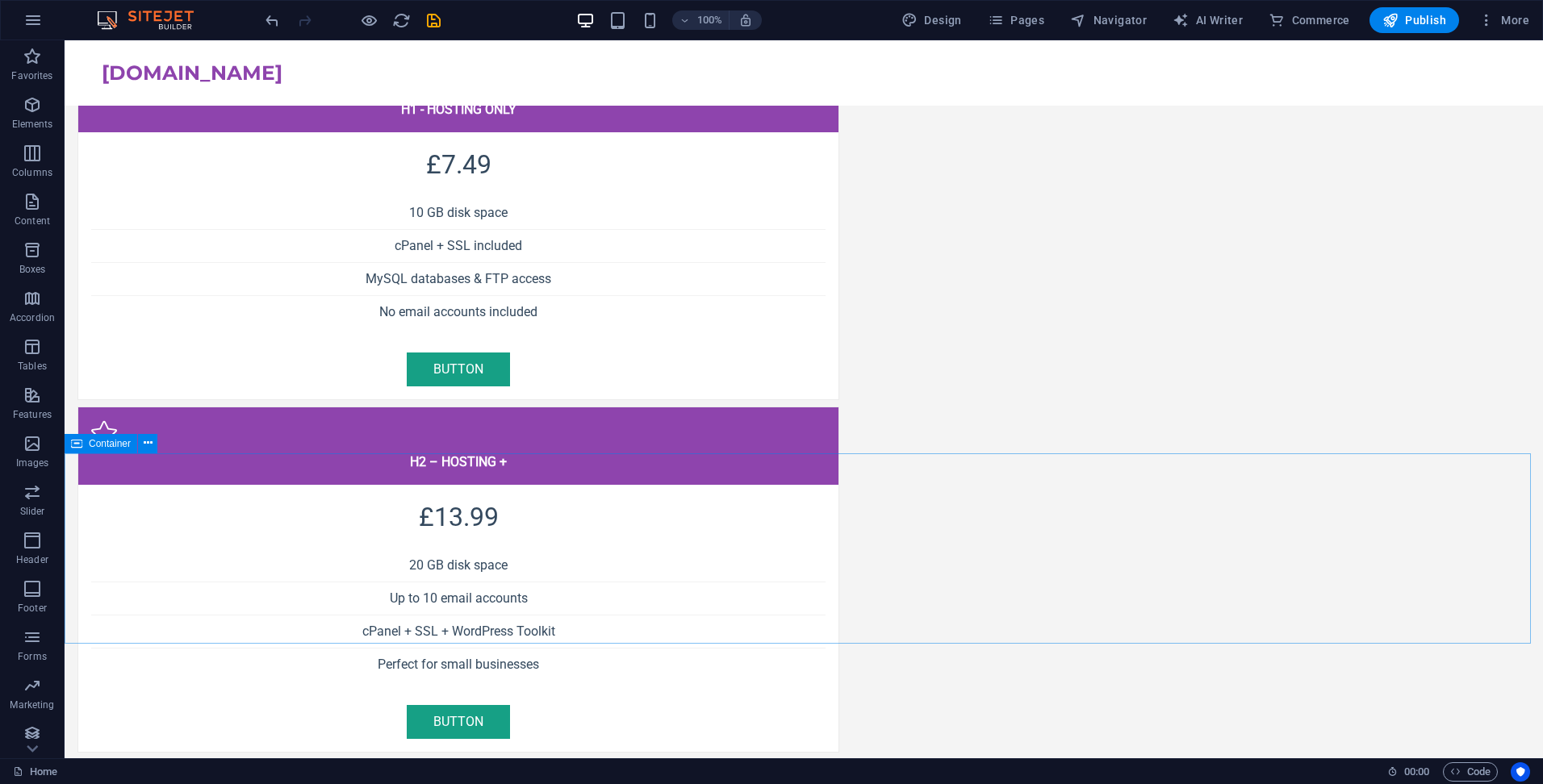
click at [81, 445] on icon at bounding box center [77, 443] width 12 height 20
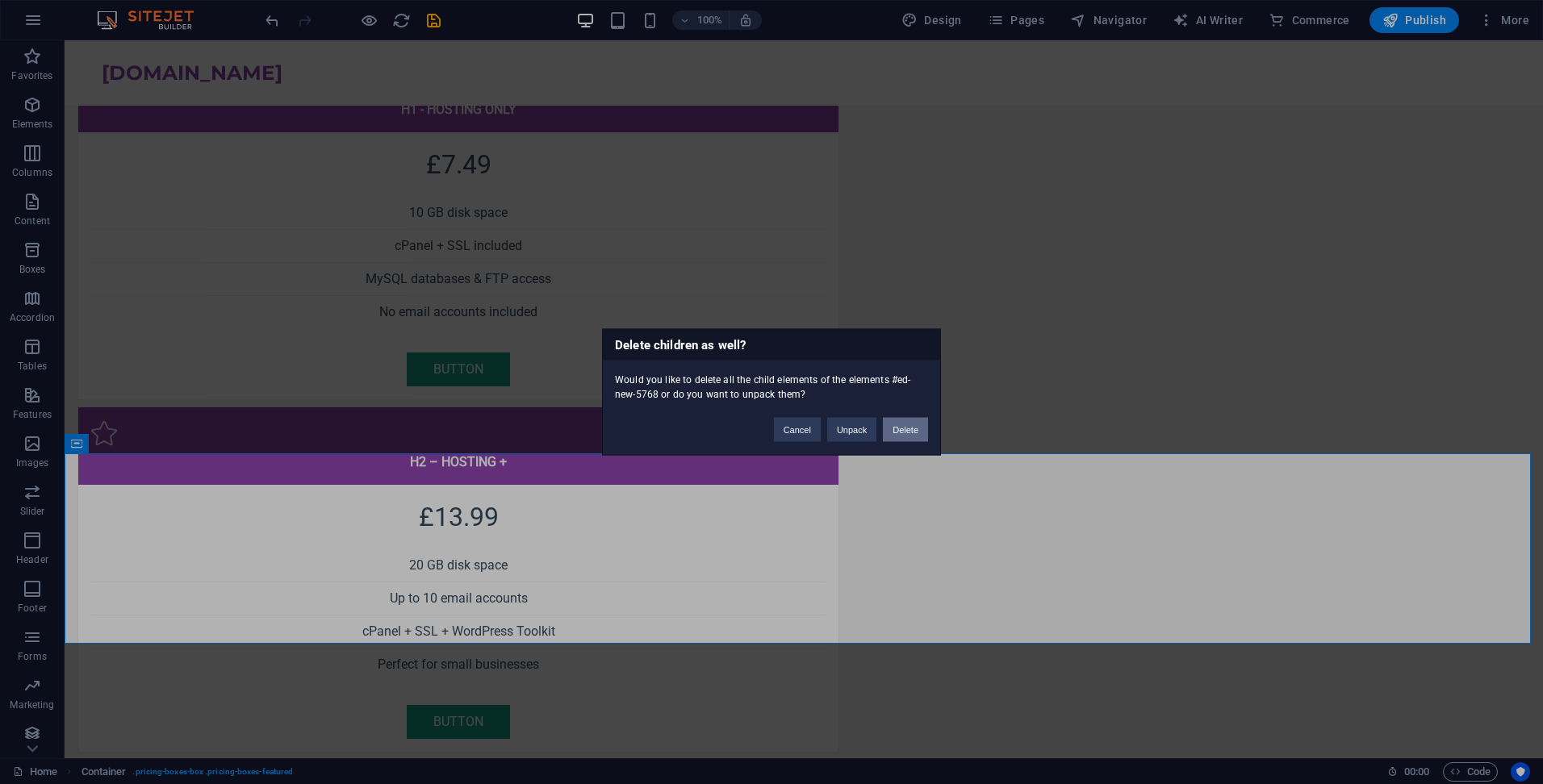
click at [909, 425] on button "Delete" at bounding box center [905, 429] width 45 height 24
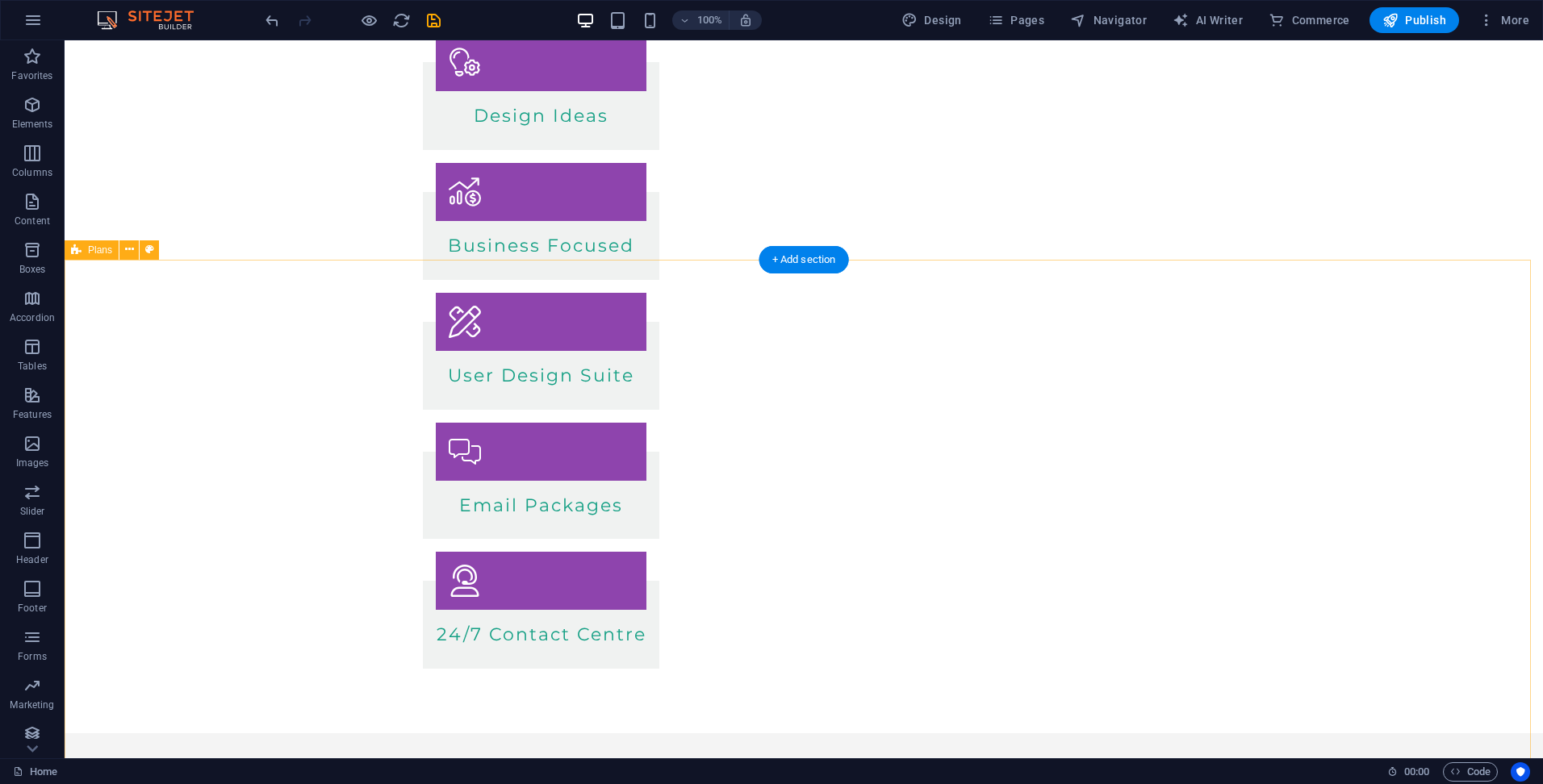
scroll to position [350, 0]
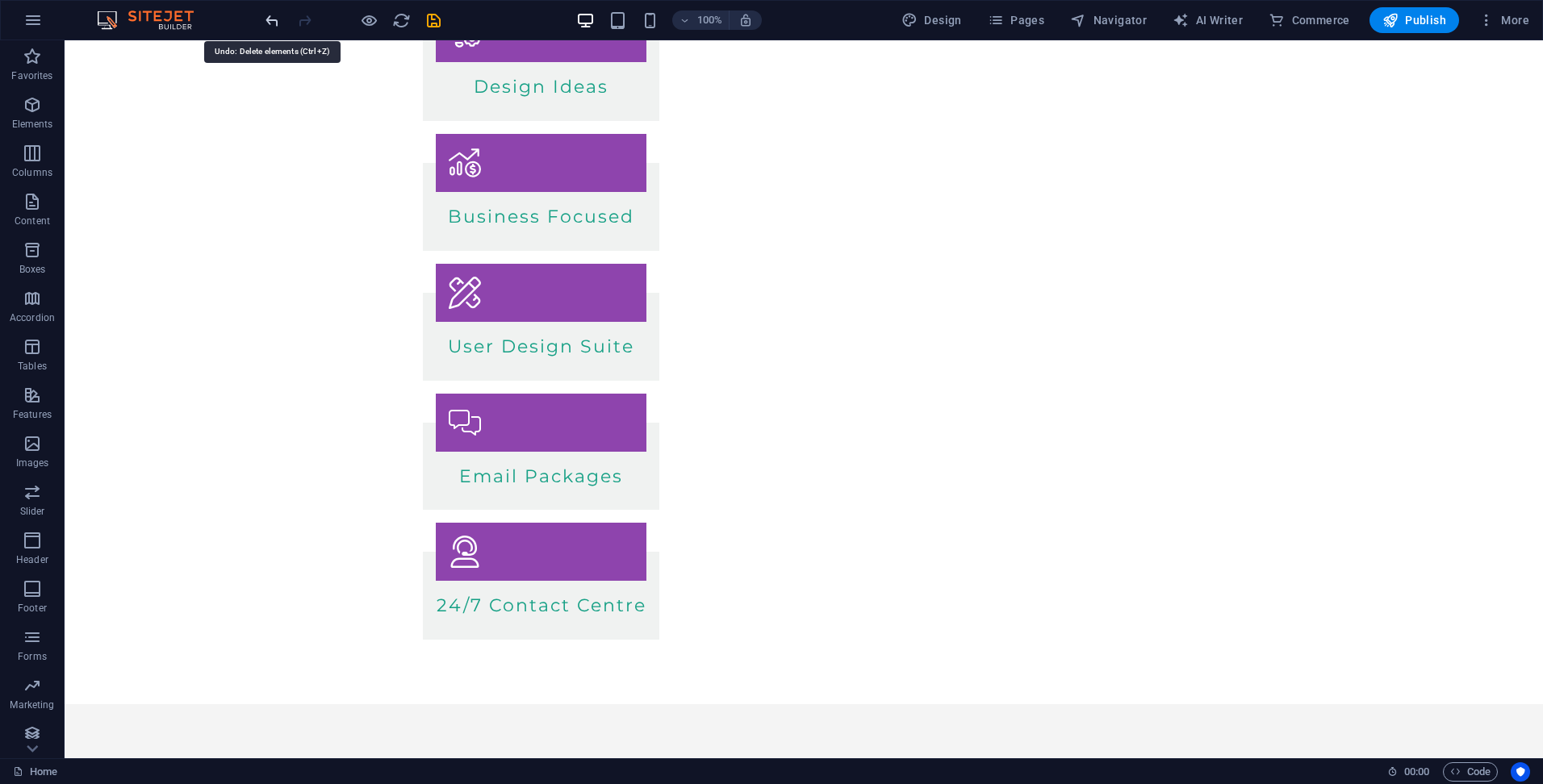
click at [277, 19] on icon "undo" at bounding box center [272, 21] width 19 height 19
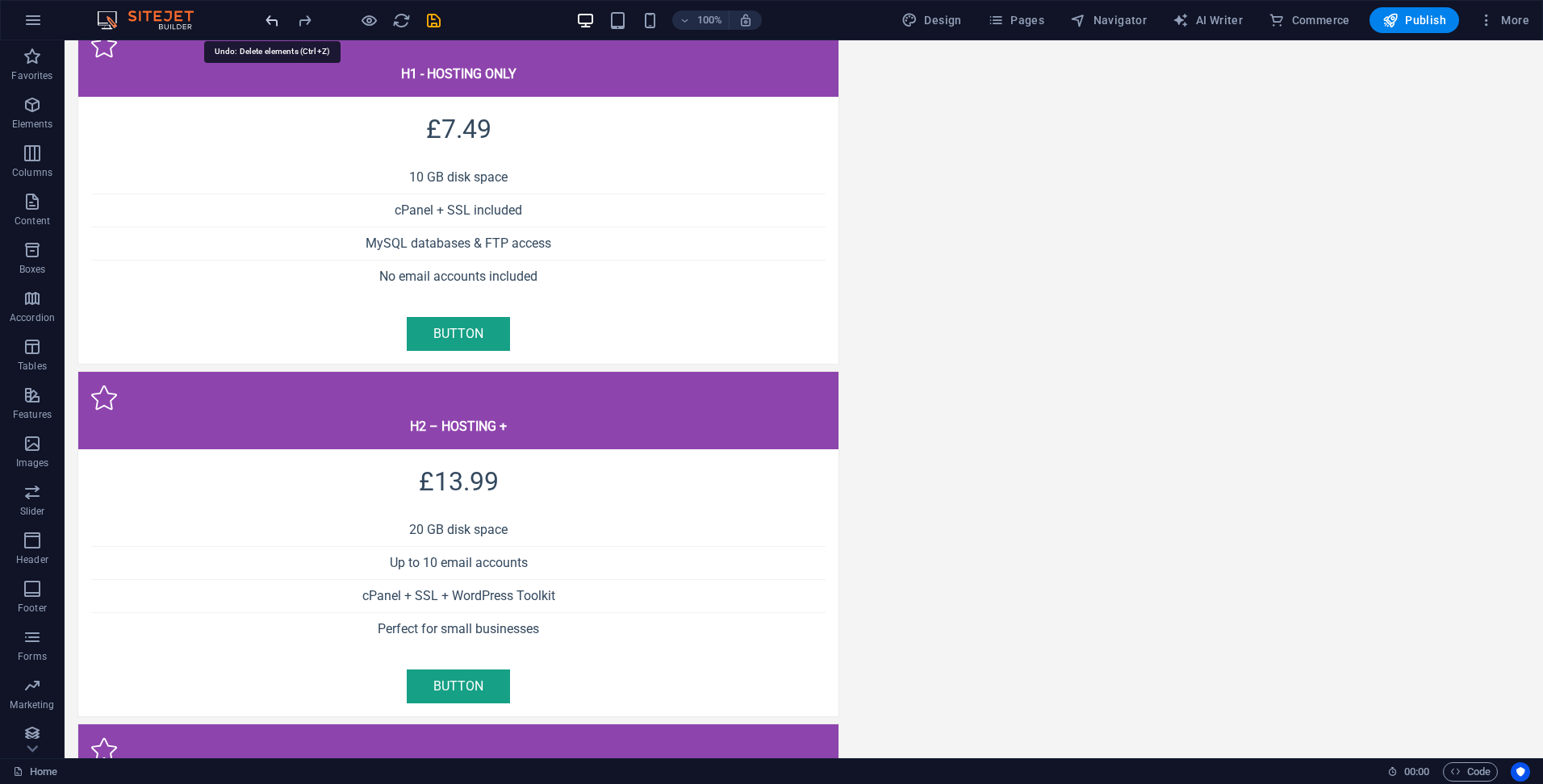
scroll to position [1185, 0]
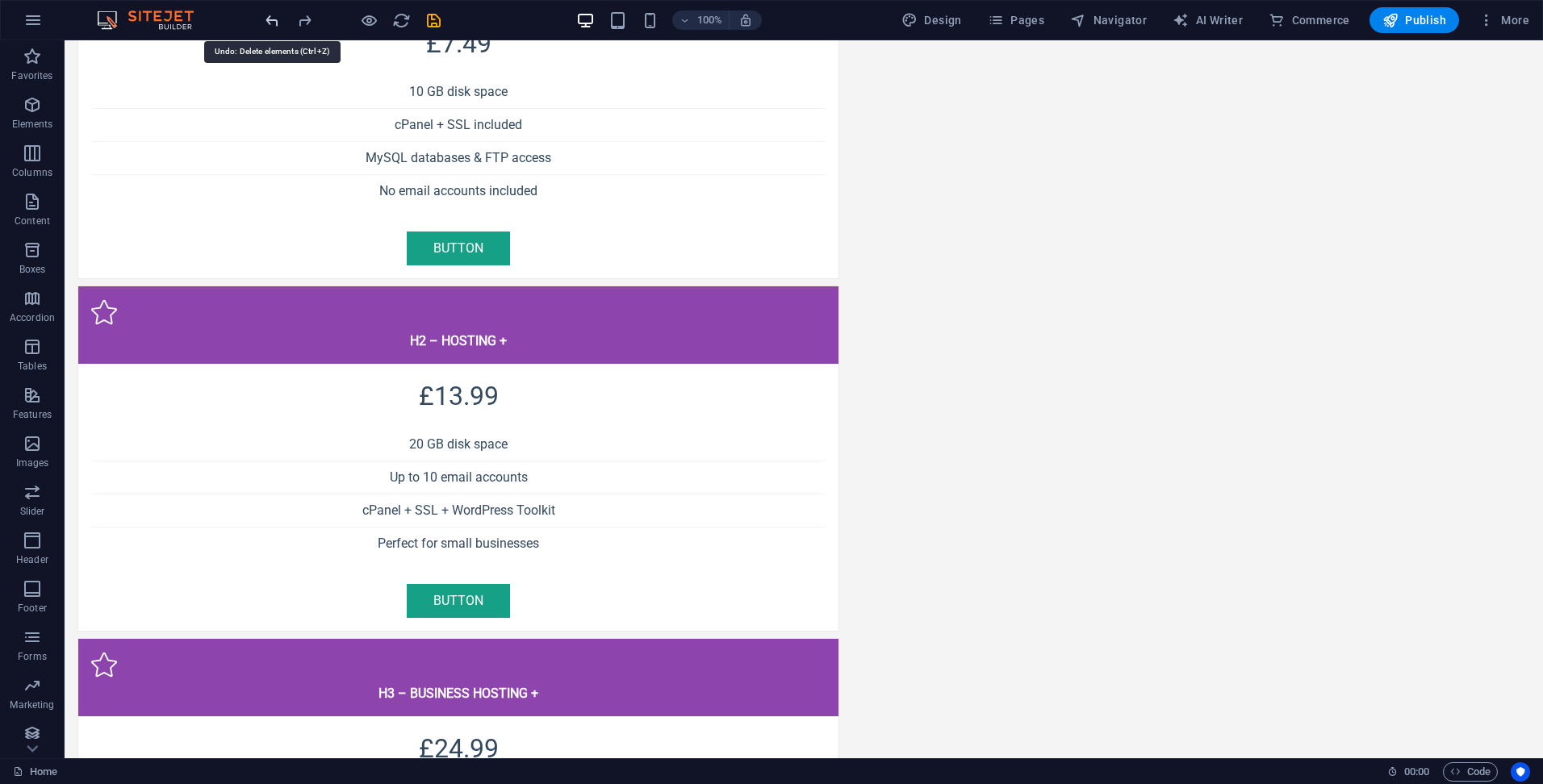
click at [277, 19] on icon "undo" at bounding box center [272, 21] width 19 height 19
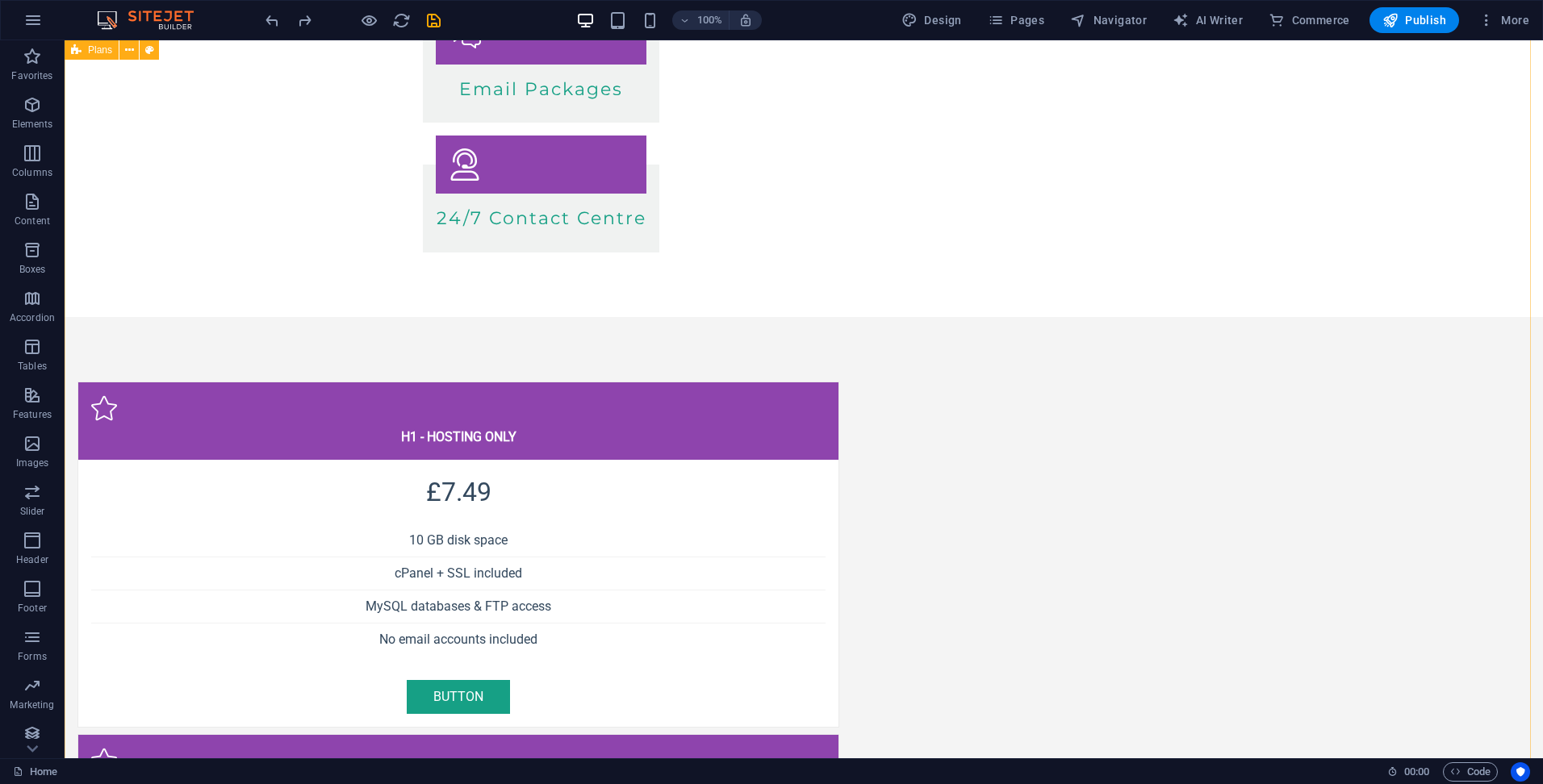
scroll to position [833, 0]
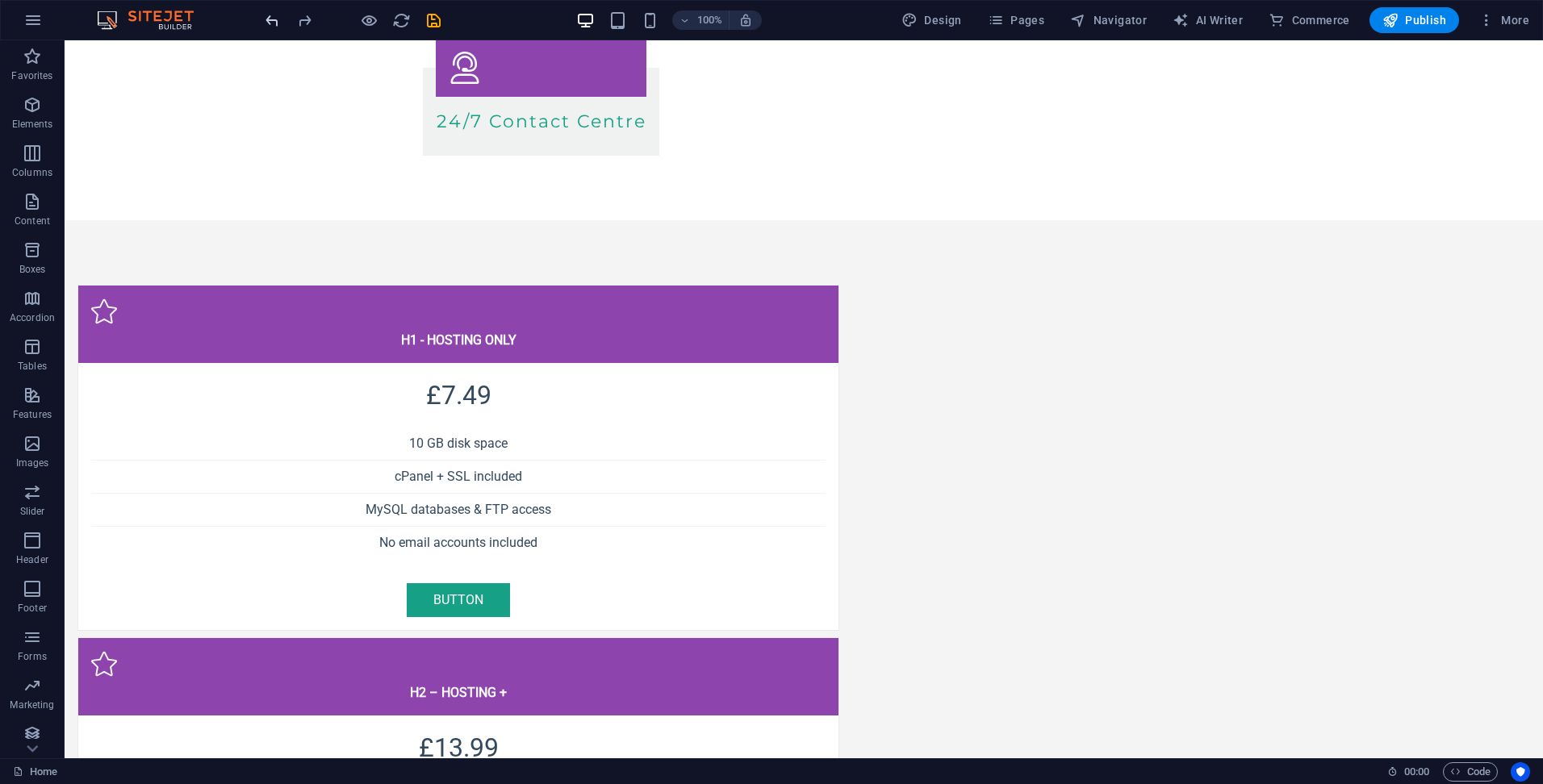
click at [272, 16] on icon "undo" at bounding box center [272, 21] width 19 height 19
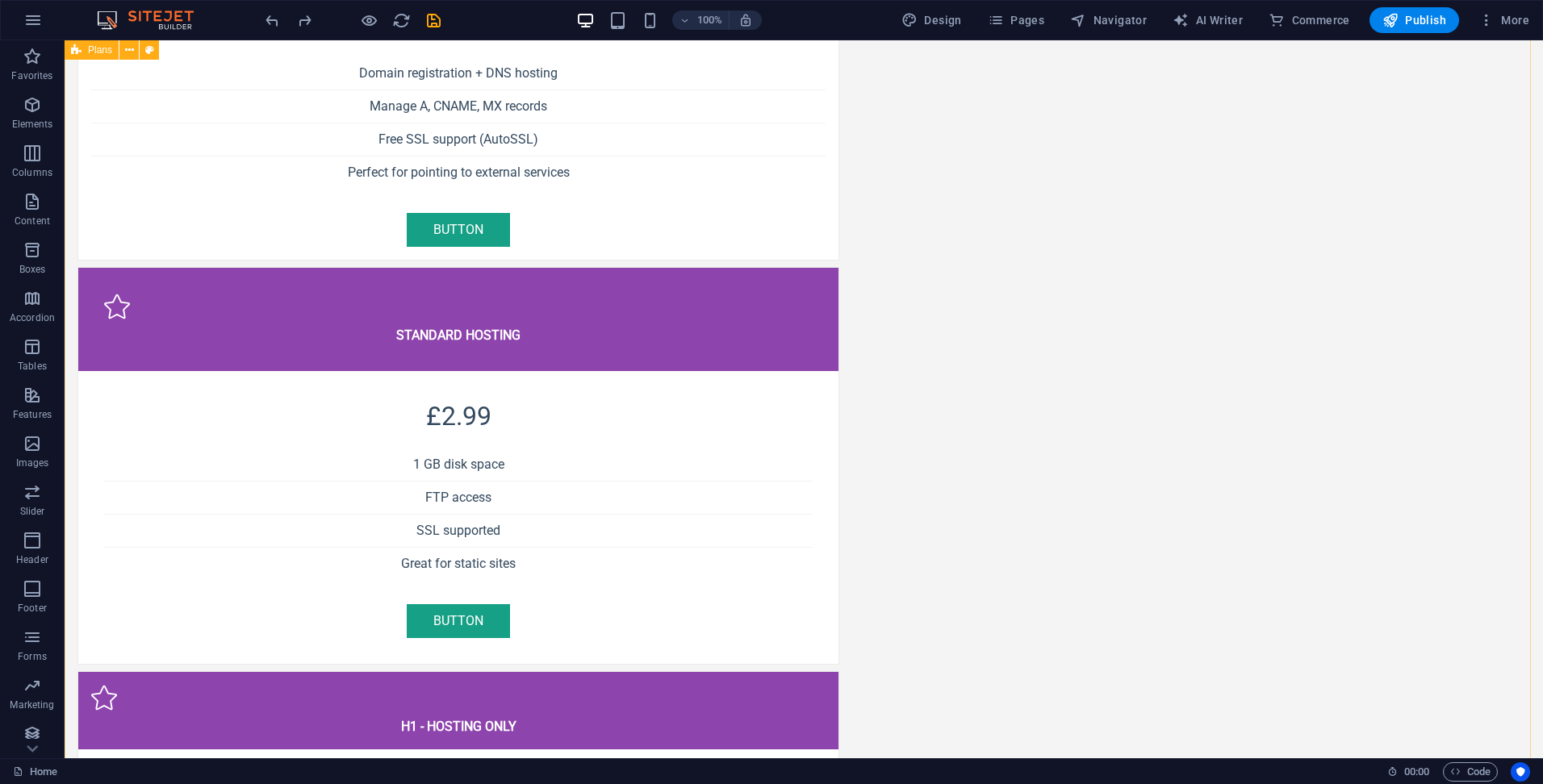
scroll to position [1236, 0]
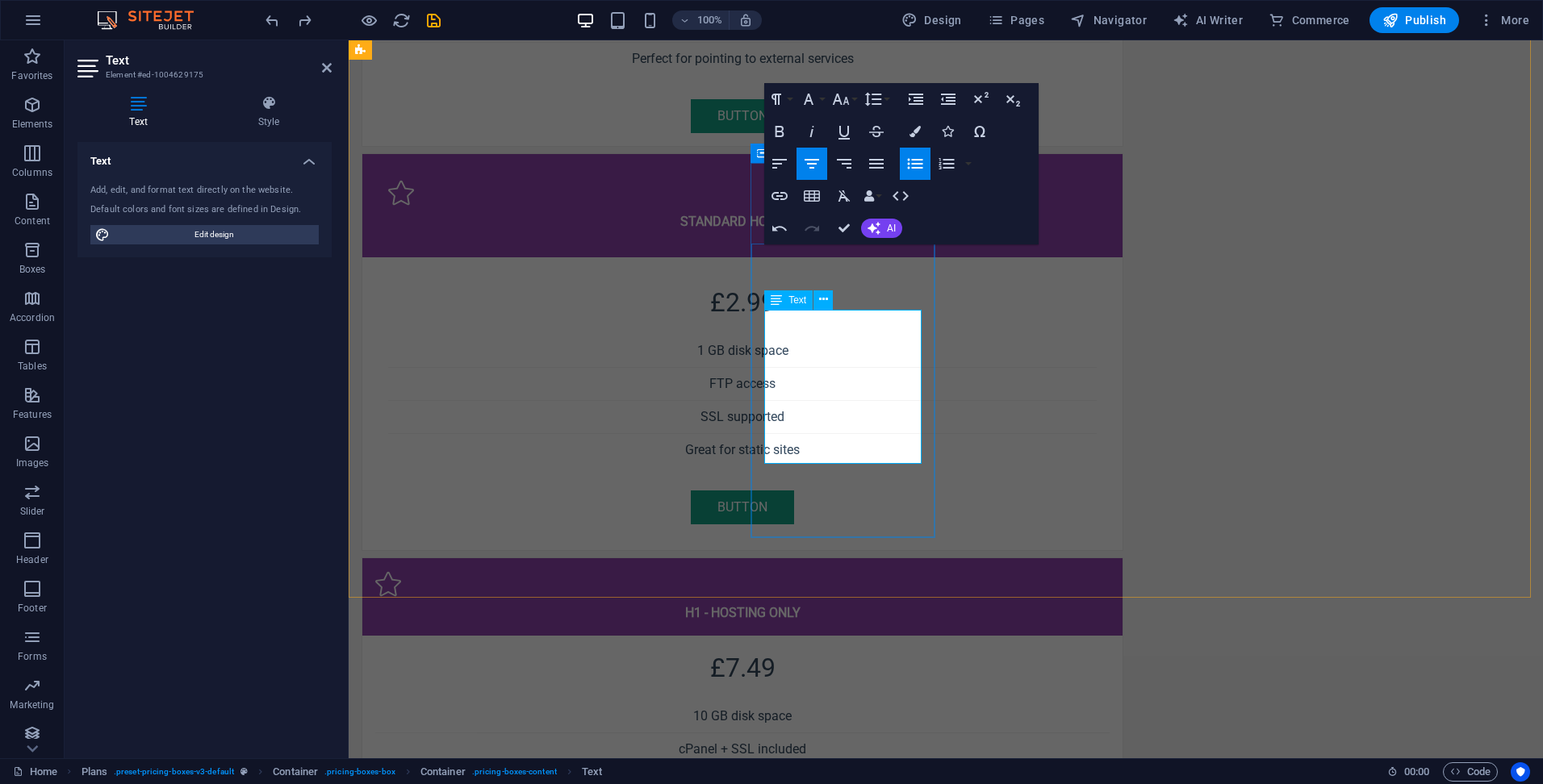
drag, startPoint x: 840, startPoint y: 358, endPoint x: 899, endPoint y: 376, distance: 61.7
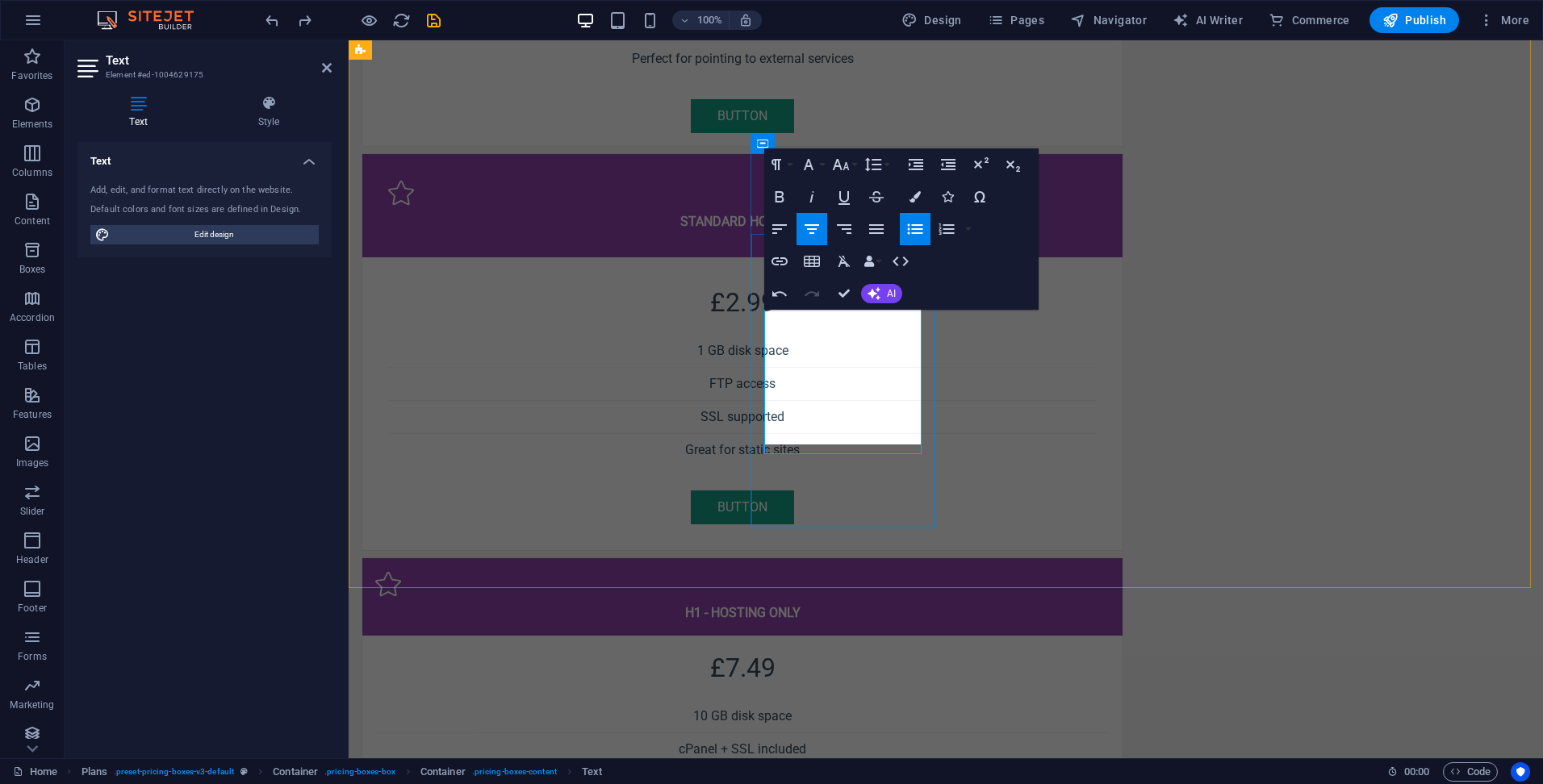
scroll to position [1327, 0]
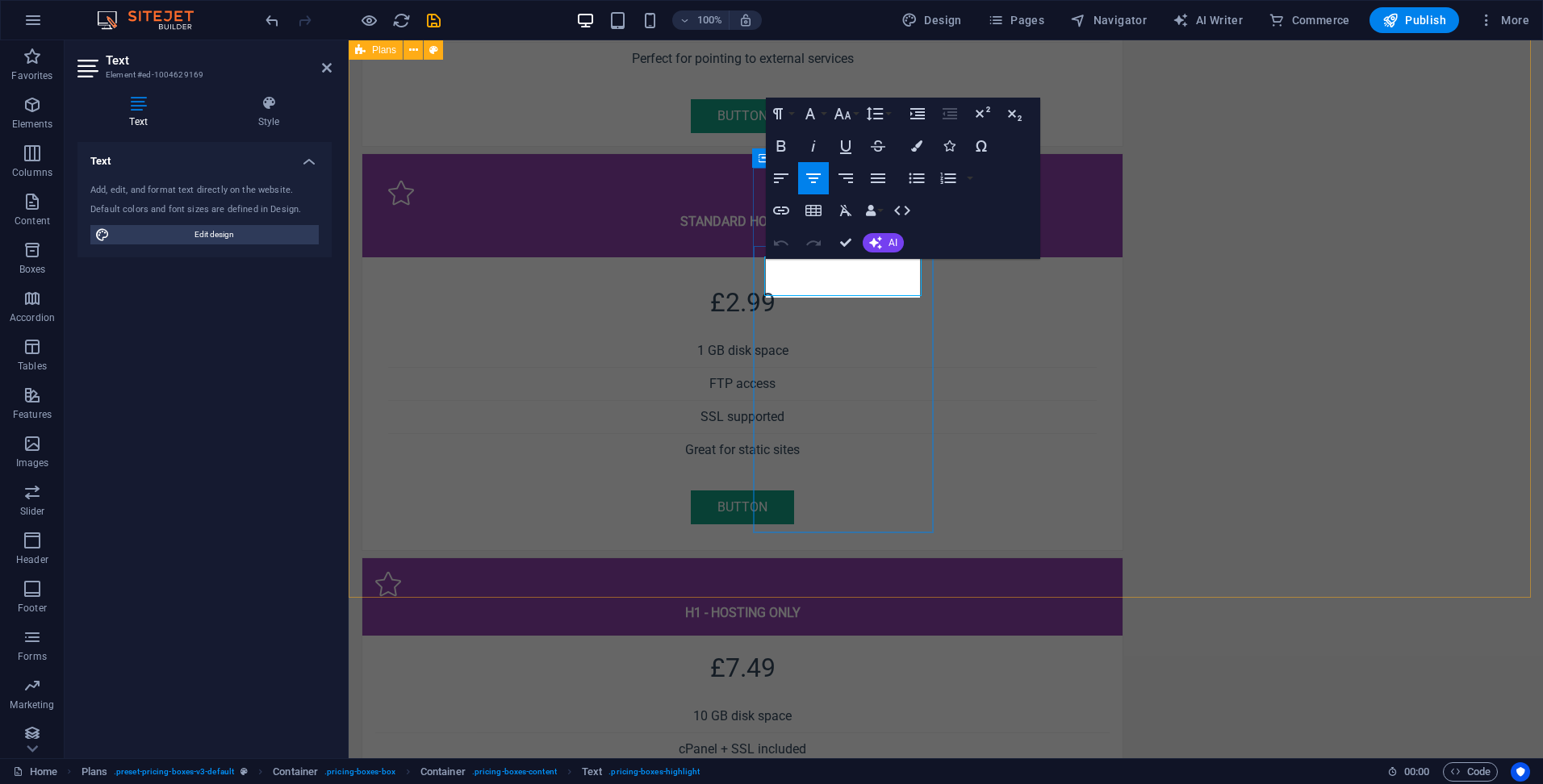
click at [811, 172] on icon "button" at bounding box center [811, 176] width 15 height 10
drag, startPoint x: 846, startPoint y: 238, endPoint x: 917, endPoint y: 216, distance: 74.3
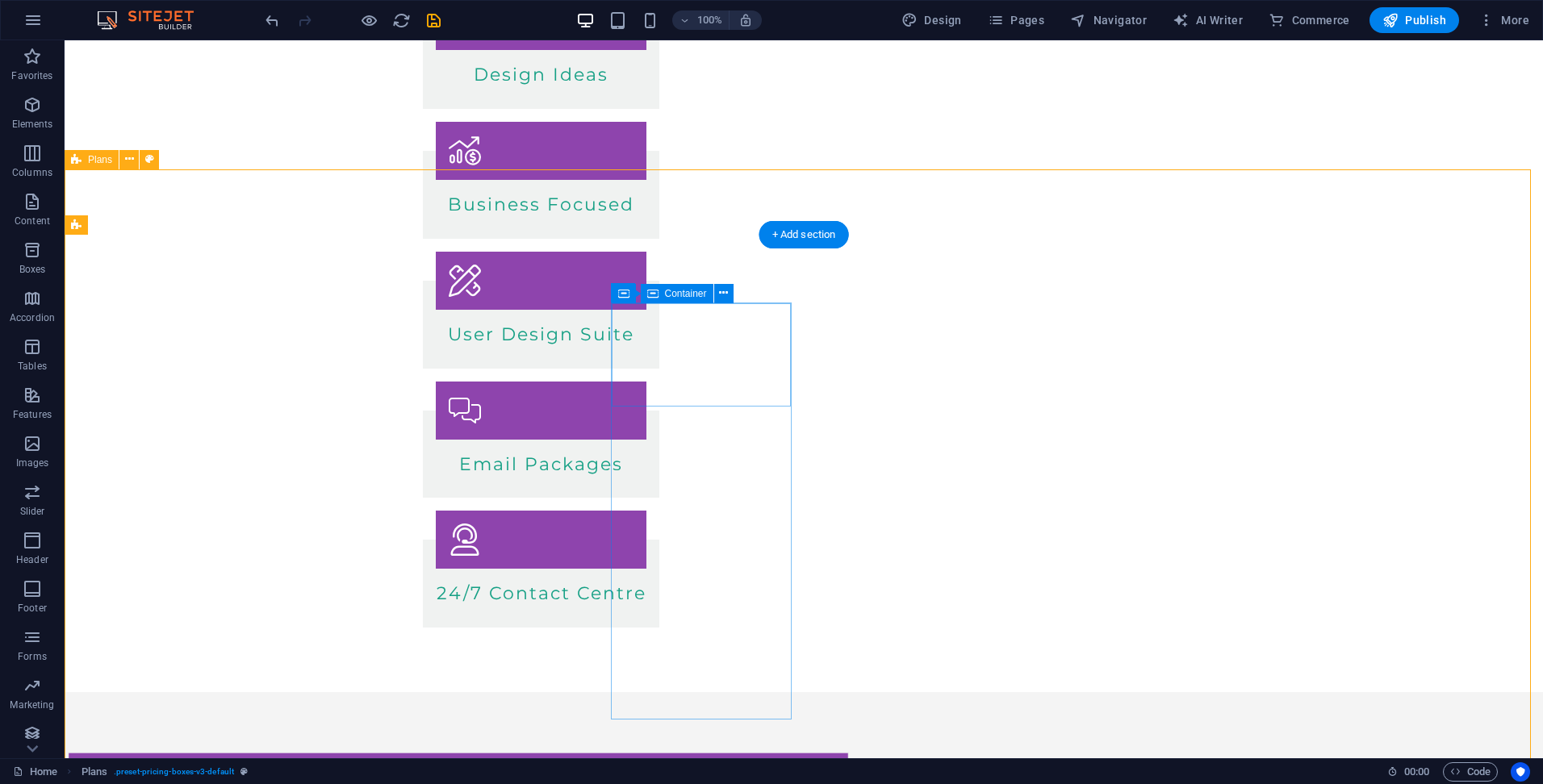
scroll to position [505, 0]
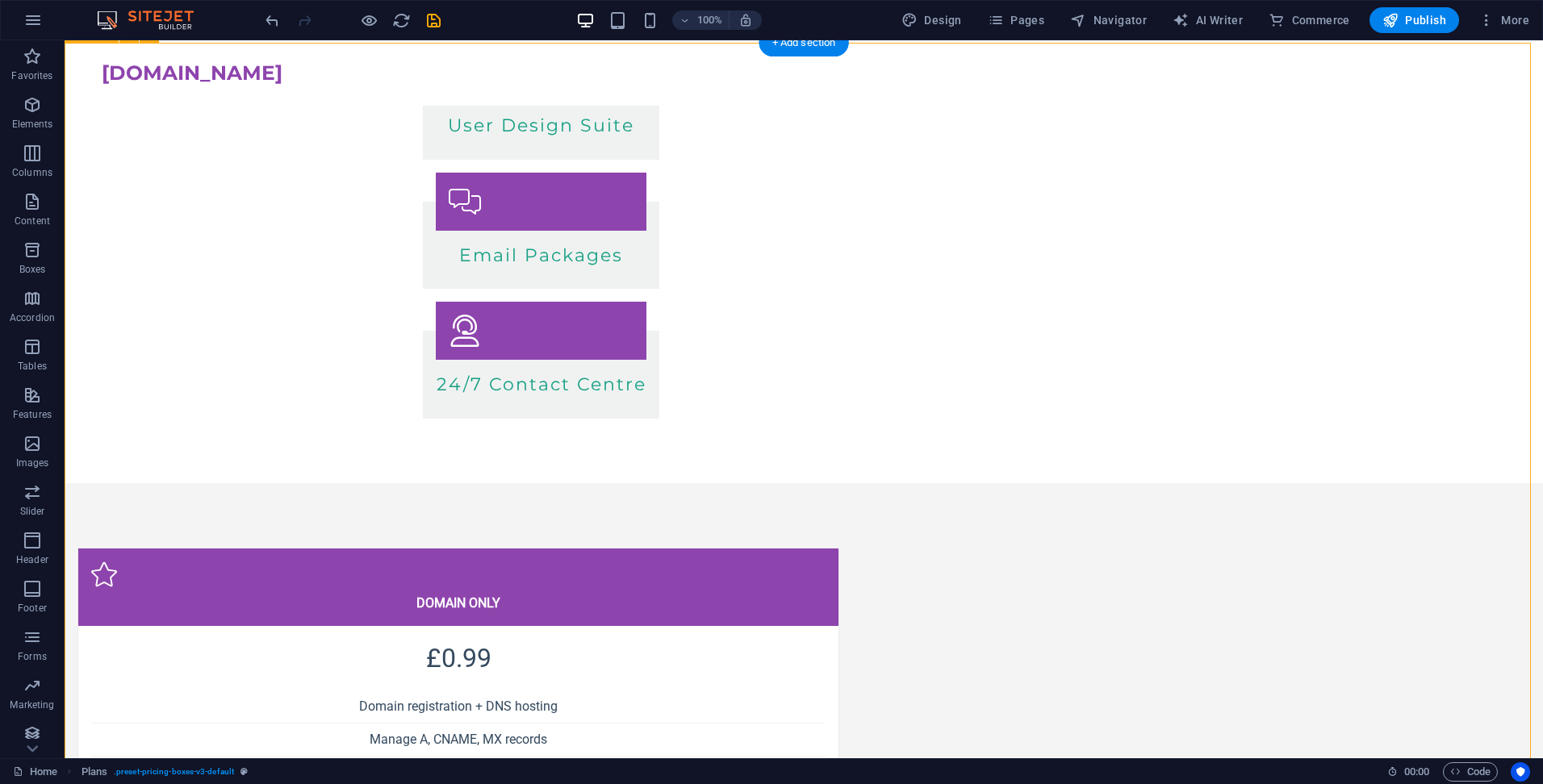
scroll to position [278, 0]
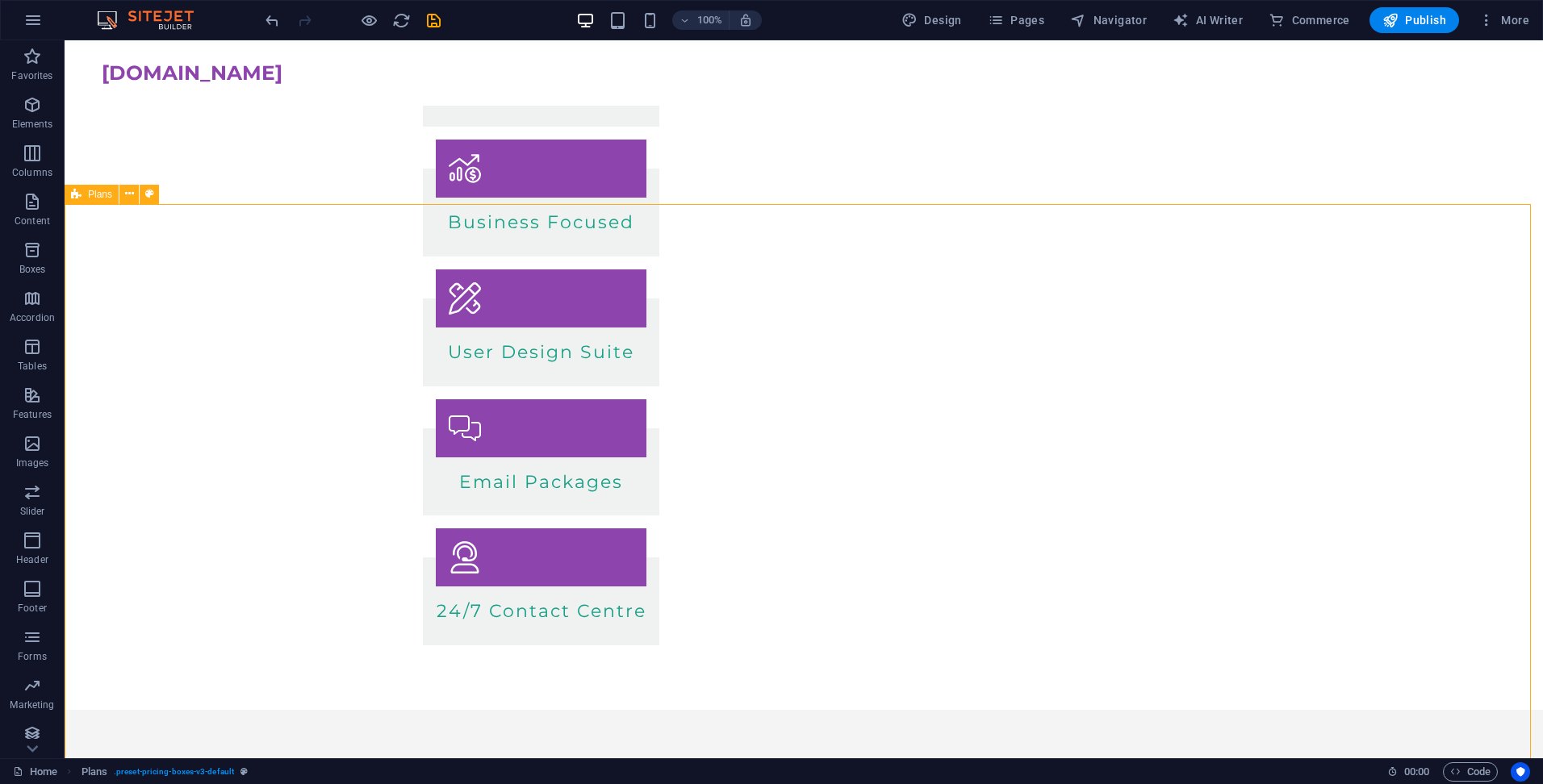
click at [94, 195] on span "Plans" at bounding box center [100, 194] width 24 height 10
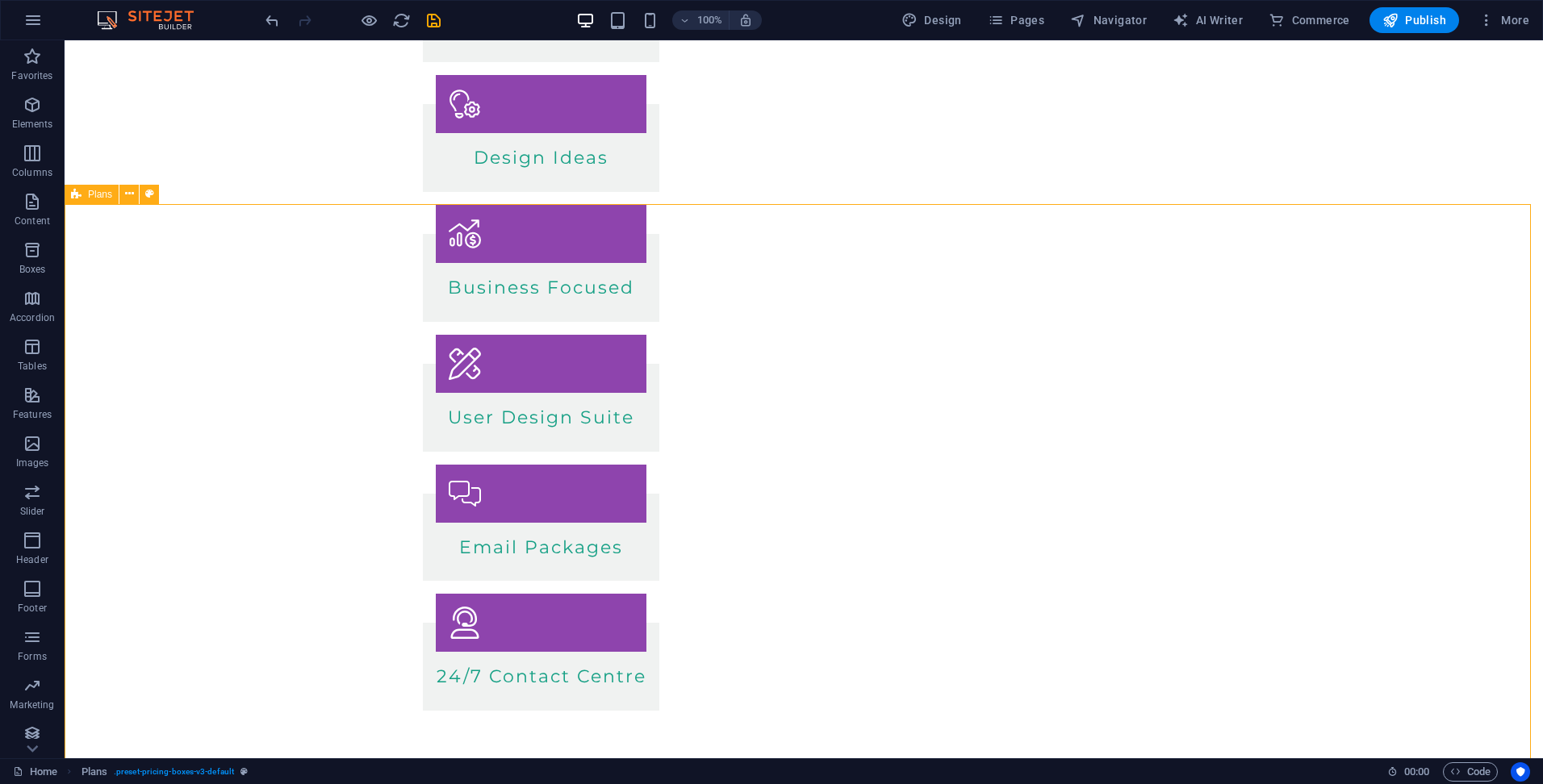
select select "rem"
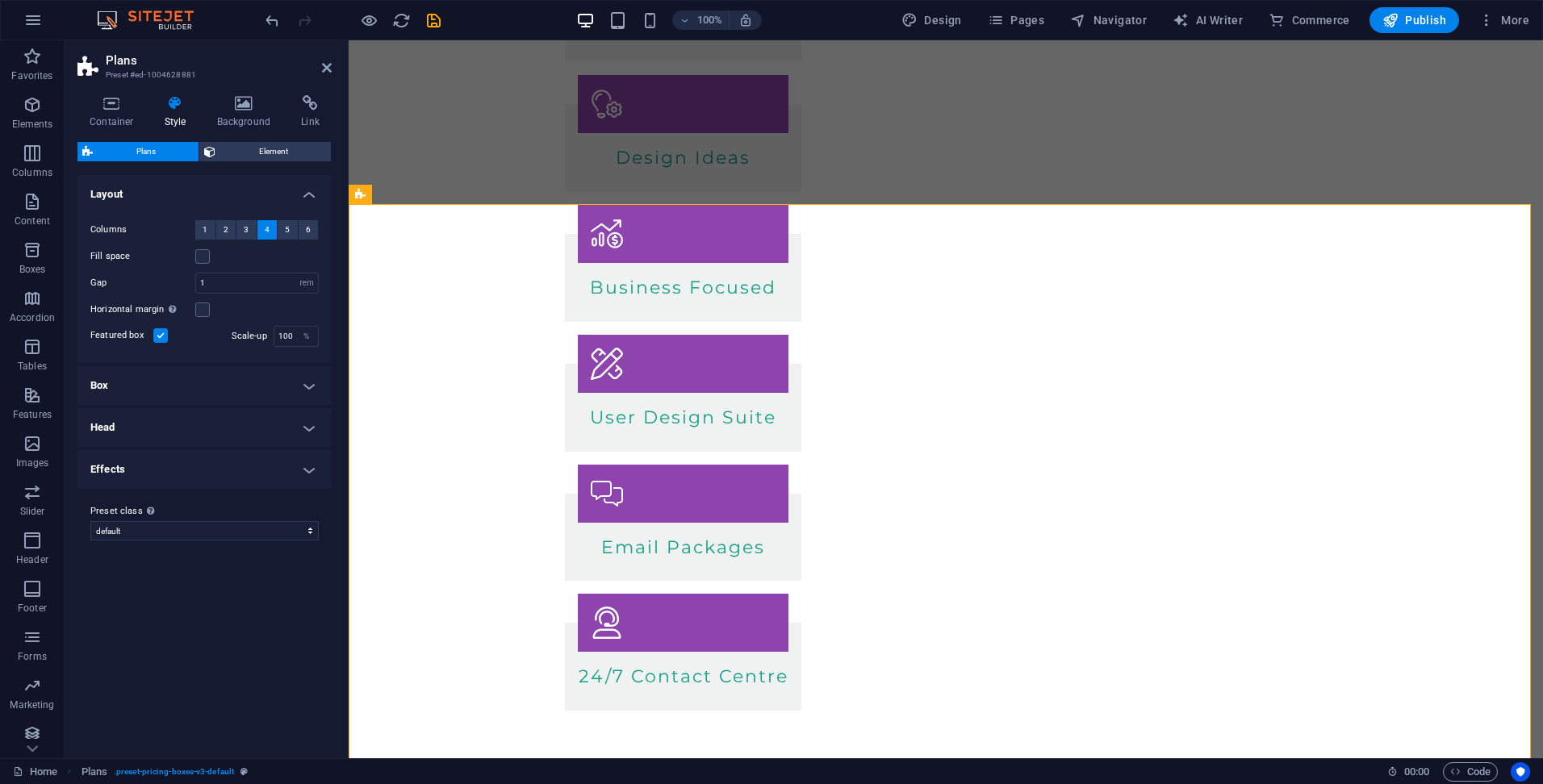
scroll to position [344, 0]
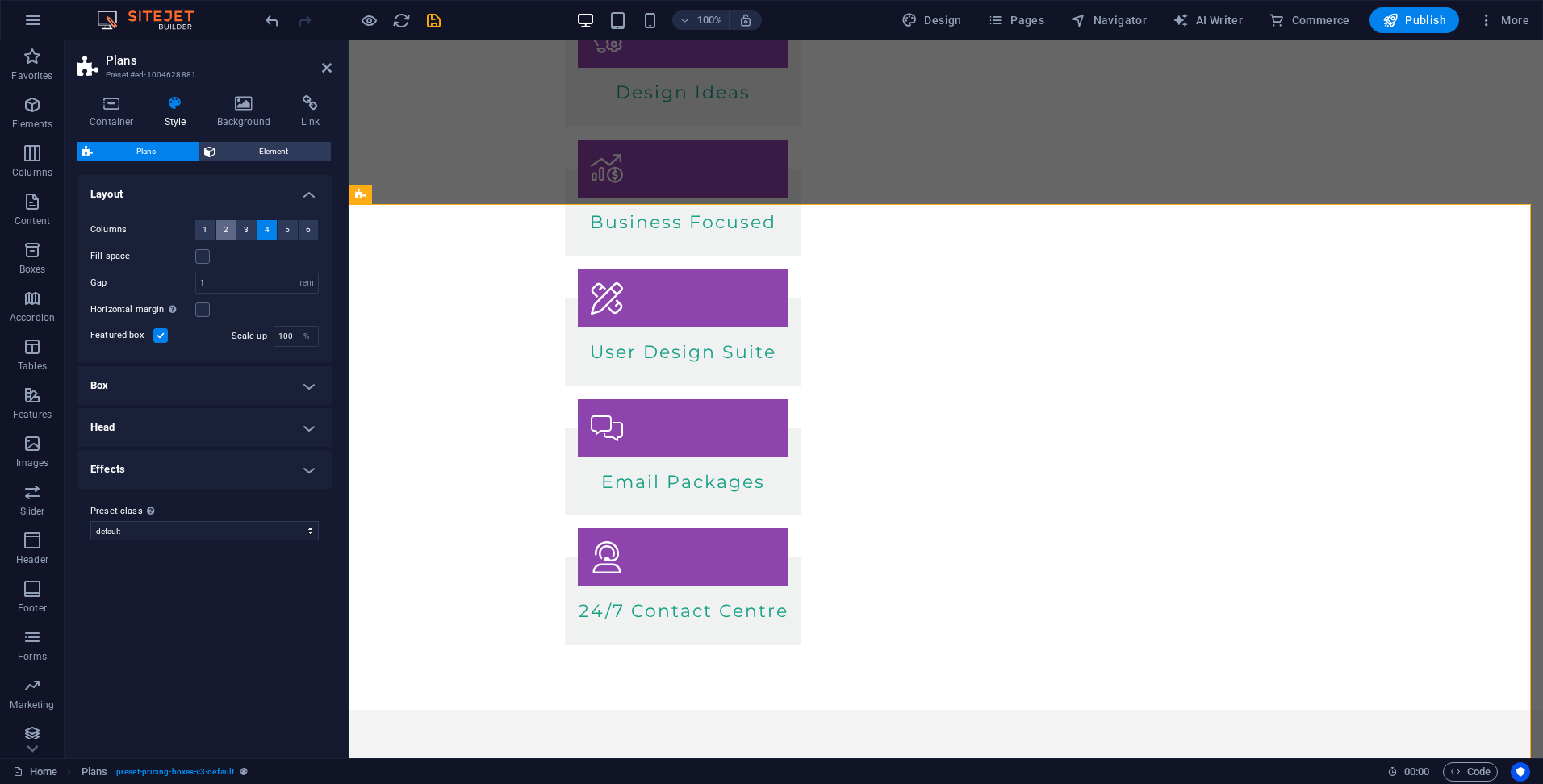
click at [225, 225] on span "2" at bounding box center [226, 230] width 5 height 20
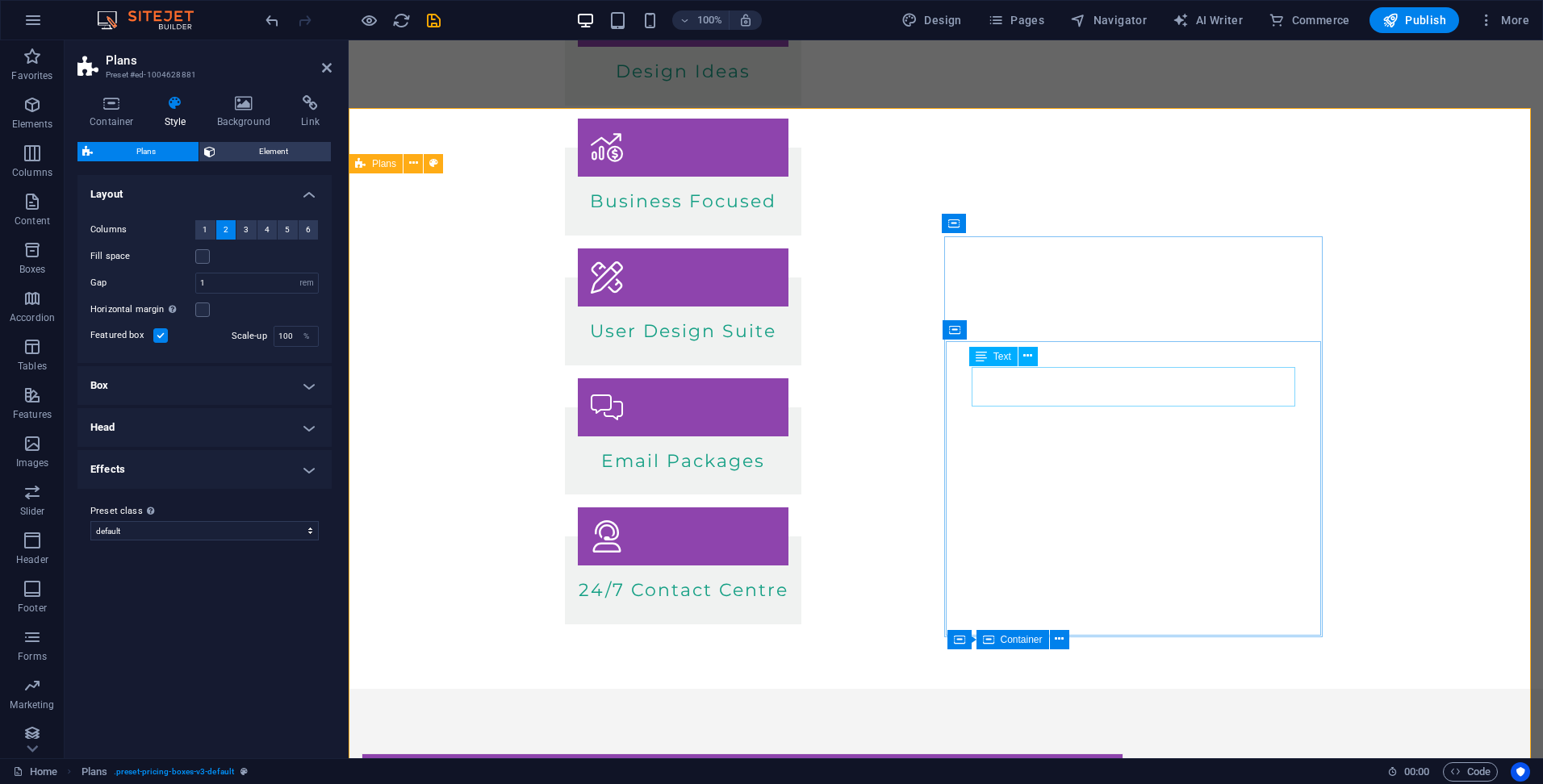
scroll to position [374, 0]
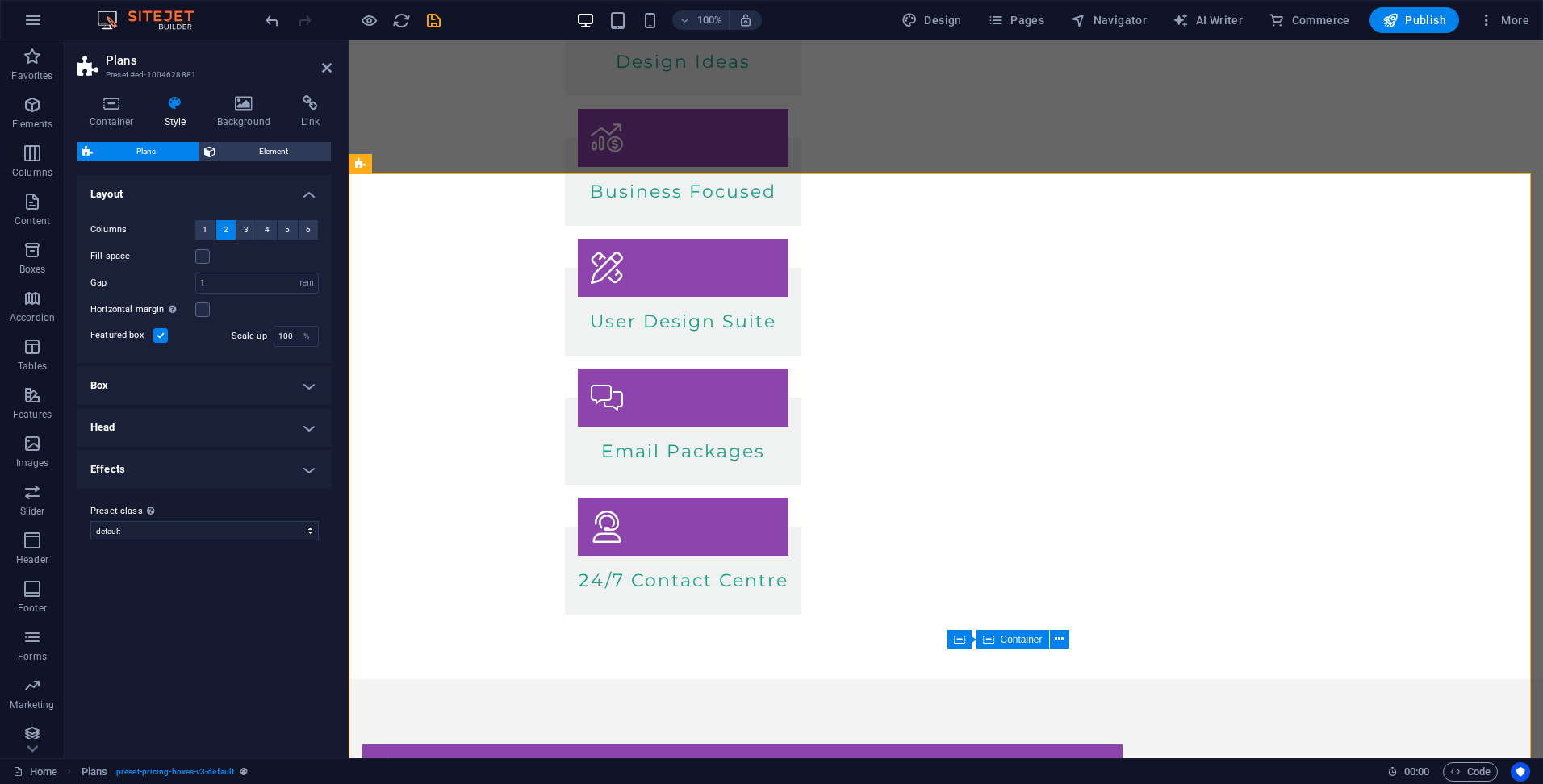
click at [161, 333] on label at bounding box center [160, 336] width 15 height 15
click at [0, 0] on input "Featured box" at bounding box center [0, 0] width 0 height 0
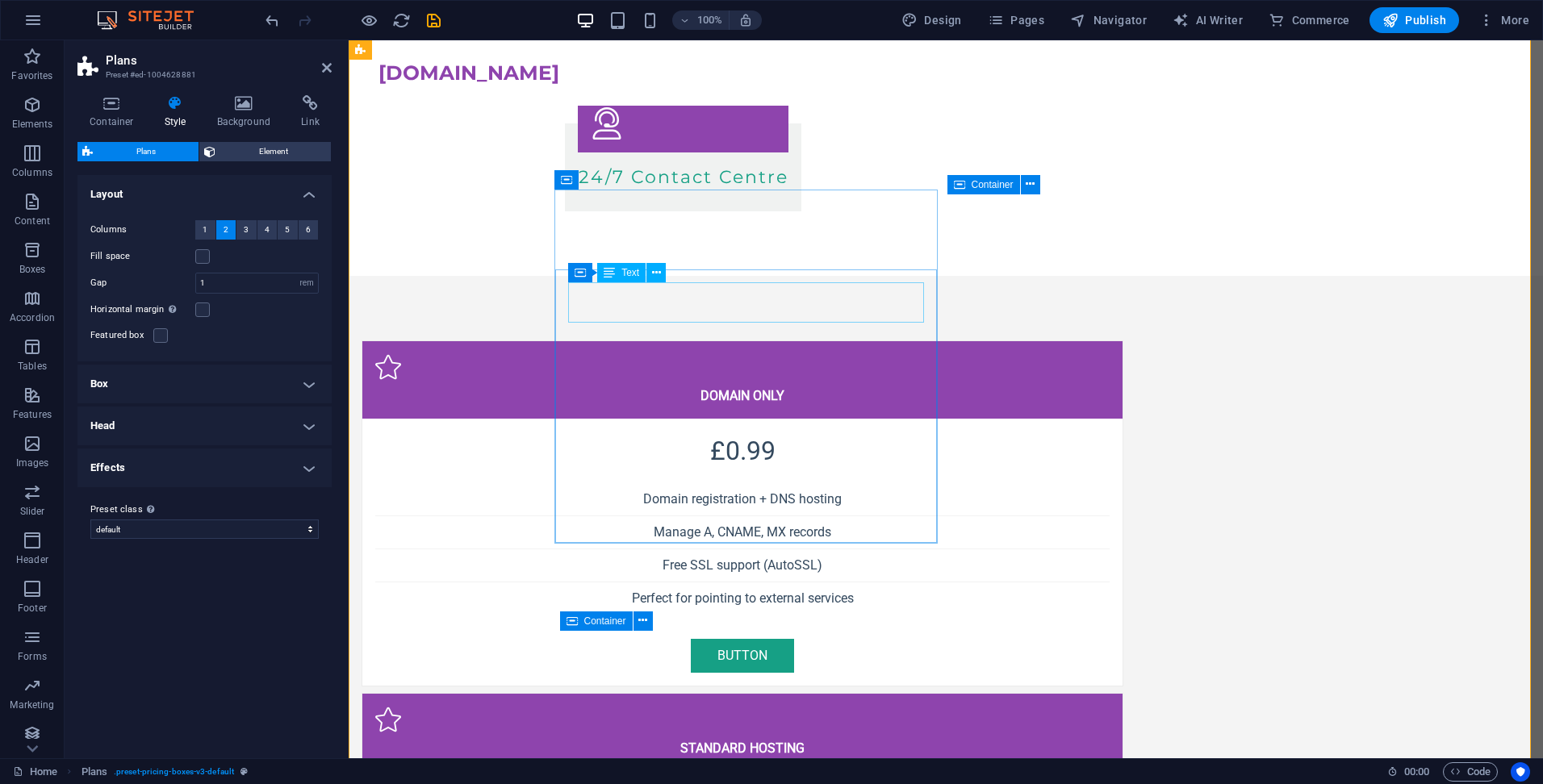
scroll to position [632, 0]
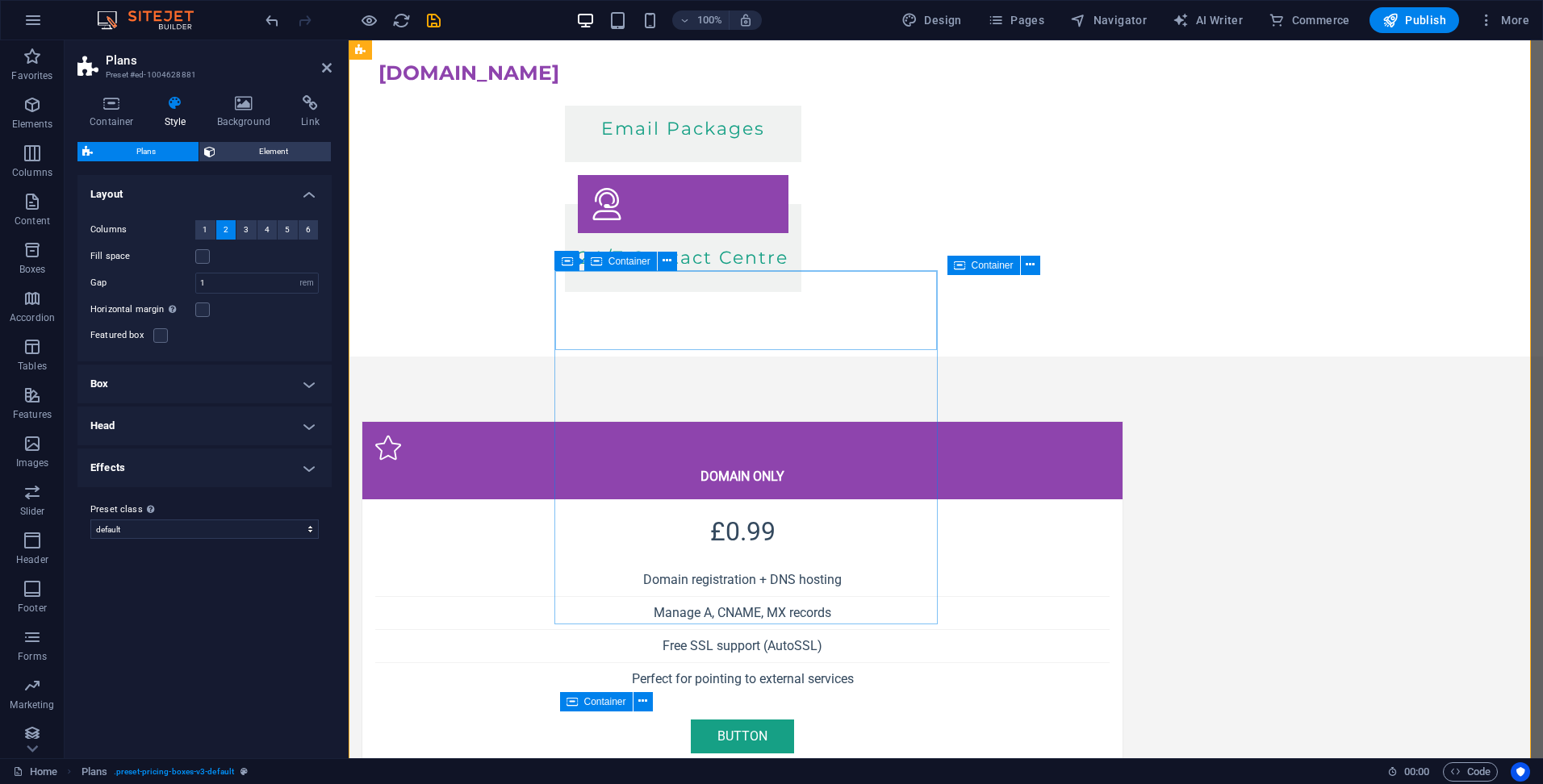
click at [158, 335] on label at bounding box center [160, 336] width 15 height 15
click at [0, 0] on input "Featured box" at bounding box center [0, 0] width 0 height 0
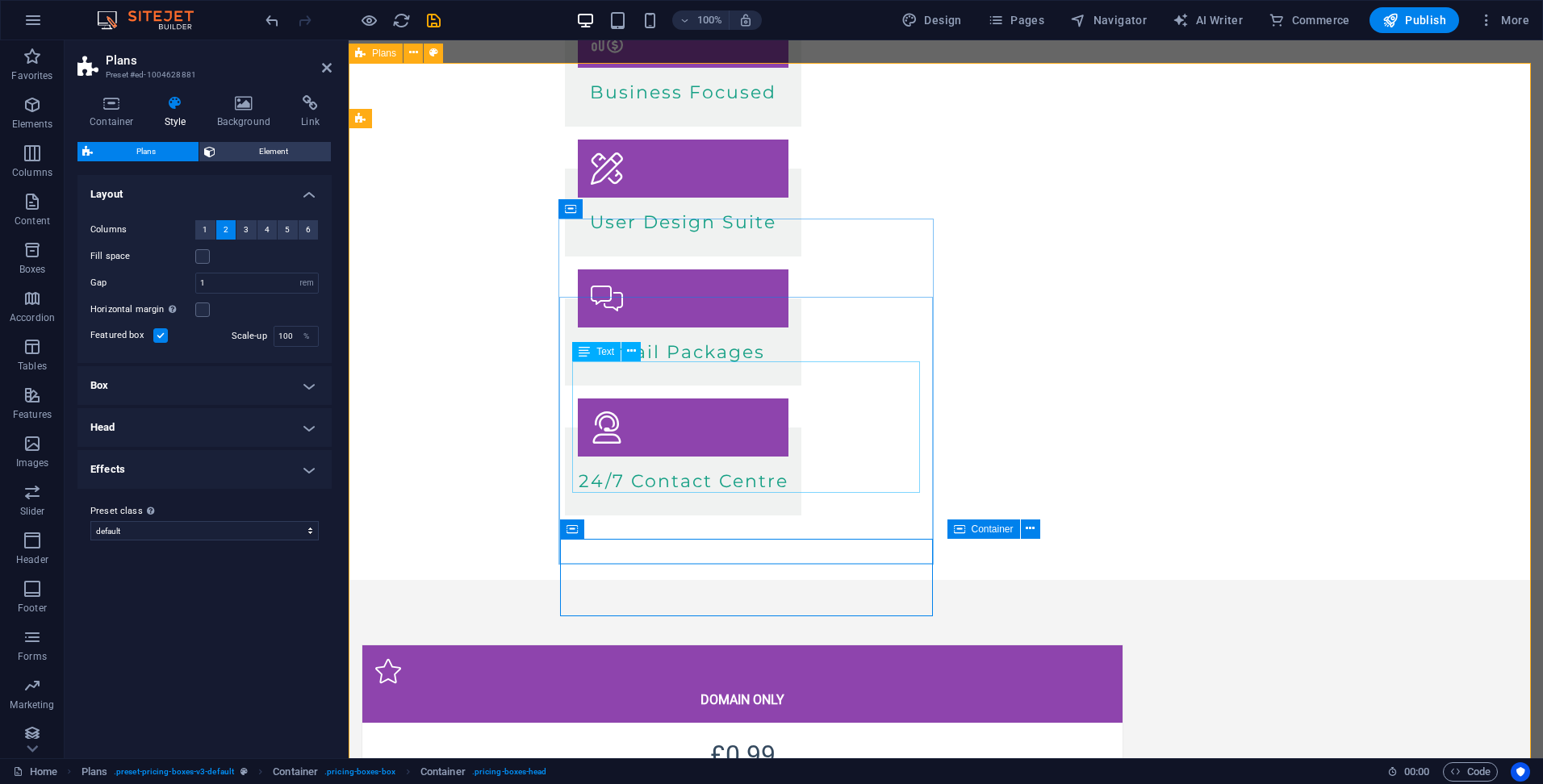
scroll to position [480, 0]
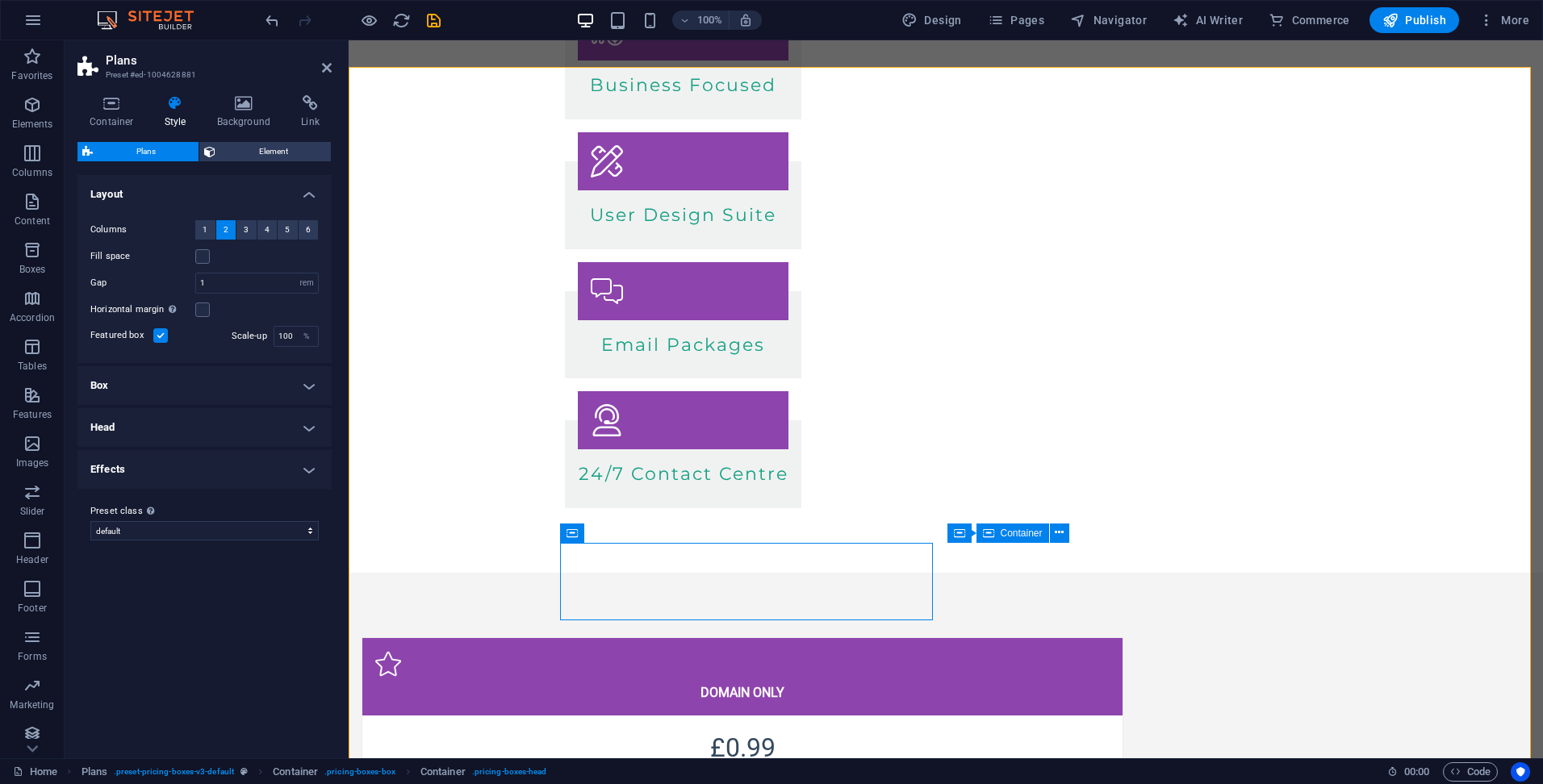
click at [164, 333] on label at bounding box center [160, 336] width 15 height 15
click at [0, 0] on input "Featured box" at bounding box center [0, 0] width 0 height 0
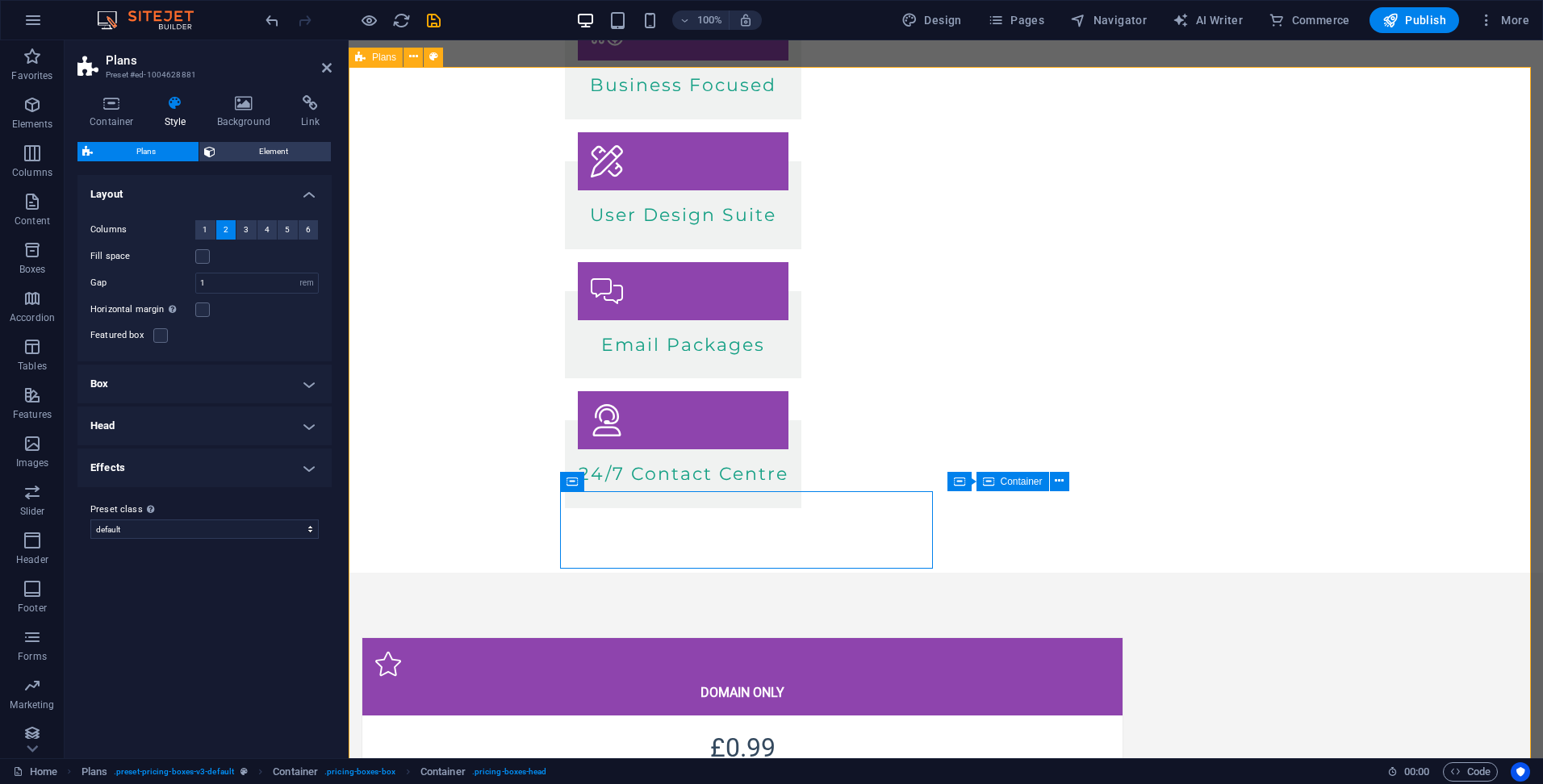
click at [372, 58] on span "Plans" at bounding box center [383, 58] width 24 height 10
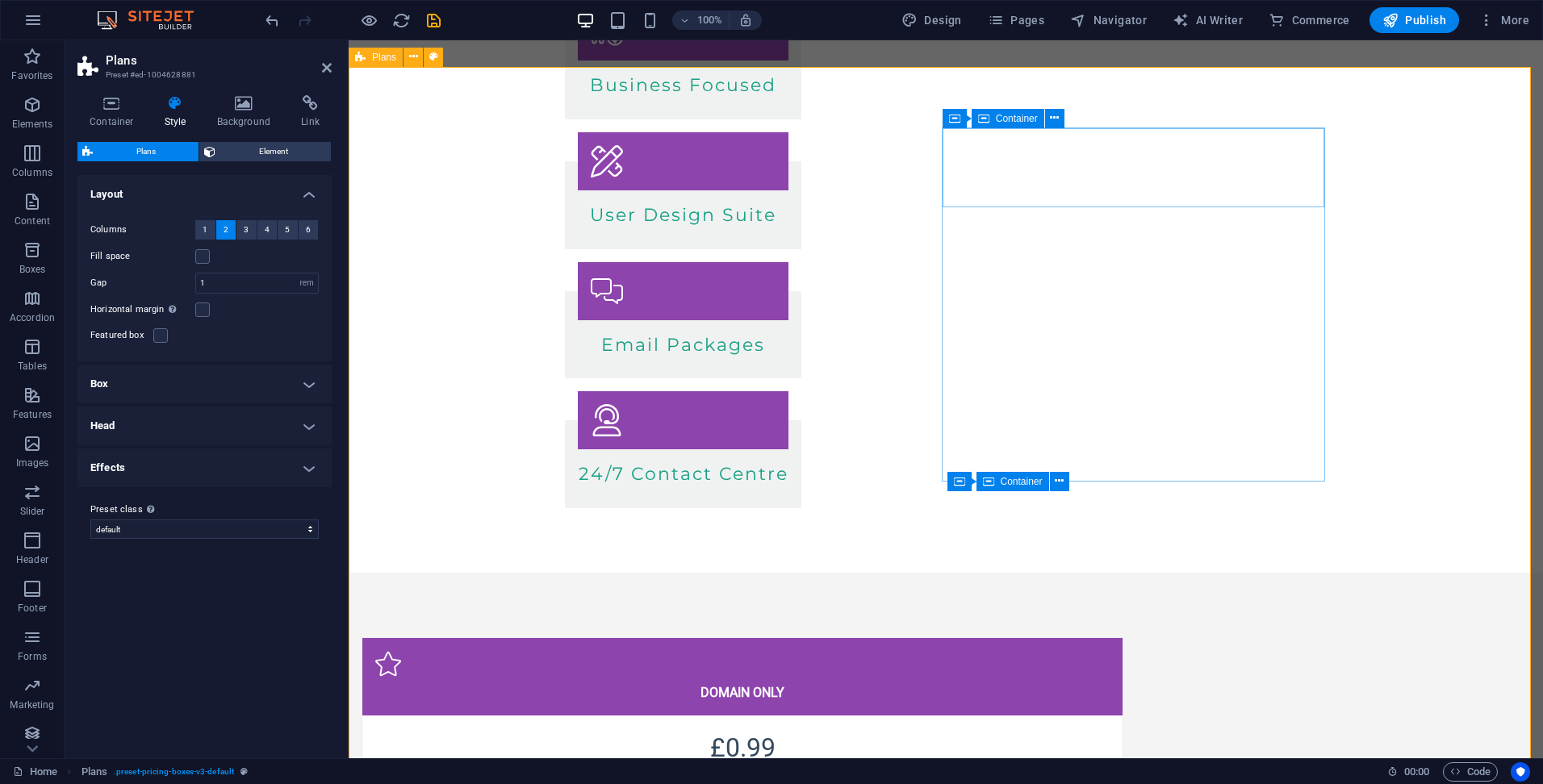
click at [1022, 116] on span "Container" at bounding box center [1016, 118] width 42 height 10
click at [1022, 120] on span "Container" at bounding box center [1021, 123] width 42 height 10
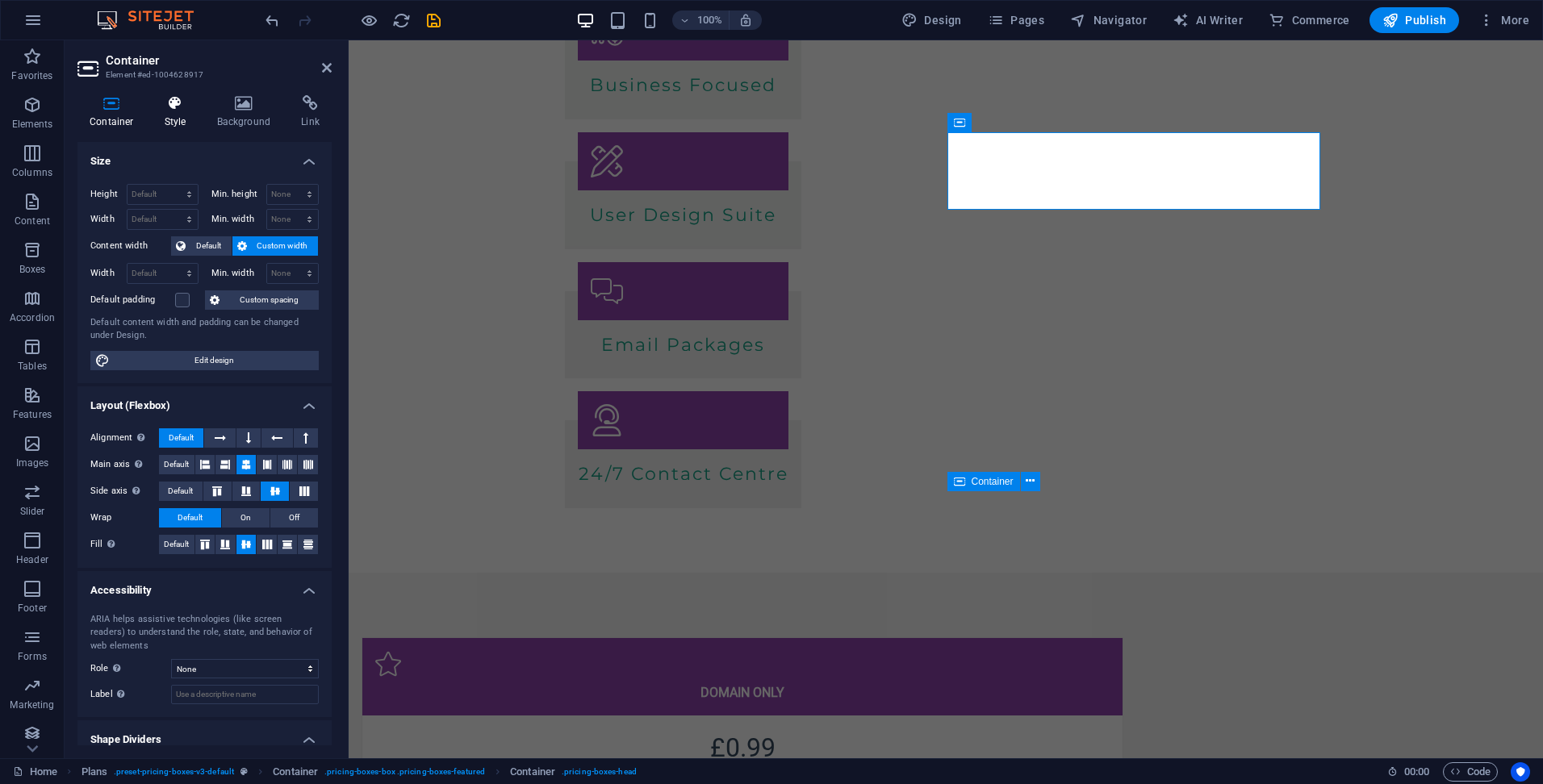
click at [160, 111] on h4 "Style" at bounding box center [179, 112] width 53 height 34
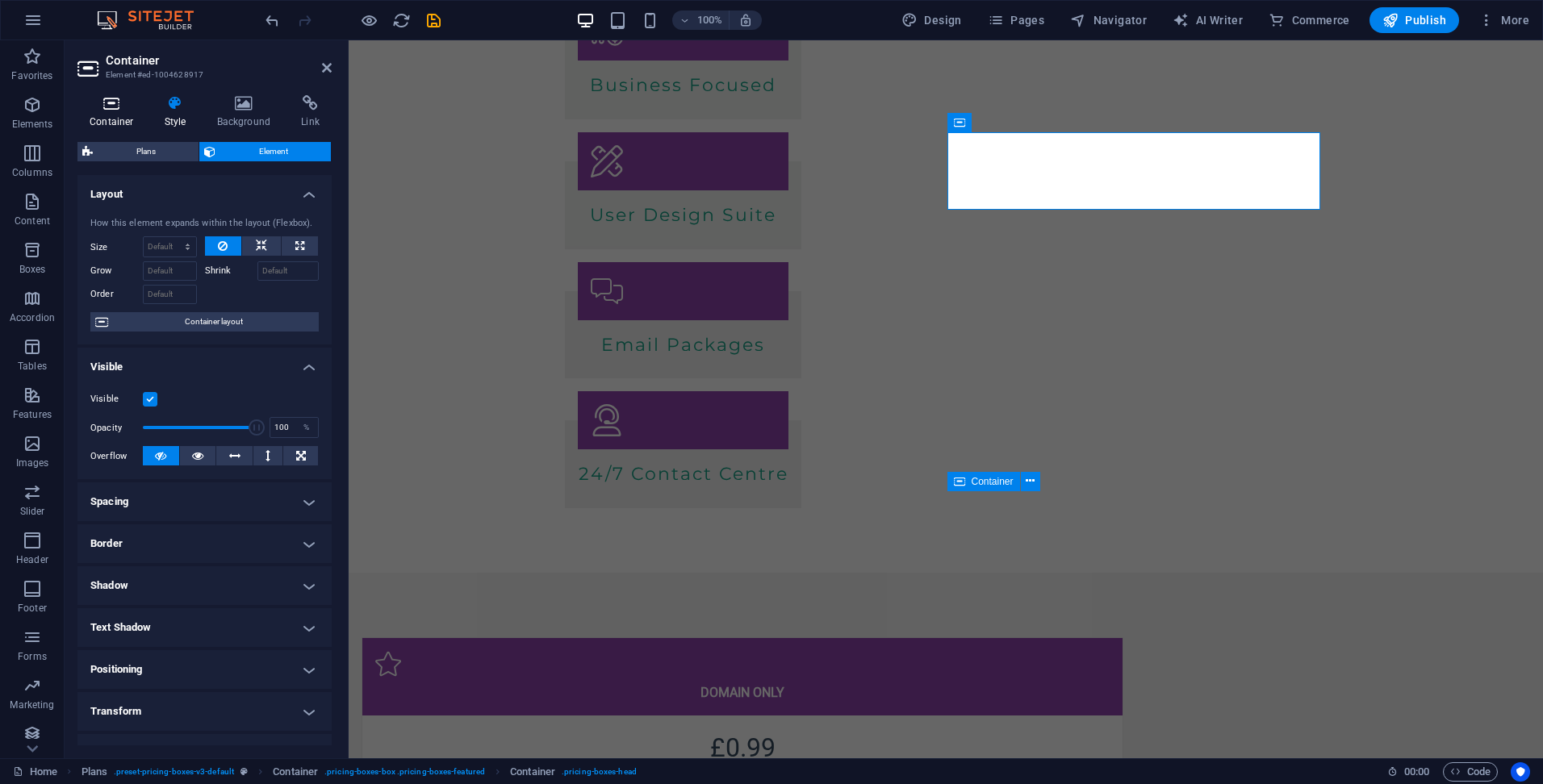
click at [119, 112] on h4 "Container" at bounding box center [114, 112] width 75 height 34
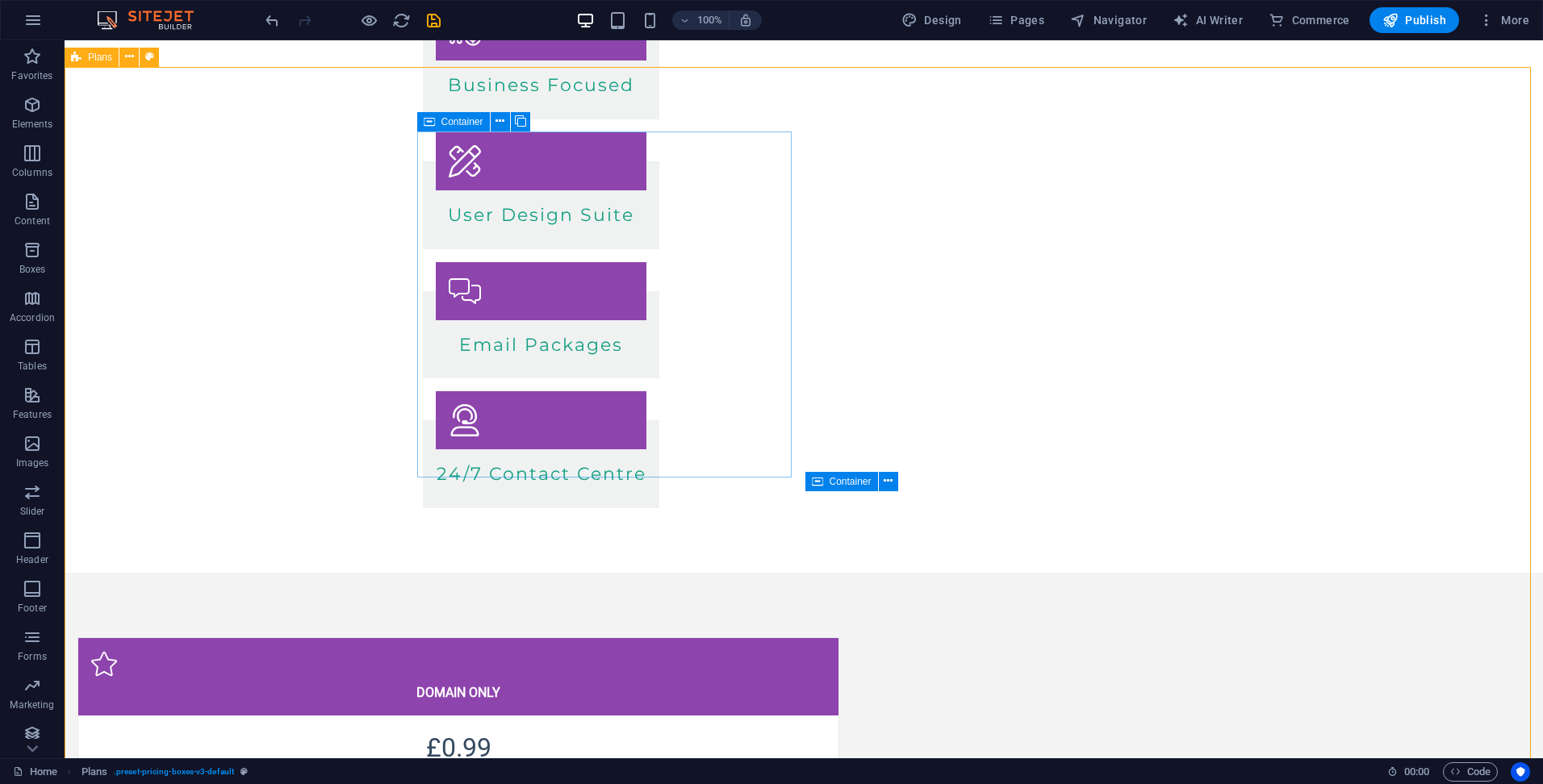
click at [424, 119] on icon at bounding box center [430, 122] width 12 height 20
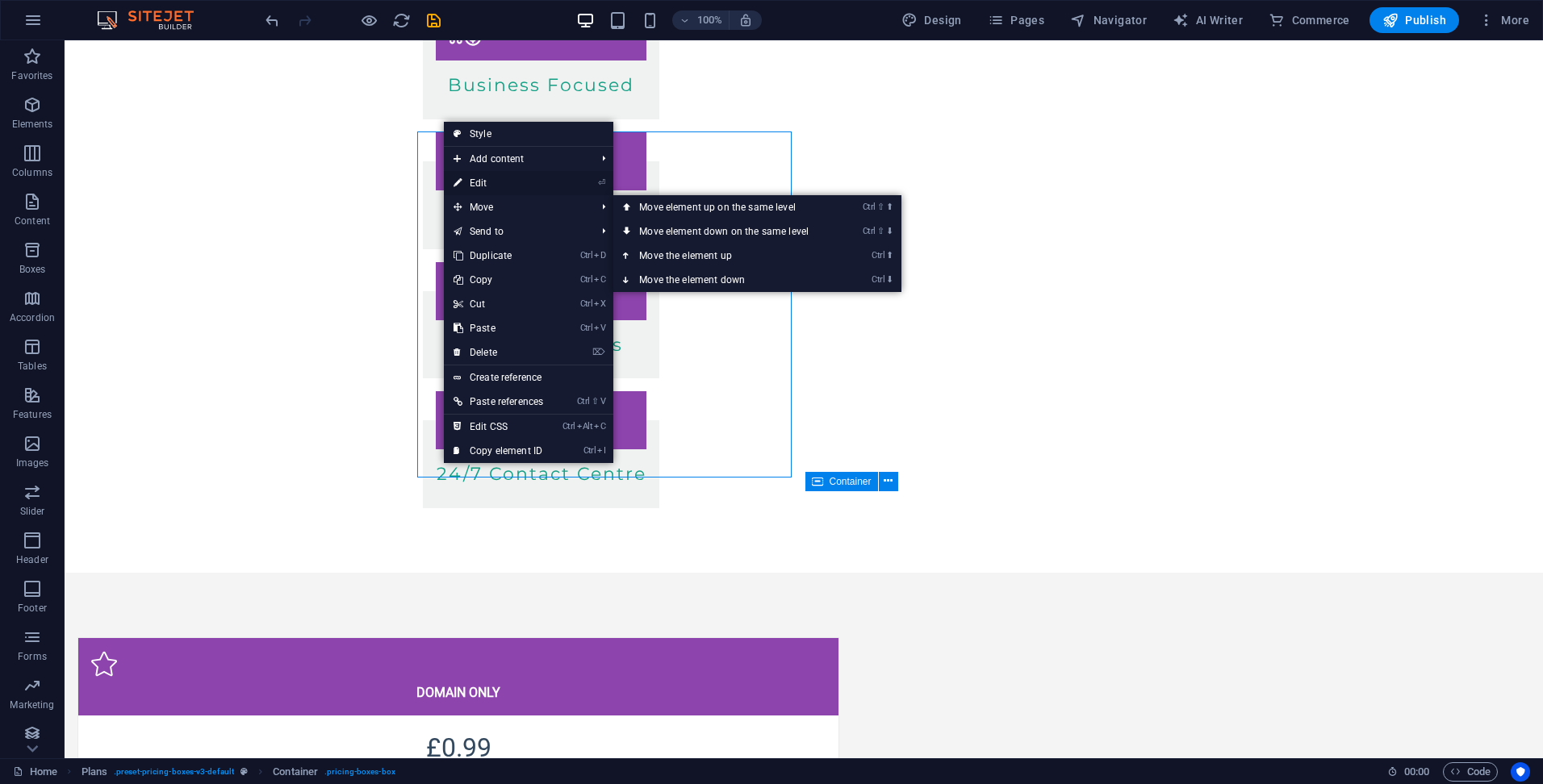
click at [495, 185] on link "⏎ Edit" at bounding box center [498, 183] width 109 height 24
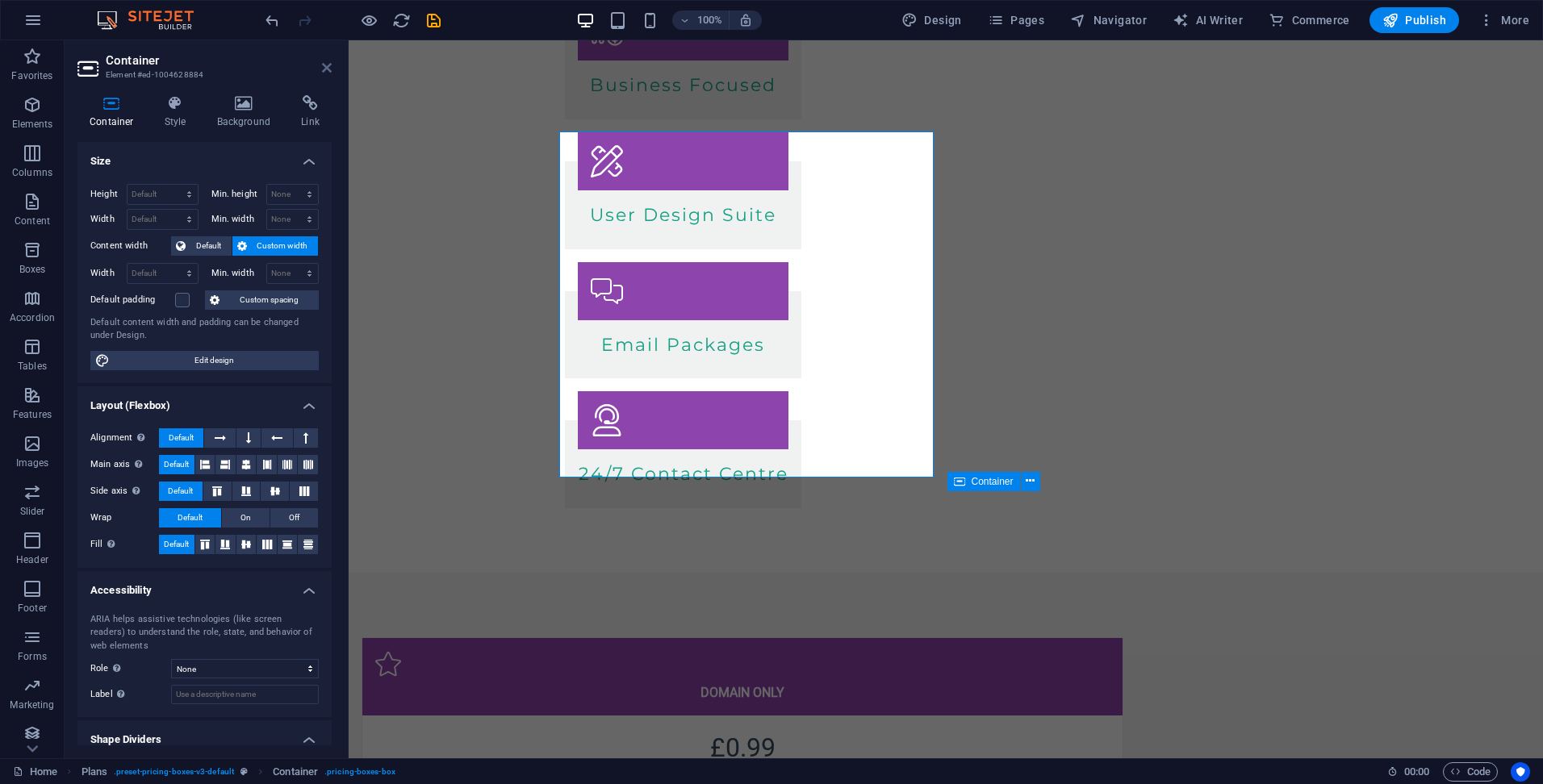
click at [322, 62] on icon at bounding box center [327, 68] width 10 height 13
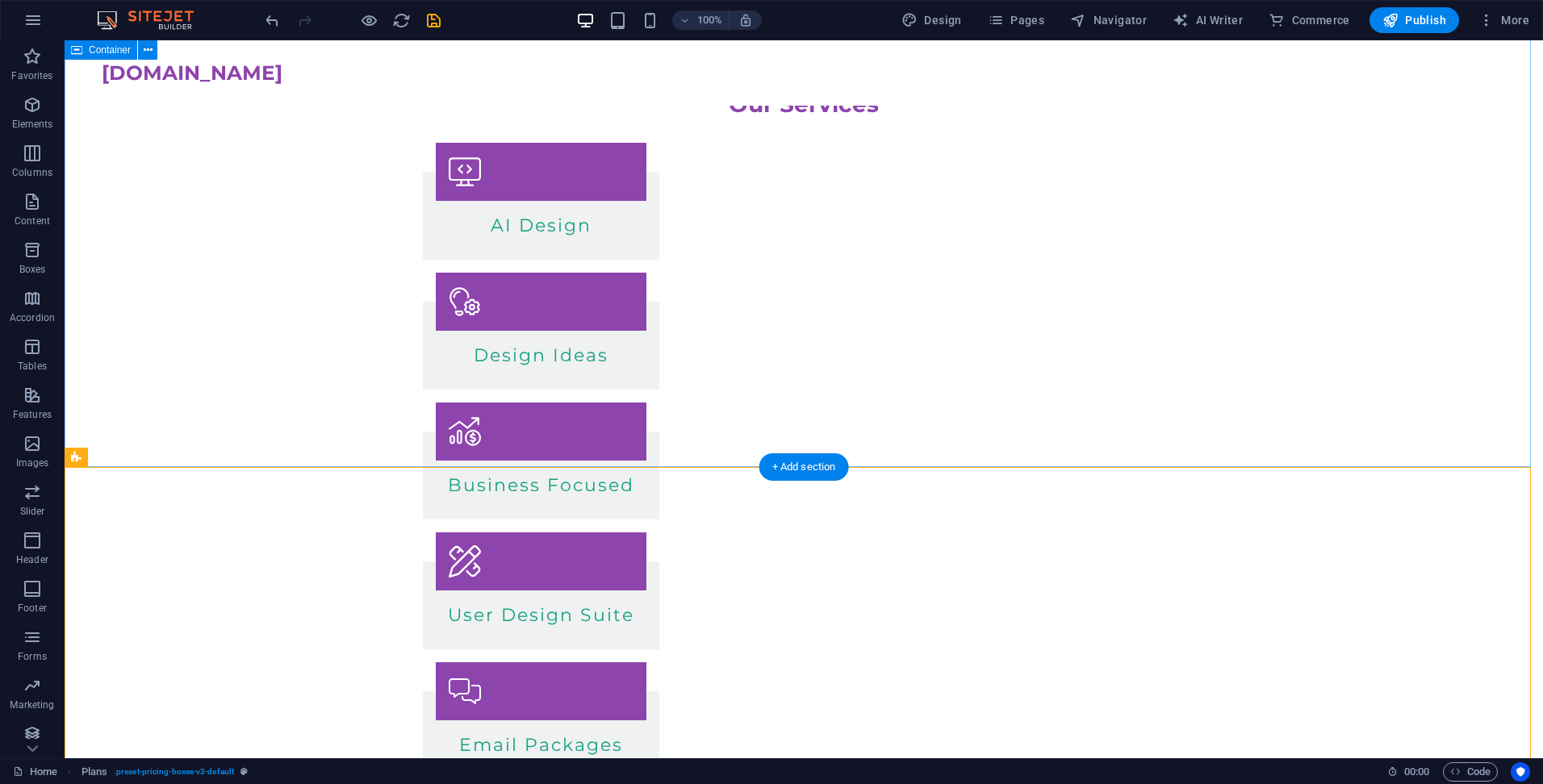
scroll to position [0, 0]
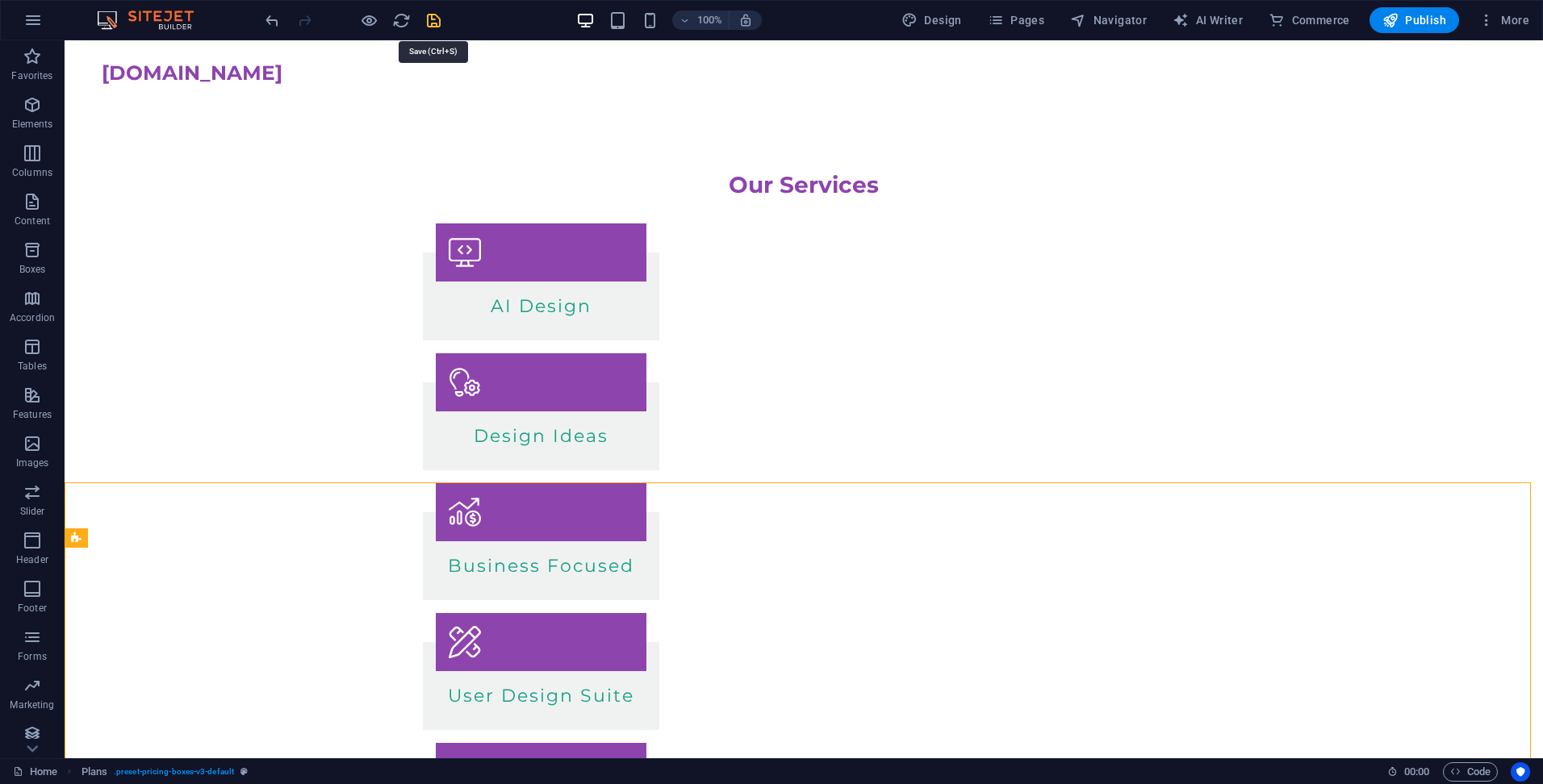
click at [431, 19] on icon "save" at bounding box center [434, 21] width 19 height 19
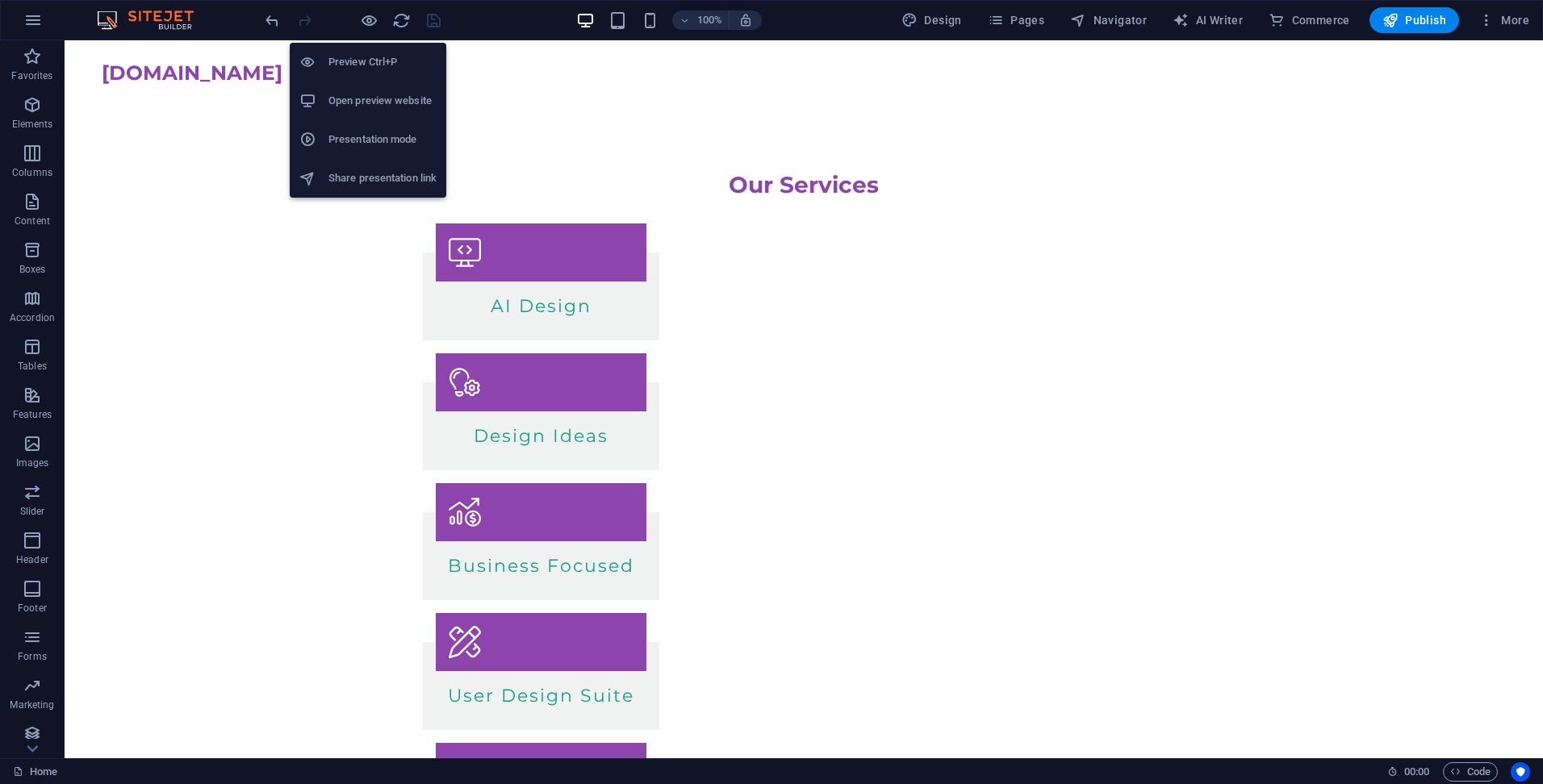
click at [367, 95] on h6 "Open preview website" at bounding box center [382, 101] width 108 height 20
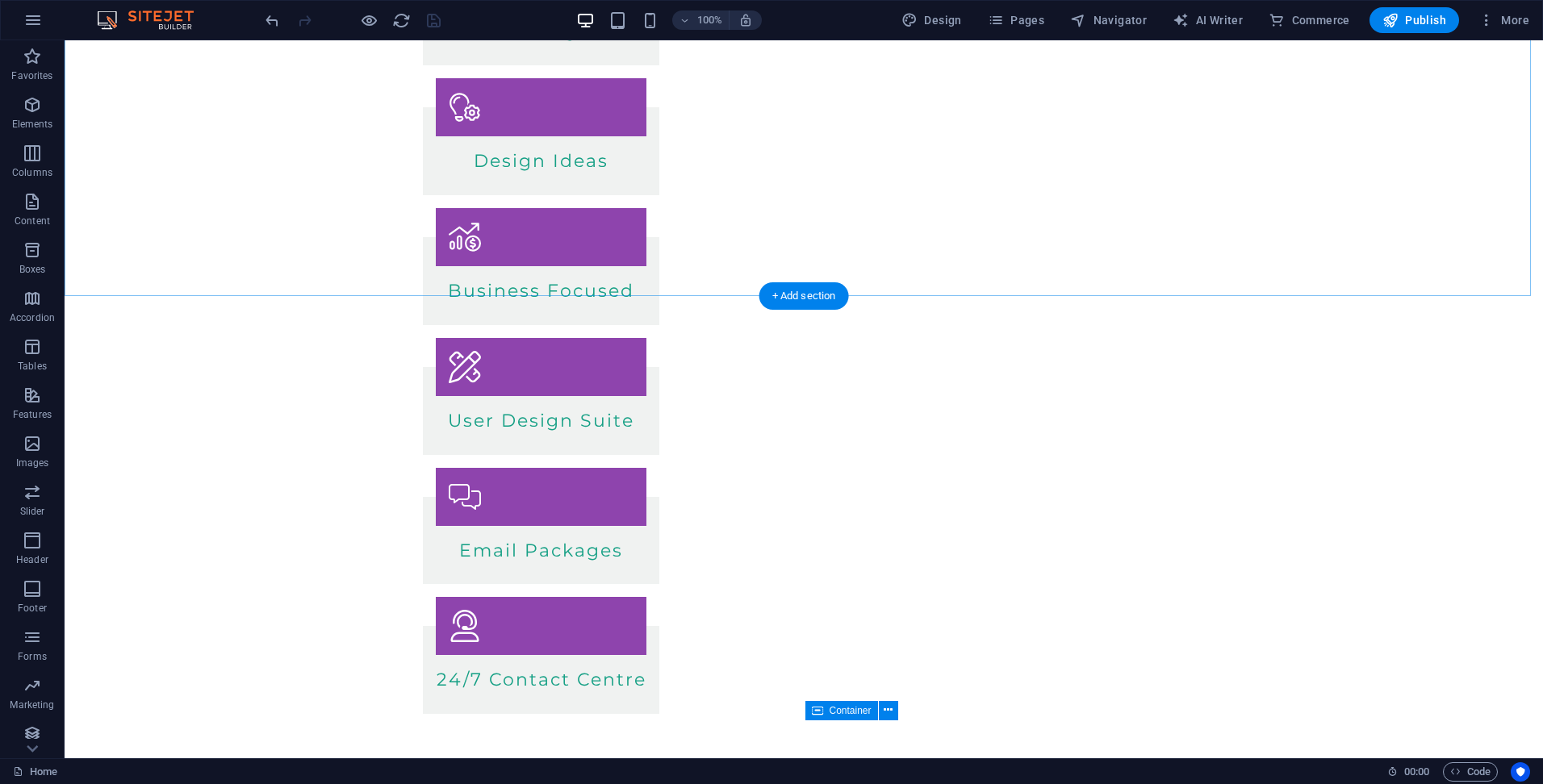
scroll to position [322, 0]
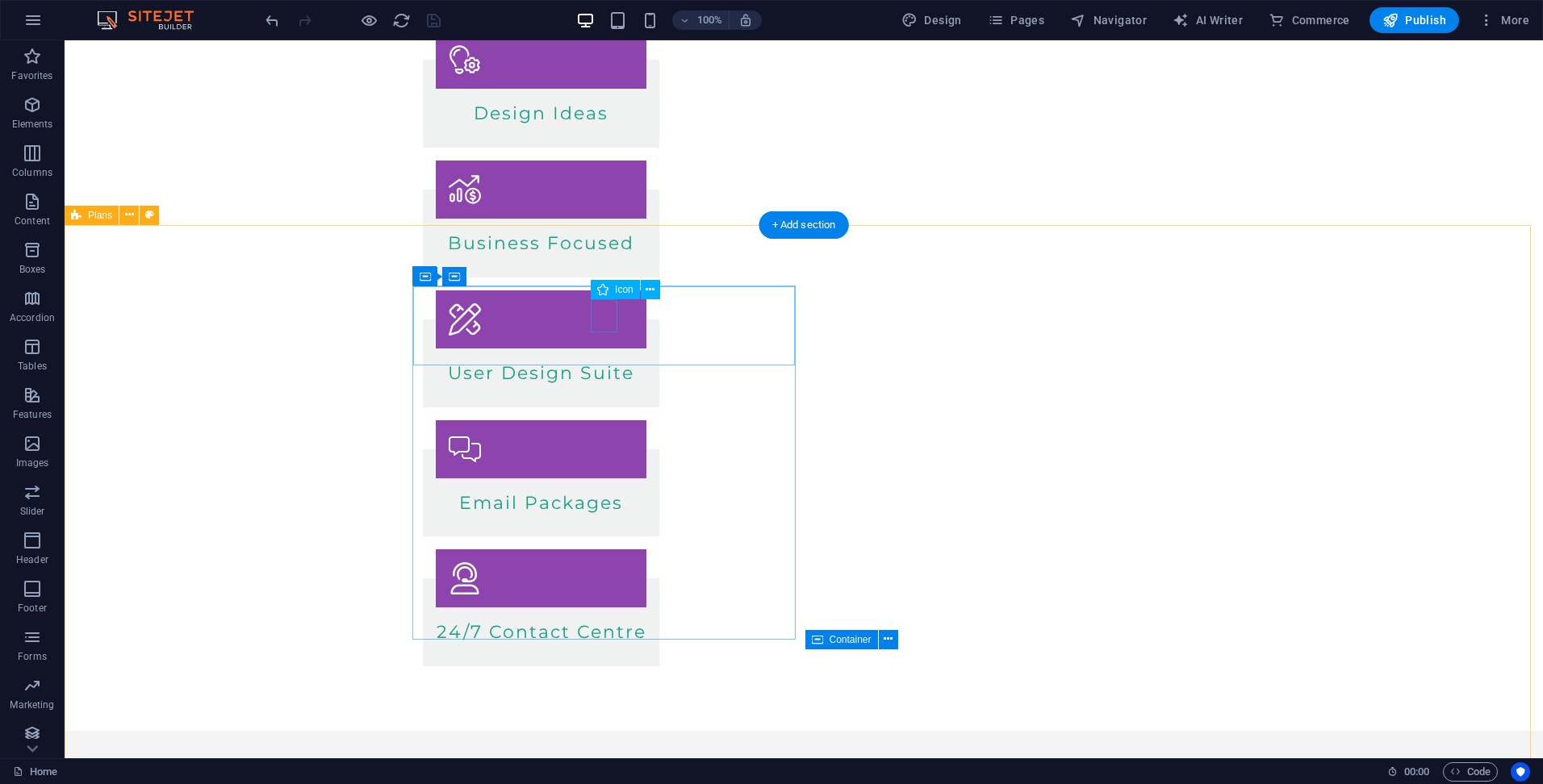
select select "xMidYMid"
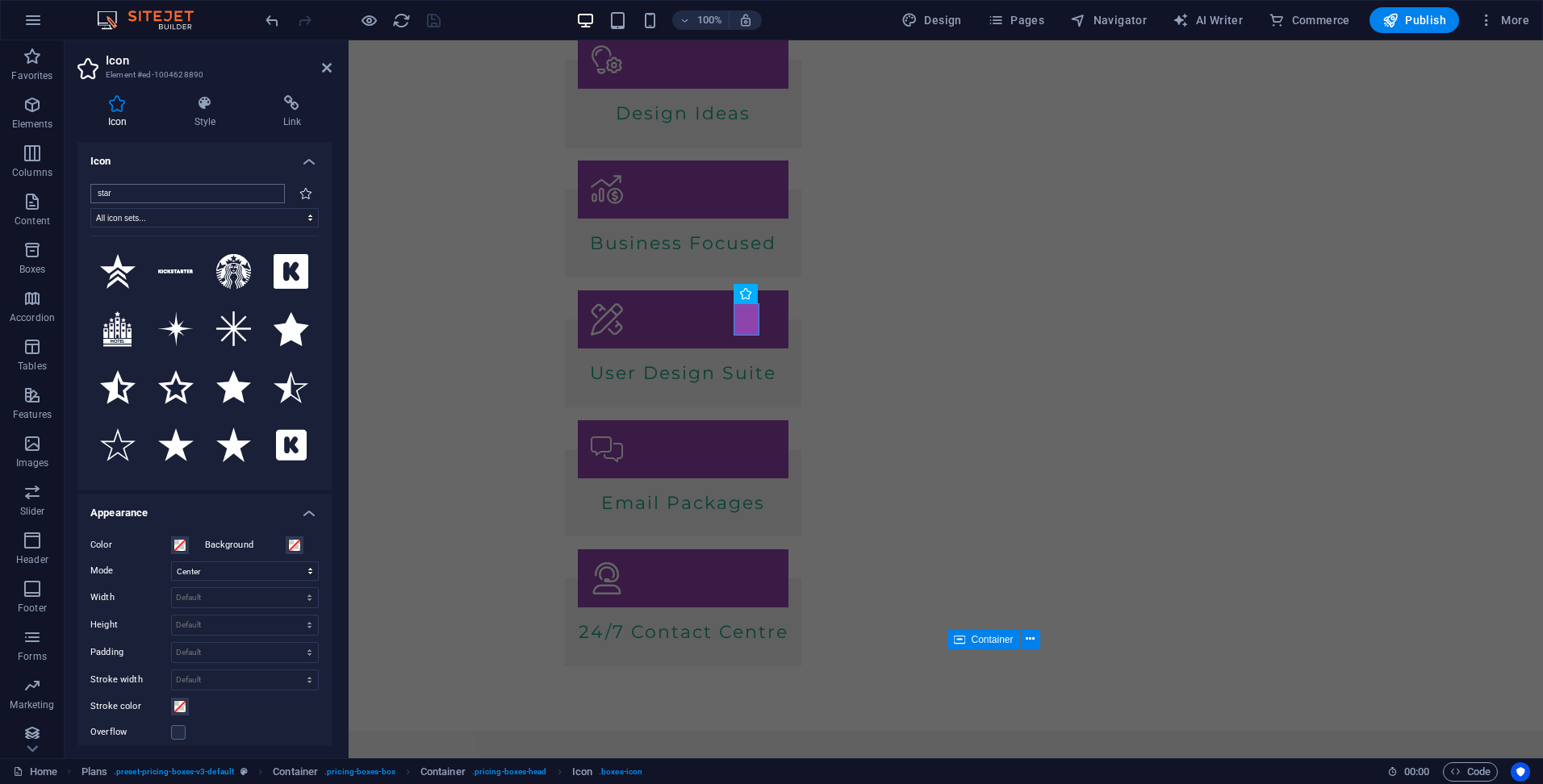
click at [142, 192] on input "star" at bounding box center [188, 194] width 194 height 20
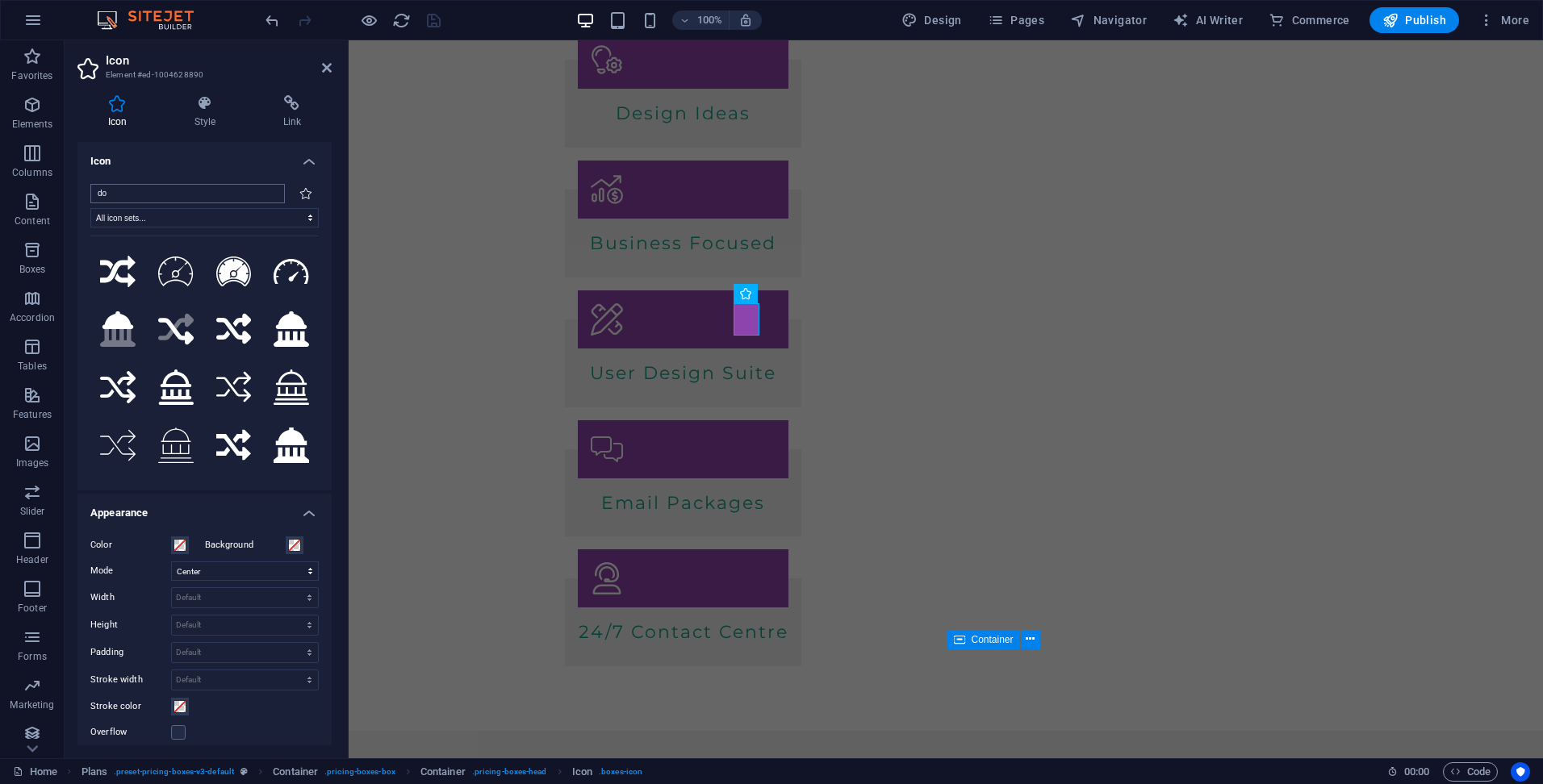
type input "d"
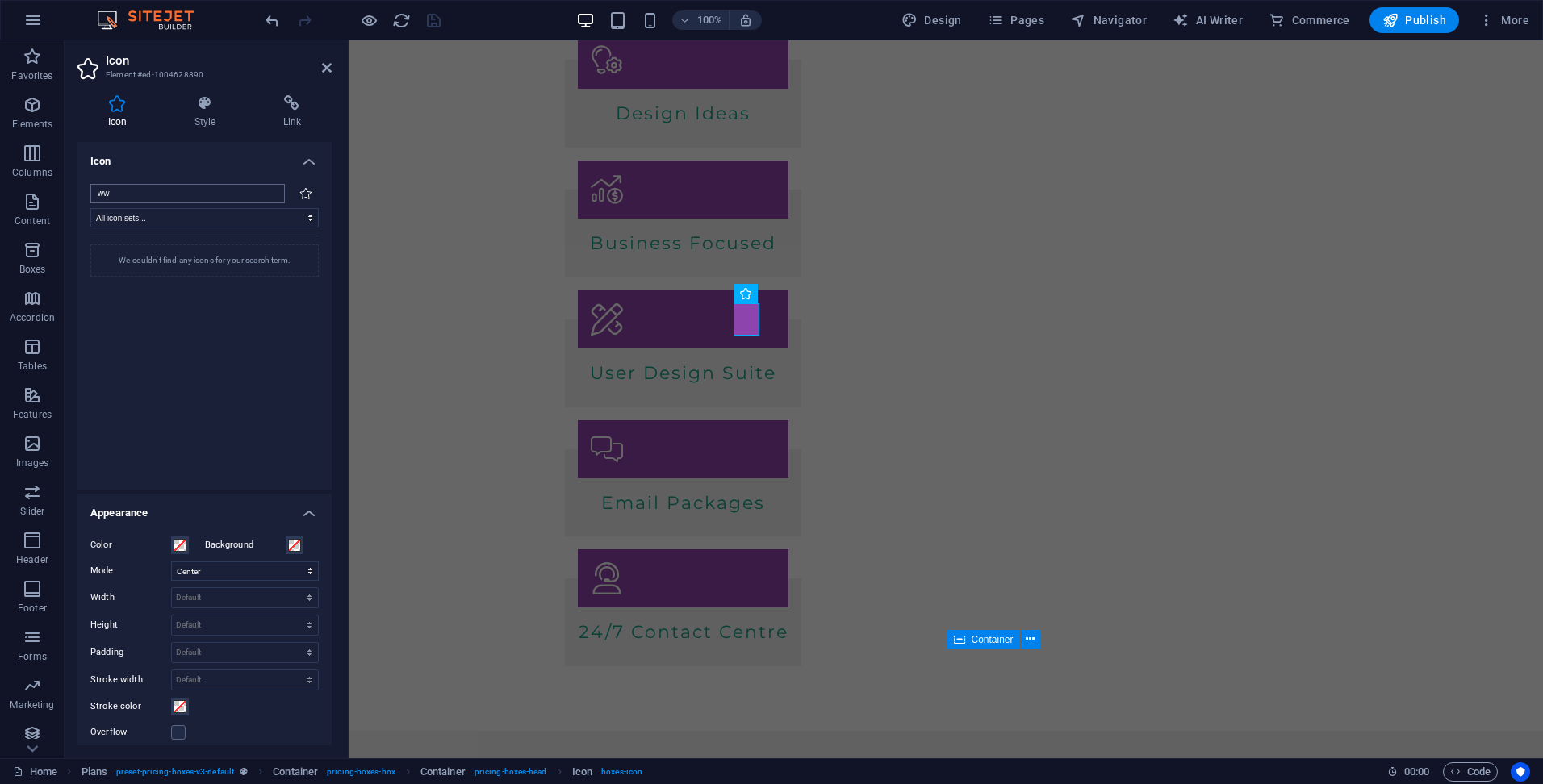
type input "w"
type input "int"
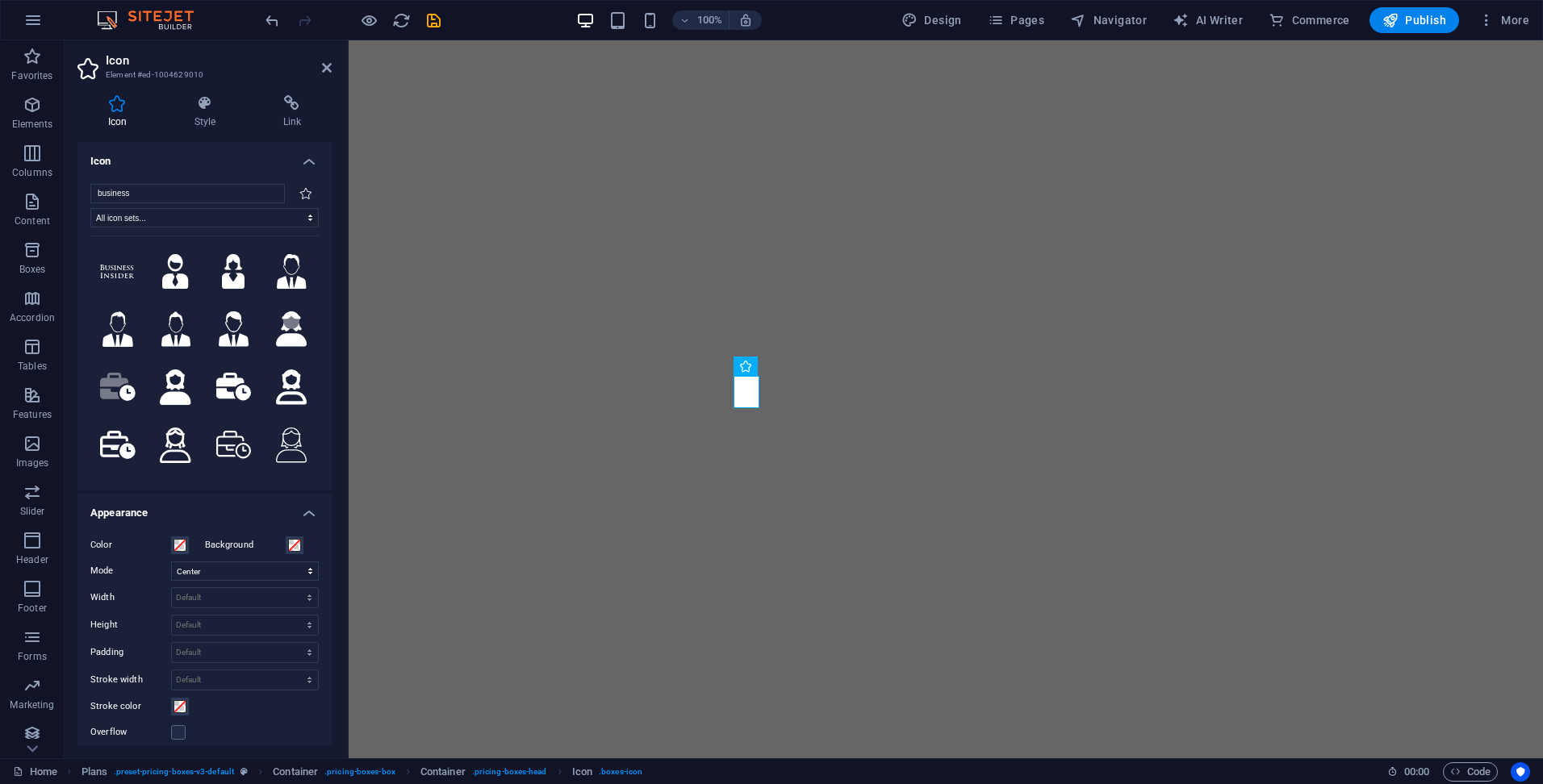
select select "xMidYMid"
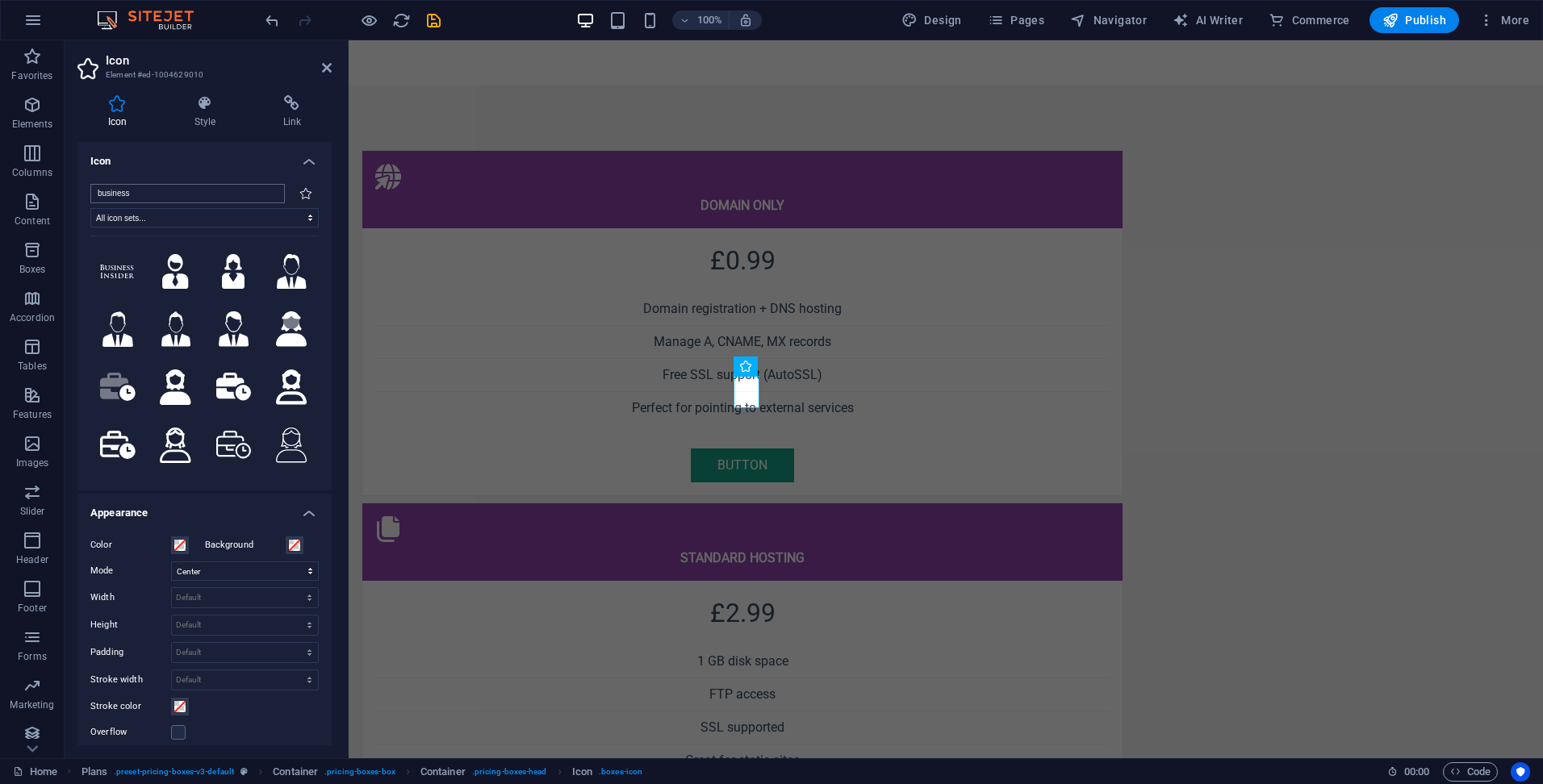
click at [147, 193] on input "business" at bounding box center [188, 194] width 194 height 20
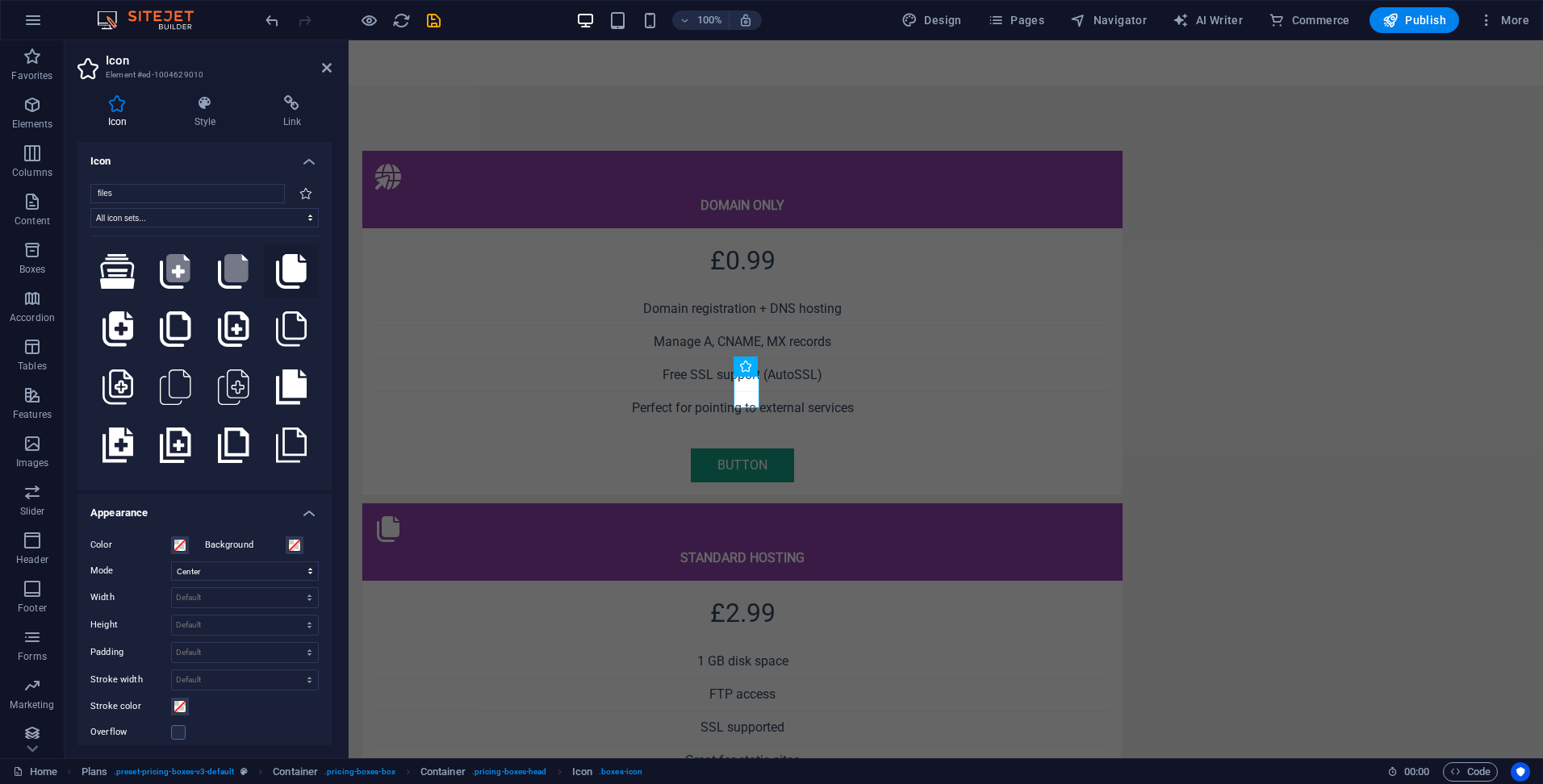
type input "files"
click at [289, 263] on icon at bounding box center [290, 271] width 30 height 35
drag, startPoint x: 325, startPoint y: 69, endPoint x: 480, endPoint y: 144, distance: 172.2
click at [325, 69] on icon at bounding box center [327, 68] width 10 height 13
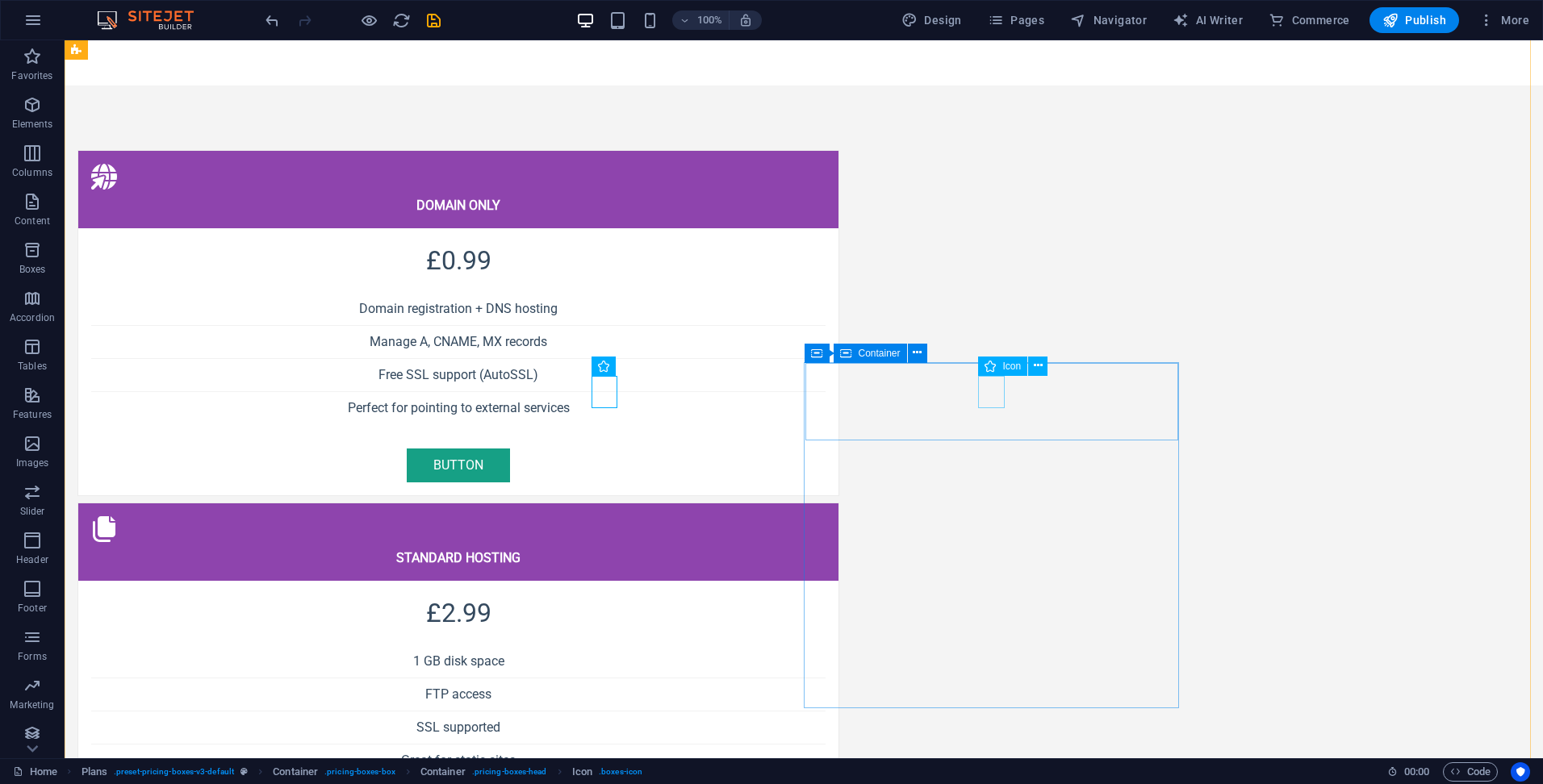
select select "xMidYMid"
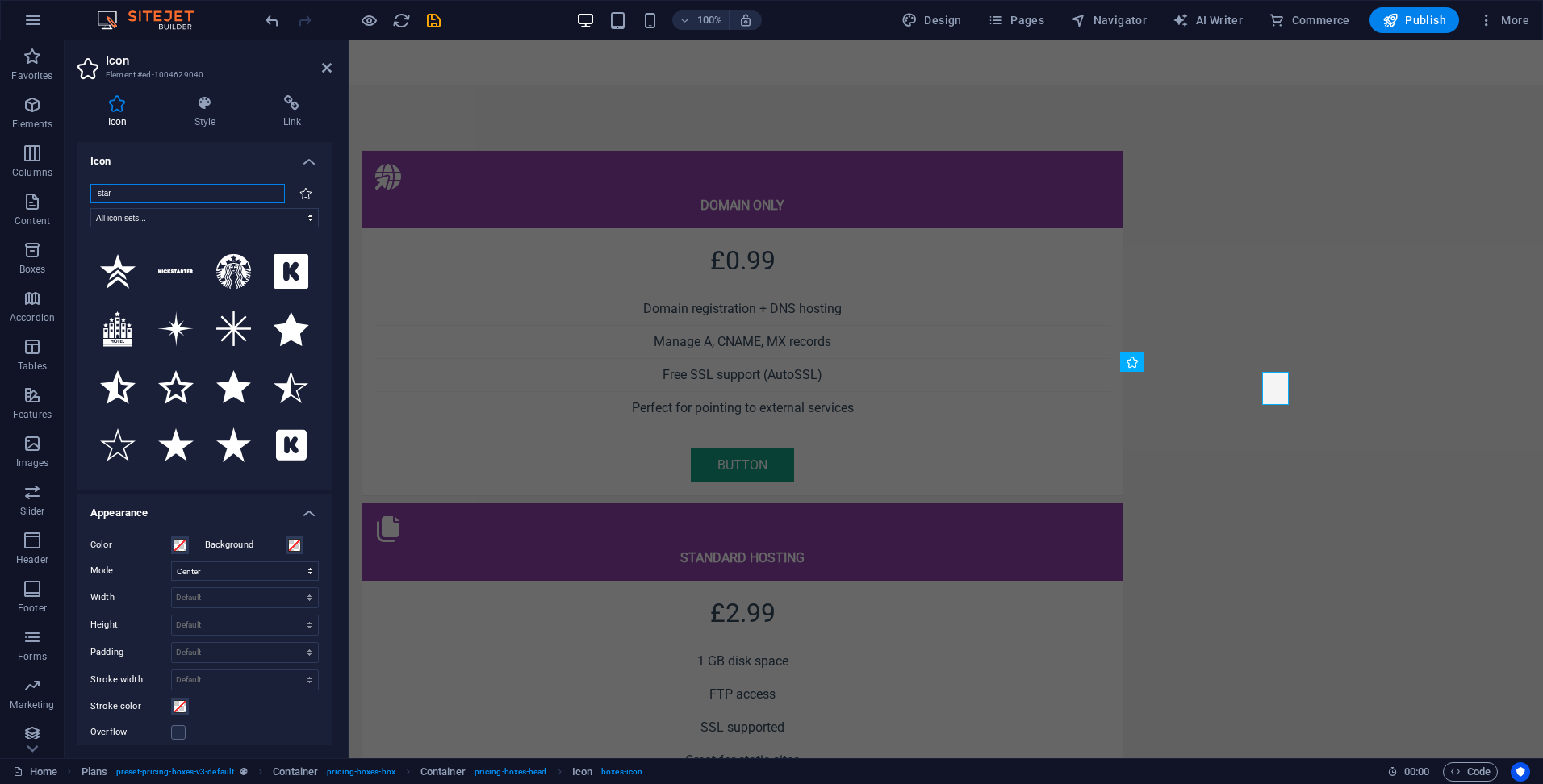
click at [142, 193] on input "star" at bounding box center [188, 194] width 194 height 20
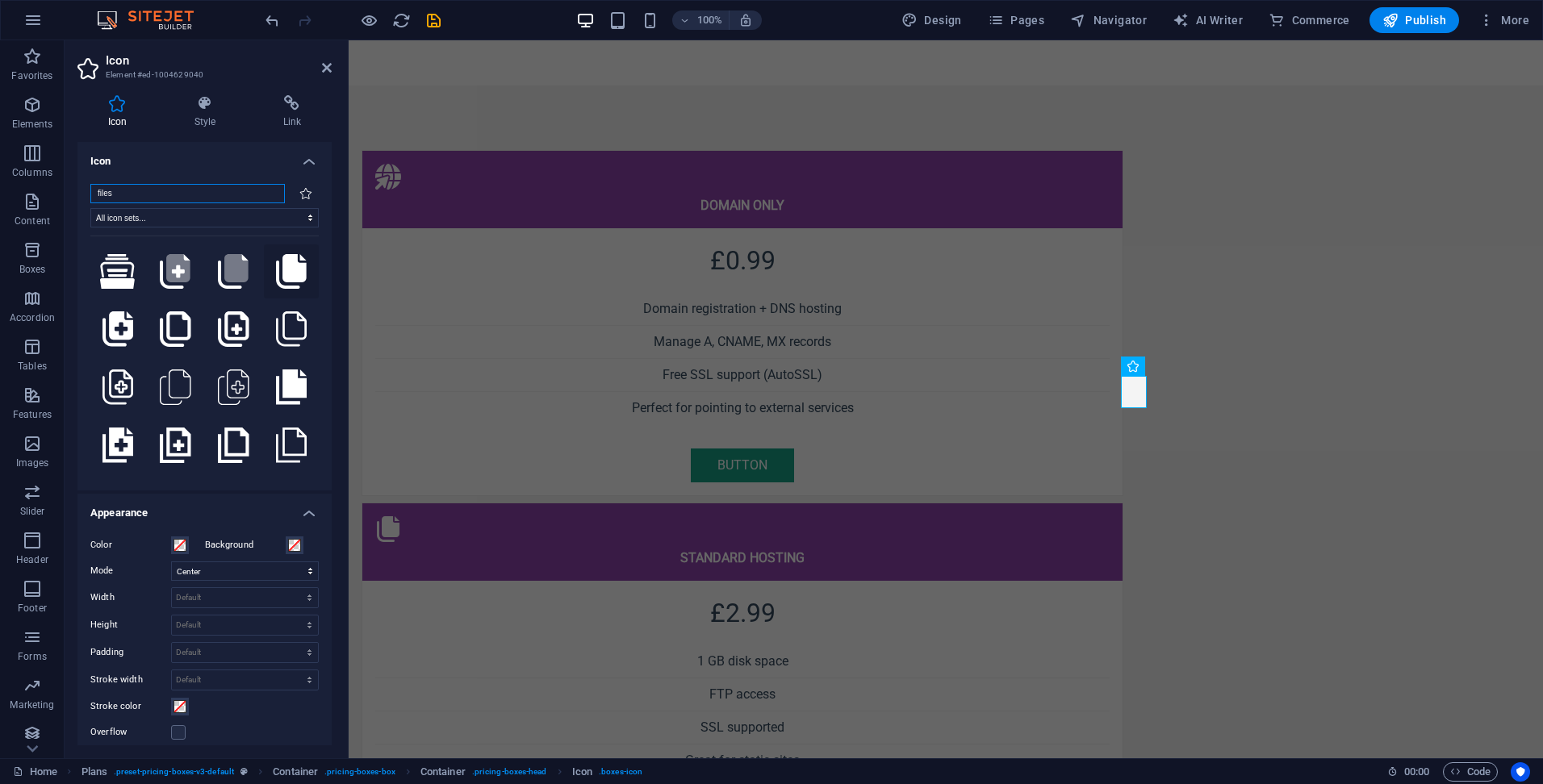
type input "files"
click at [290, 268] on icon at bounding box center [290, 271] width 30 height 35
click at [327, 66] on icon at bounding box center [327, 68] width 10 height 13
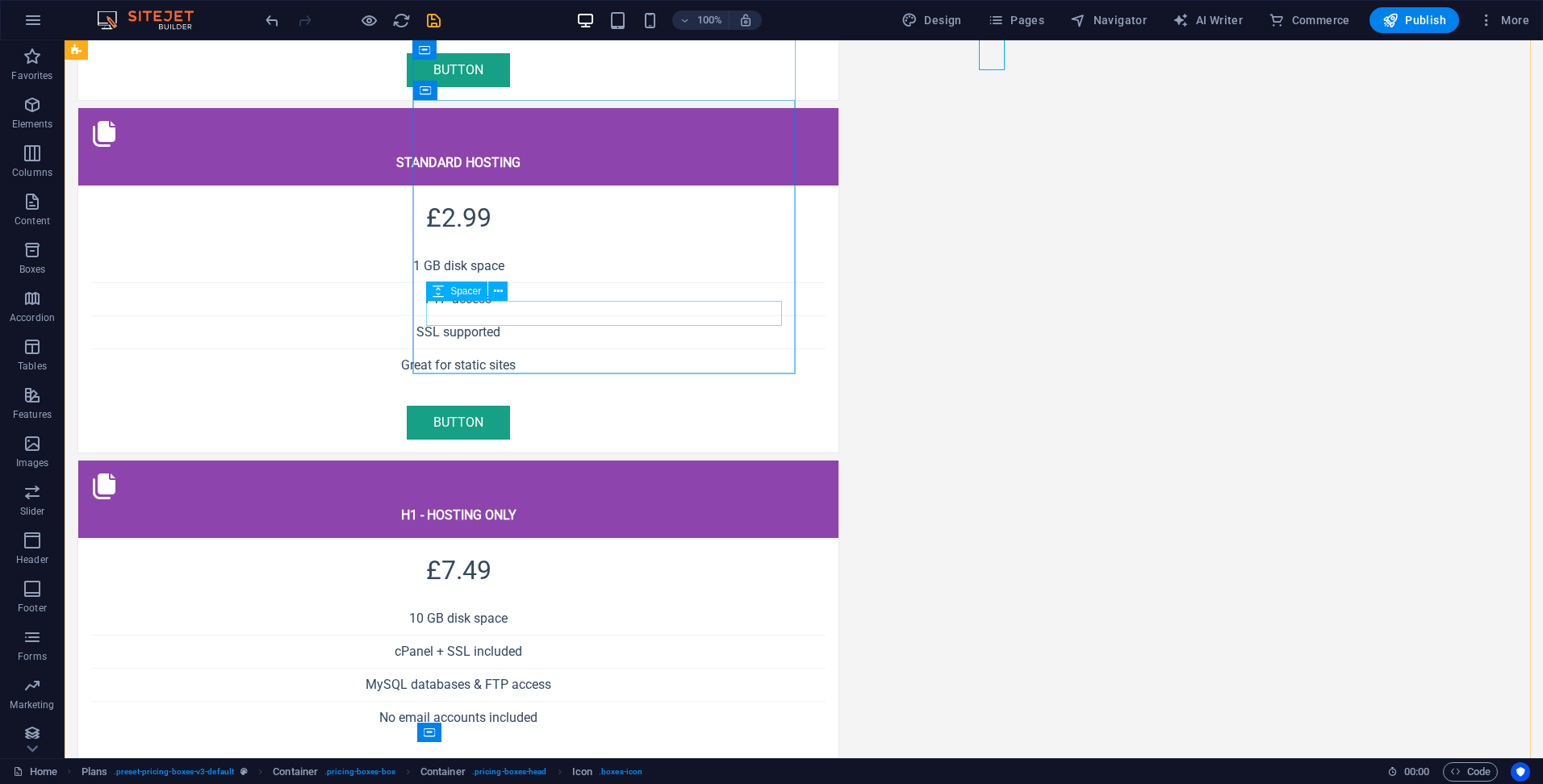
scroll to position [1371, 0]
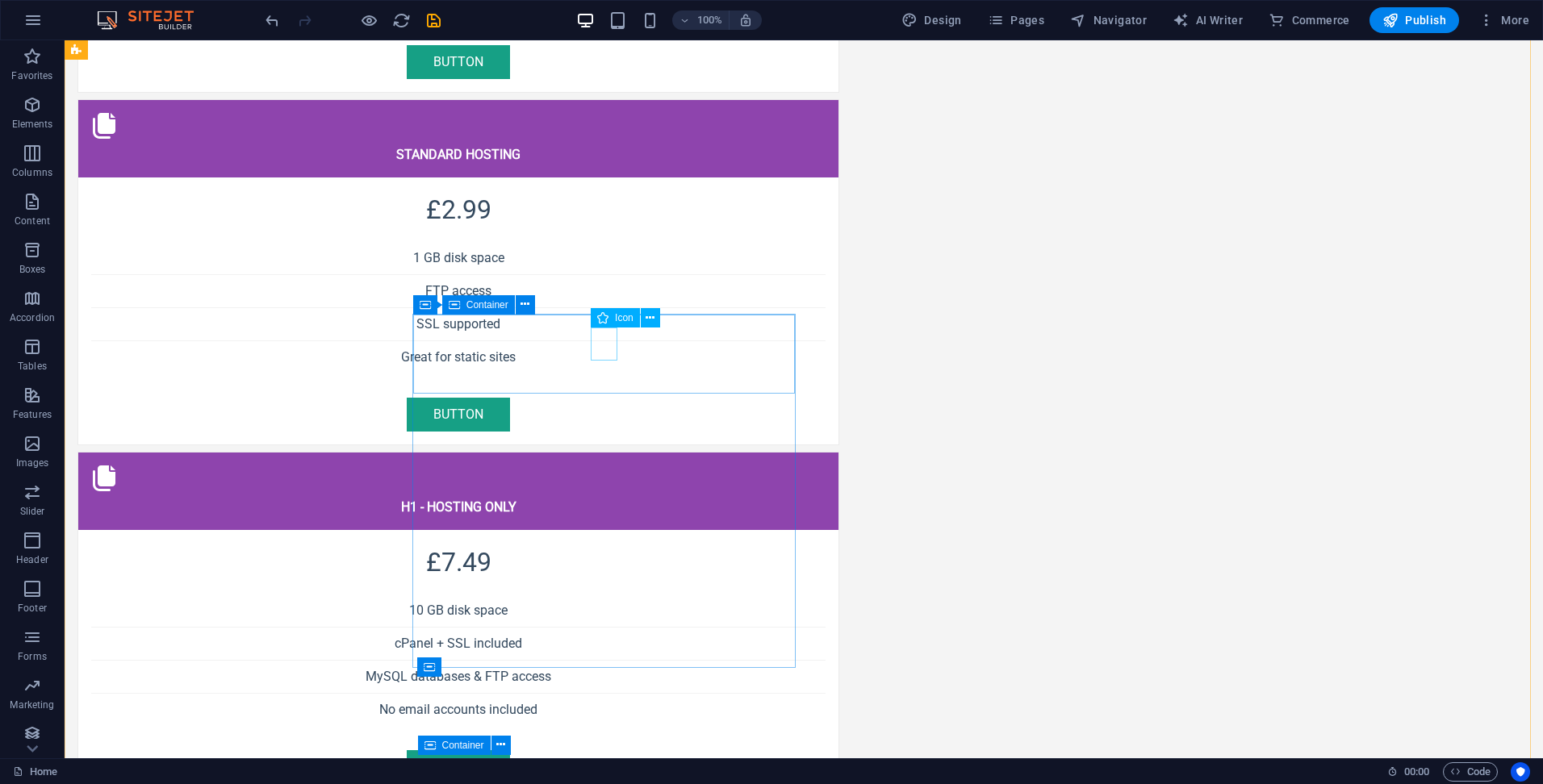
select select "xMidYMid"
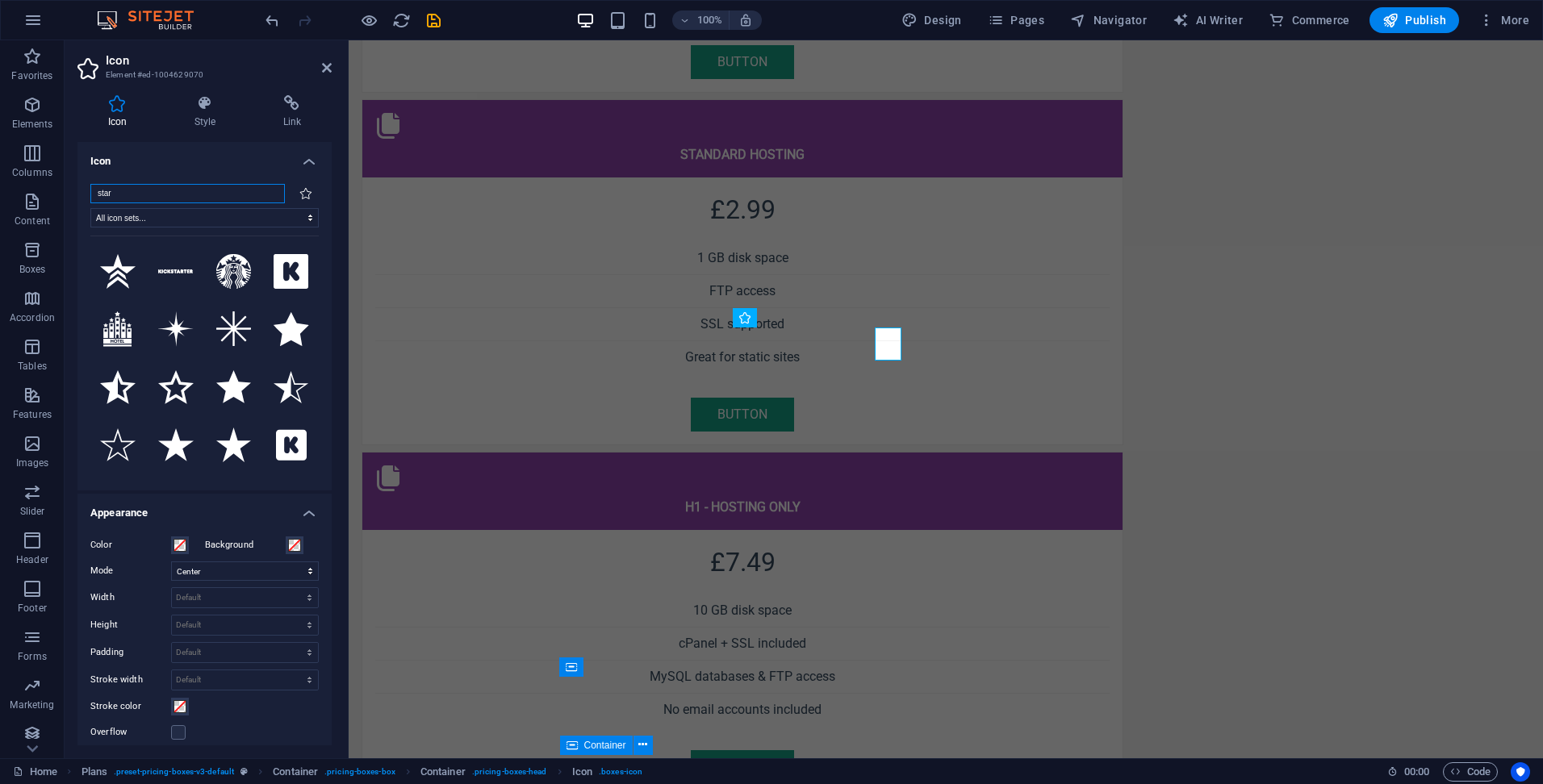
click at [155, 190] on input "star" at bounding box center [188, 194] width 194 height 20
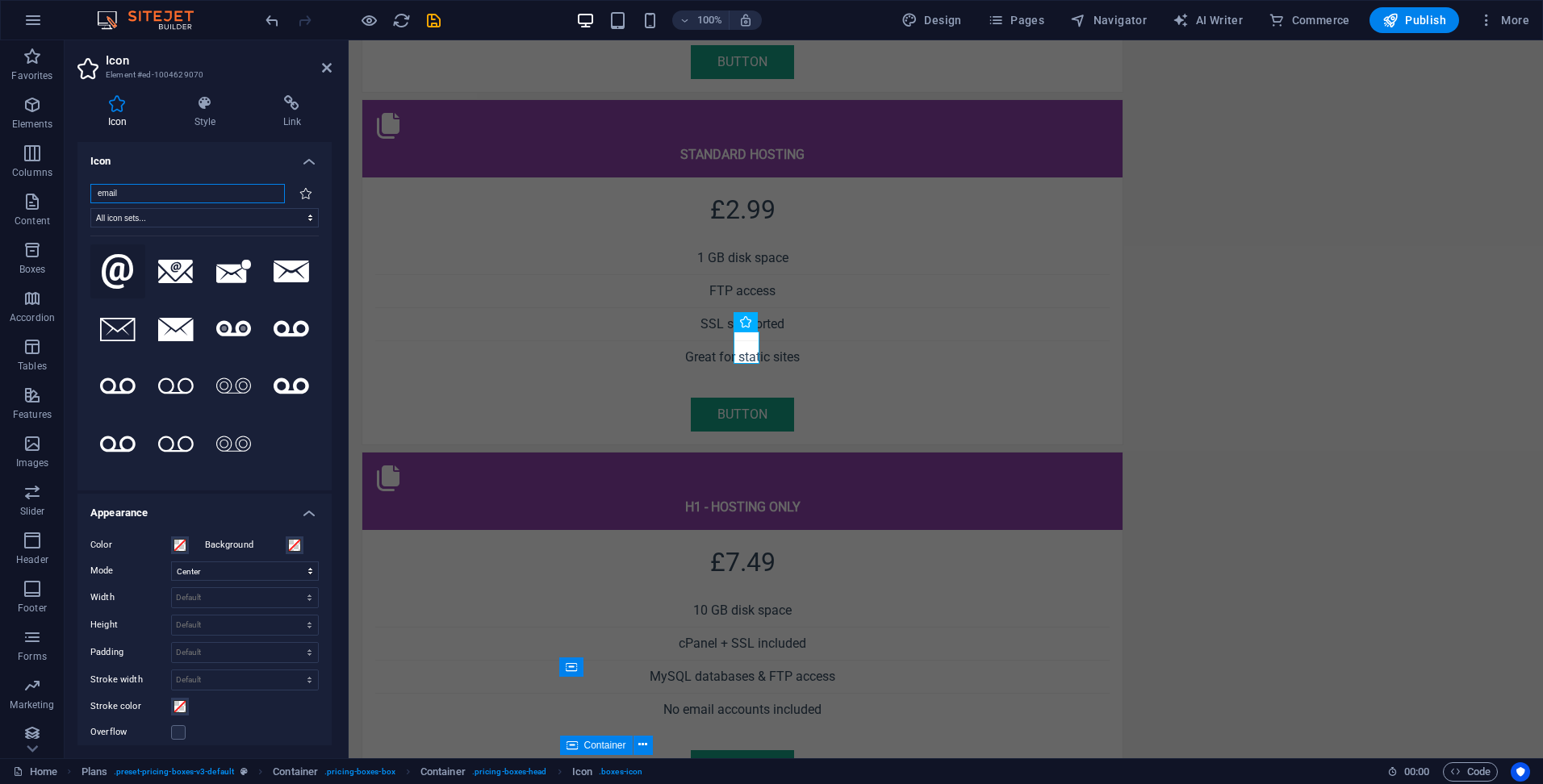
type input "email"
click at [119, 257] on icon at bounding box center [118, 271] width 32 height 35
click at [184, 271] on icon at bounding box center [175, 271] width 35 height 24
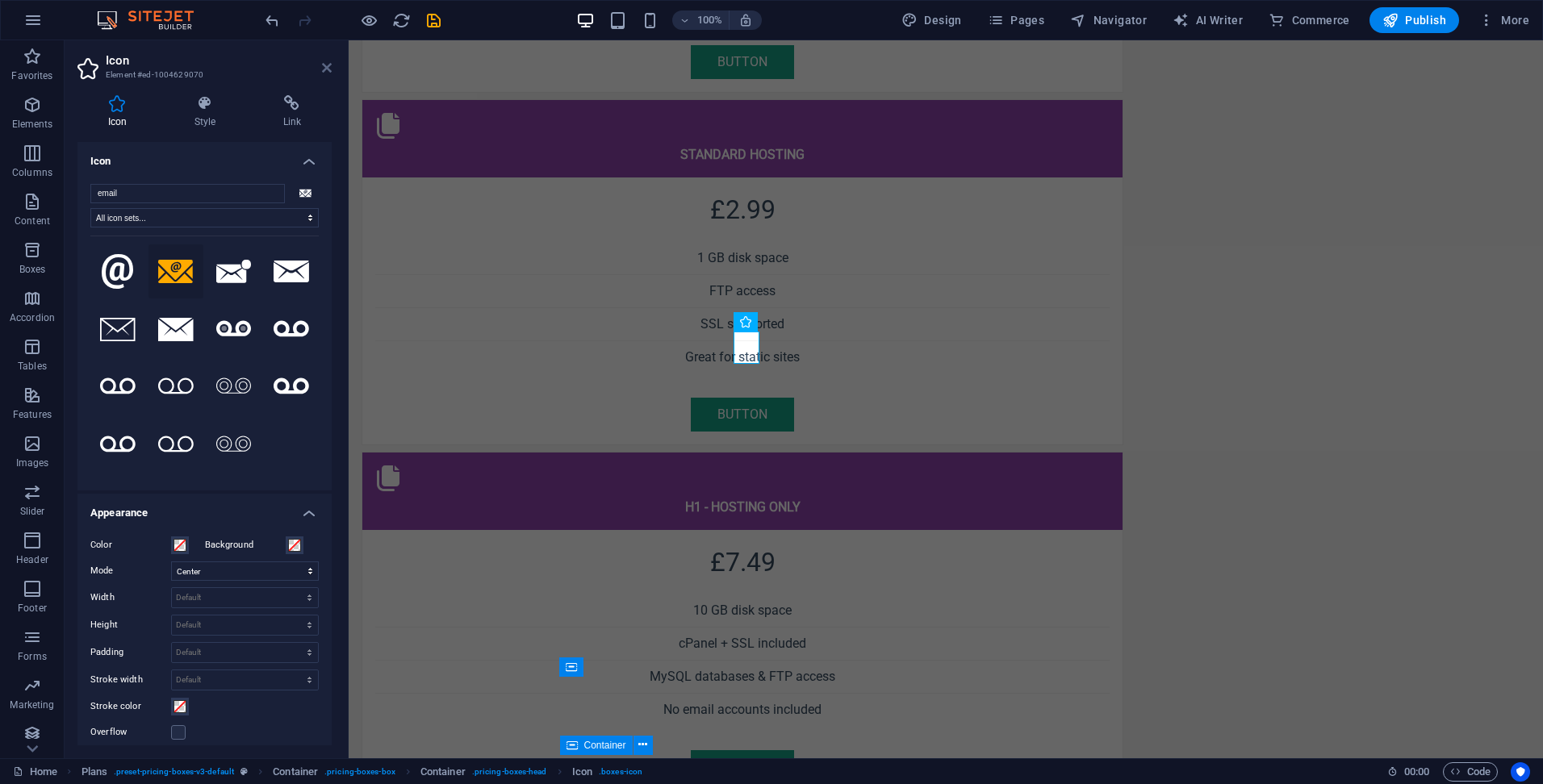
click at [323, 63] on icon at bounding box center [327, 68] width 10 height 13
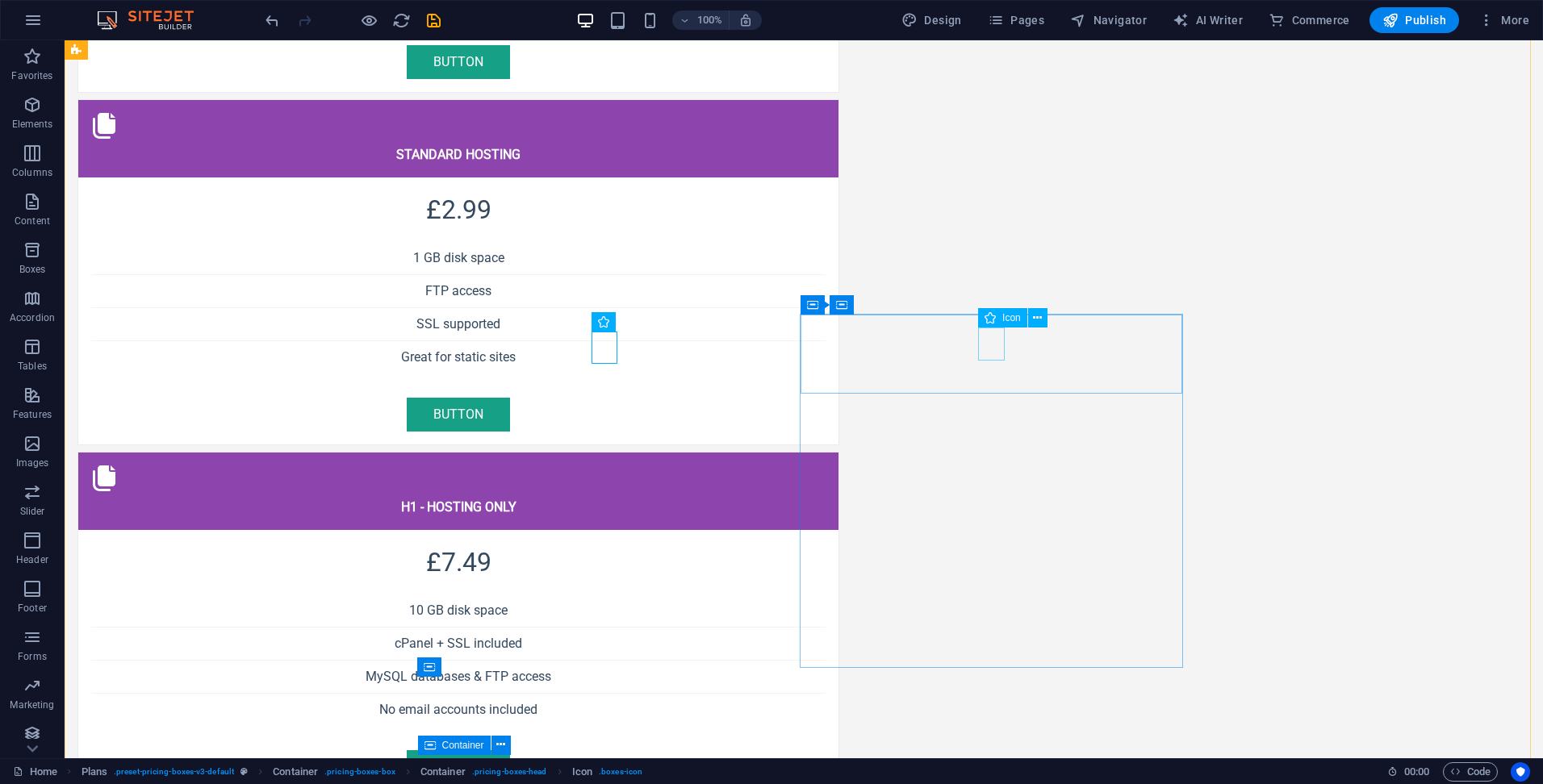
select select "xMidYMid"
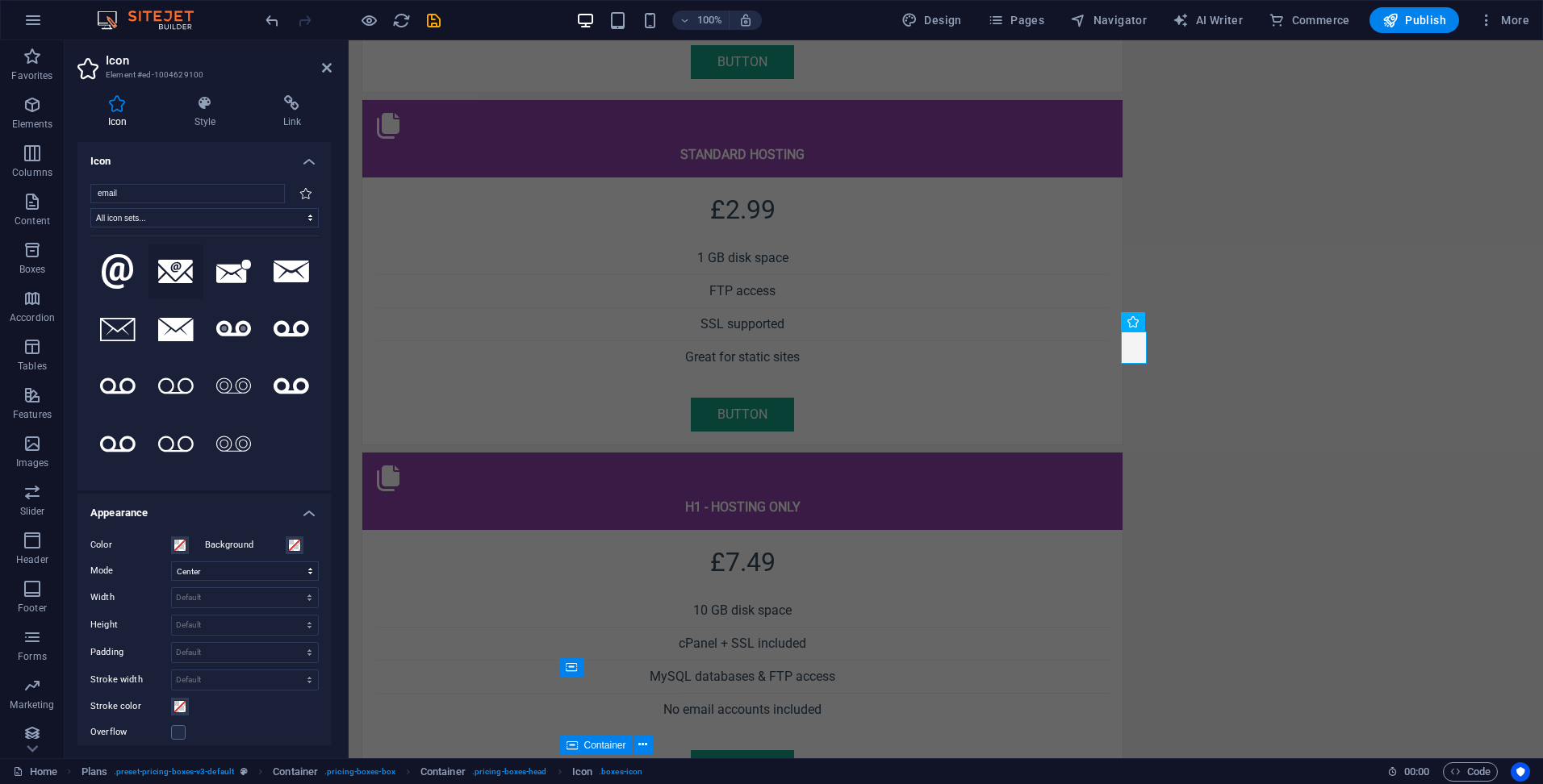
type input "email"
click at [178, 268] on icon at bounding box center [175, 271] width 35 height 24
click at [334, 65] on aside "Icon Element #ed-1004629100 Icon Style Link Icon email All icon sets... IcoFont…" at bounding box center [206, 399] width 284 height 718
click at [326, 67] on icon at bounding box center [327, 68] width 10 height 13
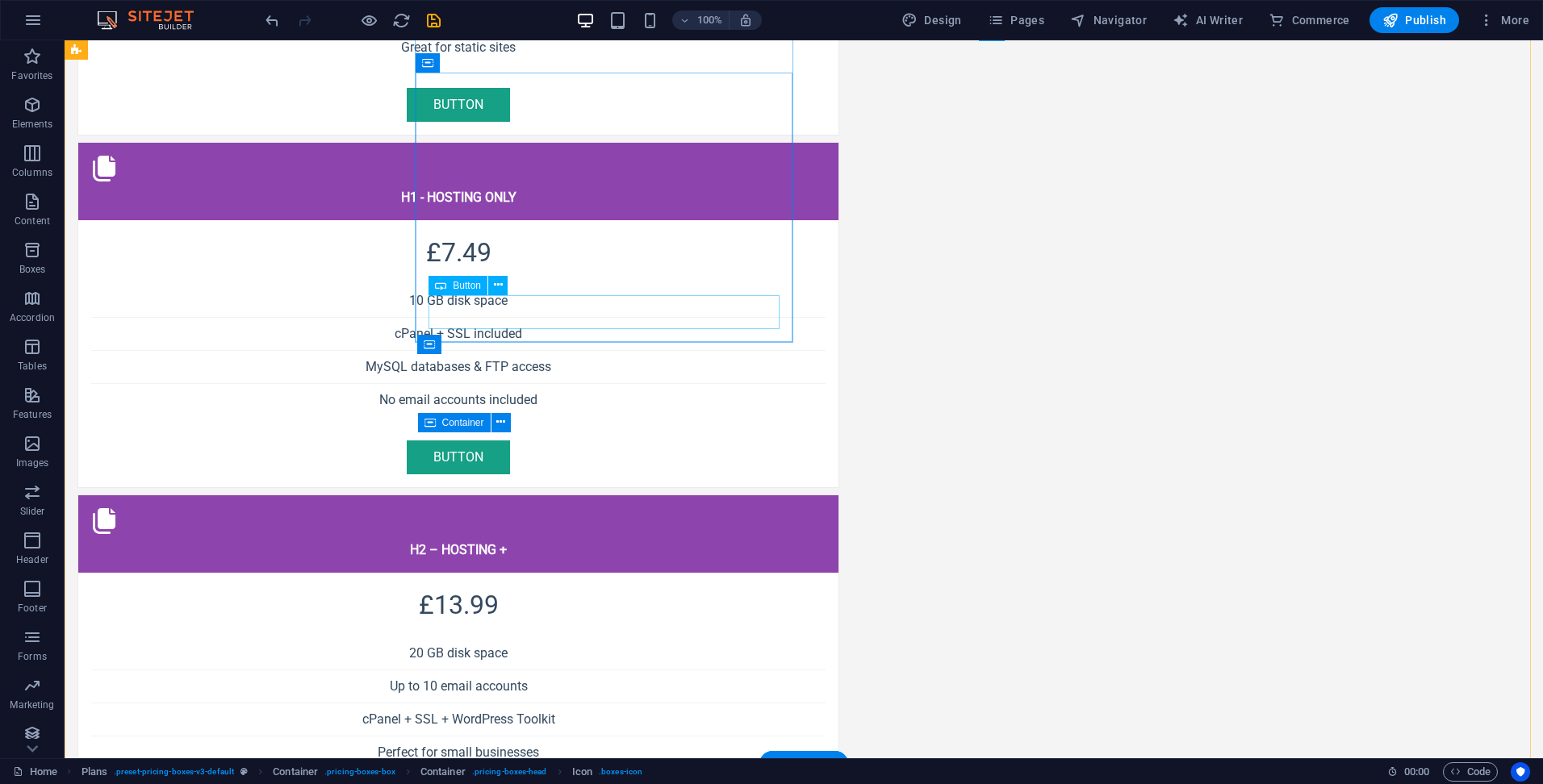
scroll to position [1694, 0]
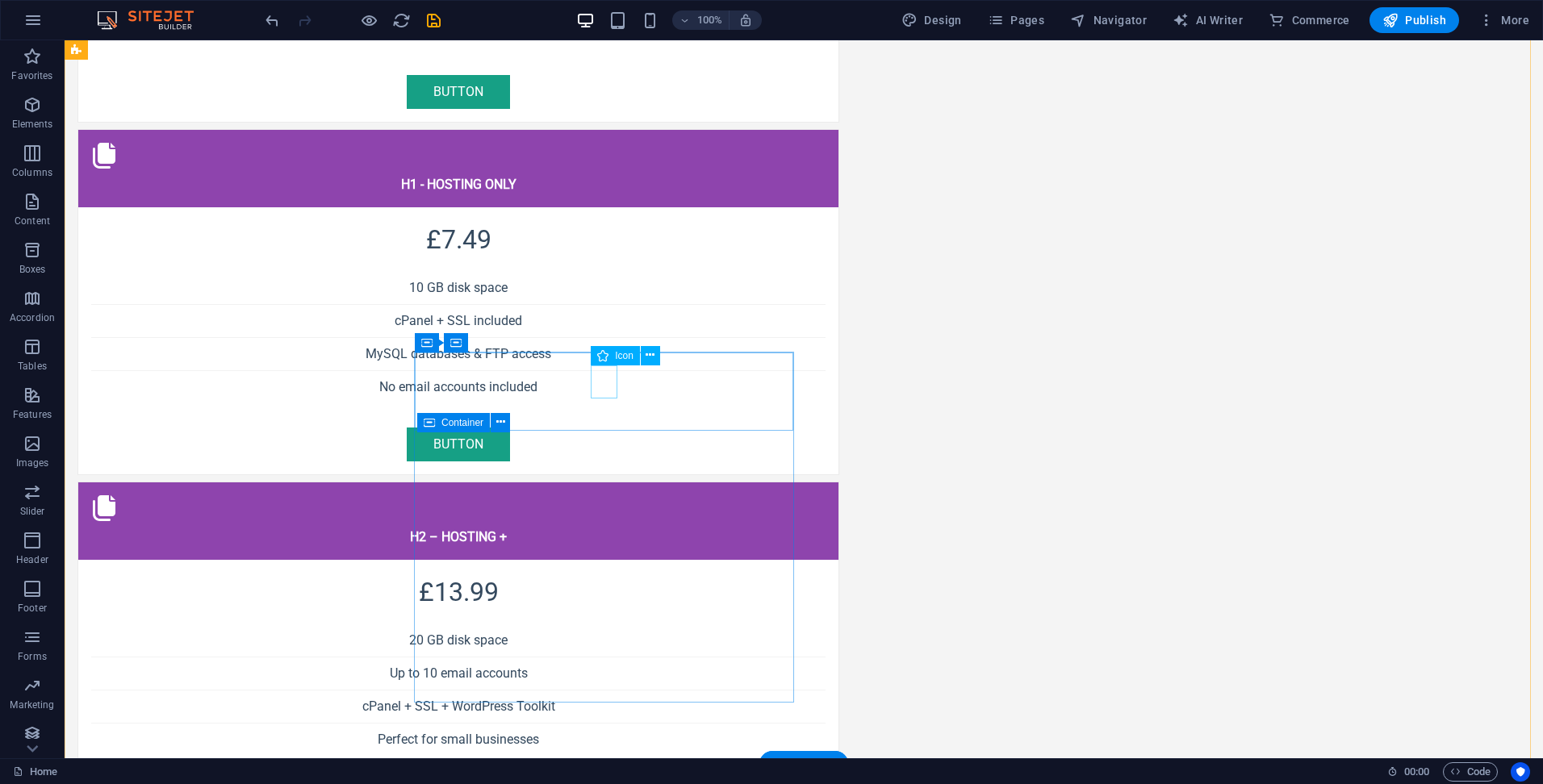
select select "xMidYMid"
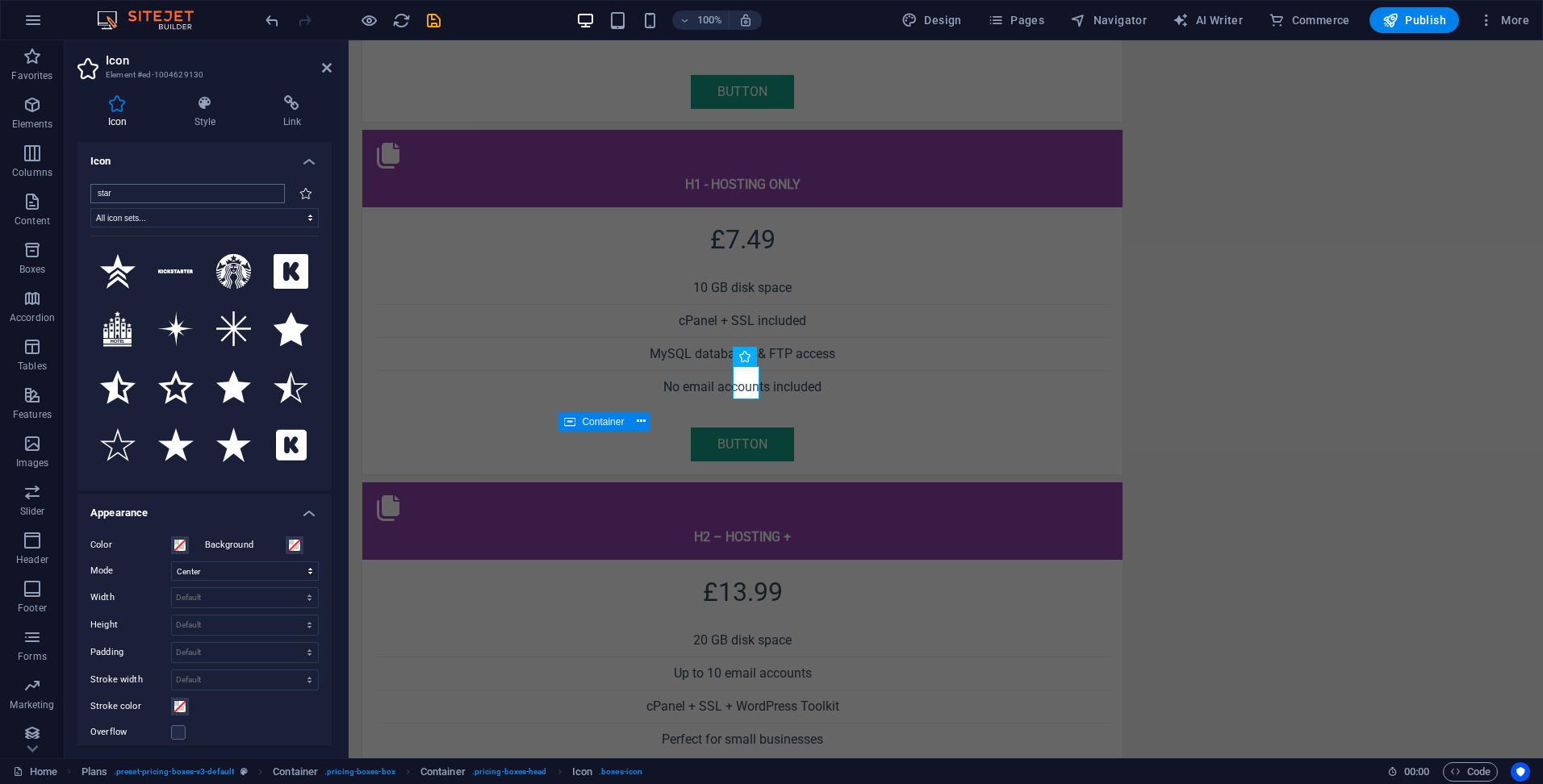
click at [196, 196] on input "star" at bounding box center [188, 194] width 194 height 20
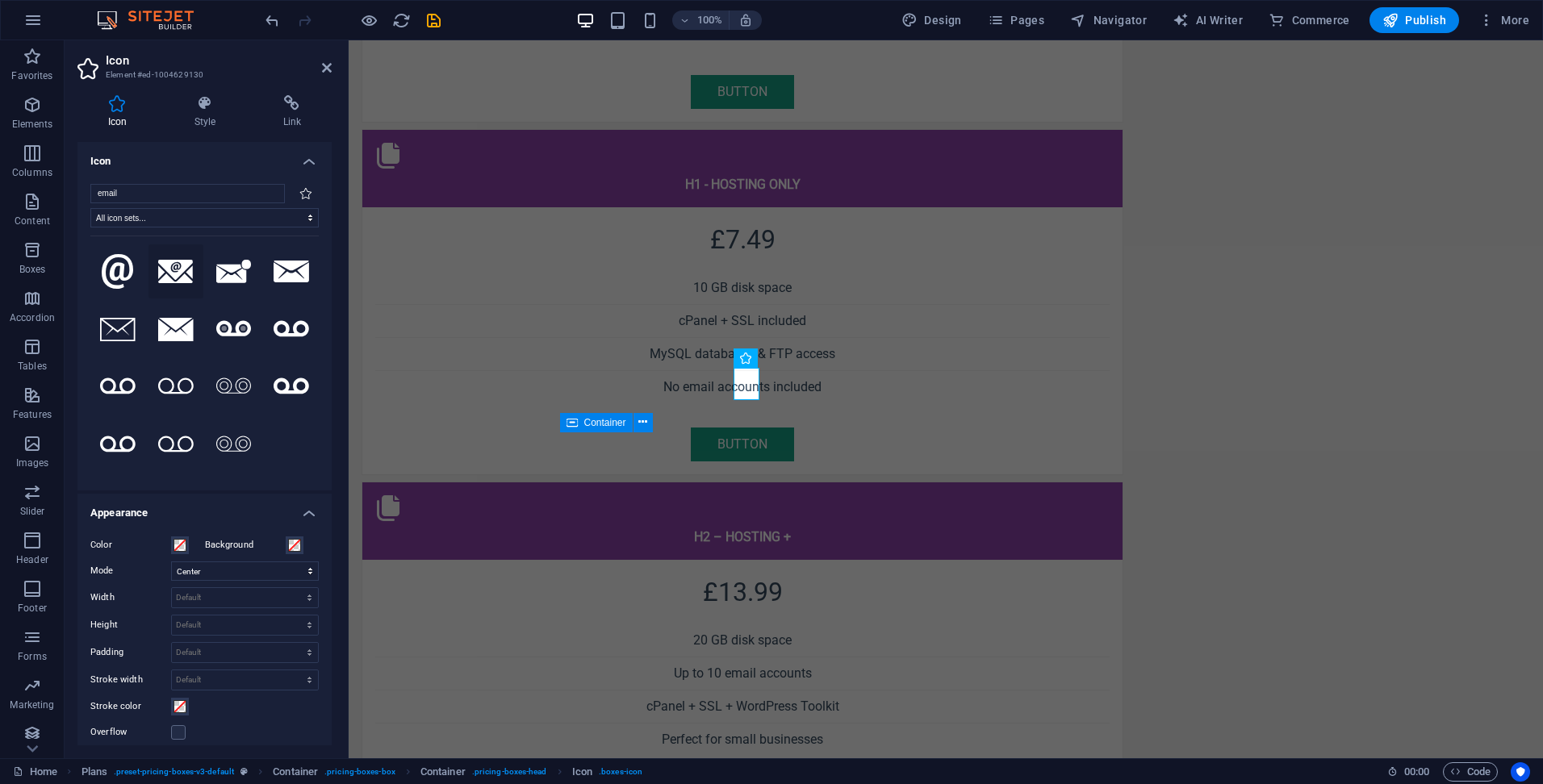
type input "email"
click at [176, 267] on icon at bounding box center [175, 271] width 35 height 24
drag, startPoint x: 323, startPoint y: 72, endPoint x: 303, endPoint y: 157, distance: 87.3
click at [323, 72] on icon at bounding box center [327, 68] width 10 height 13
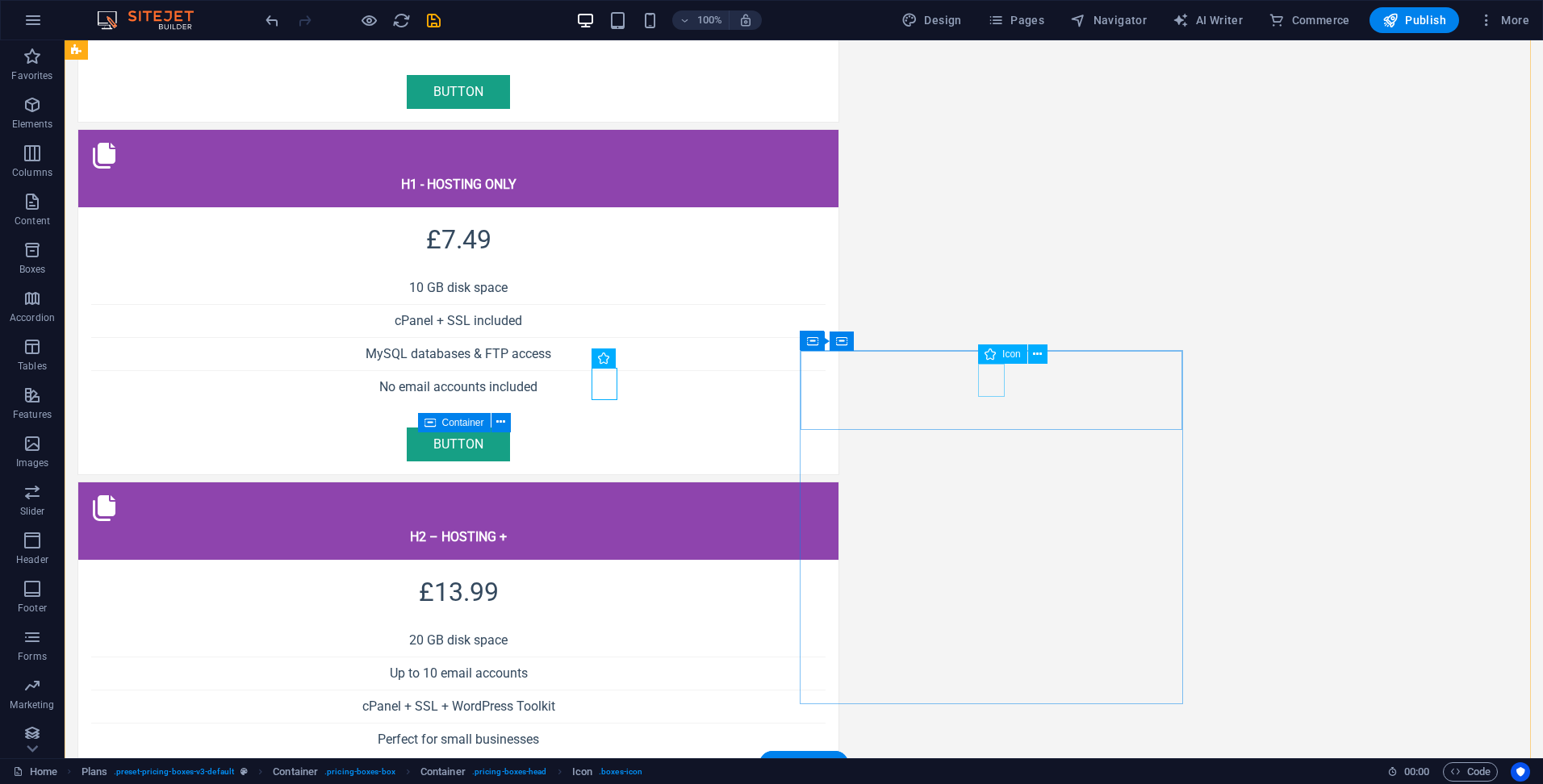
select select "xMidYMid"
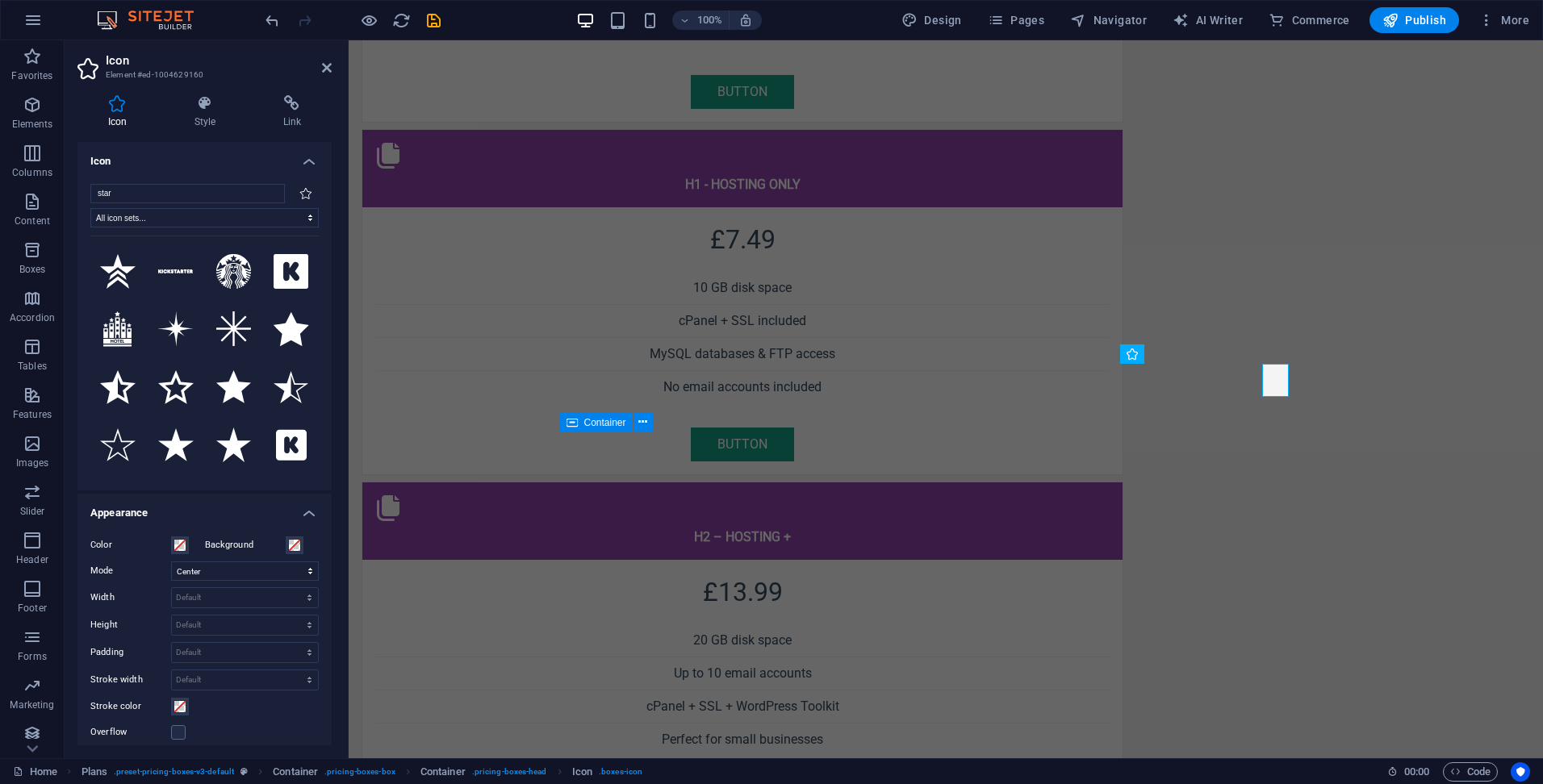
click at [145, 194] on input "star" at bounding box center [188, 194] width 194 height 20
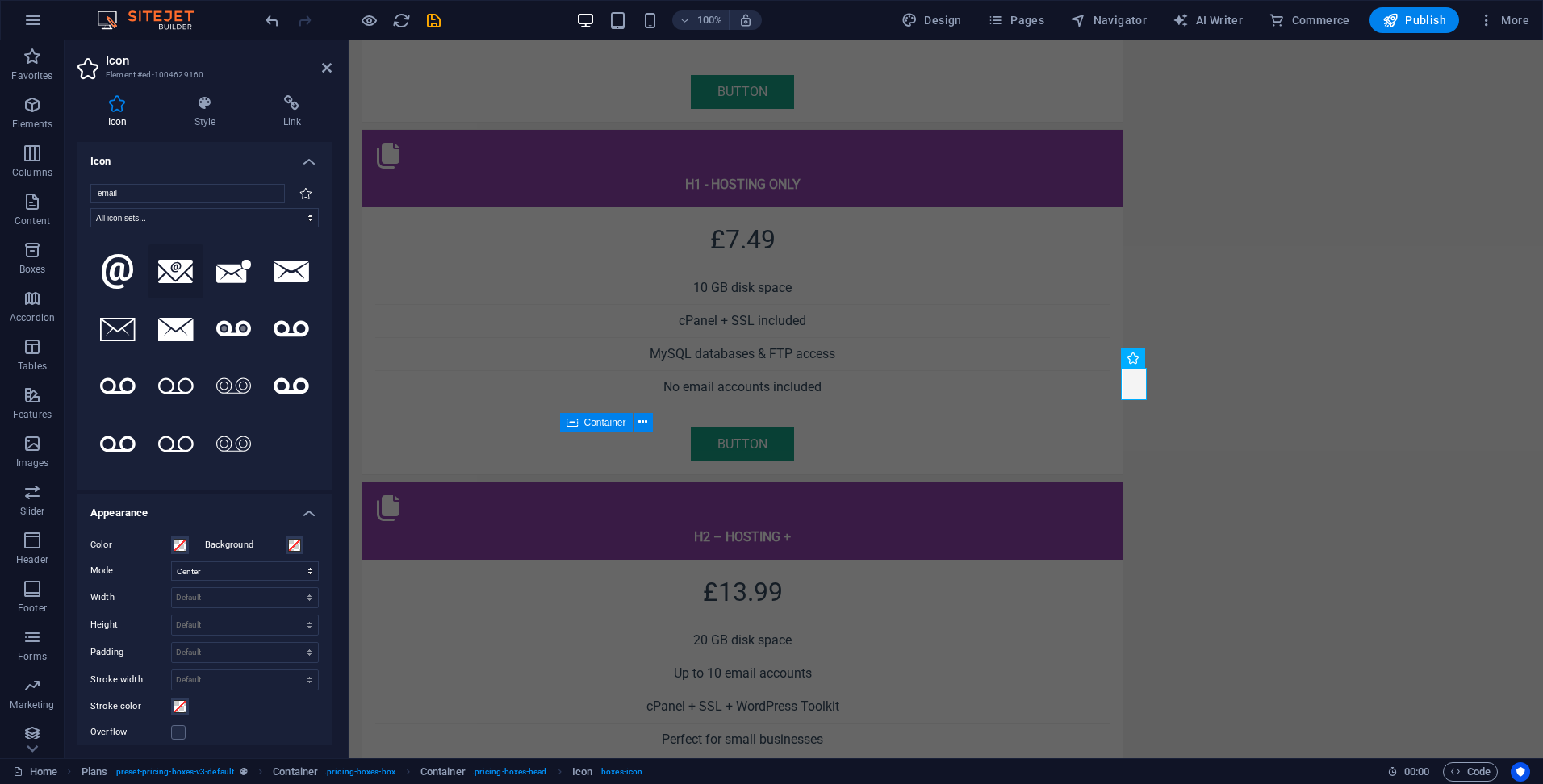
type input "email"
click at [178, 269] on icon at bounding box center [175, 271] width 35 height 24
click at [323, 65] on icon at bounding box center [327, 68] width 10 height 13
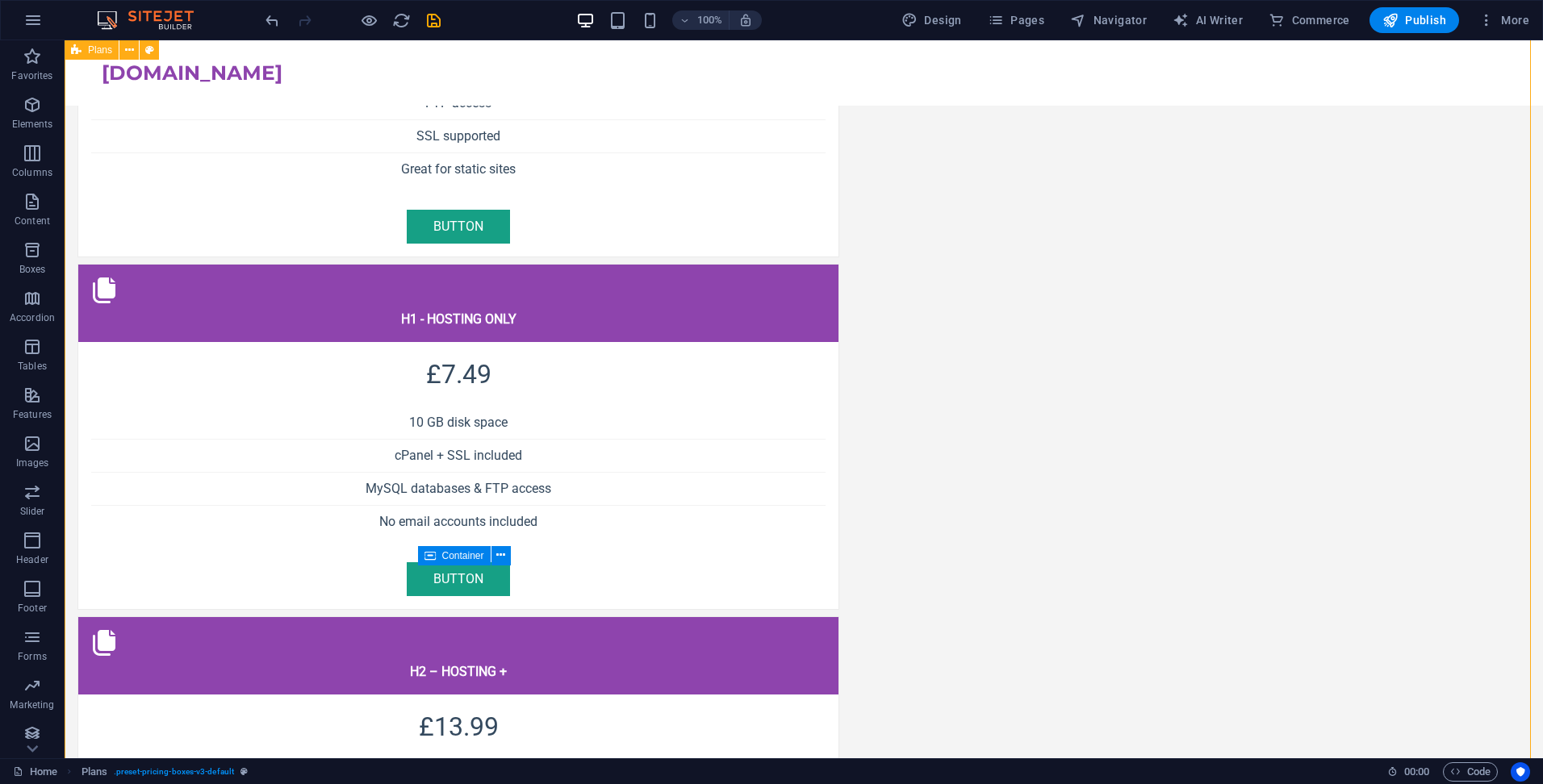
scroll to position [1467, 0]
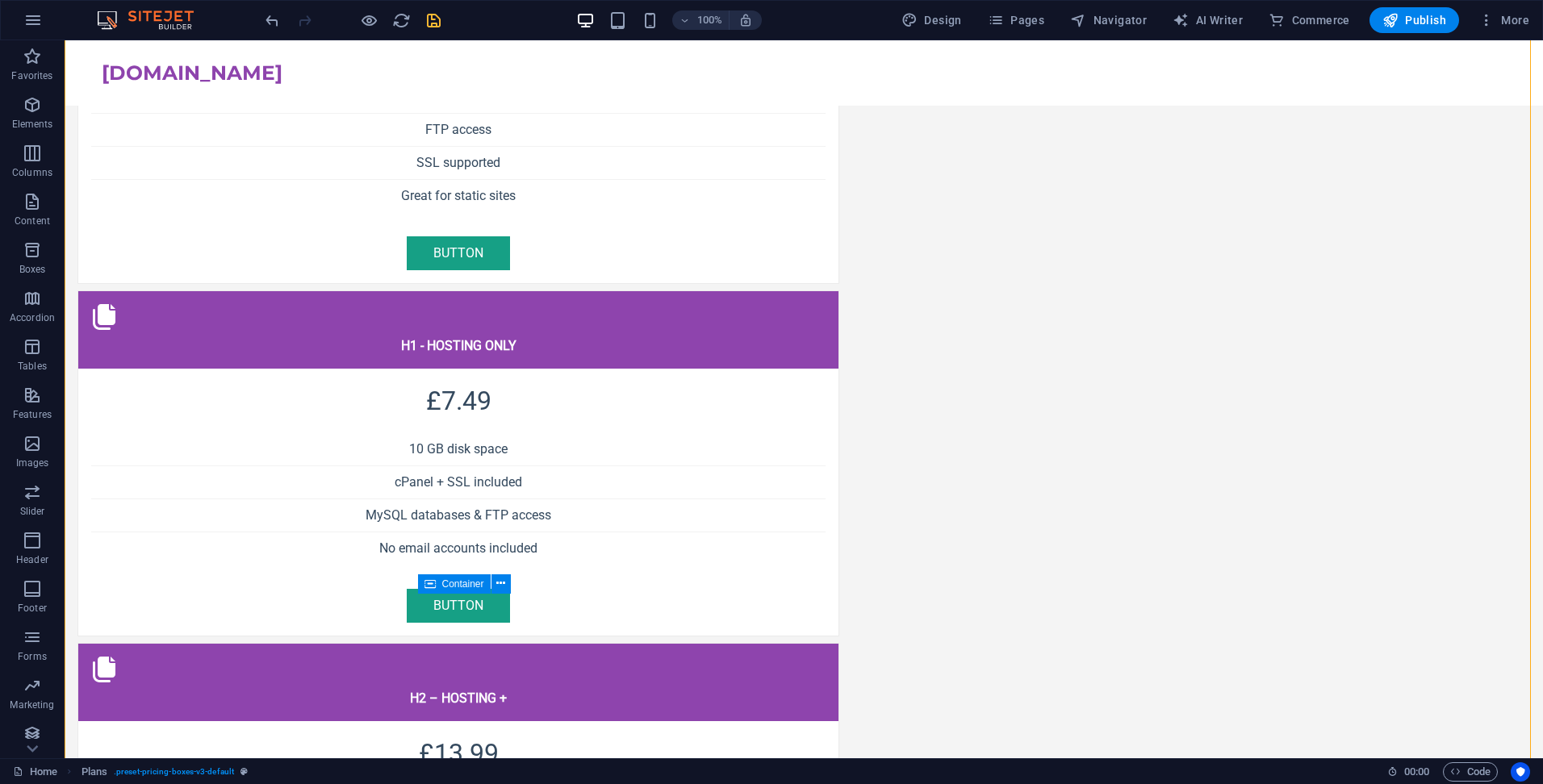
click at [439, 16] on icon "save" at bounding box center [434, 21] width 19 height 19
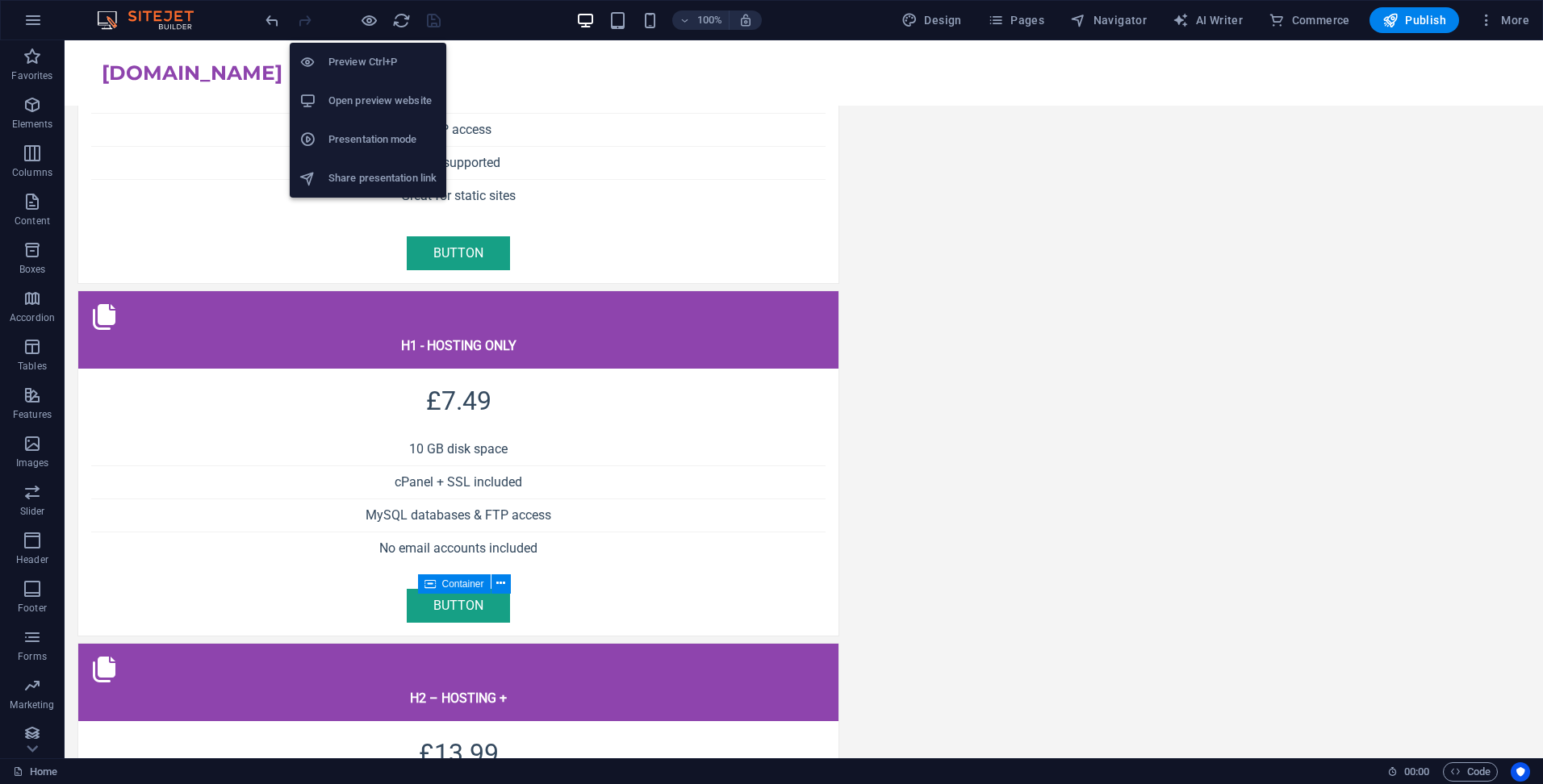
click at [361, 101] on h6 "Open preview website" at bounding box center [382, 101] width 108 height 20
